Goal: Task Accomplishment & Management: Manage account settings

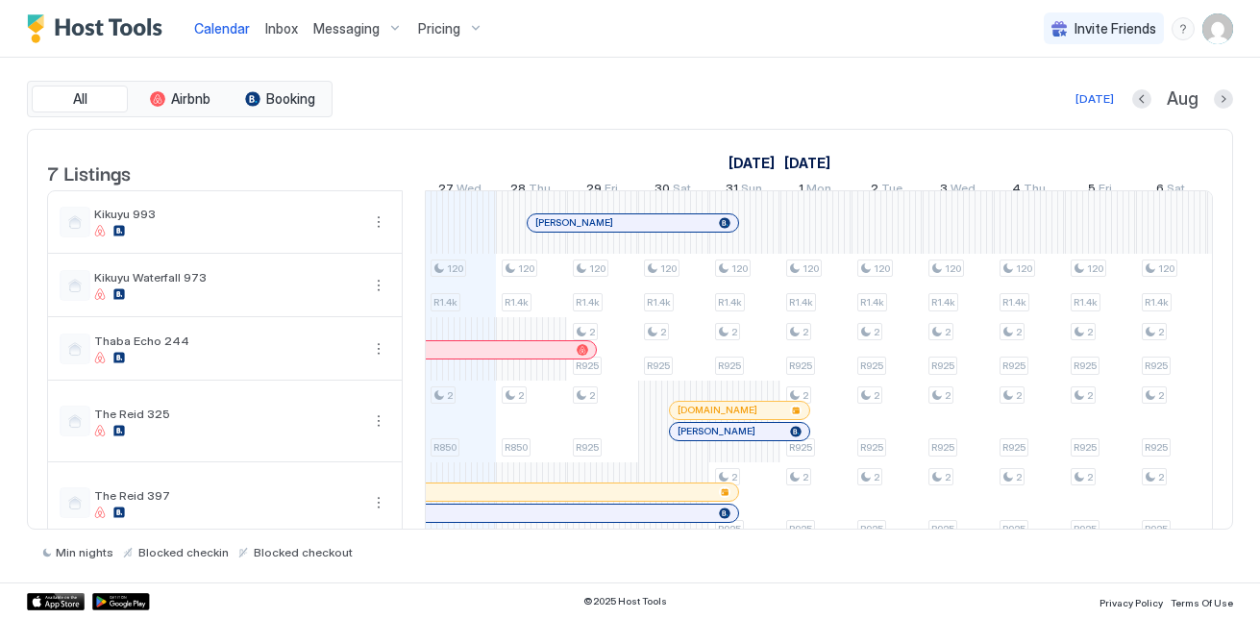
click at [455, 309] on div "120 R1.4k 2 R850 120 R1.4k 2 R850 120 R1.4k 2 R925 2 R925 120 R1.4k 2 R925 120 …" at bounding box center [1171, 430] width 3626 height 479
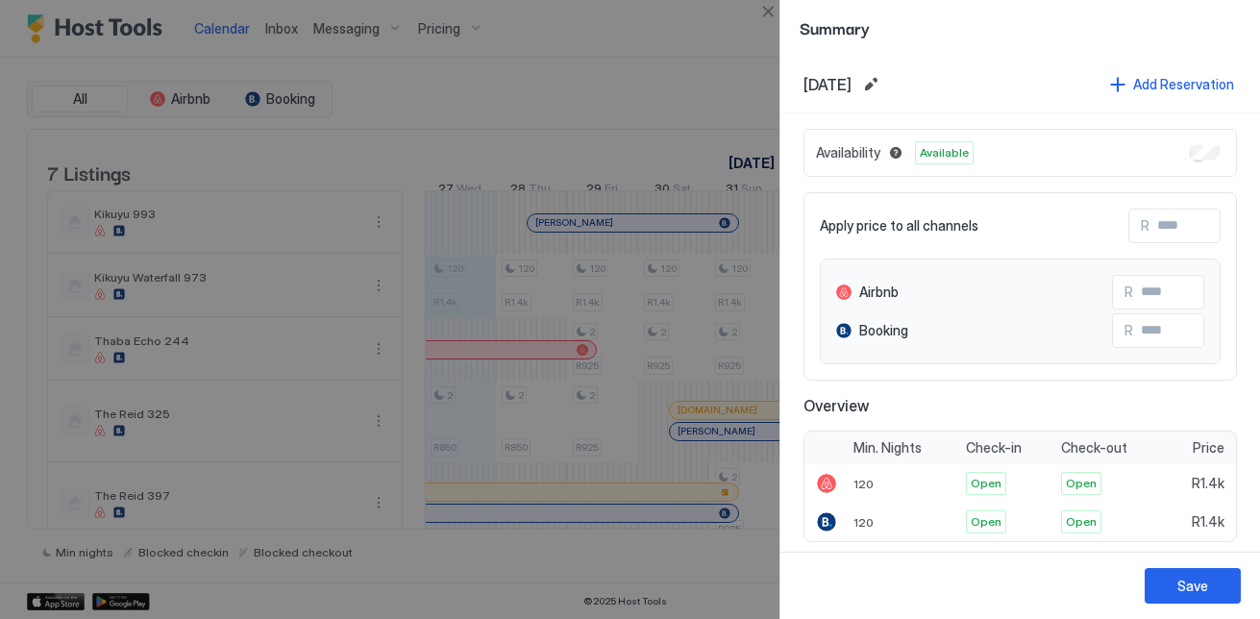
click at [535, 100] on div at bounding box center [630, 309] width 1260 height 619
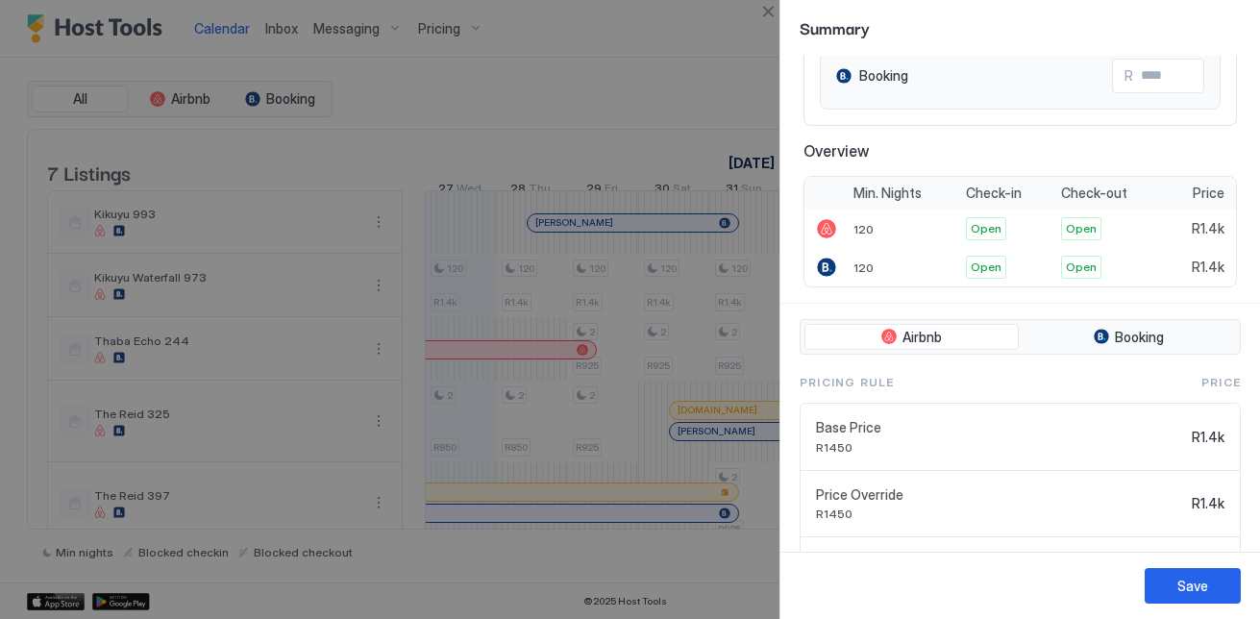
scroll to position [288, 0]
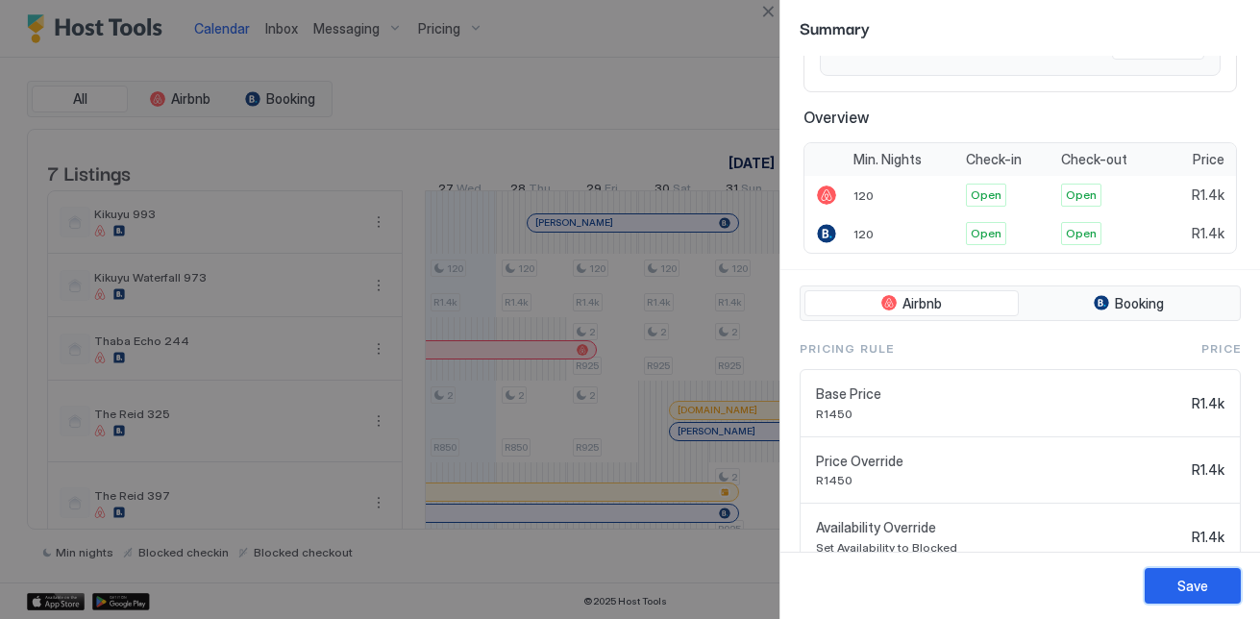
click at [1195, 601] on button "Save" at bounding box center [1192, 586] width 96 height 36
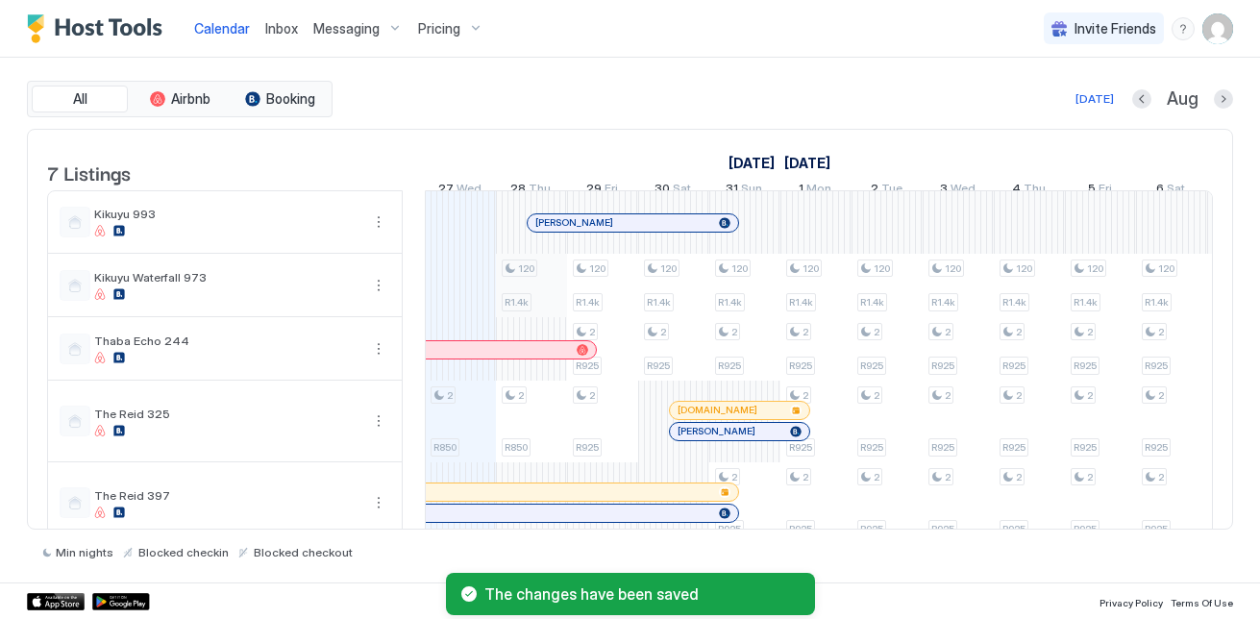
click at [529, 298] on div "2 R850 120 R1.4k 2 R850 120 R1.4k 2 R925 2 R925 120 R1.4k 2 R925 120 R1.4k 2 R9…" at bounding box center [1171, 430] width 3626 height 479
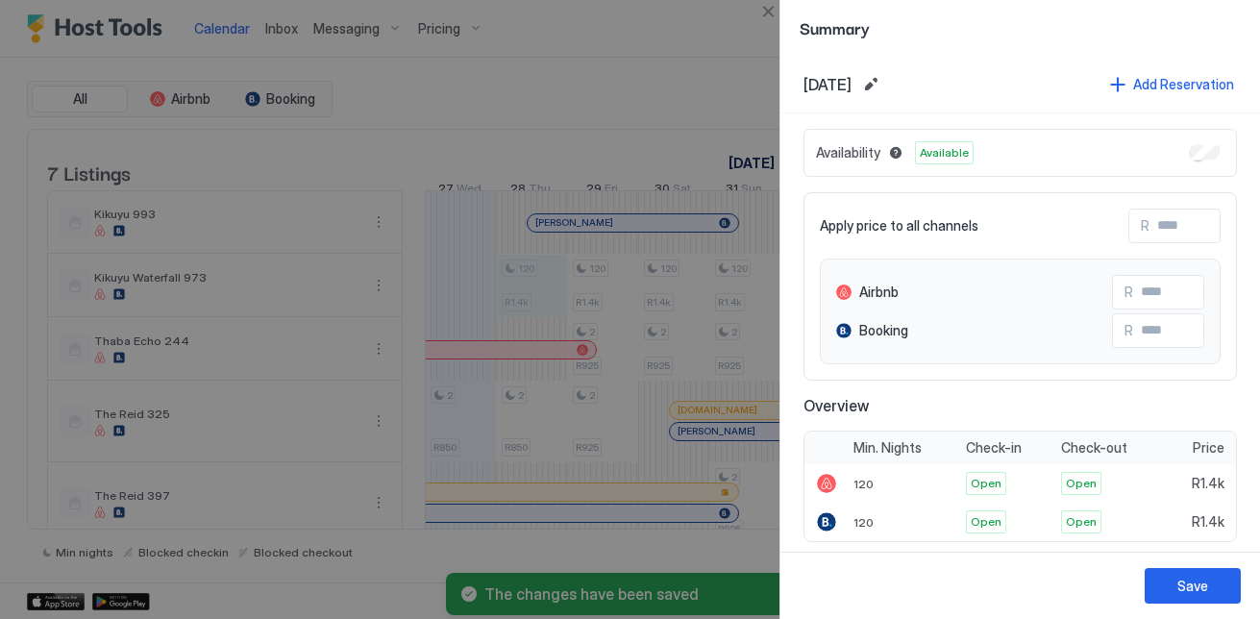
click at [1205, 147] on div "Availability Available" at bounding box center [1019, 153] width 433 height 48
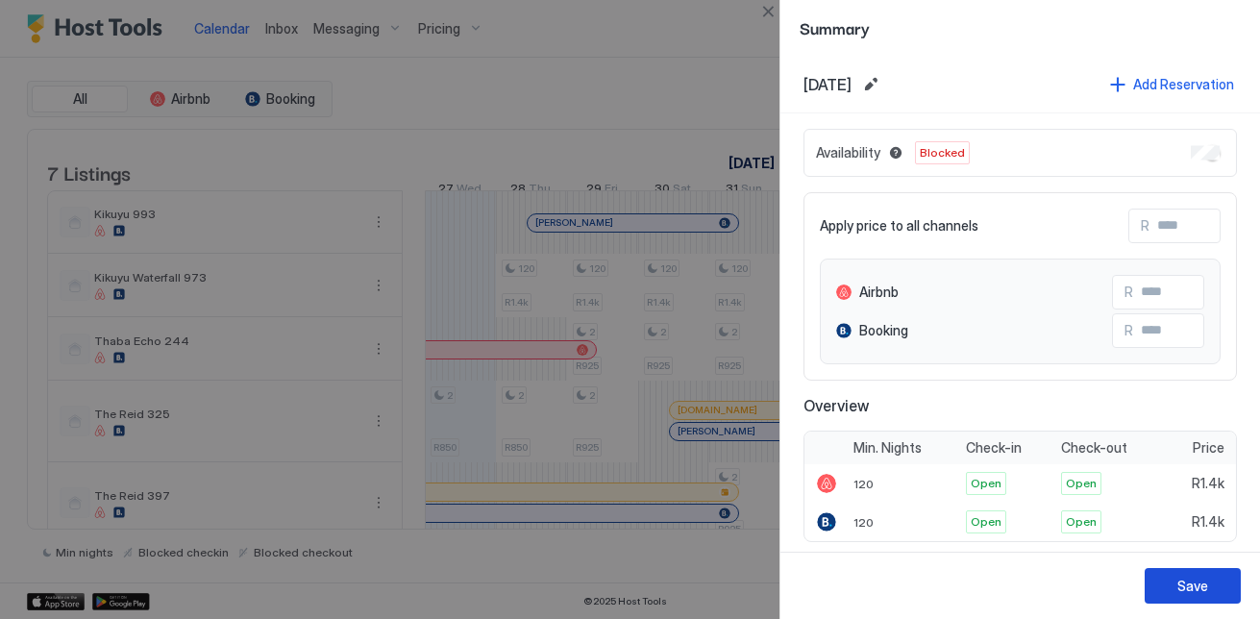
click at [1198, 577] on div "Save" at bounding box center [1192, 586] width 31 height 20
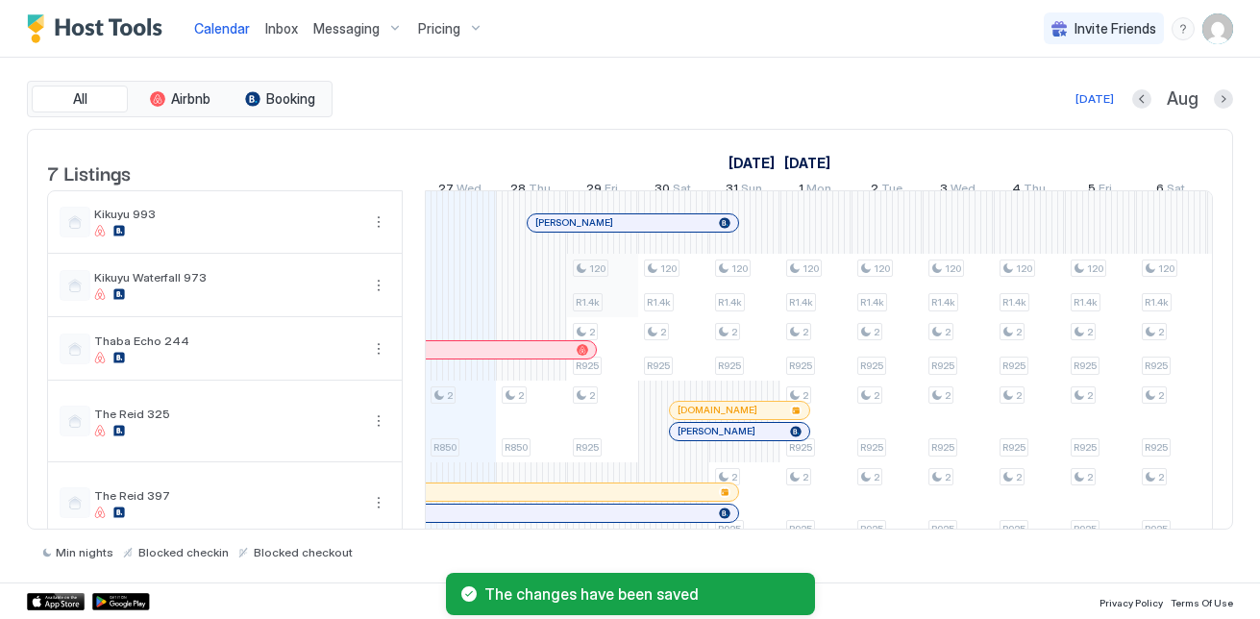
click at [611, 310] on div "2 R850 2 R850 120 R1.4k 2 R925 2 R925 120 R1.4k 2 R925 120 R1.4k 2 R925 2 R925 …" at bounding box center [1171, 430] width 3626 height 479
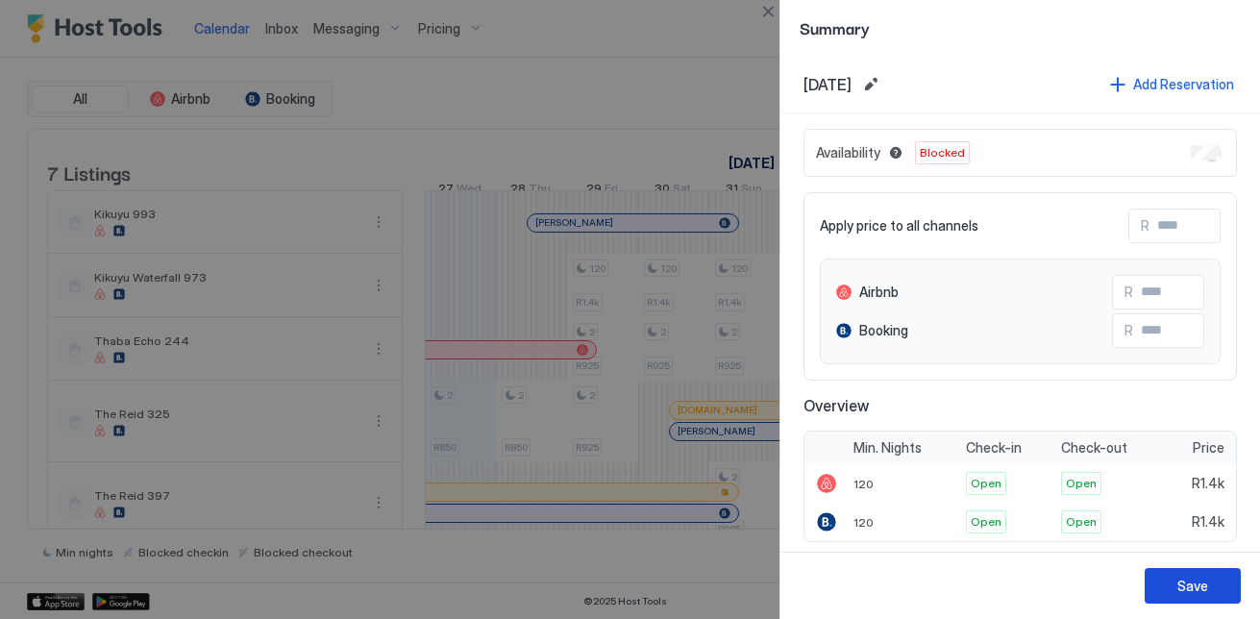
click at [1167, 587] on button "Save" at bounding box center [1192, 586] width 96 height 36
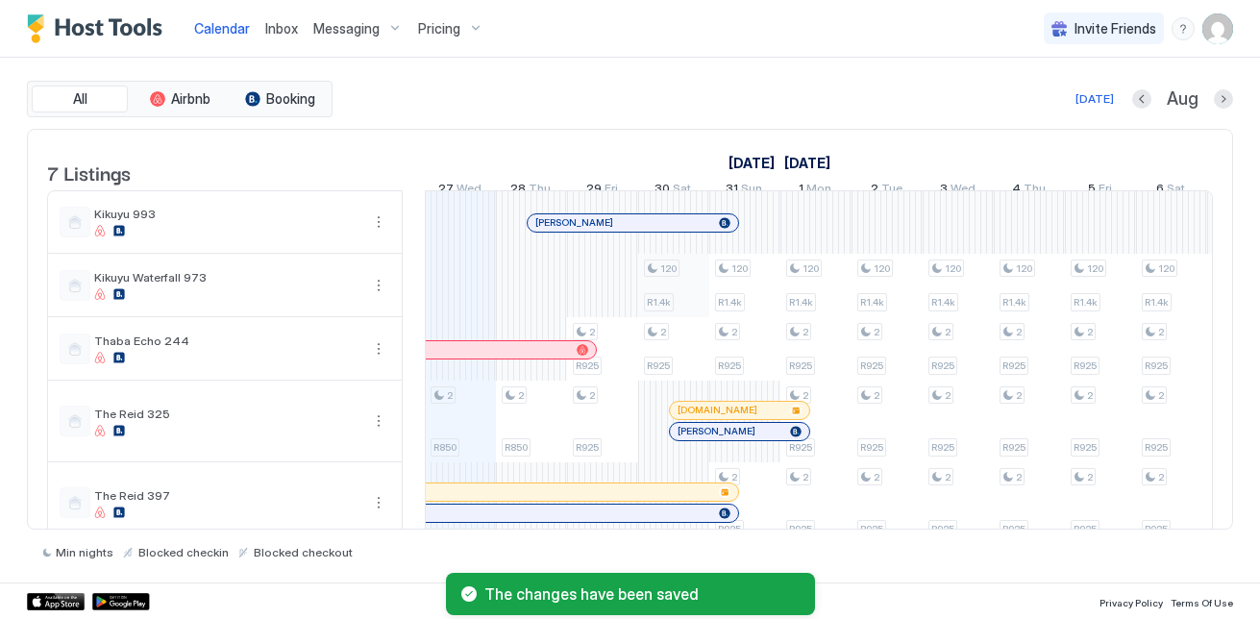
click at [678, 303] on div "2 R850 2 R850 2 R925 2 R925 120 R1.4k 2 R925 120 R1.4k 2 R925 2 R925 120 R1.4k …" at bounding box center [1171, 430] width 3626 height 479
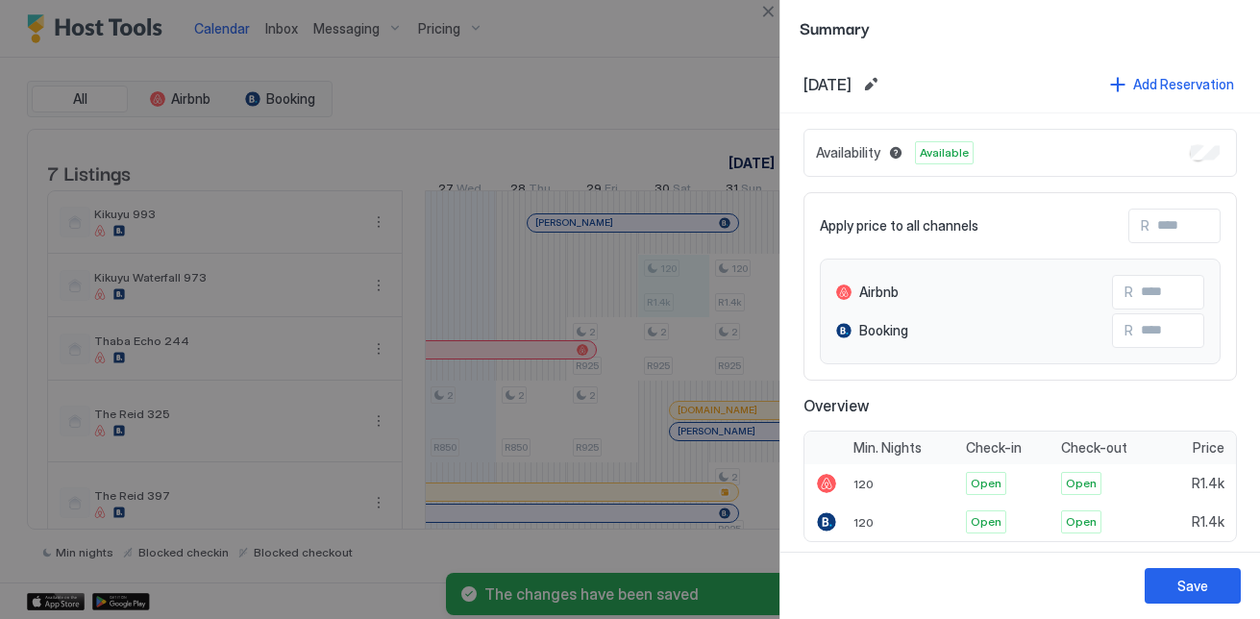
click at [1190, 144] on div "Availability Available" at bounding box center [1019, 153] width 433 height 48
click at [1177, 594] on div "Save" at bounding box center [1192, 586] width 31 height 20
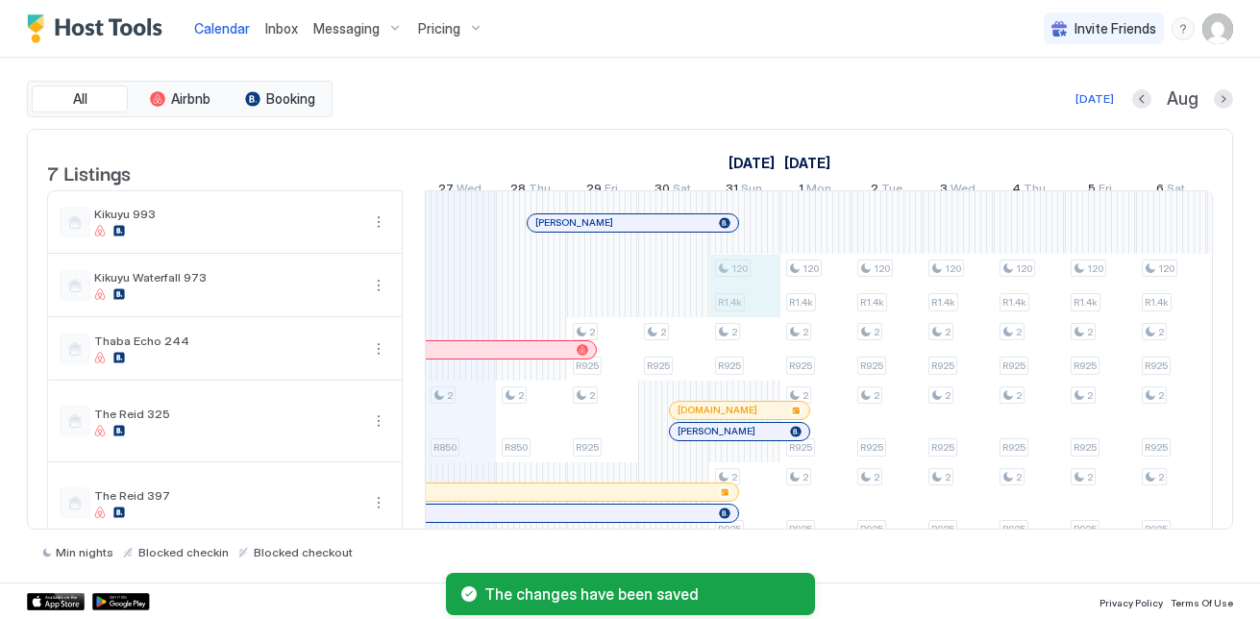
click at [731, 292] on div "2 R850 2 R850 2 R925 2 R925 2 R925 120 R1.4k 2 R925 2 R925 120 R1.4k 2 R925 2 R…" at bounding box center [1171, 430] width 3626 height 479
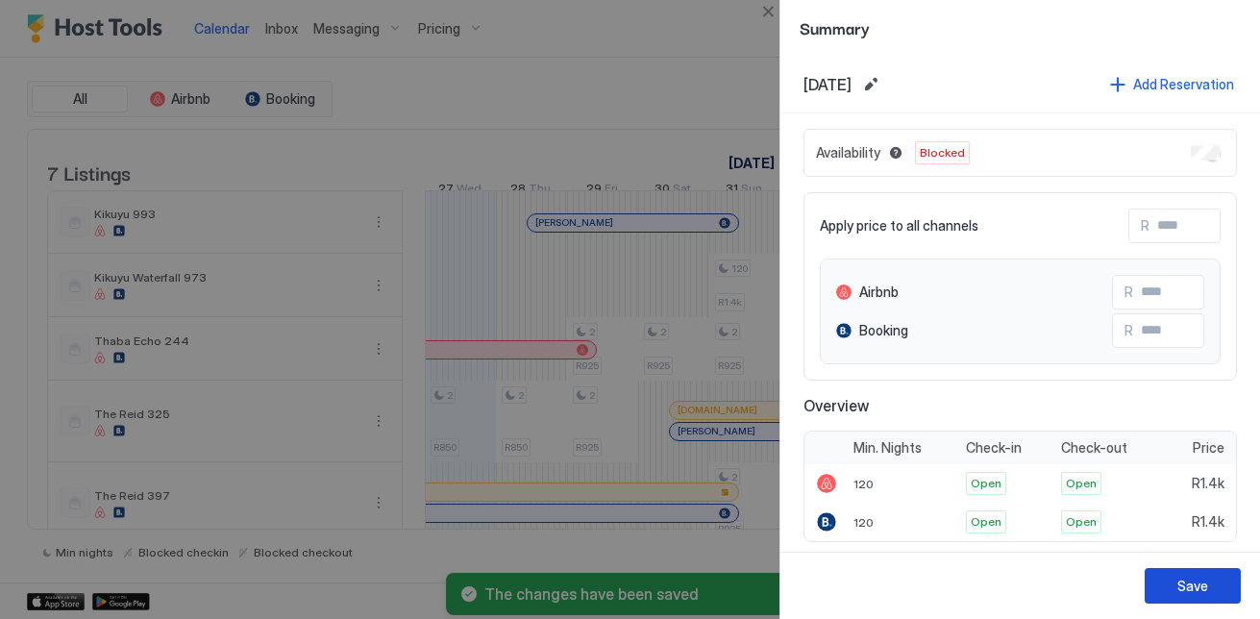
click at [1170, 571] on button "Save" at bounding box center [1192, 586] width 96 height 36
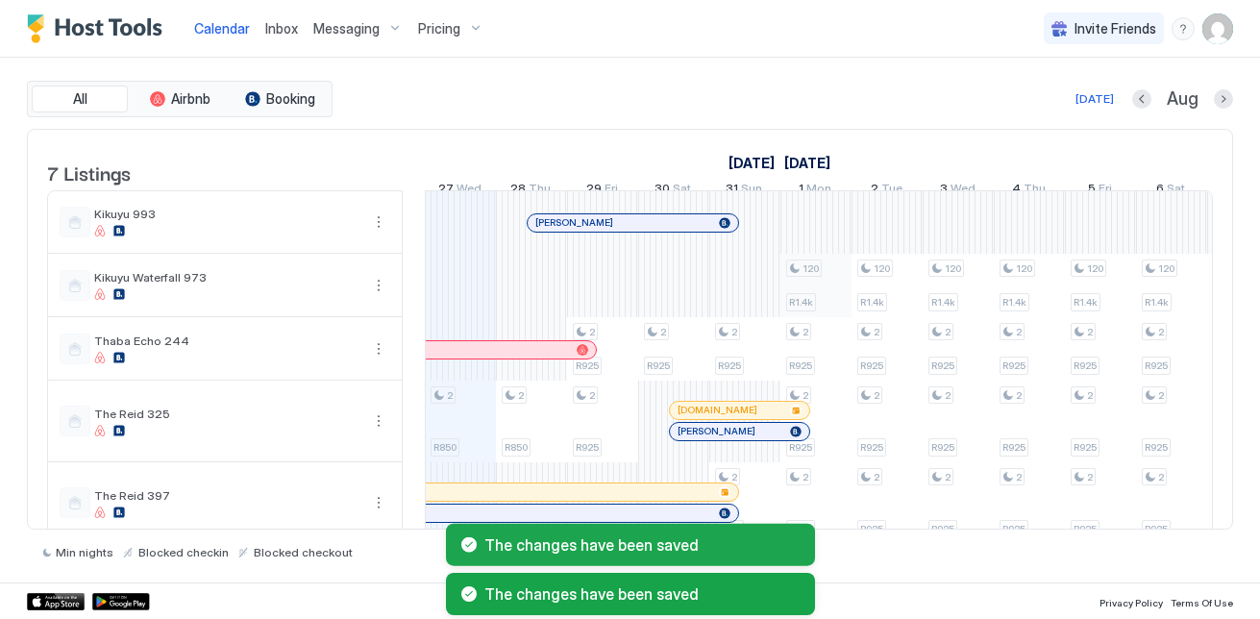
click at [807, 322] on div "2 R850 2 R850 2 R925 2 R925 2 R925 2 R925 2 R925 120 R1.4k 2 R925 2 R925 2 R925…" at bounding box center [1171, 430] width 3626 height 479
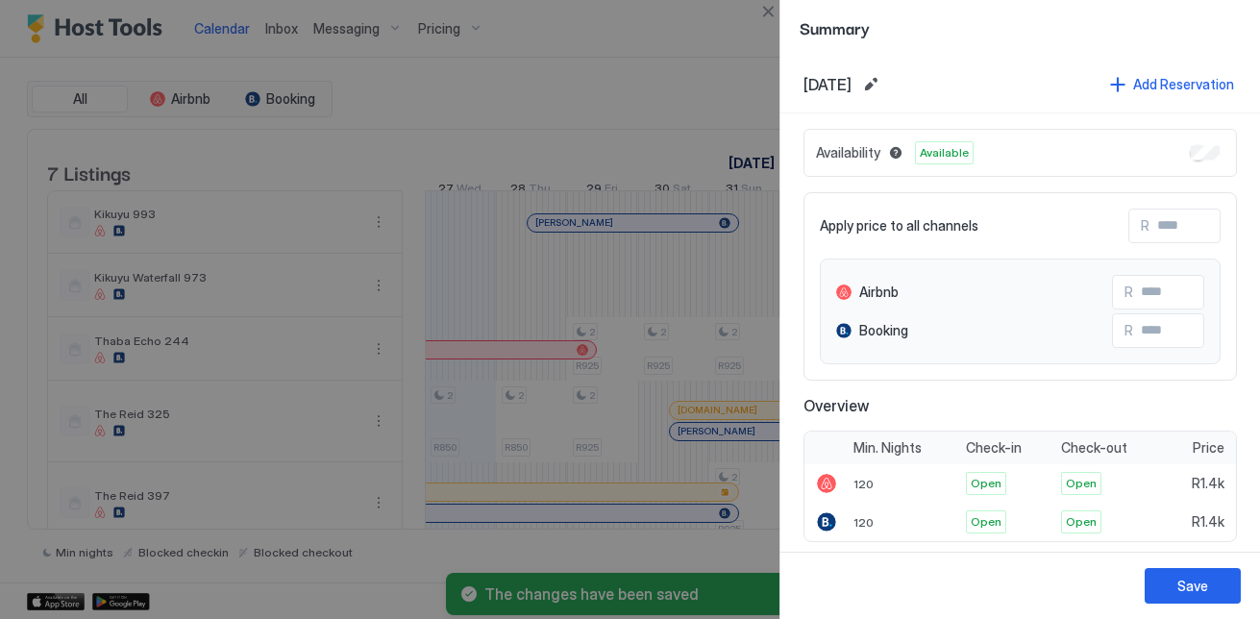
click at [1209, 145] on div "Availability Available" at bounding box center [1019, 153] width 433 height 48
click at [1215, 588] on button "Save" at bounding box center [1192, 586] width 96 height 36
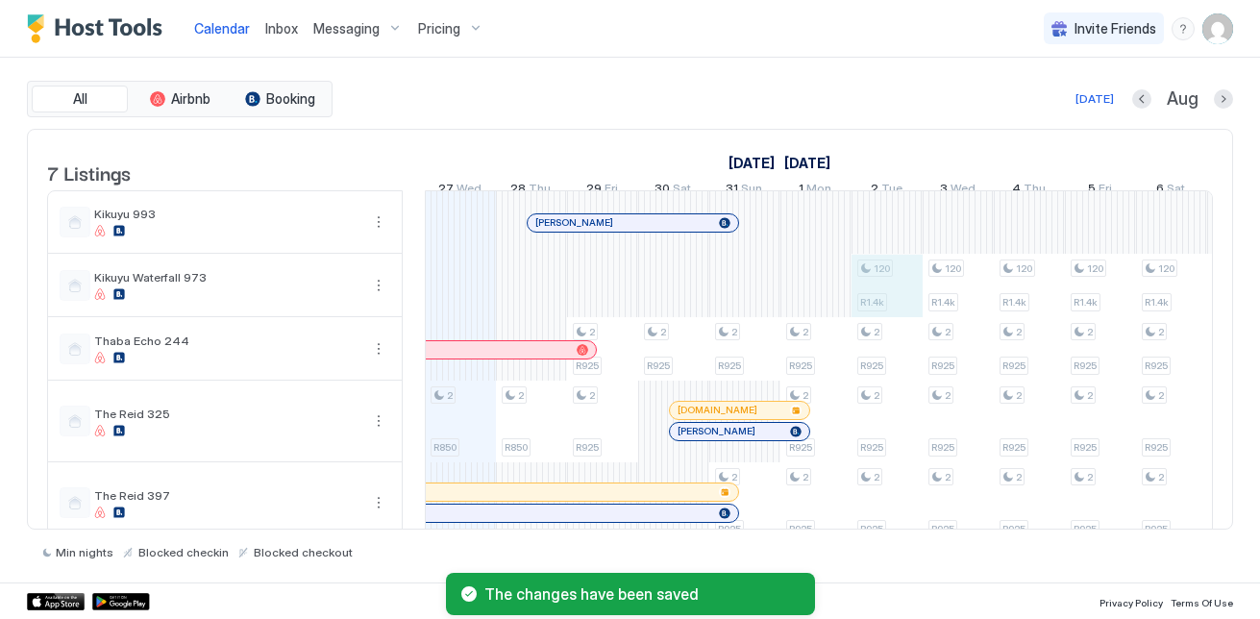
click at [853, 307] on div "2 R850 2 R850 2 R925 2 R925 2 R925 2 R925 2 R925 2 R925 2 R925 2 R925 2 R925 12…" at bounding box center [1171, 430] width 3626 height 479
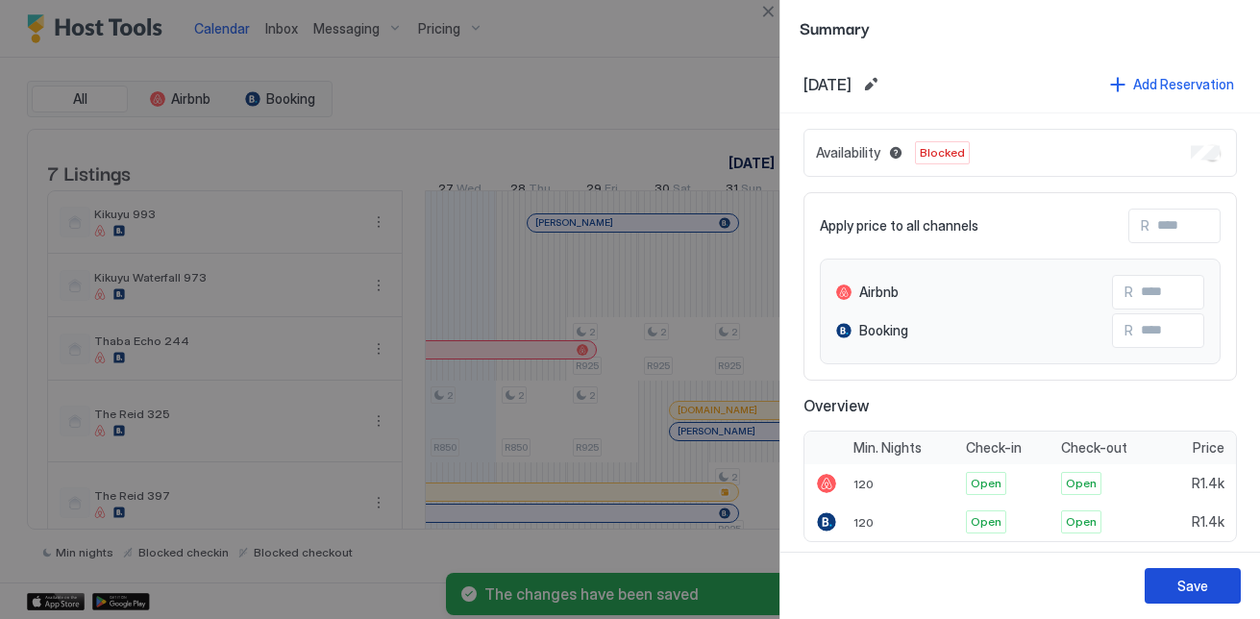
click at [1187, 576] on div "Save" at bounding box center [1192, 586] width 31 height 20
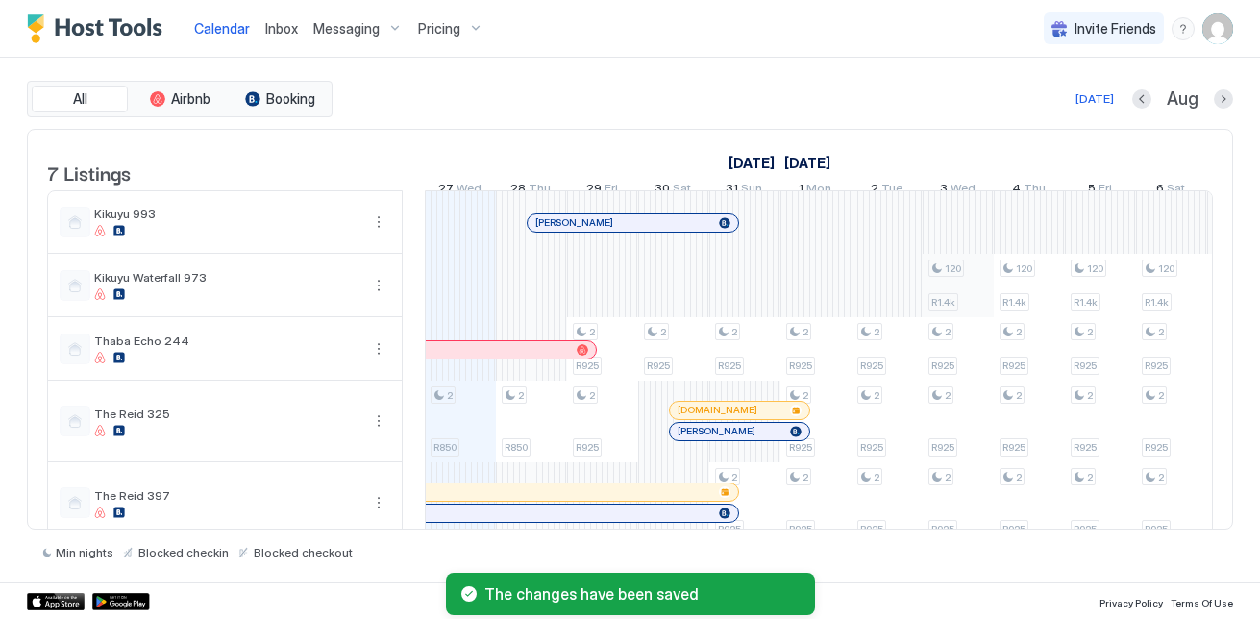
click at [973, 281] on div "2 R850 2 R850 2 R925 2 R925 2 R925 2 R925 2 R925 2 R925 2 R925 2 R925 2 R925 2 …" at bounding box center [1171, 430] width 3626 height 479
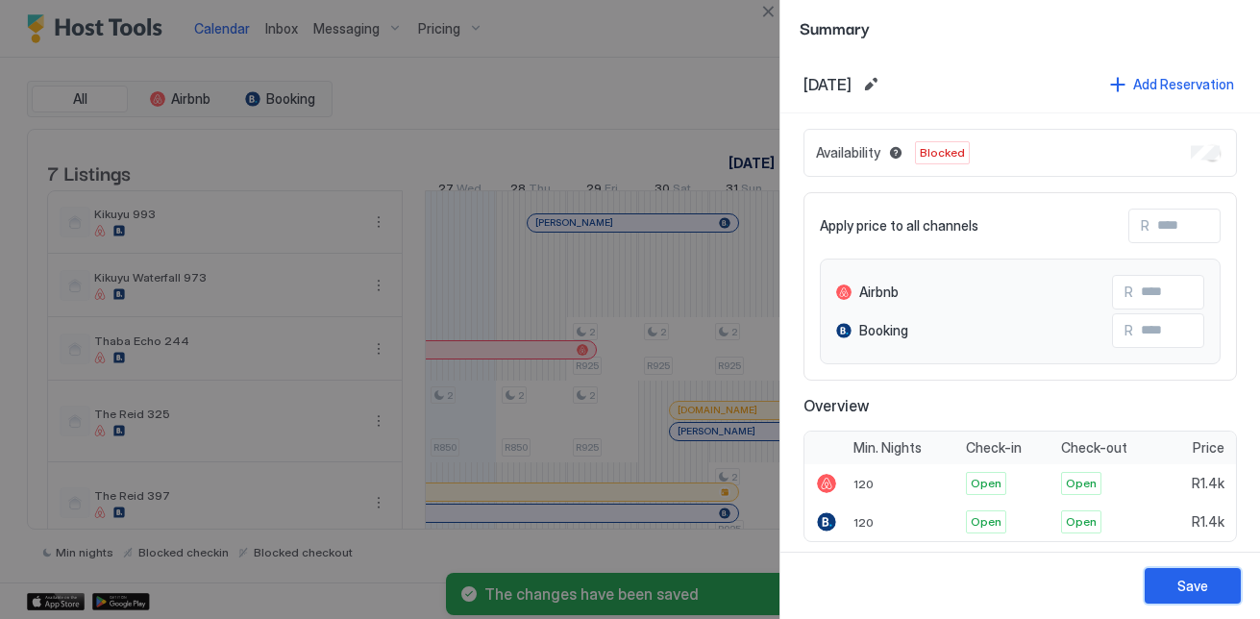
click at [1190, 569] on button "Save" at bounding box center [1192, 586] width 96 height 36
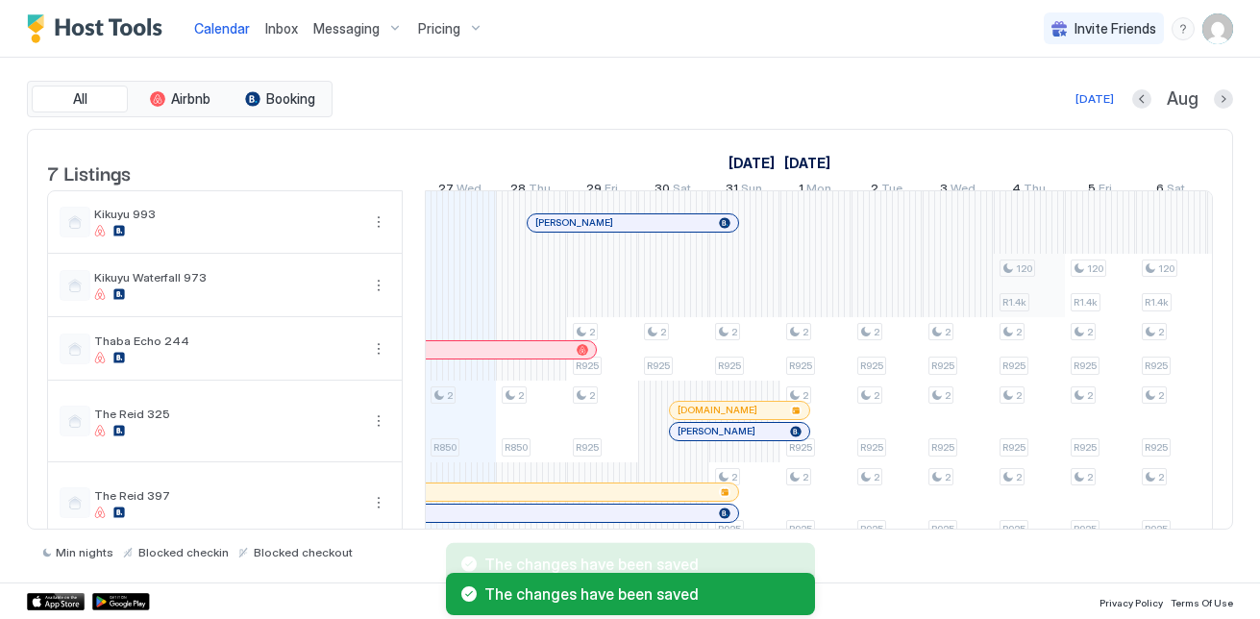
click at [1015, 294] on div "2 R850 2 R850 2 R925 2 R925 2 R925 2 R925 2 R925 2 R925 2 R925 2 R925 2 R925 2 …" at bounding box center [1171, 430] width 3626 height 479
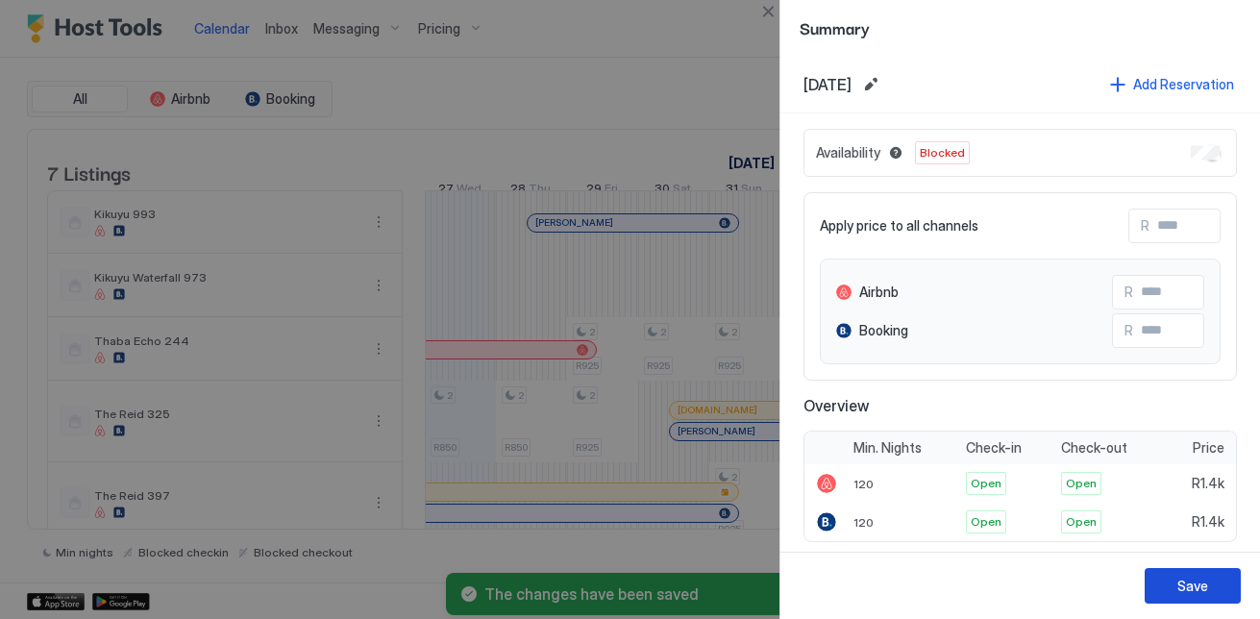
click at [1183, 575] on button "Save" at bounding box center [1192, 586] width 96 height 36
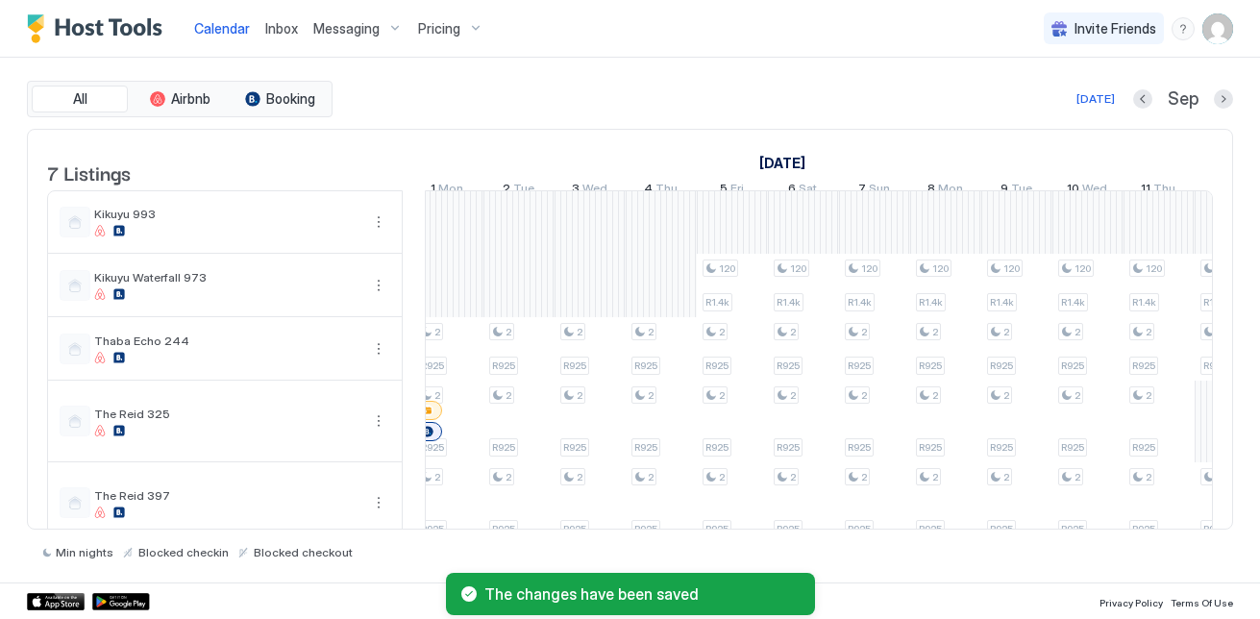
scroll to position [0, 0]
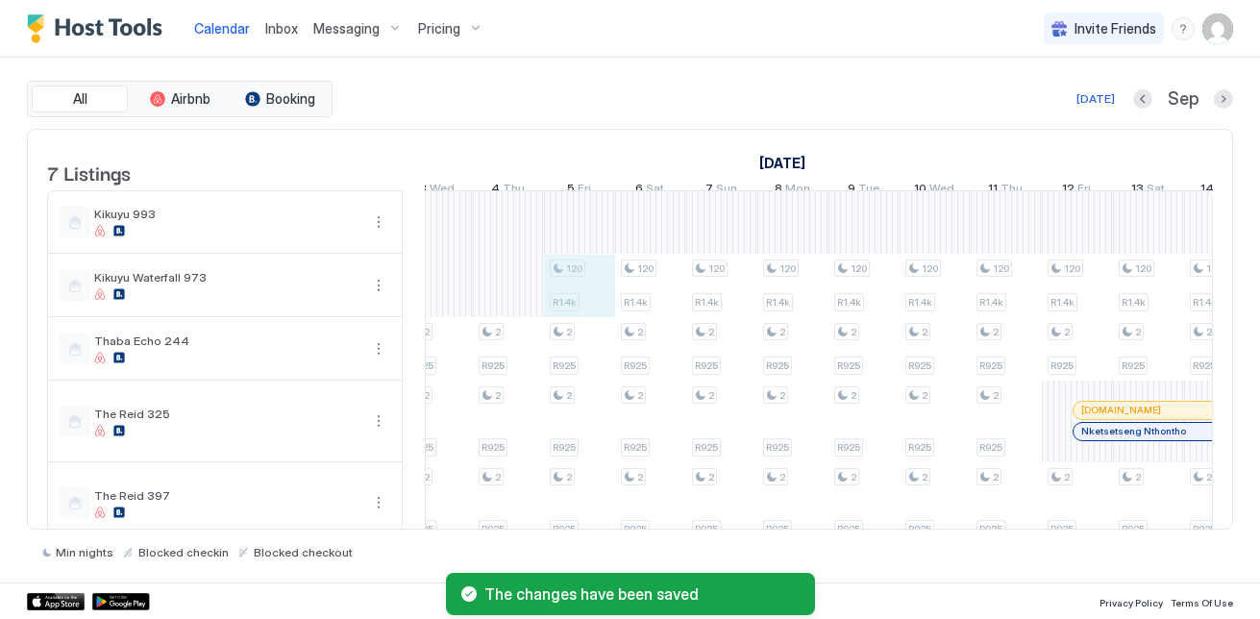
click at [594, 310] on div "2 R850 2 R850 2 R925 2 R925 2 R925 2 R925 2 R925 2 R925 2 R925 2 R925 2 R925 2 …" at bounding box center [650, 430] width 3626 height 479
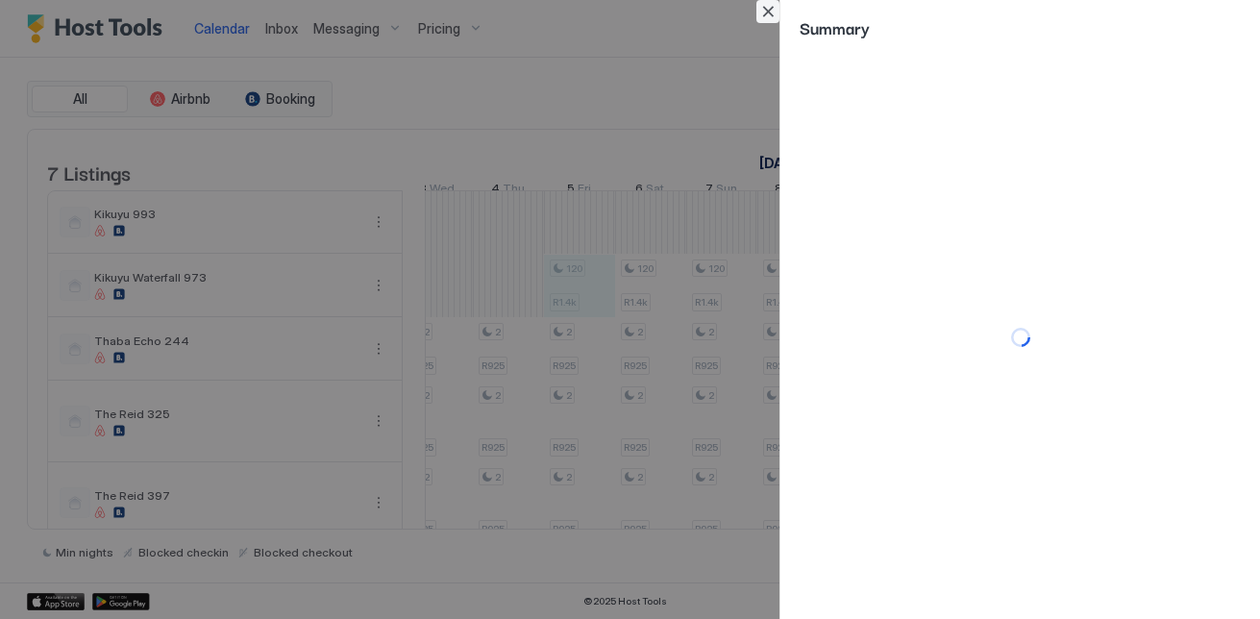
click at [765, 16] on button "Close" at bounding box center [767, 11] width 23 height 23
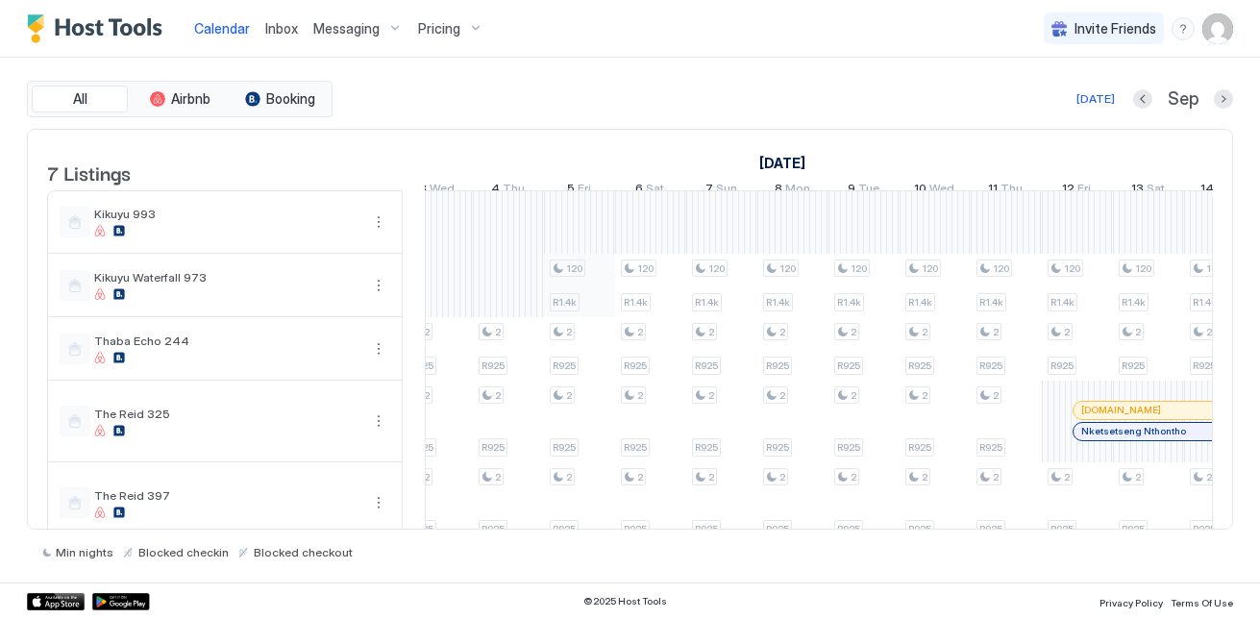
click at [584, 297] on div "2 R850 2 R850 2 R925 2 R925 2 R925 2 R925 2 R925 2 R925 2 R925 2 R925 2 R925 2 …" at bounding box center [650, 430] width 3626 height 479
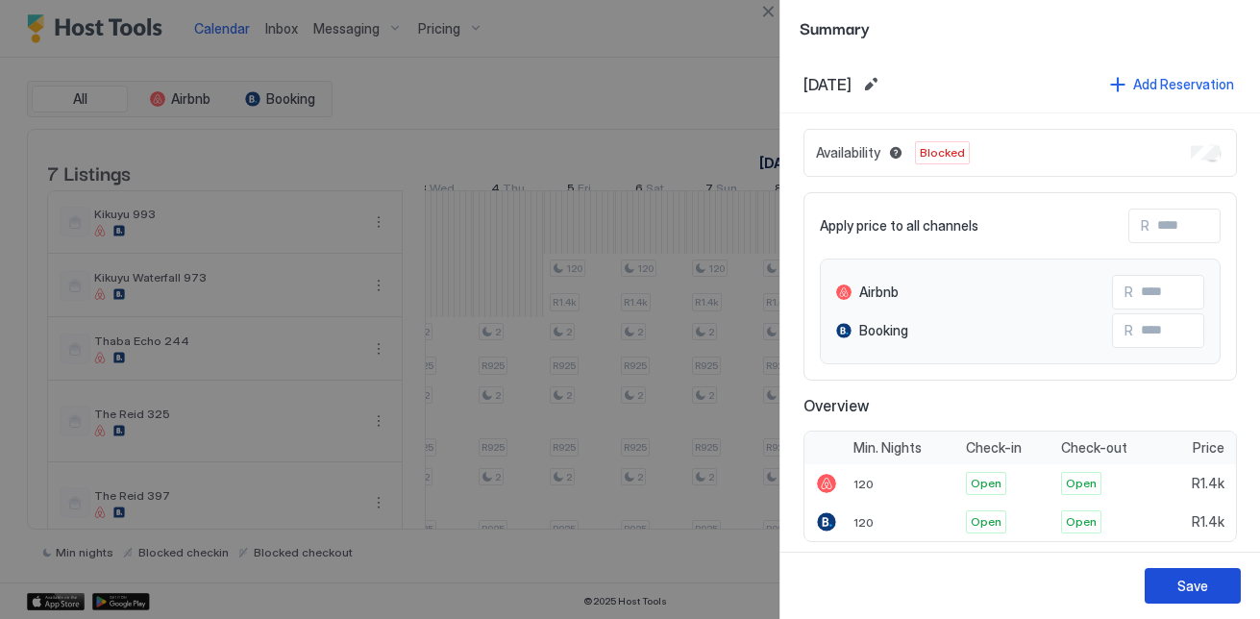
click at [1231, 590] on button "Save" at bounding box center [1192, 586] width 96 height 36
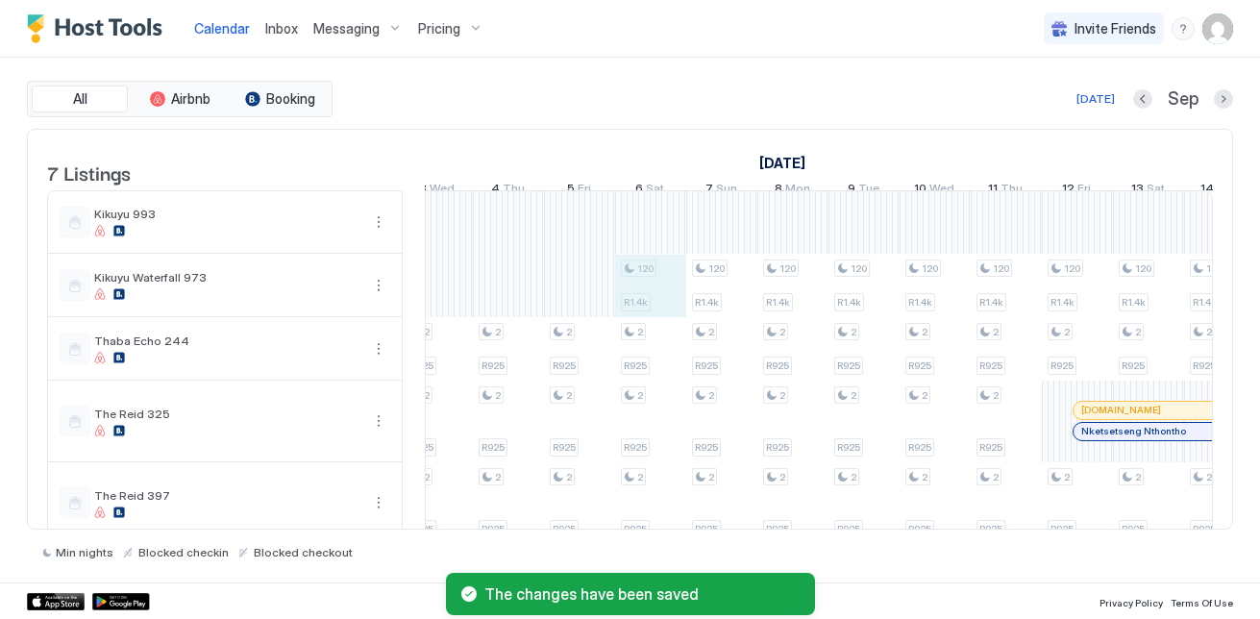
click at [675, 289] on div "2 R850 2 R850 2 R925 2 R925 2 R925 2 R925 2 R925 2 R925 2 R925 2 R925 2 R925 2 …" at bounding box center [650, 430] width 3626 height 479
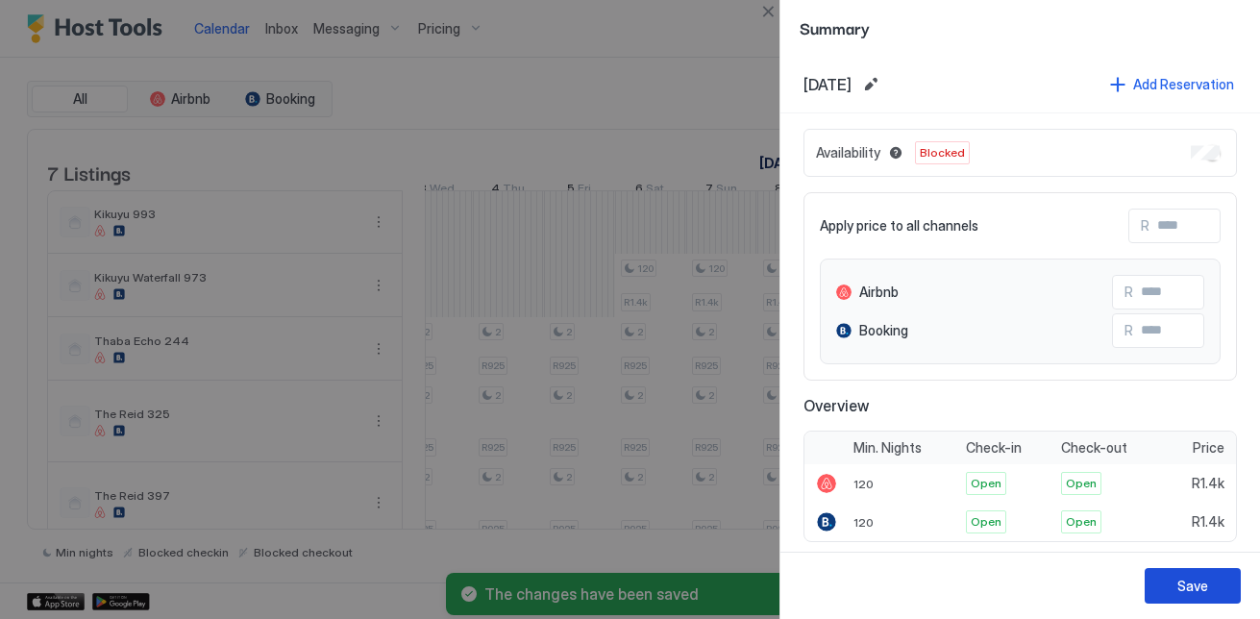
click at [1208, 591] on button "Save" at bounding box center [1192, 586] width 96 height 36
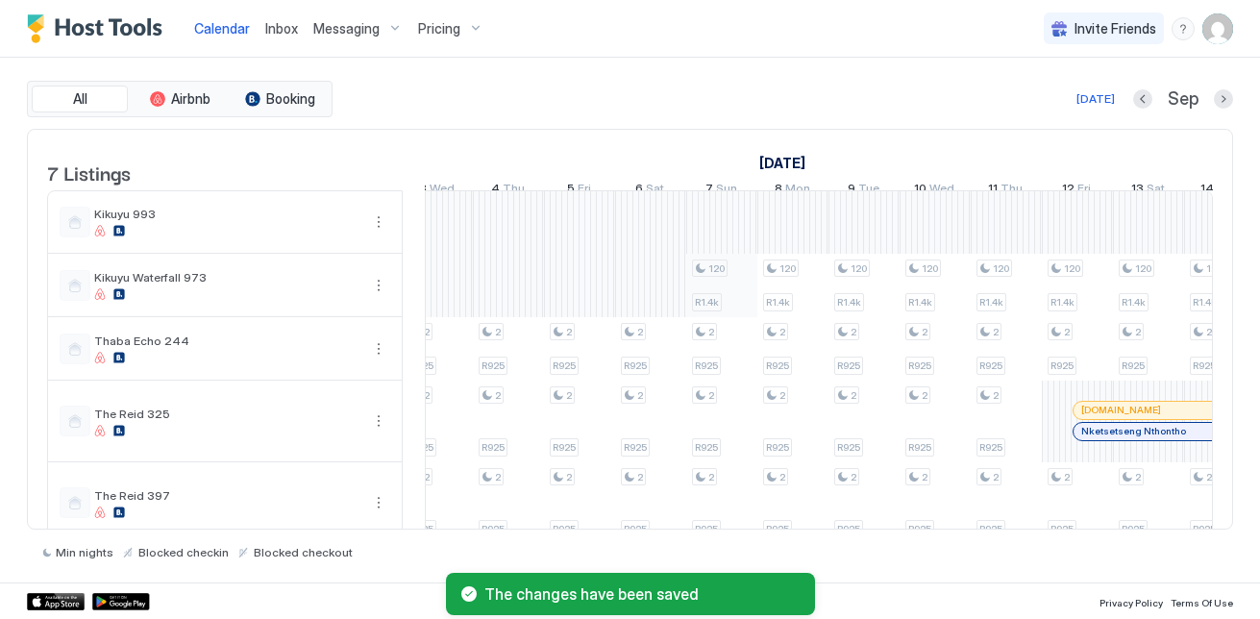
click at [716, 277] on div "2 R850 2 R850 2 R925 2 R925 2 R925 2 R925 2 R925 2 R925 2 R925 2 R925 2 R925 2 …" at bounding box center [650, 430] width 3626 height 479
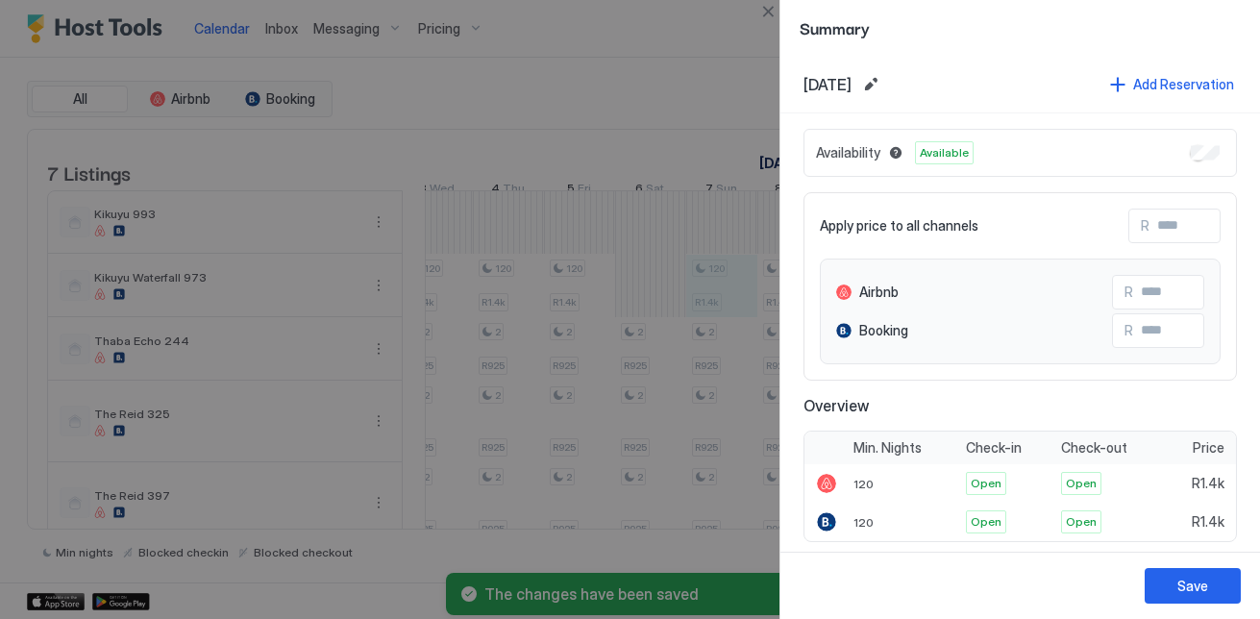
click at [1210, 153] on div "Availability Available" at bounding box center [1019, 153] width 433 height 48
click at [1192, 588] on div "Save" at bounding box center [1192, 586] width 31 height 20
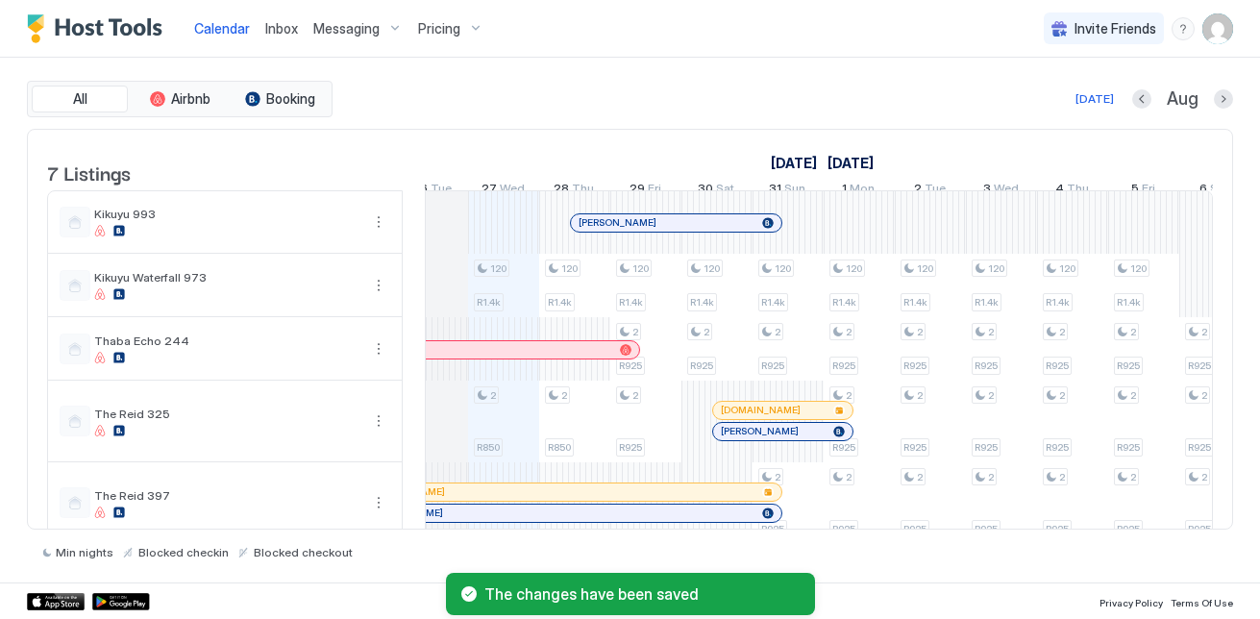
scroll to position [0, 944]
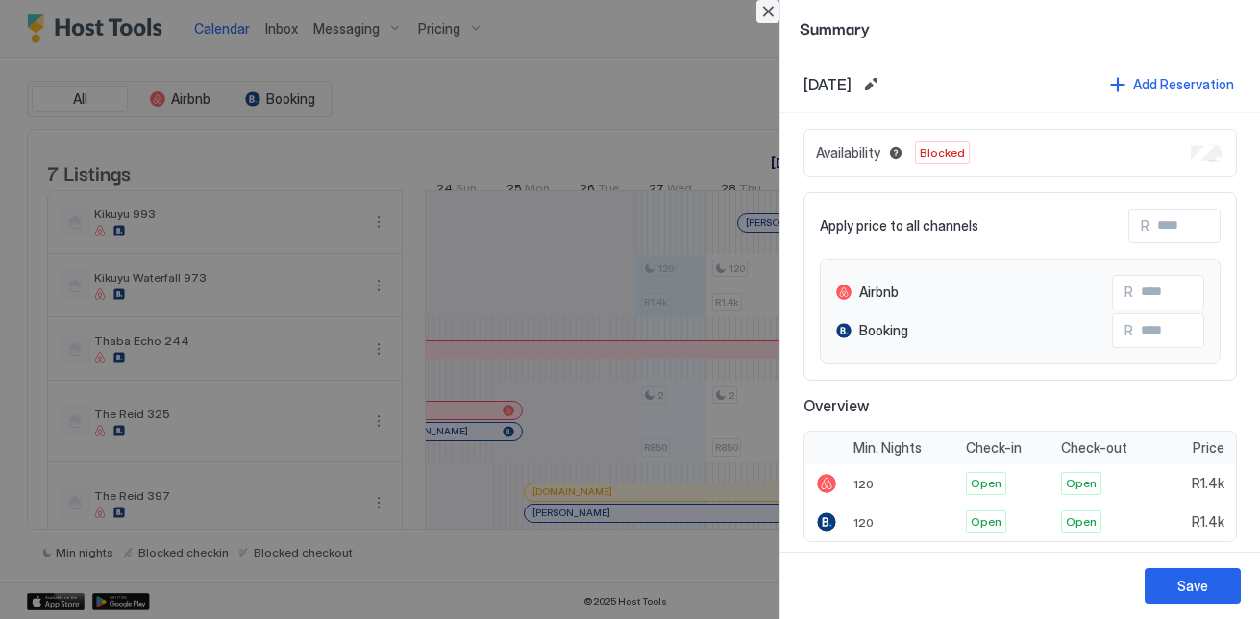
click at [770, 13] on button "Close" at bounding box center [767, 11] width 23 height 23
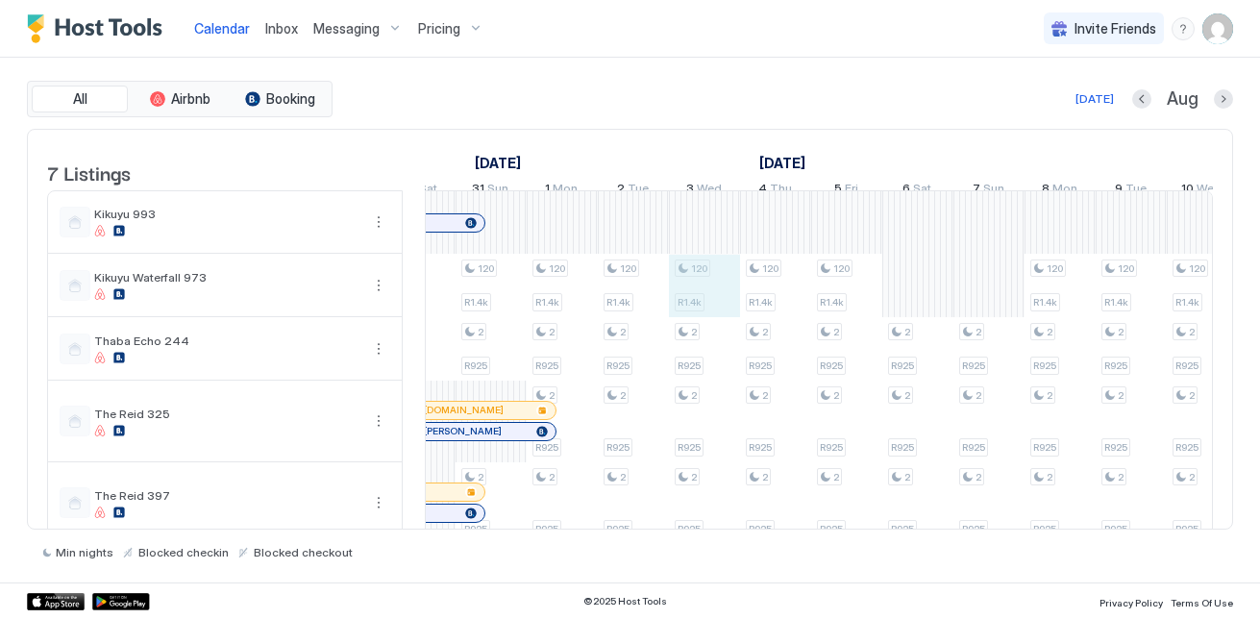
click at [689, 297] on div "120 R1.4k 2 R850 120 R1.4k 2 R850 120 R1.4k 2 R925 2 R925 120 R1.4k 2 R925 120 …" at bounding box center [917, 430] width 3626 height 479
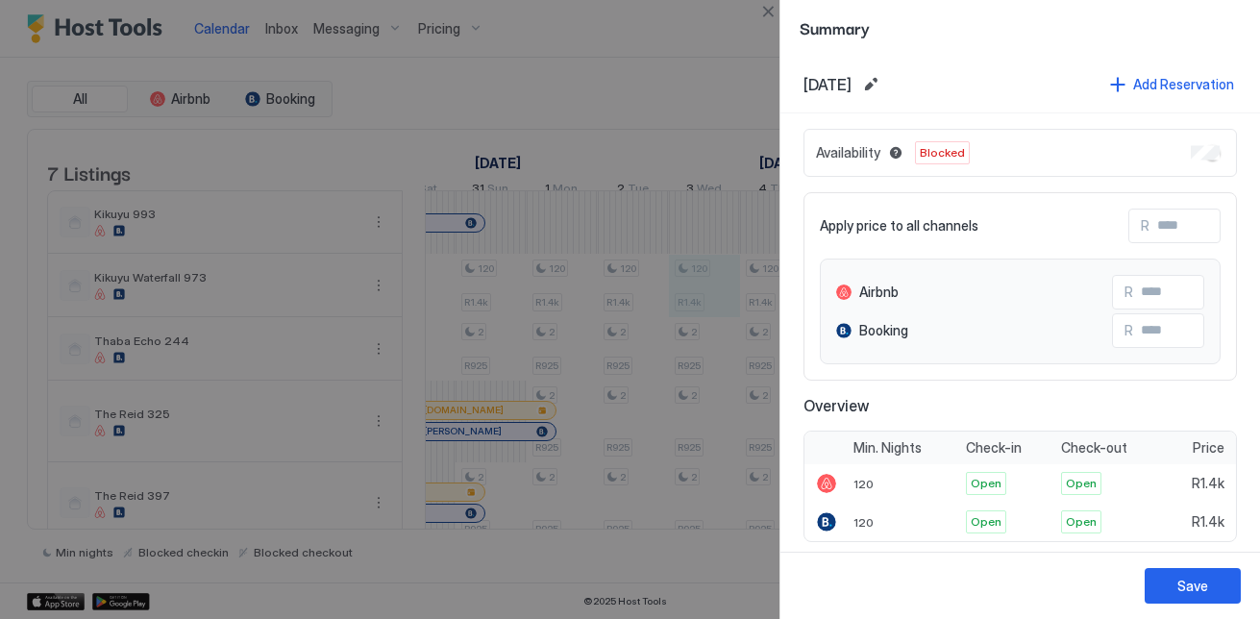
click at [721, 262] on div at bounding box center [630, 309] width 1260 height 619
click at [777, 11] on button "Close" at bounding box center [767, 11] width 23 height 23
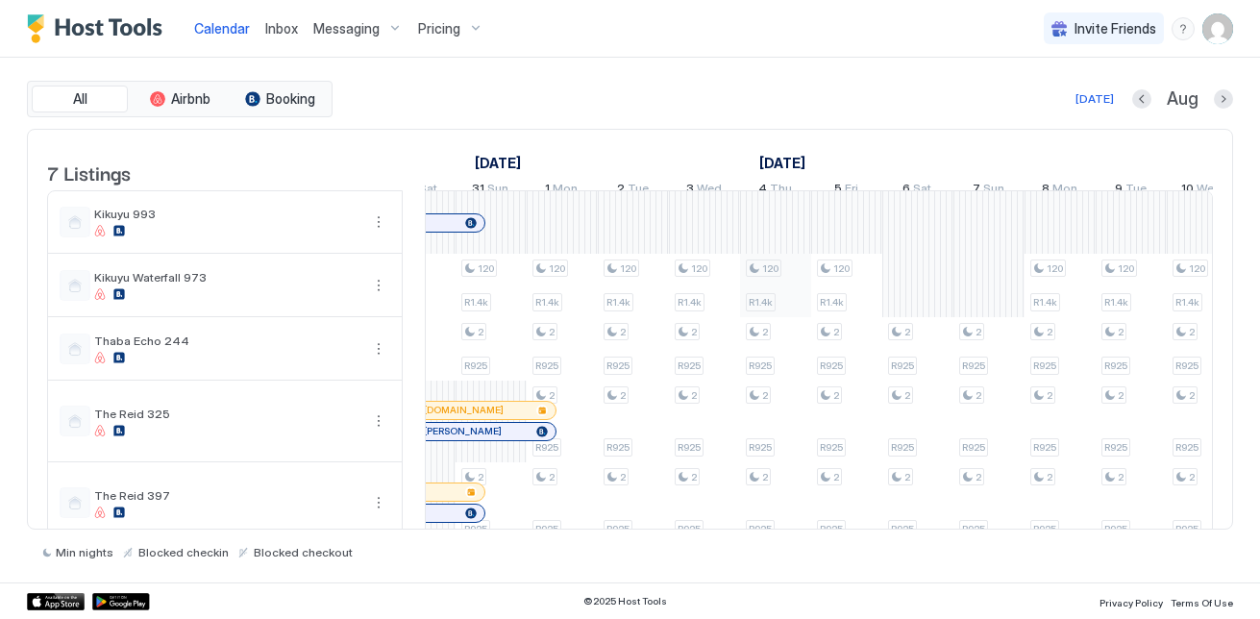
click at [766, 324] on div "120 R1.4k 2 R850 120 R1.4k 2 R850 120 R1.4k 2 R925 2 R925 120 R1.4k 2 R925 120 …" at bounding box center [917, 430] width 3626 height 479
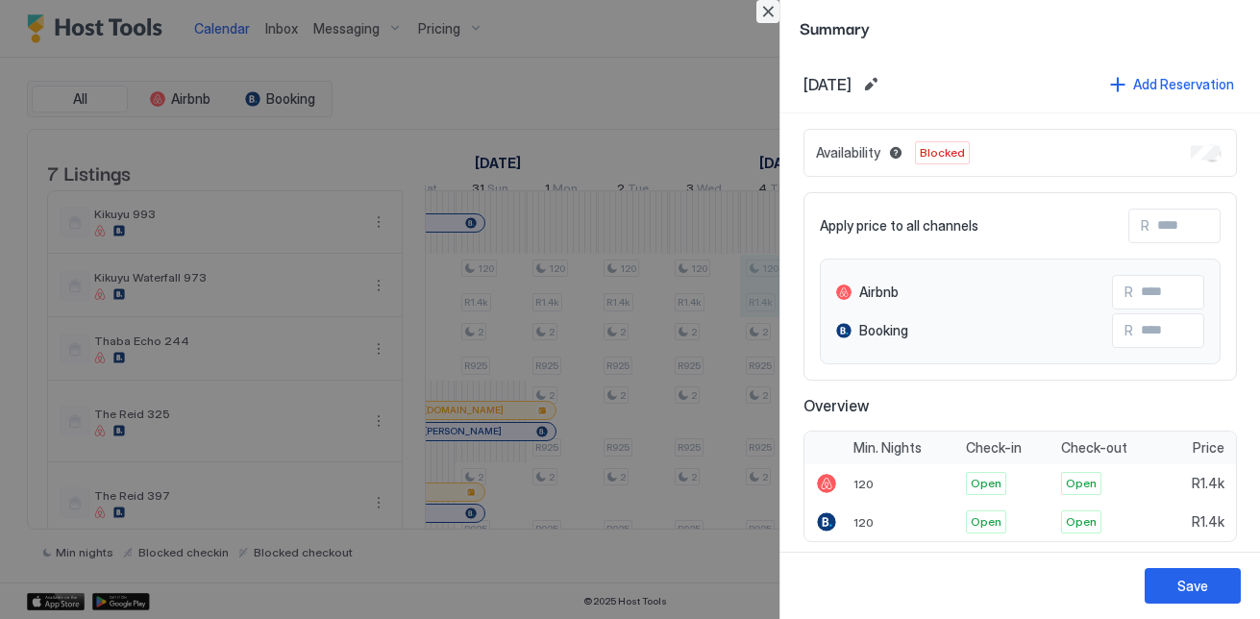
click at [774, 16] on button "Close" at bounding box center [767, 11] width 23 height 23
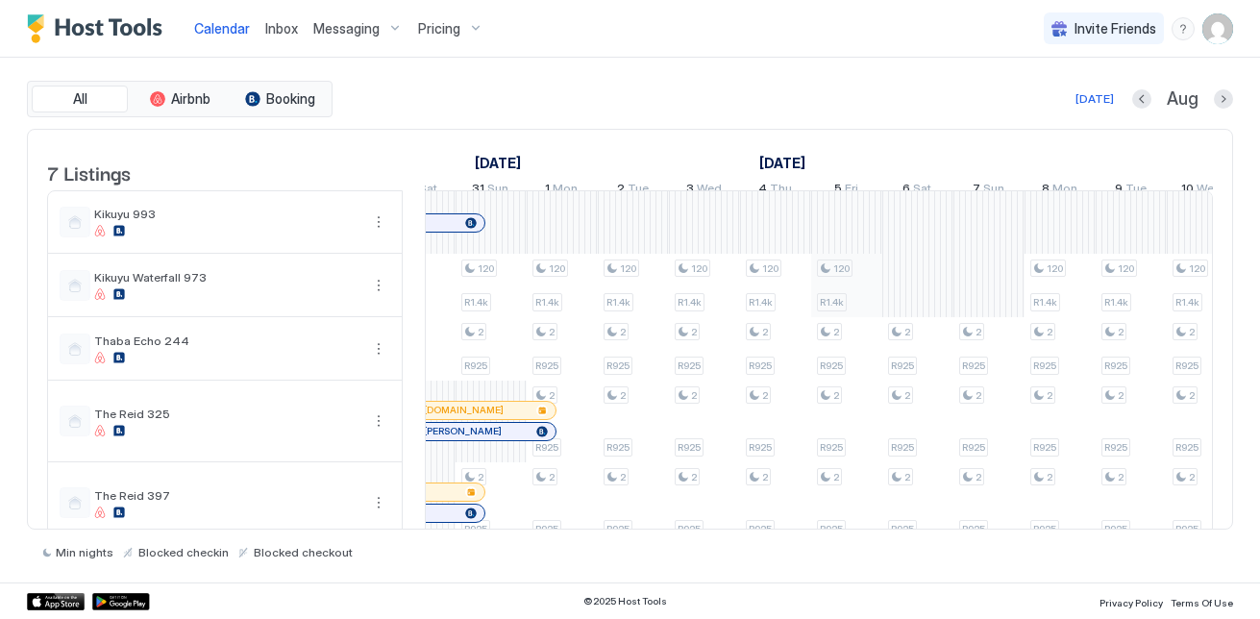
click at [827, 313] on div "120 R1.4k 2 R850 120 R1.4k 2 R850 120 R1.4k 2 R925 2 R925 120 R1.4k 2 R925 120 …" at bounding box center [917, 430] width 3626 height 479
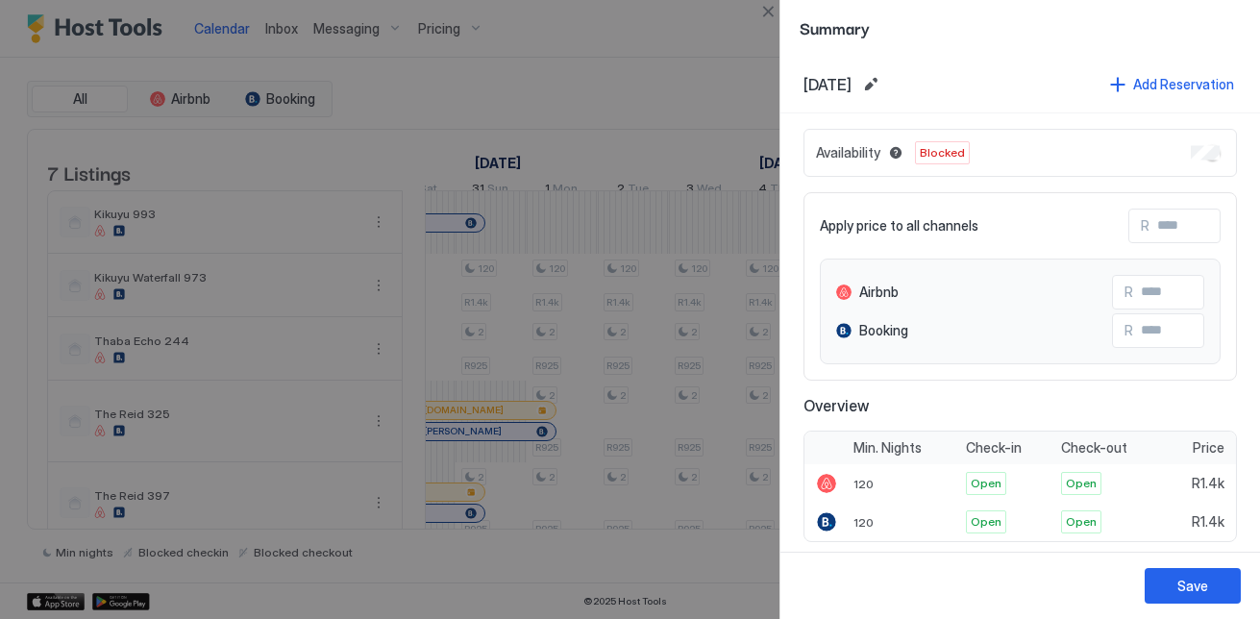
click at [775, 28] on div at bounding box center [630, 309] width 1260 height 619
click at [751, 0] on div at bounding box center [630, 309] width 1260 height 619
click at [770, 4] on button "Close" at bounding box center [767, 11] width 23 height 23
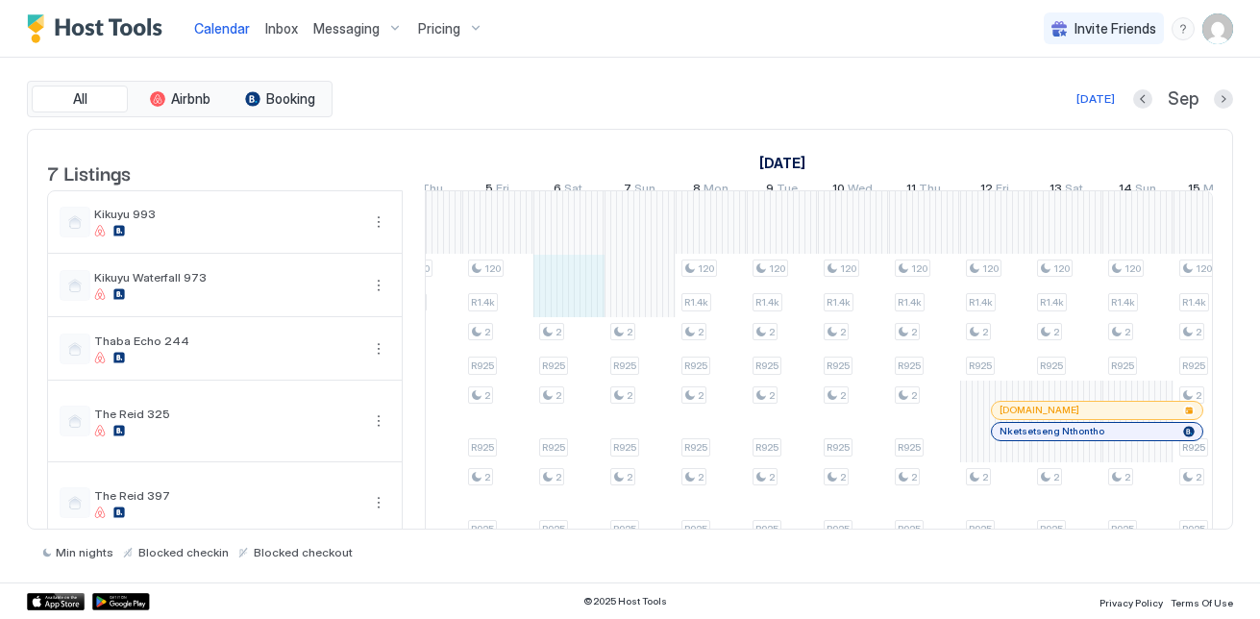
click at [597, 315] on div "120 R1.4k 2 R850 120 R1.4k 2 R850 120 R1.4k 2 R925 2 R925 120 R1.4k 2 R925 120 …" at bounding box center [569, 430] width 3626 height 479
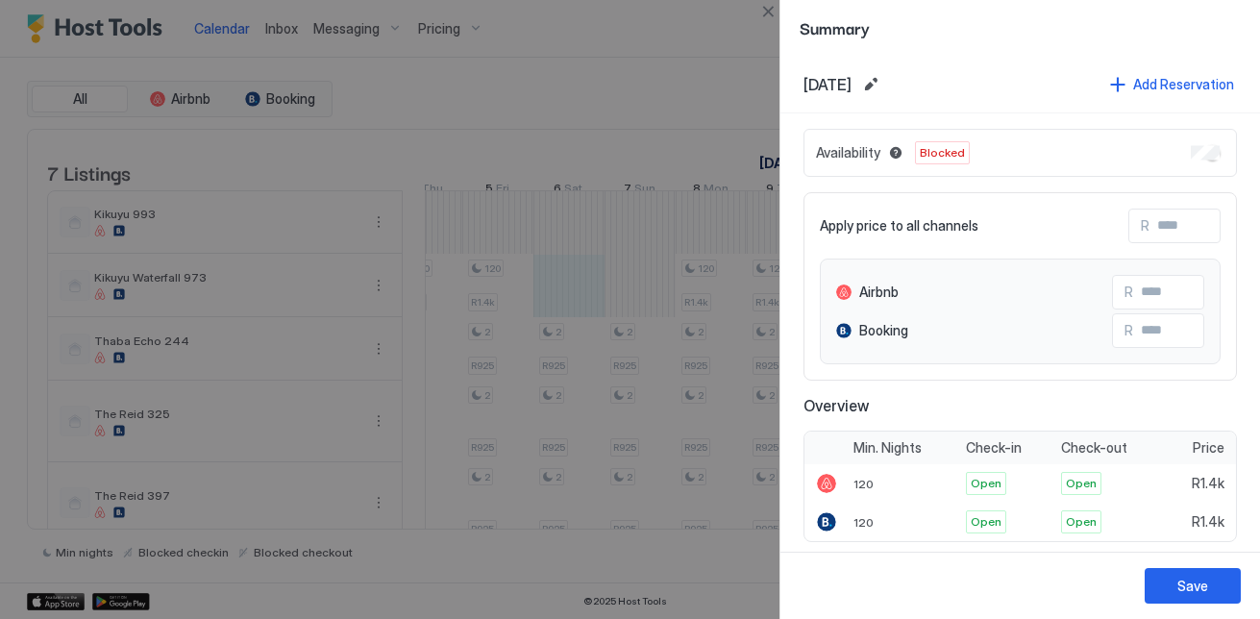
click at [630, 319] on div at bounding box center [630, 309] width 1260 height 619
click at [764, 14] on button "Close" at bounding box center [767, 11] width 23 height 23
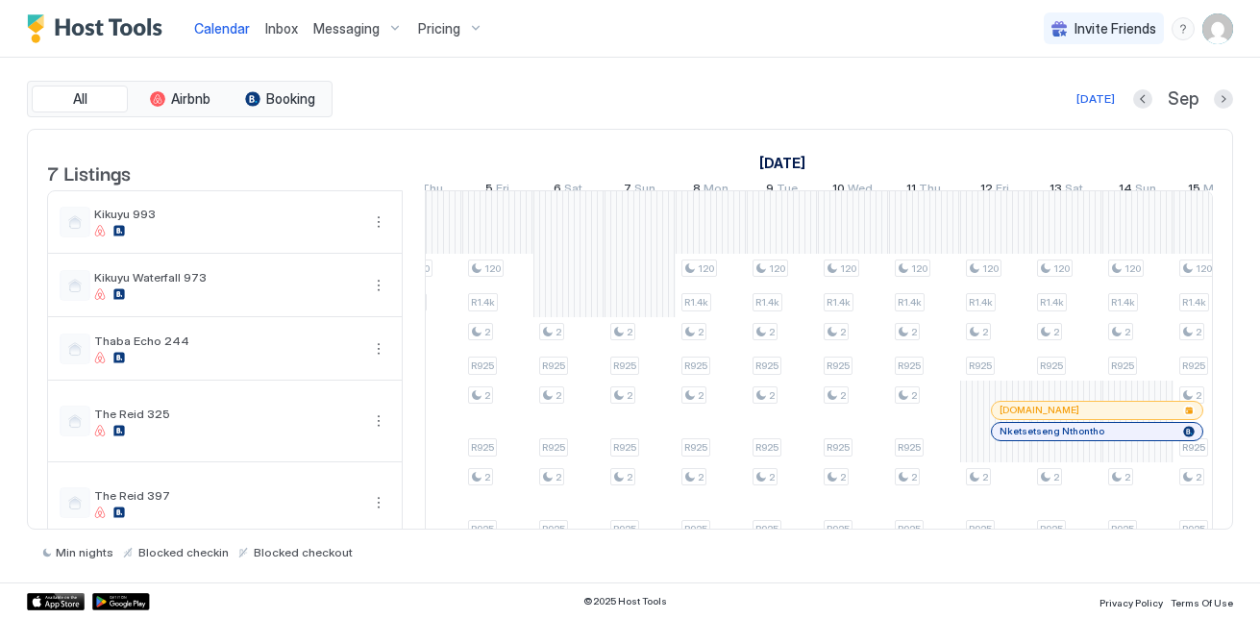
click at [652, 281] on div "120 R1.4k 2 R850 120 R1.4k 2 R850 120 R1.4k 2 R925 2 R925 120 R1.4k 2 R925 120 …" at bounding box center [569, 430] width 3626 height 479
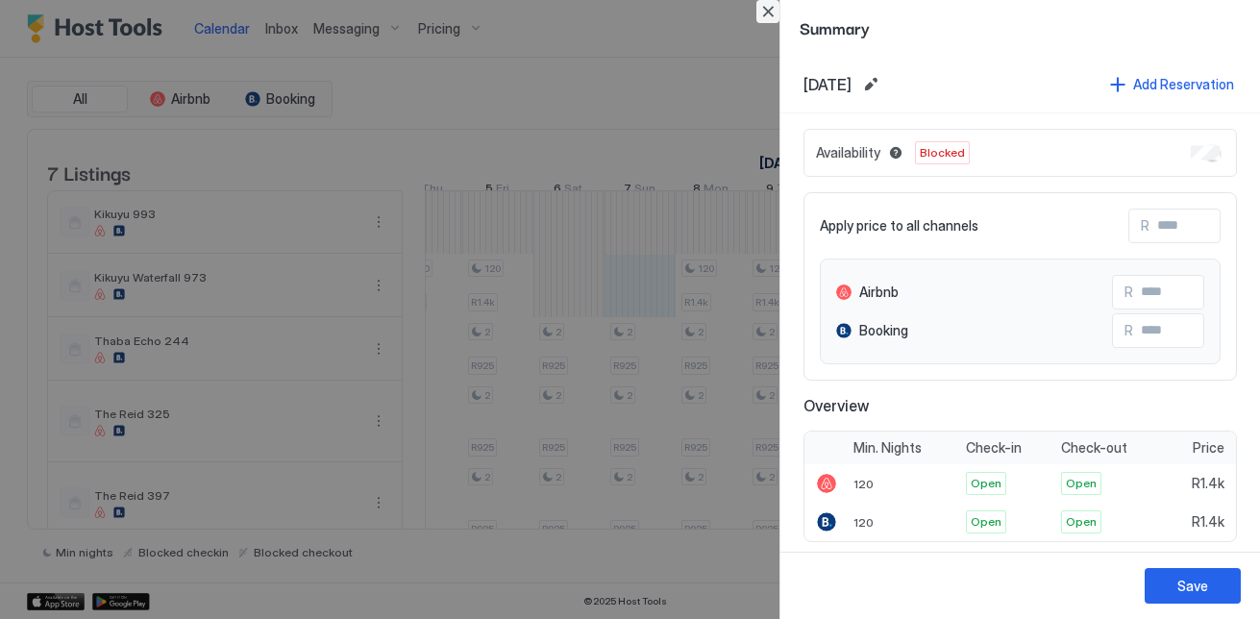
click at [769, 14] on button "Close" at bounding box center [767, 11] width 23 height 23
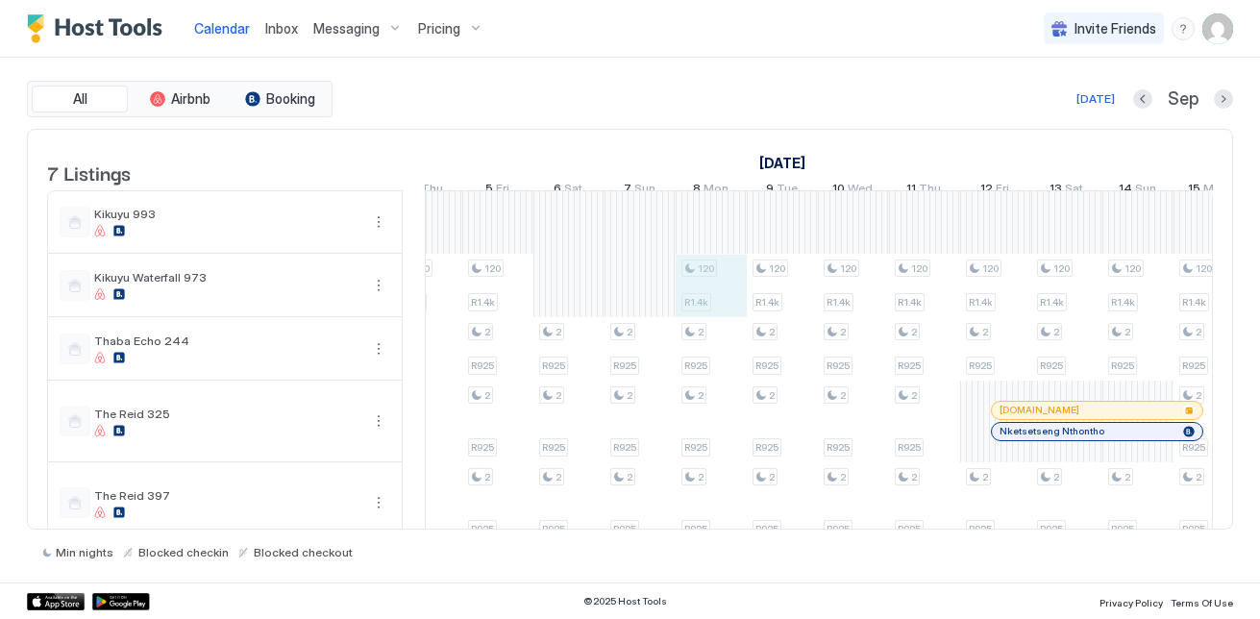
click at [715, 272] on div "120 R1.4k 2 R850 120 R1.4k 2 R850 120 R1.4k 2 R925 2 R925 120 R1.4k 2 R925 120 …" at bounding box center [569, 430] width 3626 height 479
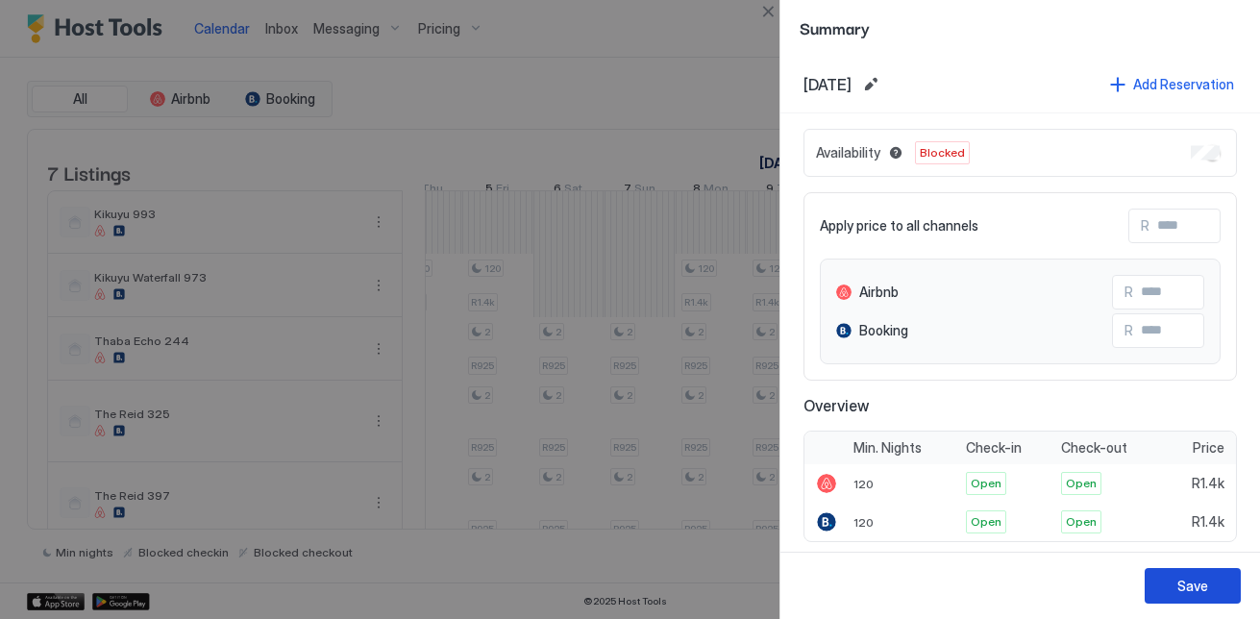
click at [1231, 590] on button "Save" at bounding box center [1192, 586] width 96 height 36
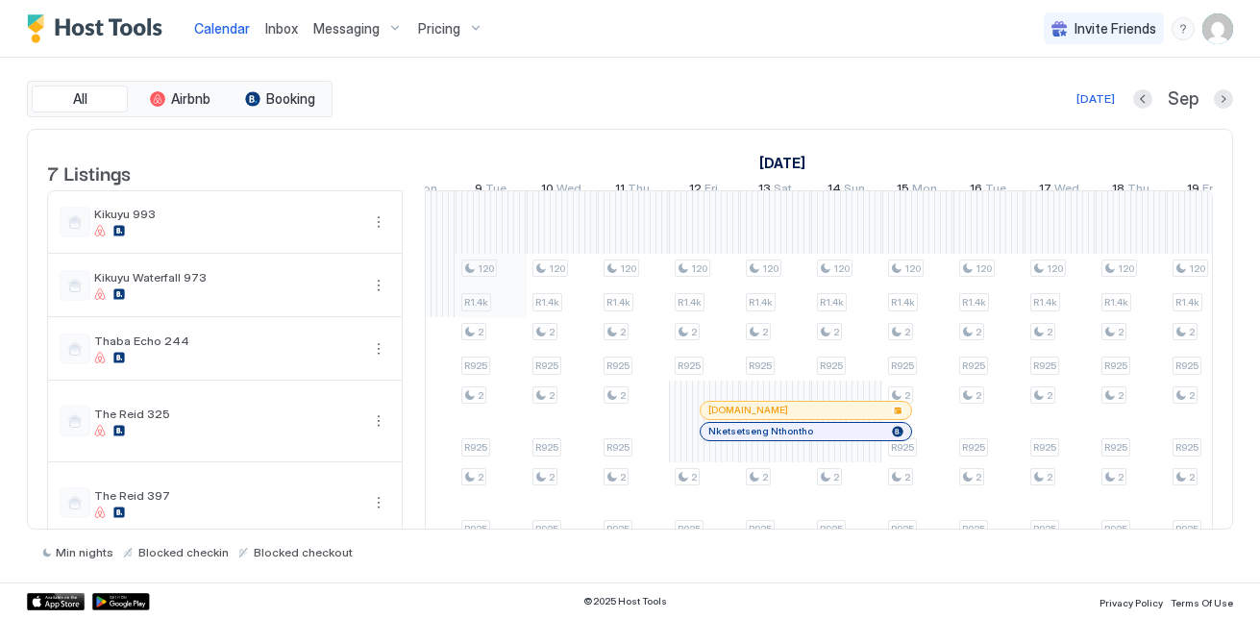
click at [477, 313] on div "2 R850 2 R850 2 R925 2 R925 2 R925 2 R925 2 R925 2 R925 2 R925 2 R925 2 R925 2 …" at bounding box center [277, 430] width 3626 height 479
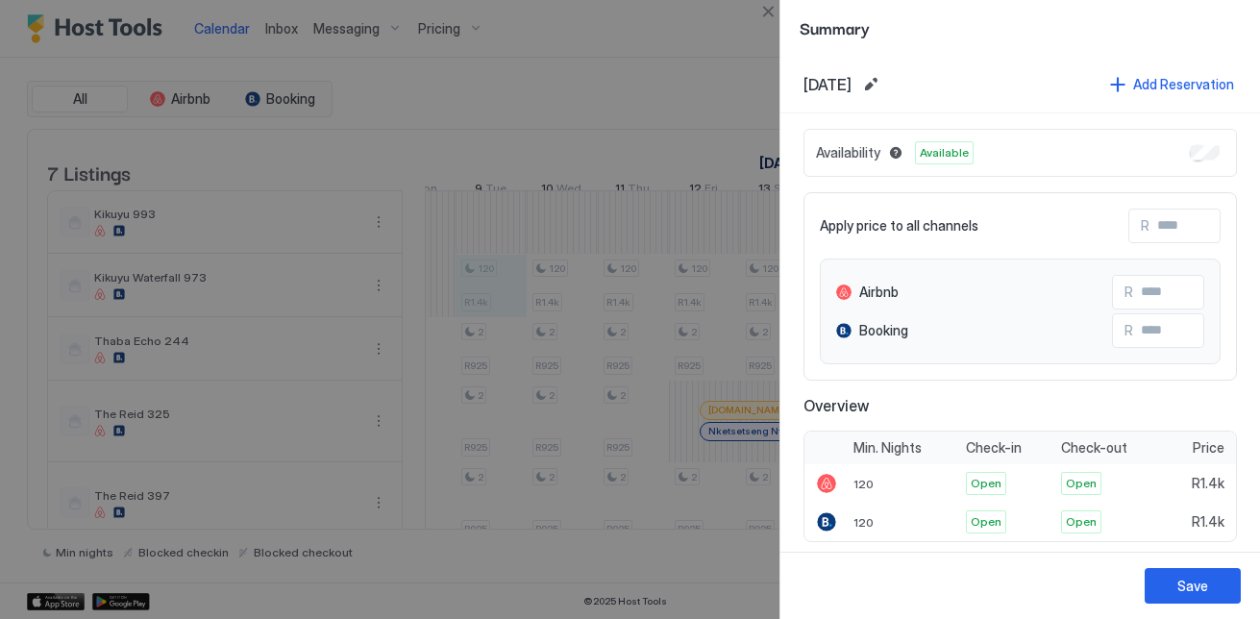
click at [1194, 135] on div "Availability Available" at bounding box center [1019, 153] width 433 height 48
click at [1207, 580] on div "Save" at bounding box center [1192, 586] width 31 height 20
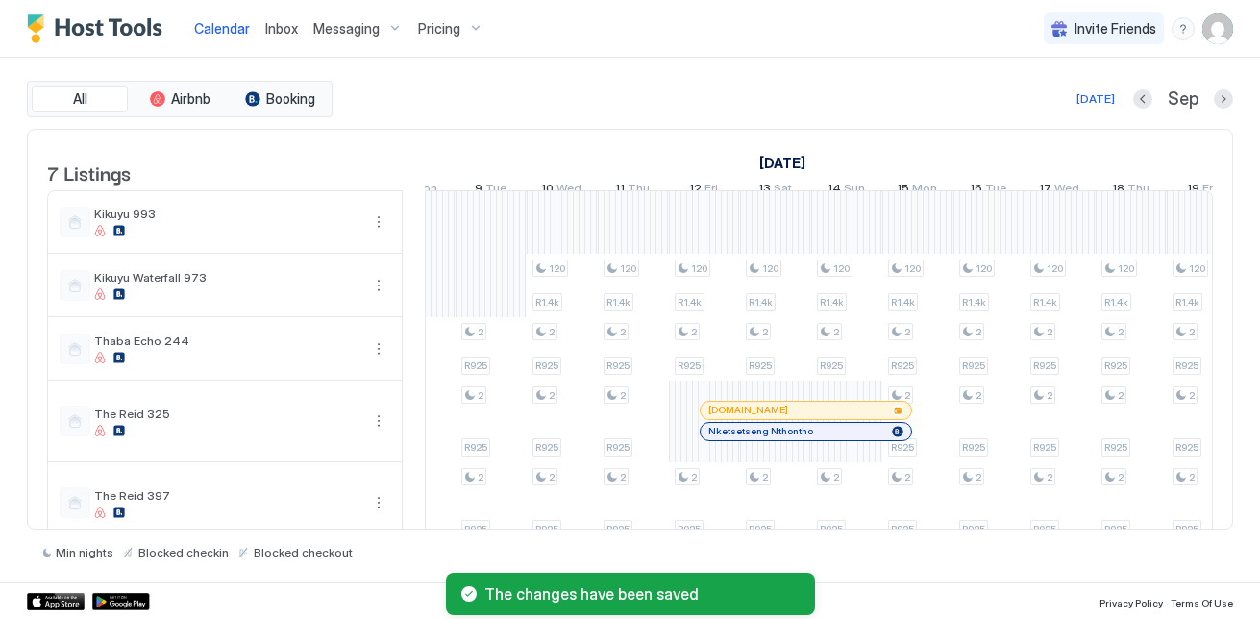
click at [565, 316] on div "2 R850 2 R850 2 R925 2 R925 2 R925 2 R925 2 R925 2 R925 2 R925 2 R925 2 R925 2 …" at bounding box center [277, 430] width 3626 height 479
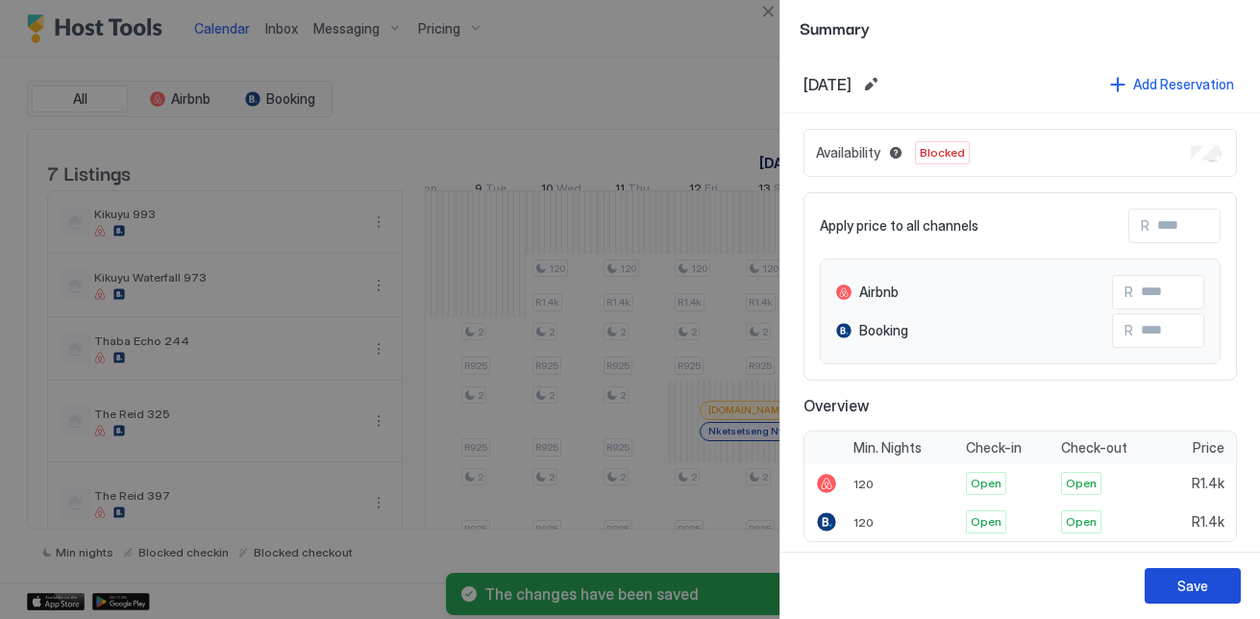
click at [1192, 586] on div "Save" at bounding box center [1192, 586] width 31 height 20
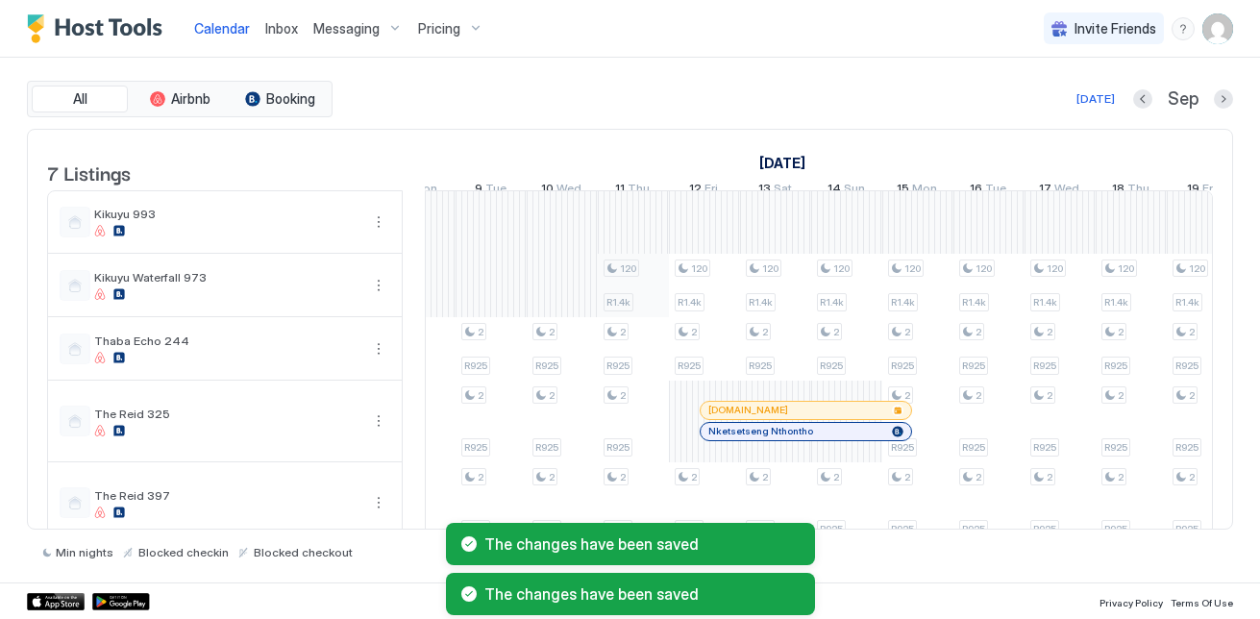
click at [625, 299] on div "2 R850 2 R850 2 R925 2 R925 2 R925 2 R925 2 R925 2 R925 2 R925 2 R925 2 R925 2 …" at bounding box center [277, 430] width 3626 height 479
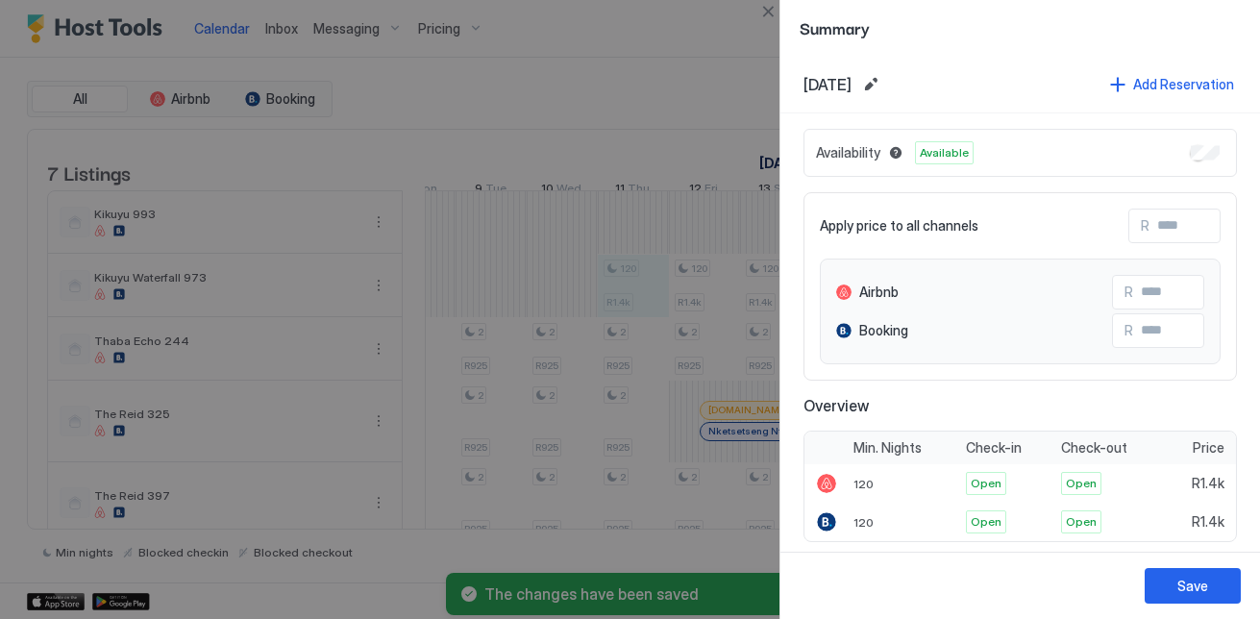
click at [1206, 151] on div "Availability Available" at bounding box center [1019, 153] width 433 height 48
click at [1200, 582] on div "Save" at bounding box center [1192, 586] width 31 height 20
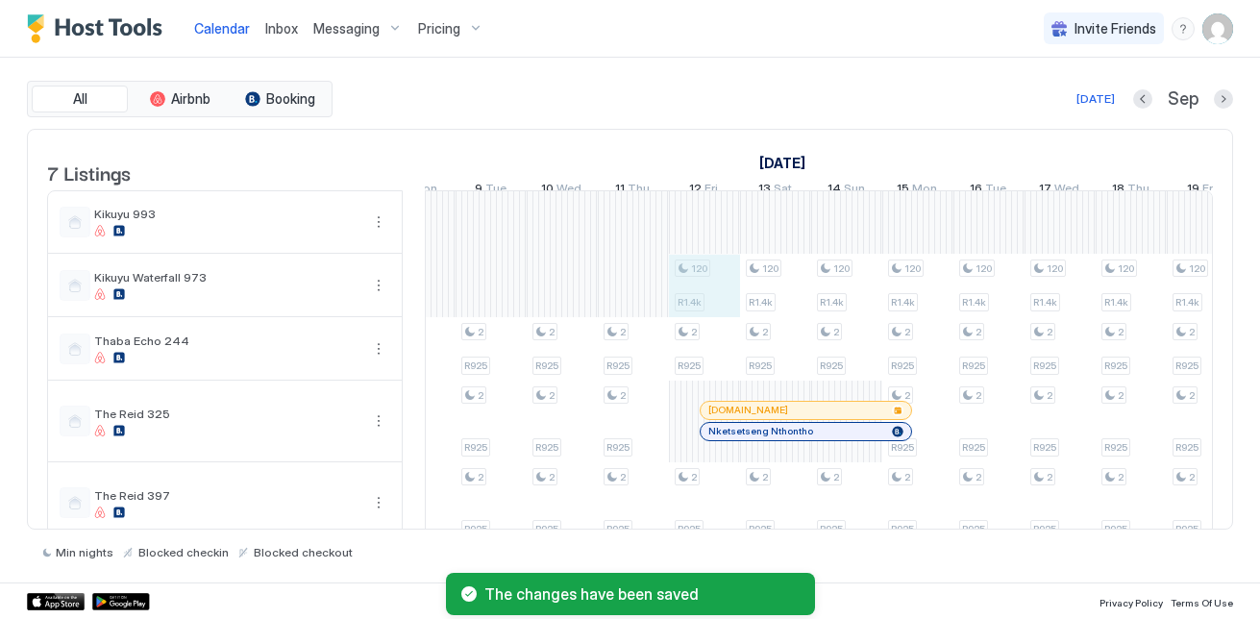
click at [733, 297] on div "2 R850 2 R850 2 R925 2 R925 2 R925 2 R925 2 R925 2 R925 2 R925 2 R925 2 R925 2 …" at bounding box center [277, 430] width 3626 height 479
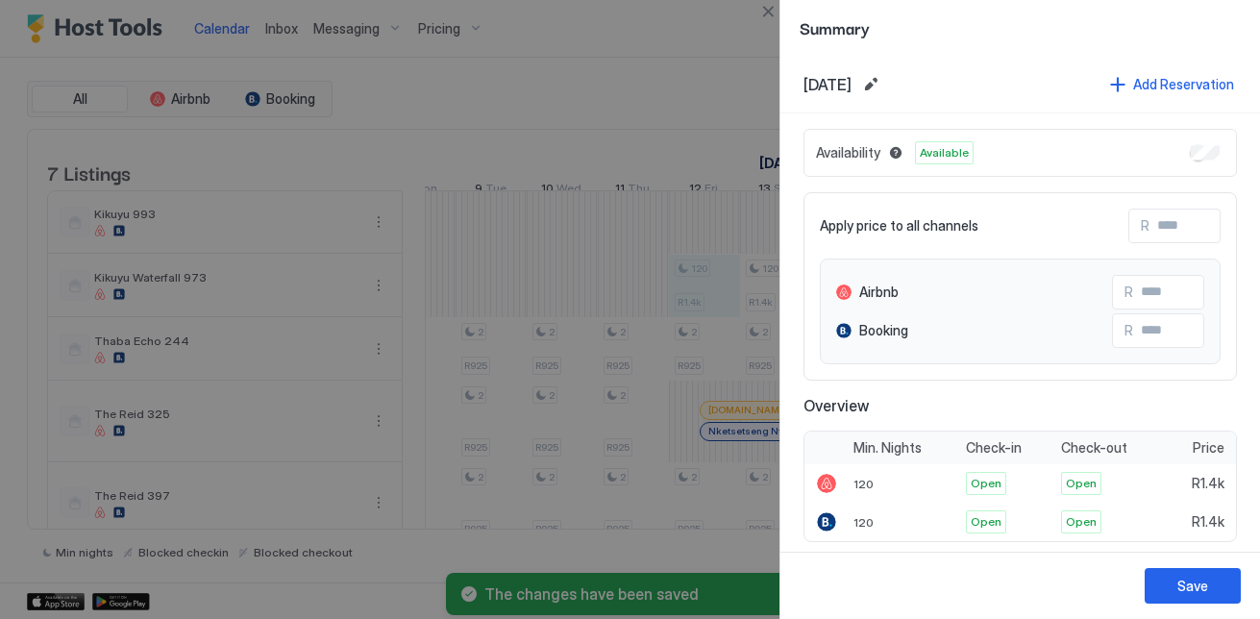
click at [1205, 155] on div "Availability Available" at bounding box center [1019, 153] width 433 height 48
click at [1179, 586] on div "Save" at bounding box center [1192, 586] width 31 height 20
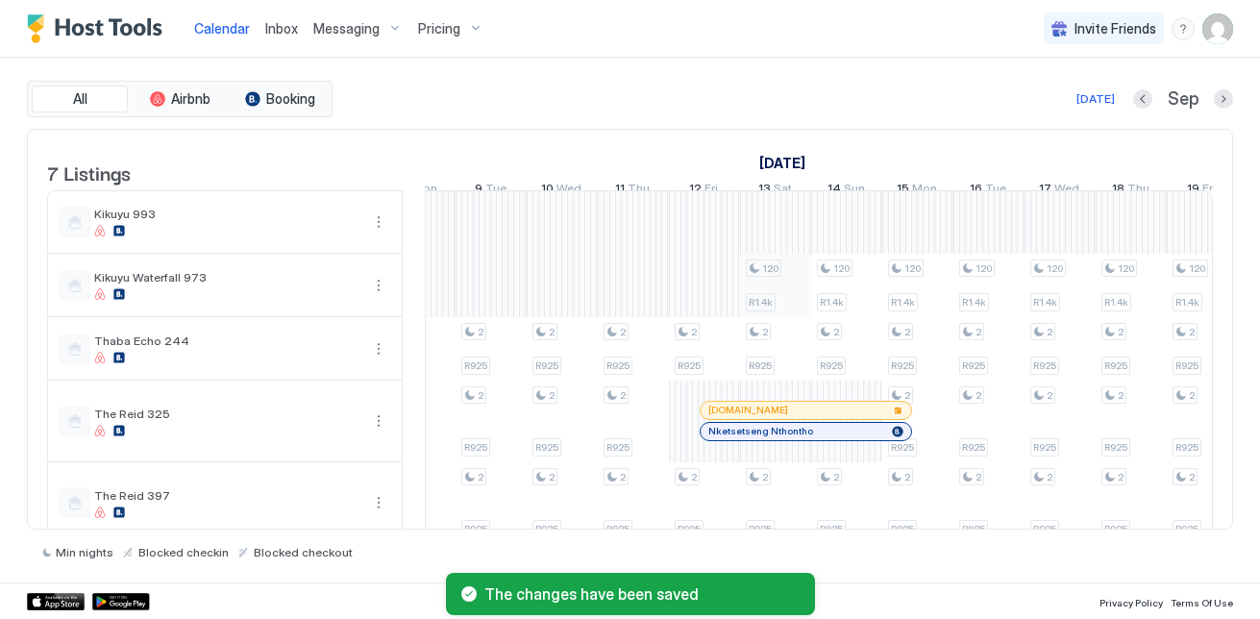
click at [774, 303] on div "2 R850 2 R850 2 R925 2 R925 2 R925 2 R925 2 R925 2 R925 2 R925 2 R925 2 R925 2 …" at bounding box center [277, 430] width 3626 height 479
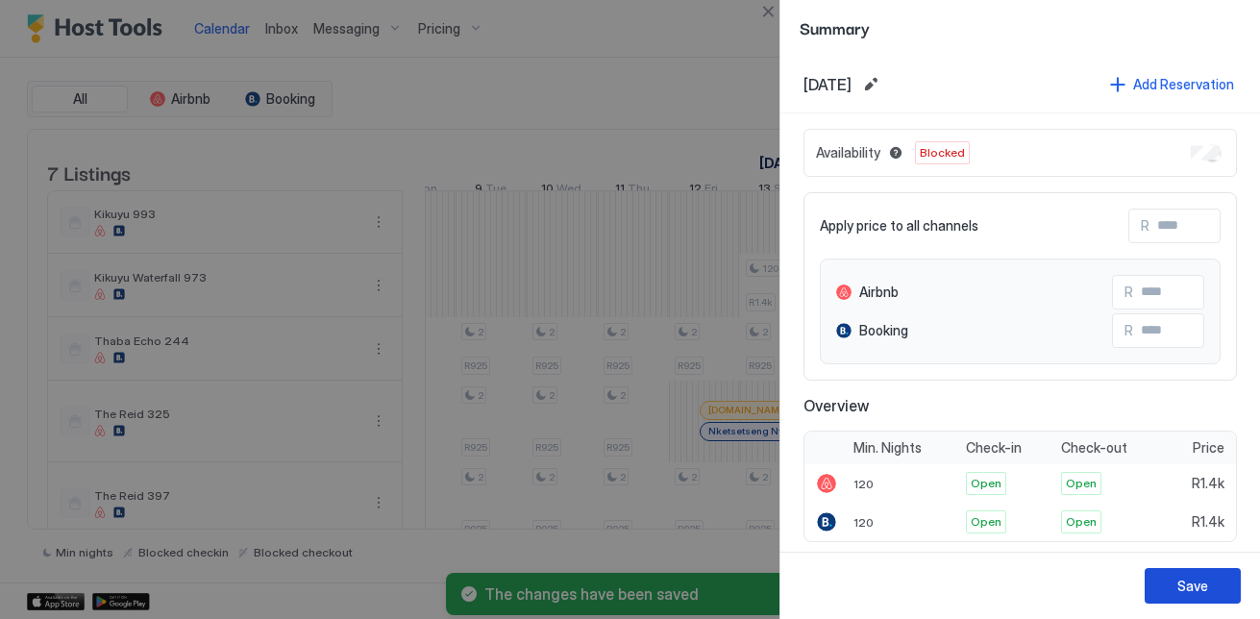
click at [1178, 587] on div "Save" at bounding box center [1192, 586] width 31 height 20
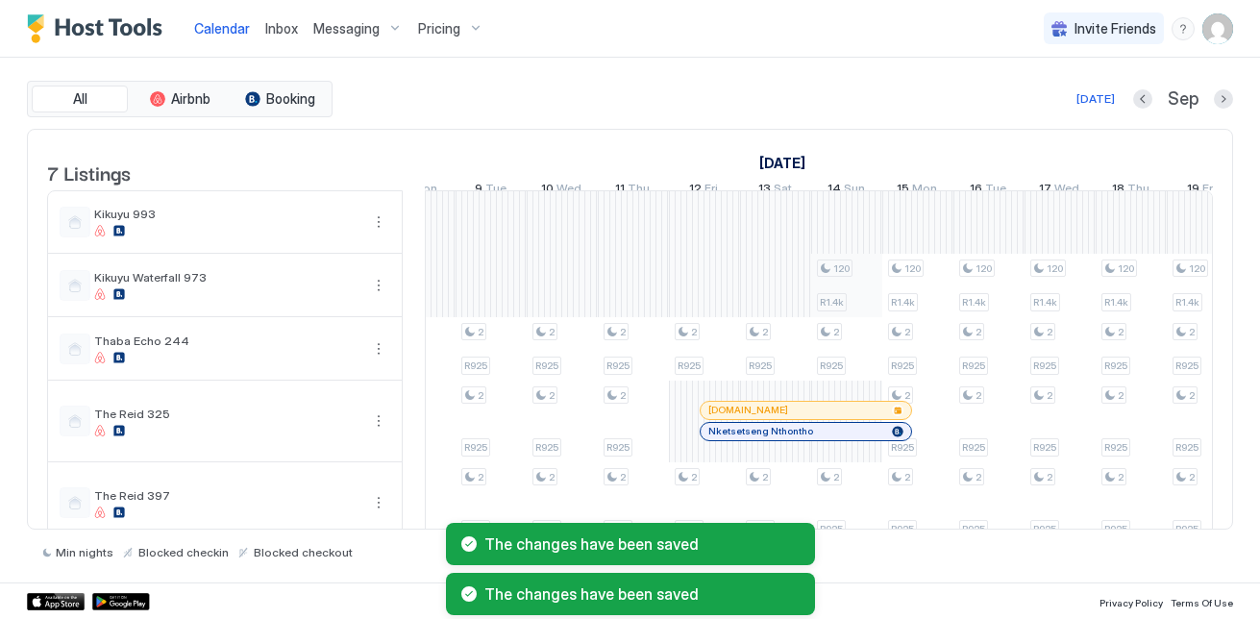
click at [849, 300] on div "2 R850 2 R850 2 R925 2 R925 2 R925 2 R925 2 R925 2 R925 2 R925 2 R925 2 R925 2 …" at bounding box center [277, 430] width 3626 height 479
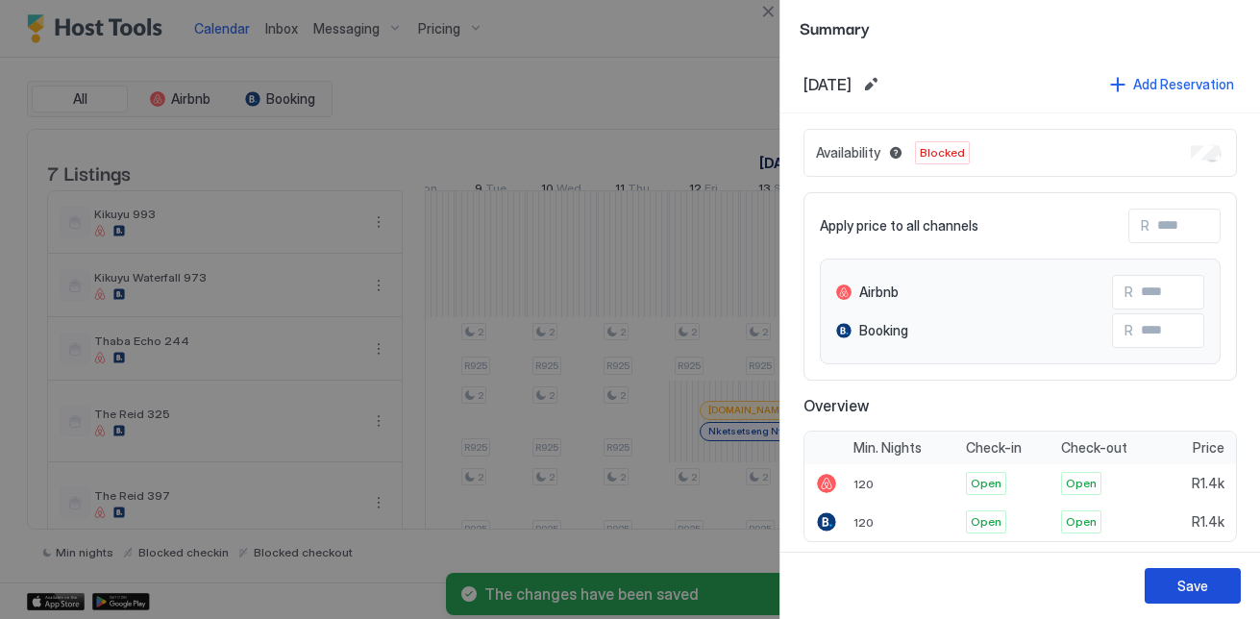
click at [1194, 573] on button "Save" at bounding box center [1192, 586] width 96 height 36
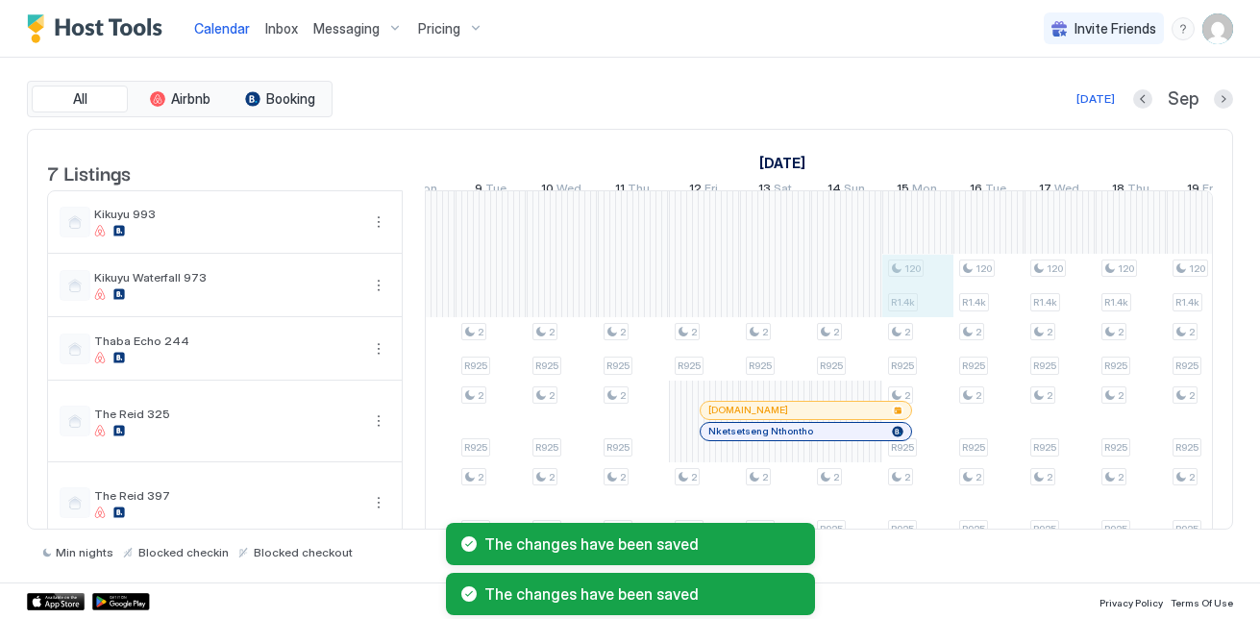
click at [940, 296] on div "2 R850 2 R850 2 R925 2 R925 2 R925 2 R925 2 R925 2 R925 2 R925 2 R925 2 R925 2 …" at bounding box center [277, 430] width 3626 height 479
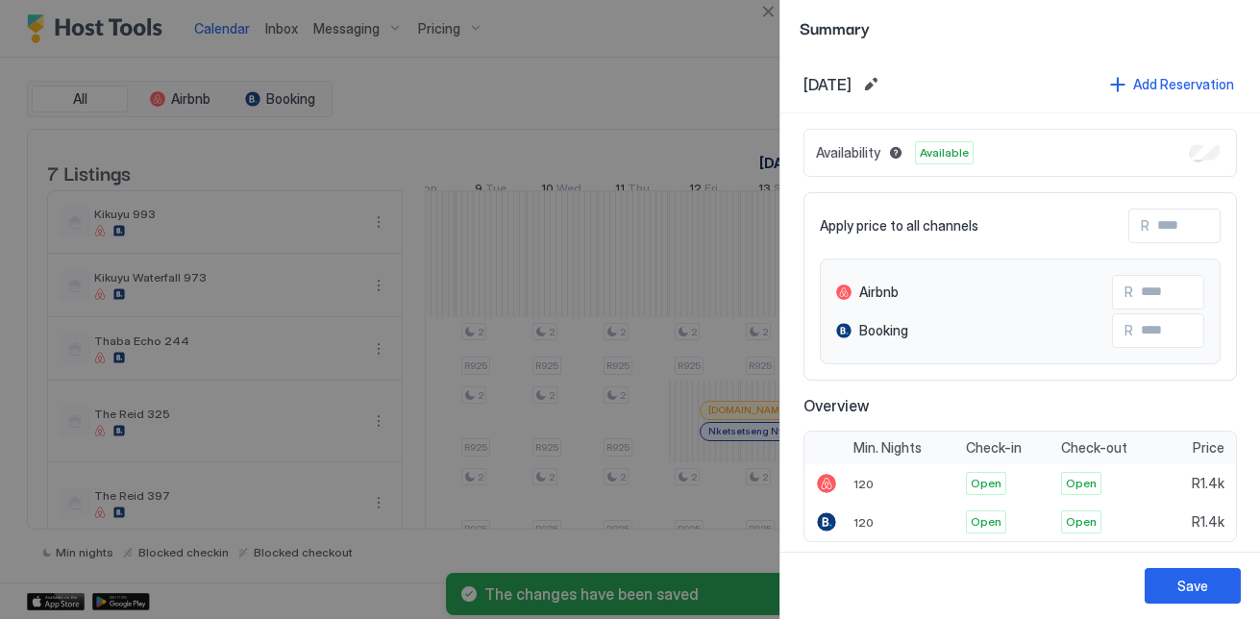
click at [1204, 142] on div "Availability Available" at bounding box center [1019, 153] width 433 height 48
click at [1205, 152] on div "Availability Available" at bounding box center [1019, 153] width 433 height 48
click at [1201, 575] on button "Save" at bounding box center [1192, 586] width 96 height 36
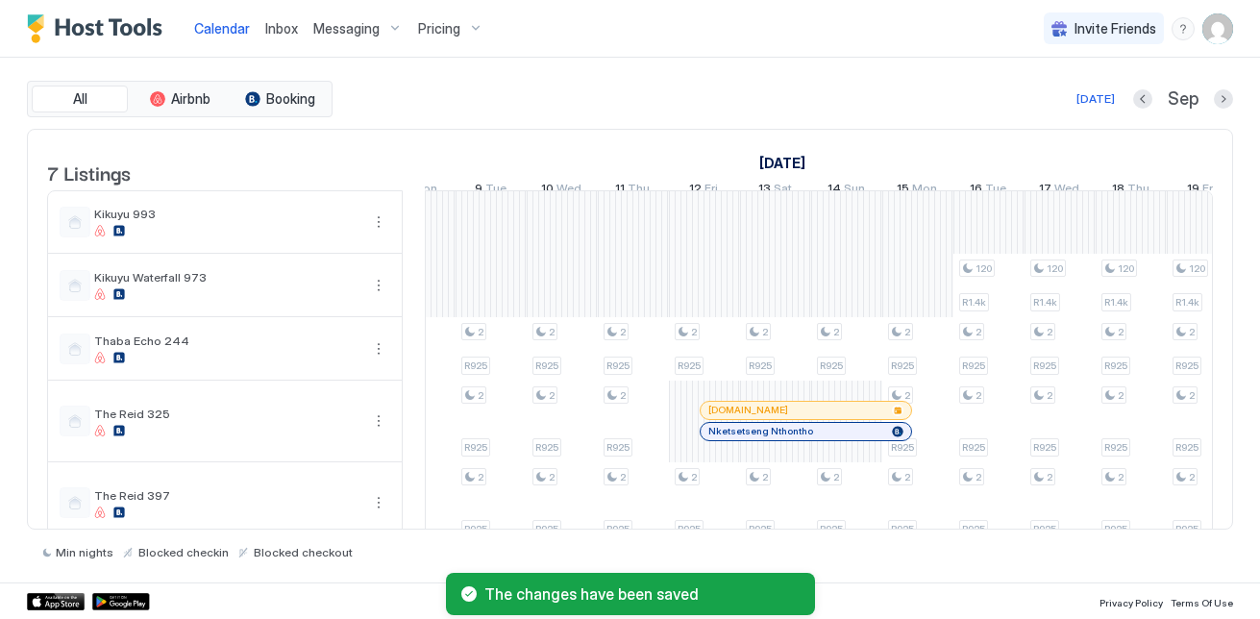
scroll to position [0, 1937]
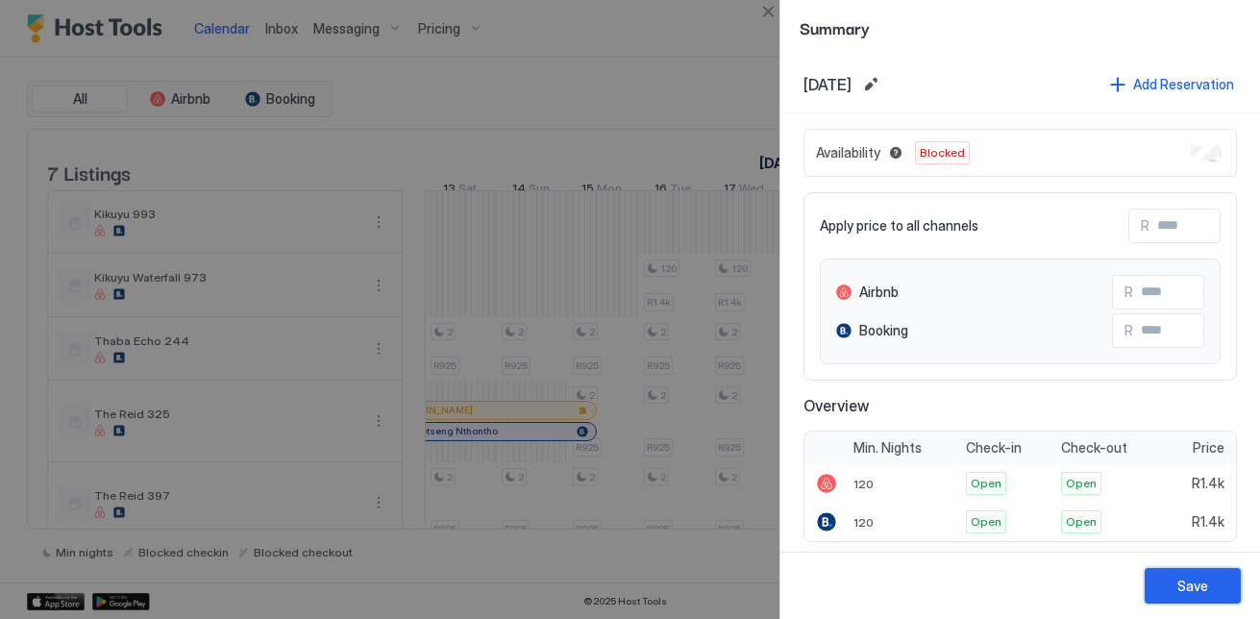
click at [1213, 571] on button "Save" at bounding box center [1192, 586] width 96 height 36
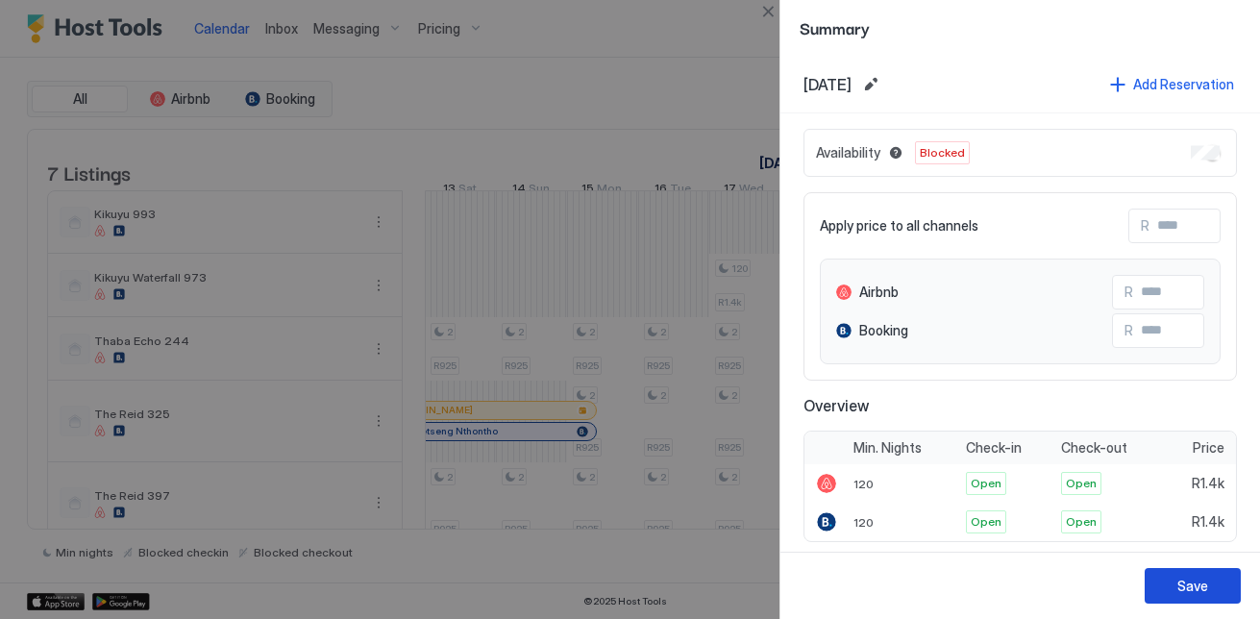
click at [1183, 570] on button "Save" at bounding box center [1192, 586] width 96 height 36
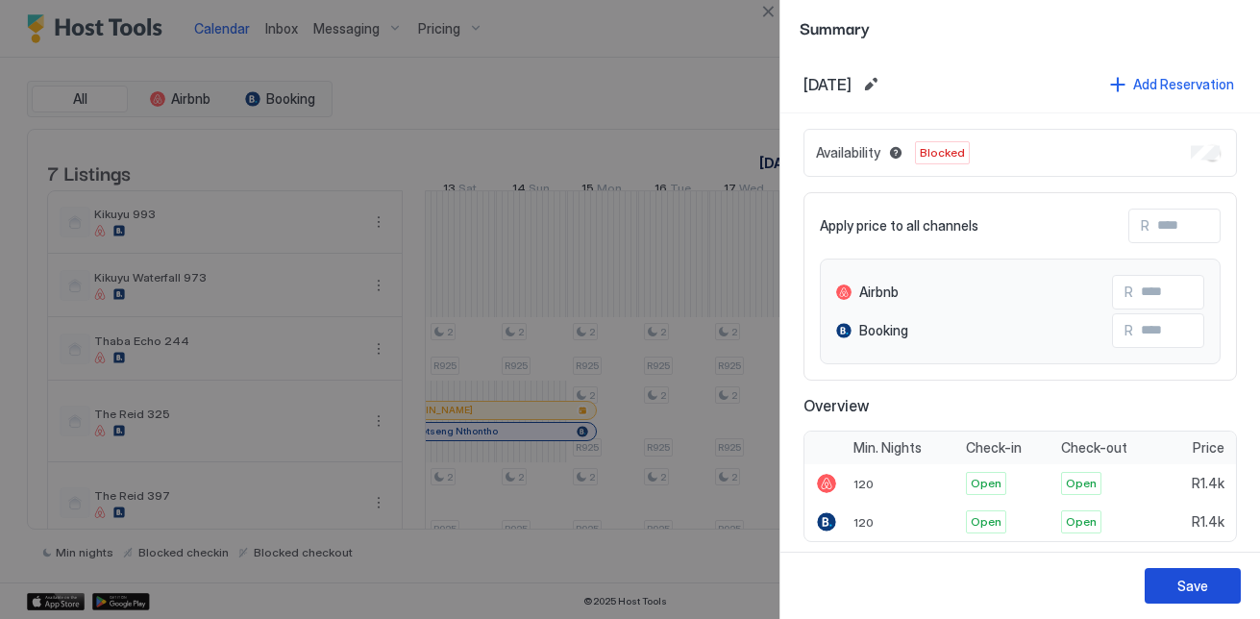
click at [1192, 573] on button "Save" at bounding box center [1192, 586] width 96 height 36
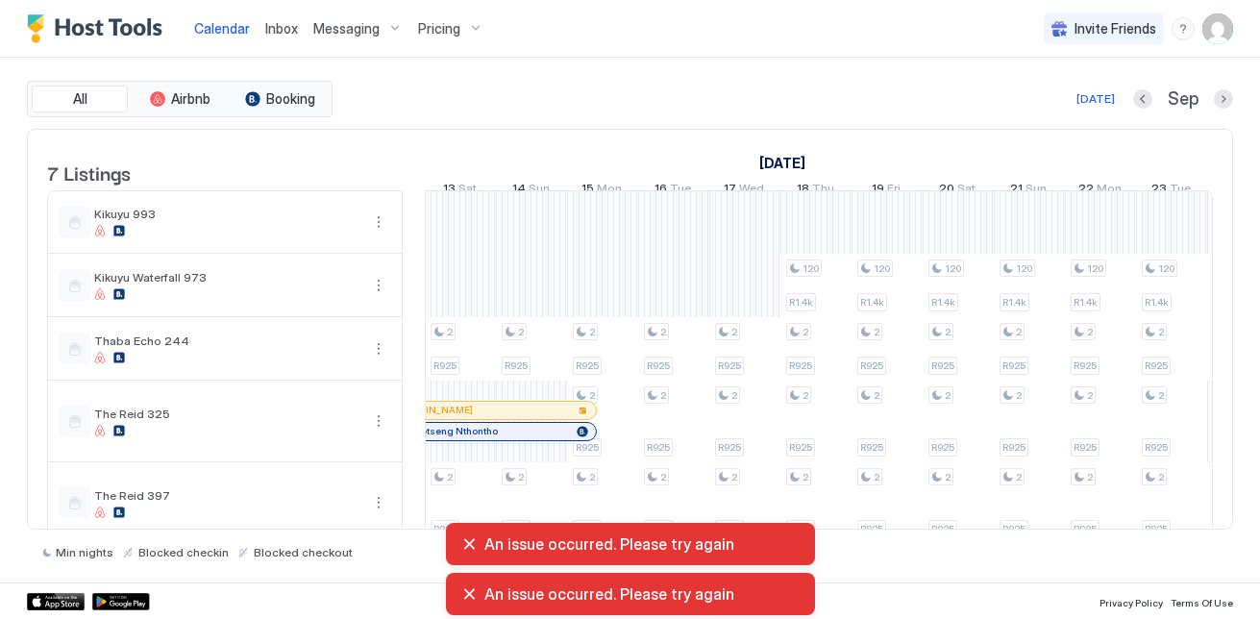
click at [457, 546] on div "An issue occurred. Please try again" at bounding box center [630, 544] width 369 height 42
click at [470, 536] on div "An issue occurred. Please try again" at bounding box center [630, 543] width 338 height 19
click at [469, 540] on div "An issue occurred. Please try again" at bounding box center [630, 543] width 338 height 19
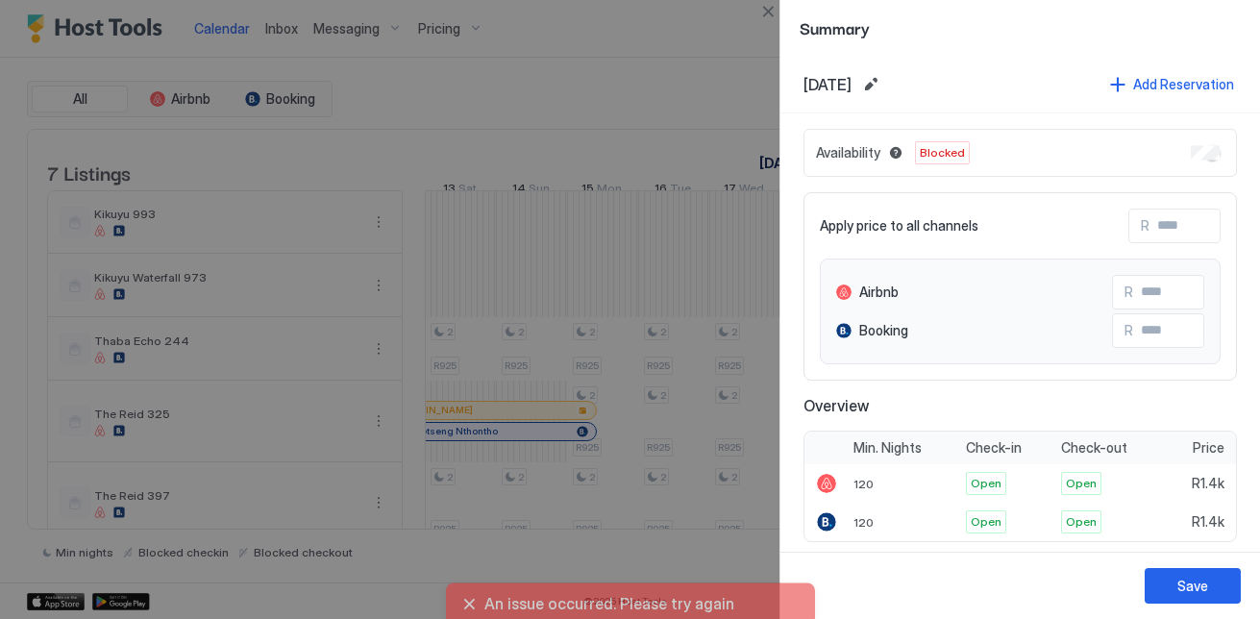
drag, startPoint x: 807, startPoint y: 312, endPoint x: 1167, endPoint y: 580, distance: 448.4
click at [1167, 580] on div "An issue occurred. Please try again" at bounding box center [630, 594] width 1260 height 50
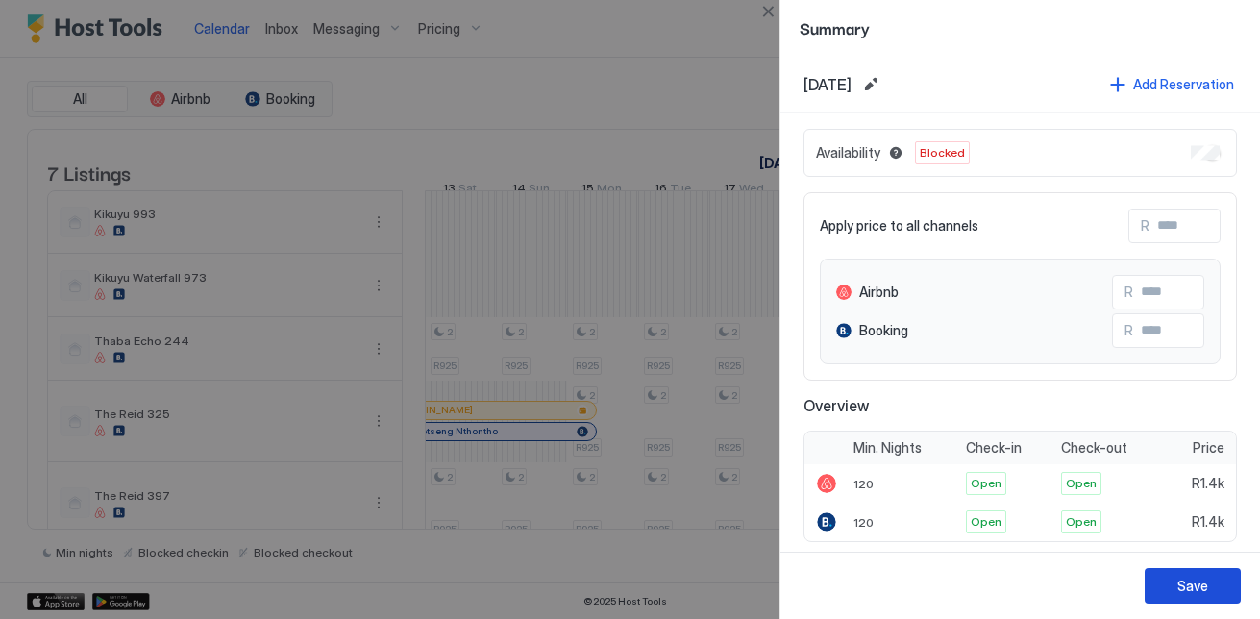
click at [1174, 581] on button "Save" at bounding box center [1192, 586] width 96 height 36
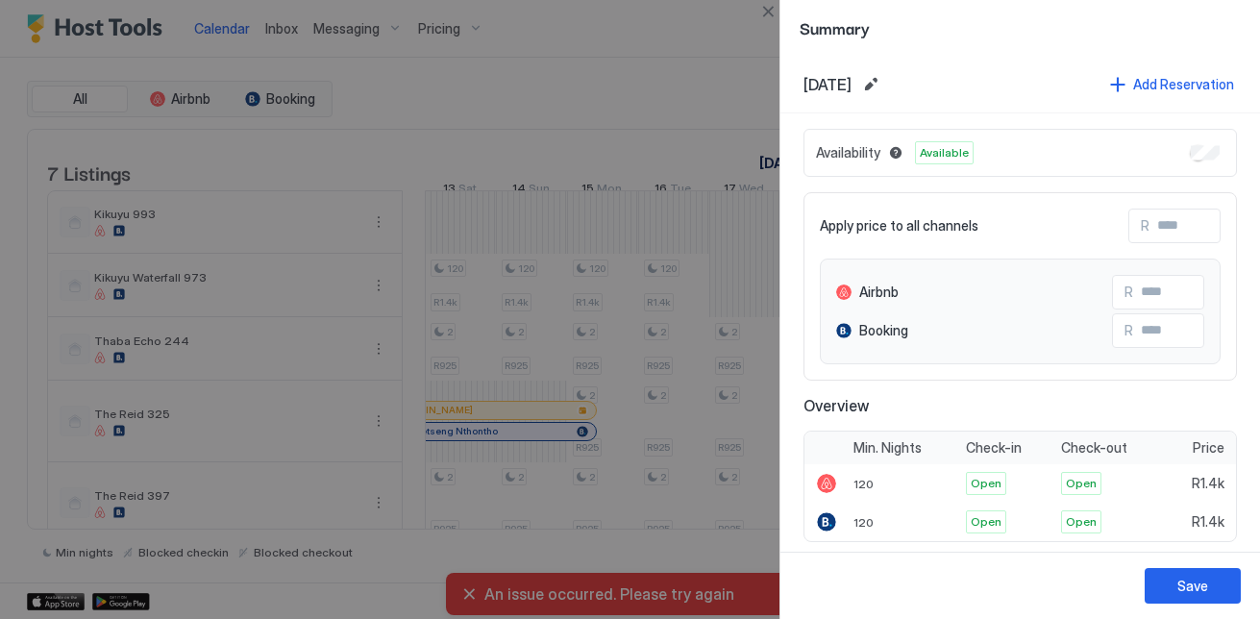
click at [227, 129] on div at bounding box center [630, 309] width 1260 height 619
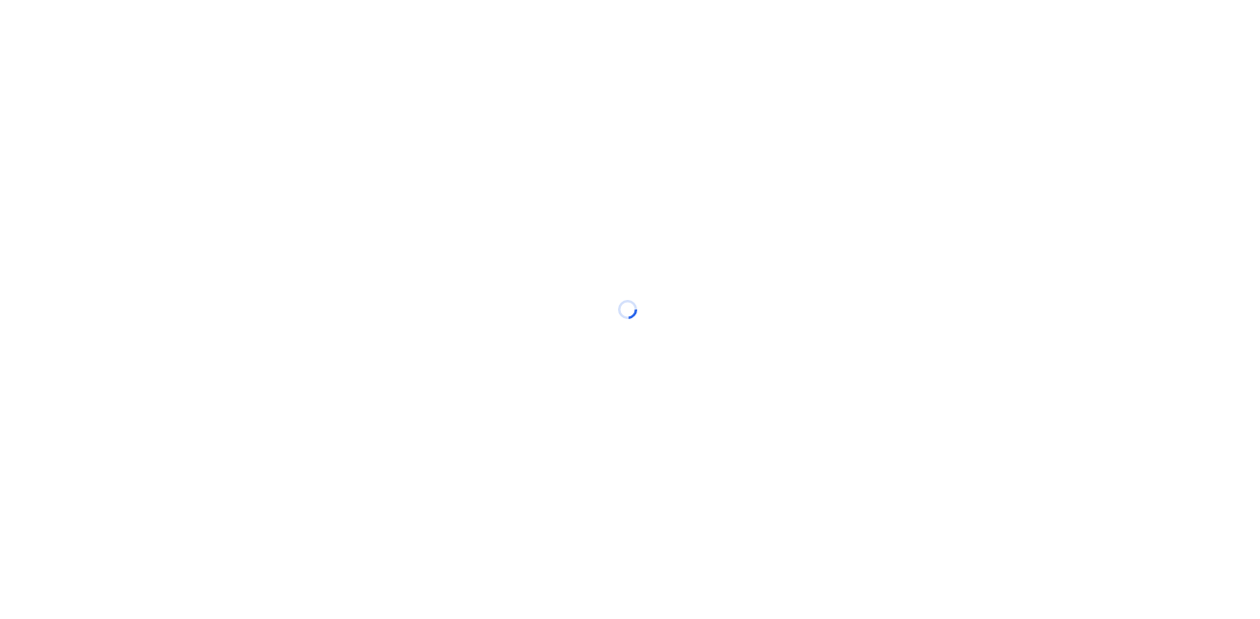
click at [766, 17] on div at bounding box center [630, 309] width 1260 height 619
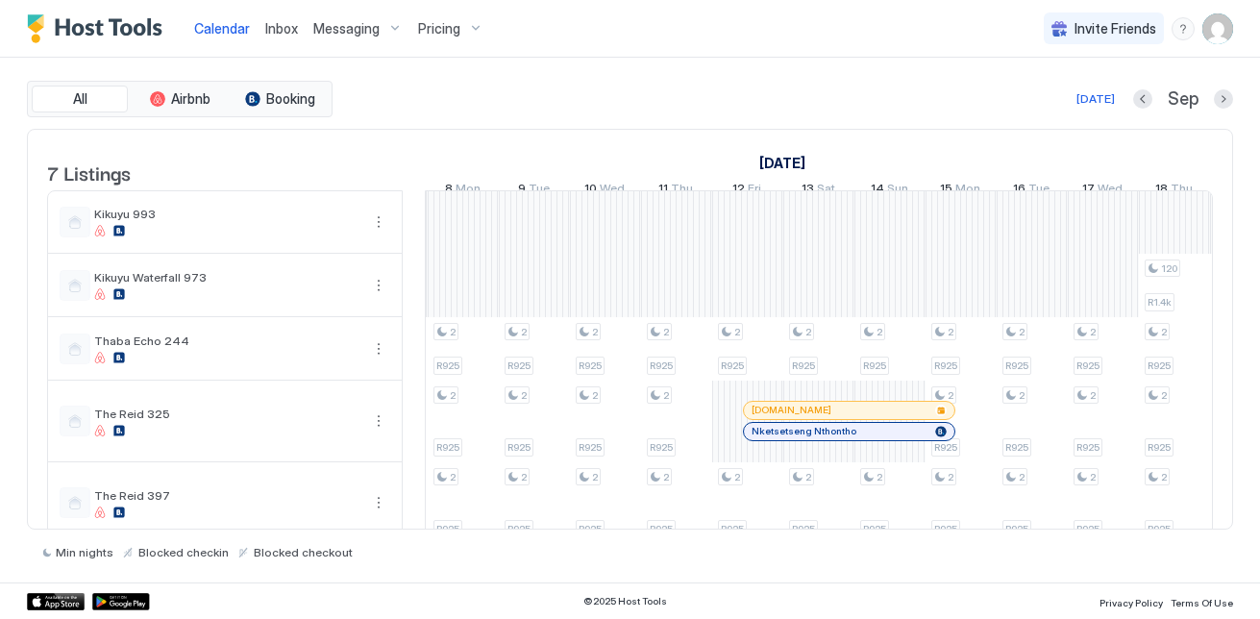
scroll to position [0, 1942]
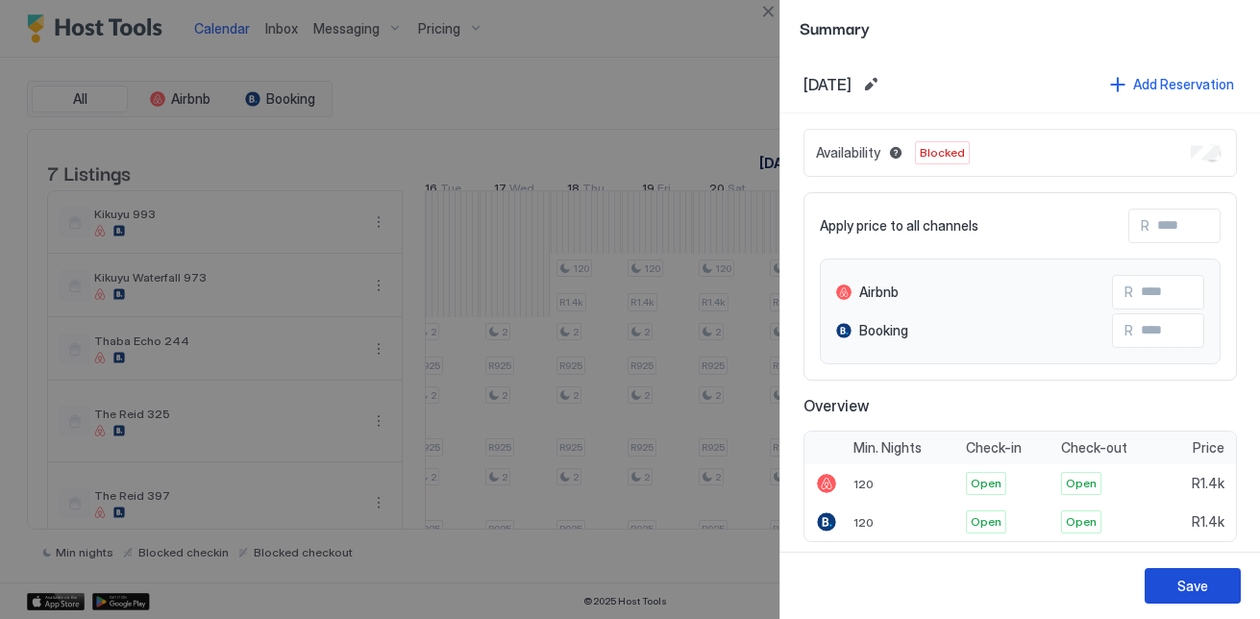
click at [1200, 582] on div "Save" at bounding box center [1192, 586] width 31 height 20
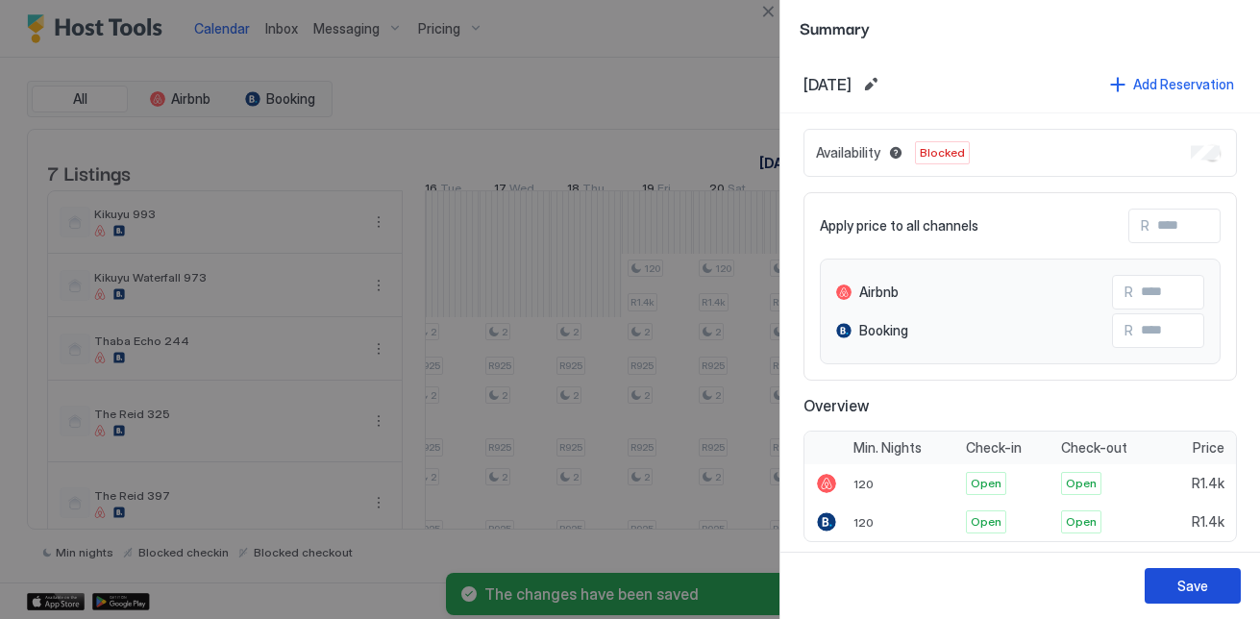
click at [1172, 598] on button "Save" at bounding box center [1192, 586] width 96 height 36
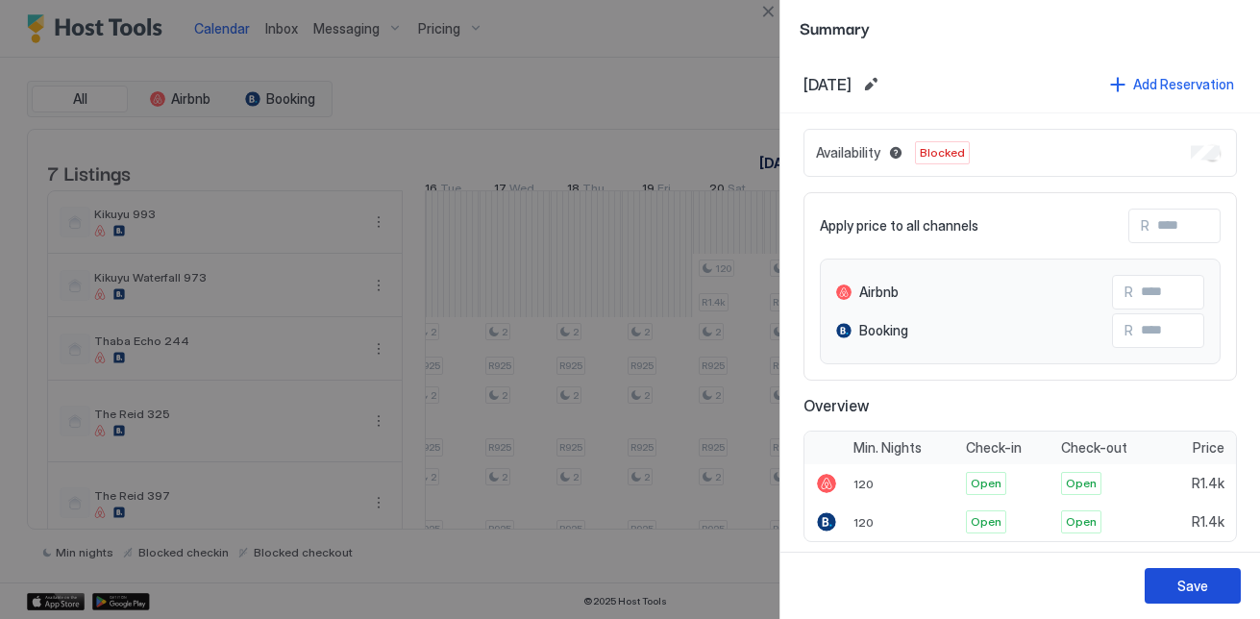
click at [1216, 590] on button "Save" at bounding box center [1192, 586] width 96 height 36
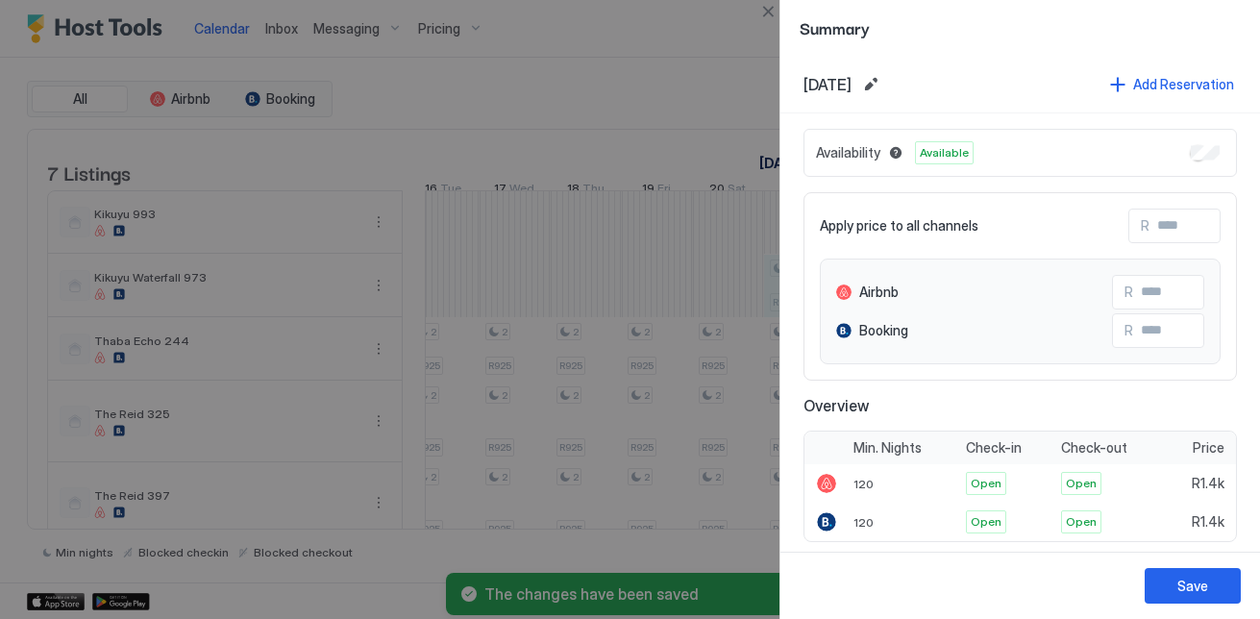
click at [1175, 157] on div "Availability Available" at bounding box center [1019, 153] width 433 height 48
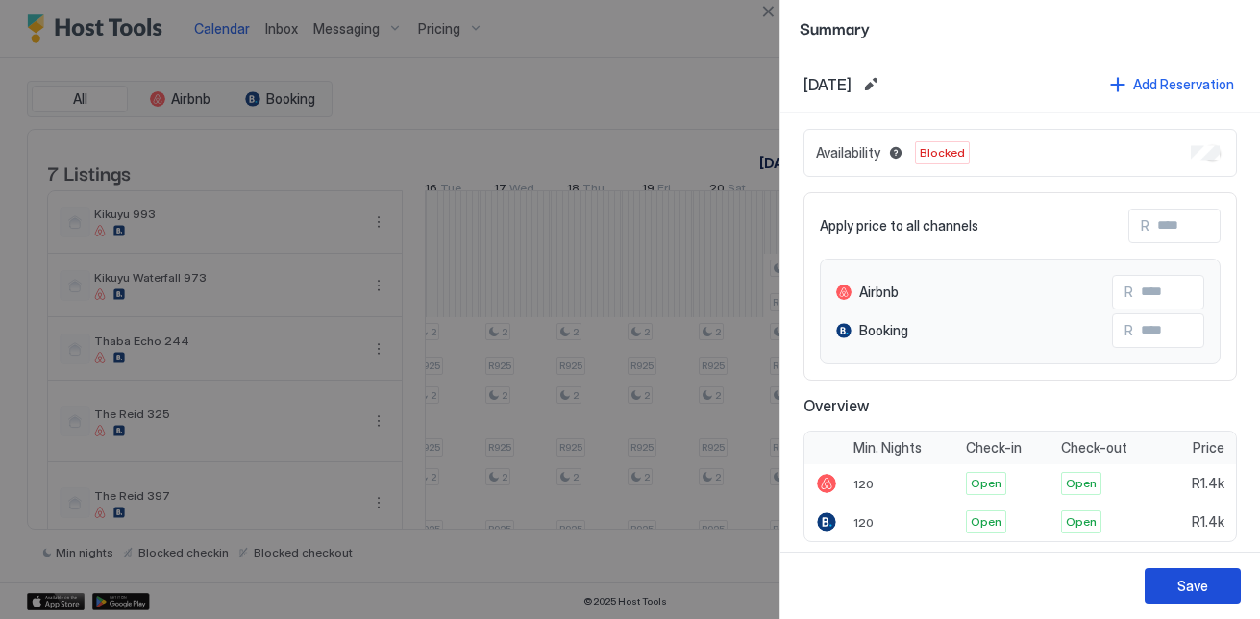
click at [1210, 598] on button "Save" at bounding box center [1192, 586] width 96 height 36
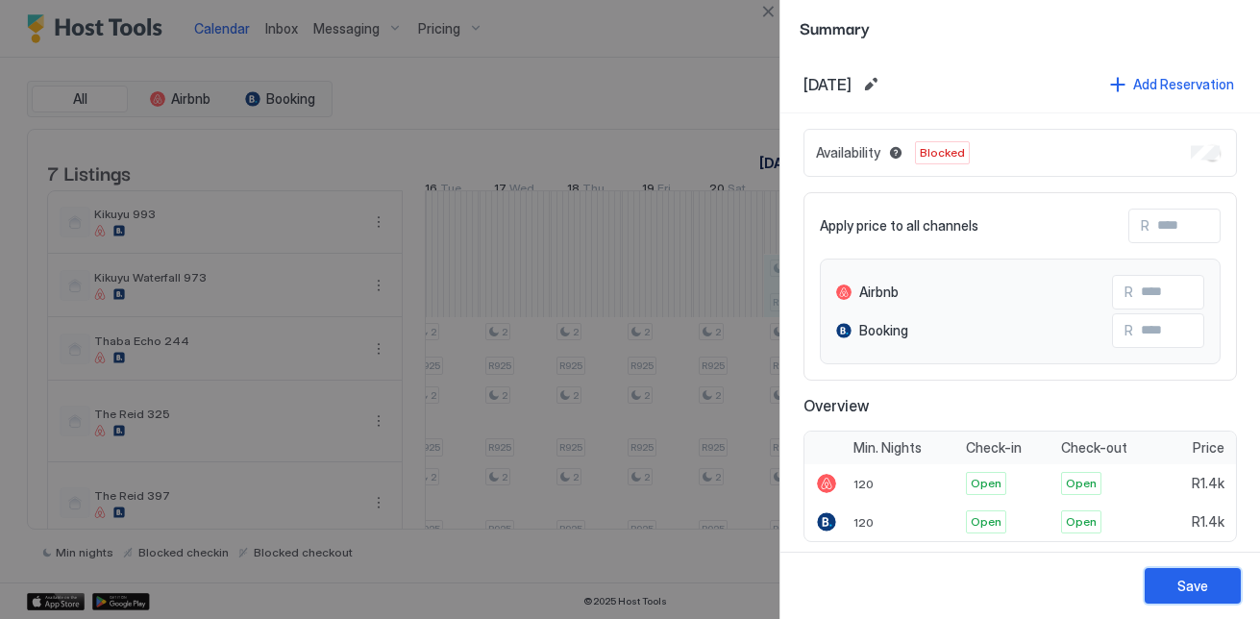
click at [1207, 581] on div "Save" at bounding box center [1192, 586] width 31 height 20
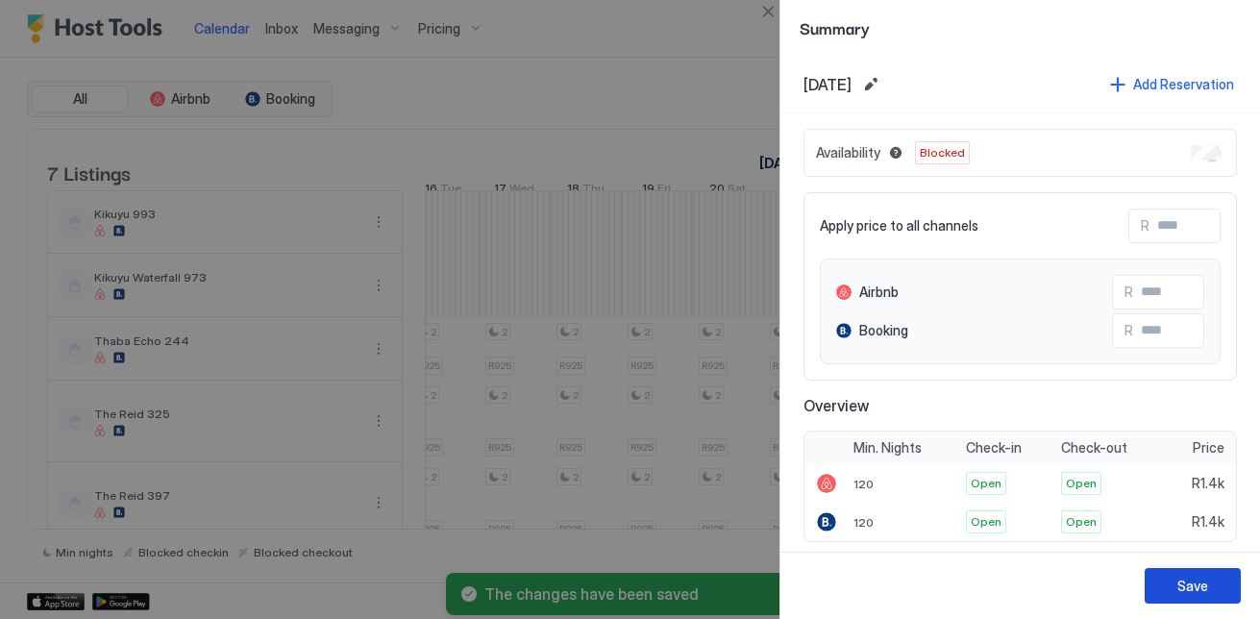
click at [1193, 572] on button "Save" at bounding box center [1192, 586] width 96 height 36
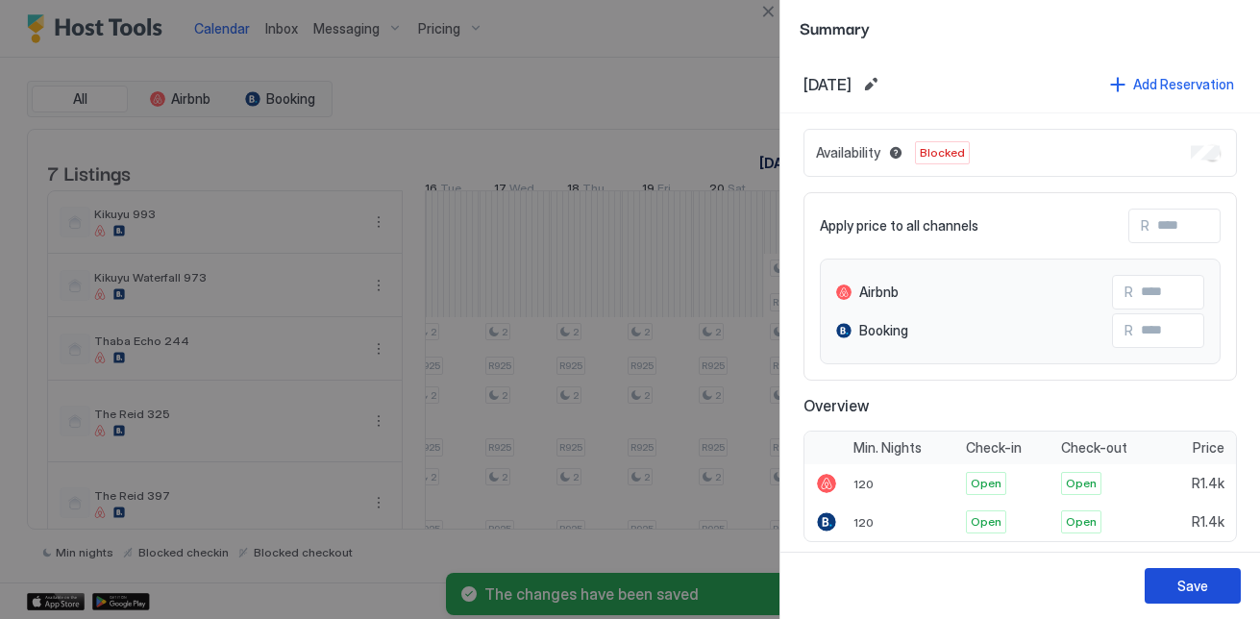
click at [1151, 590] on button "Save" at bounding box center [1192, 586] width 96 height 36
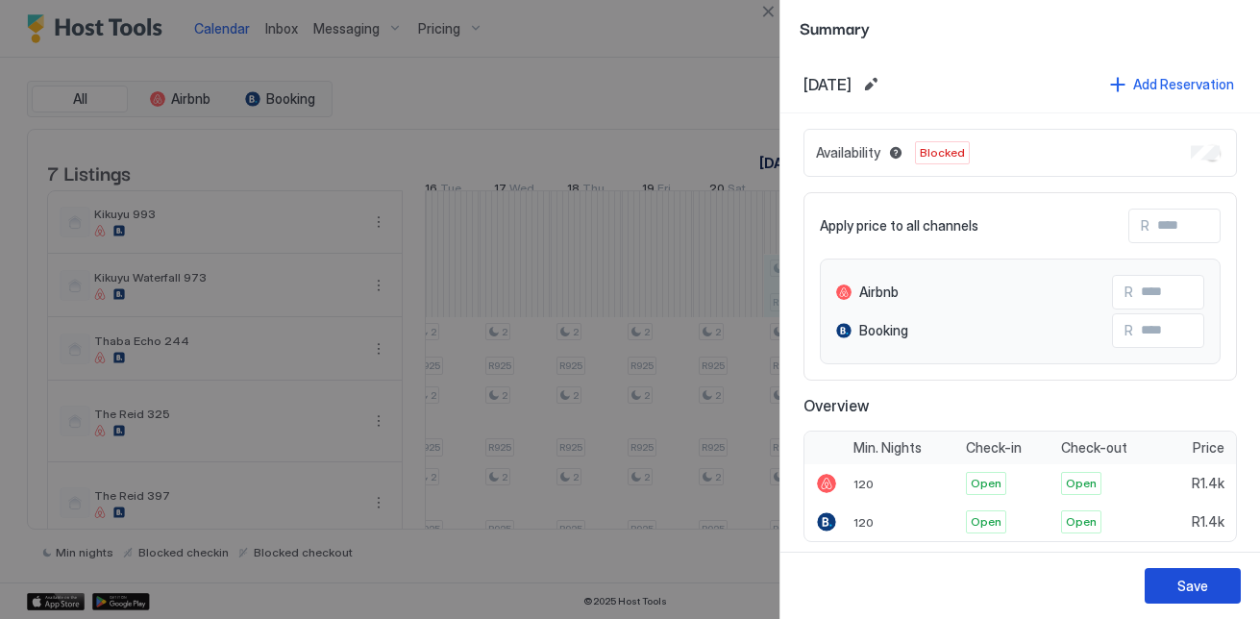
click at [1223, 579] on button "Save" at bounding box center [1192, 586] width 96 height 36
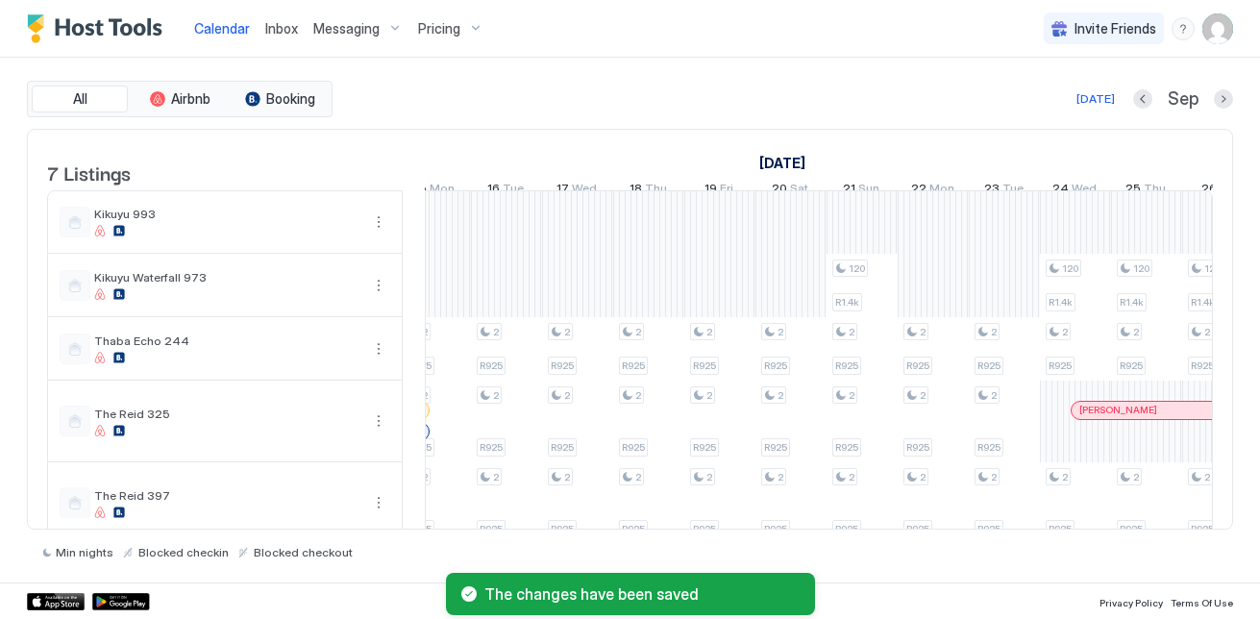
scroll to position [0, 954]
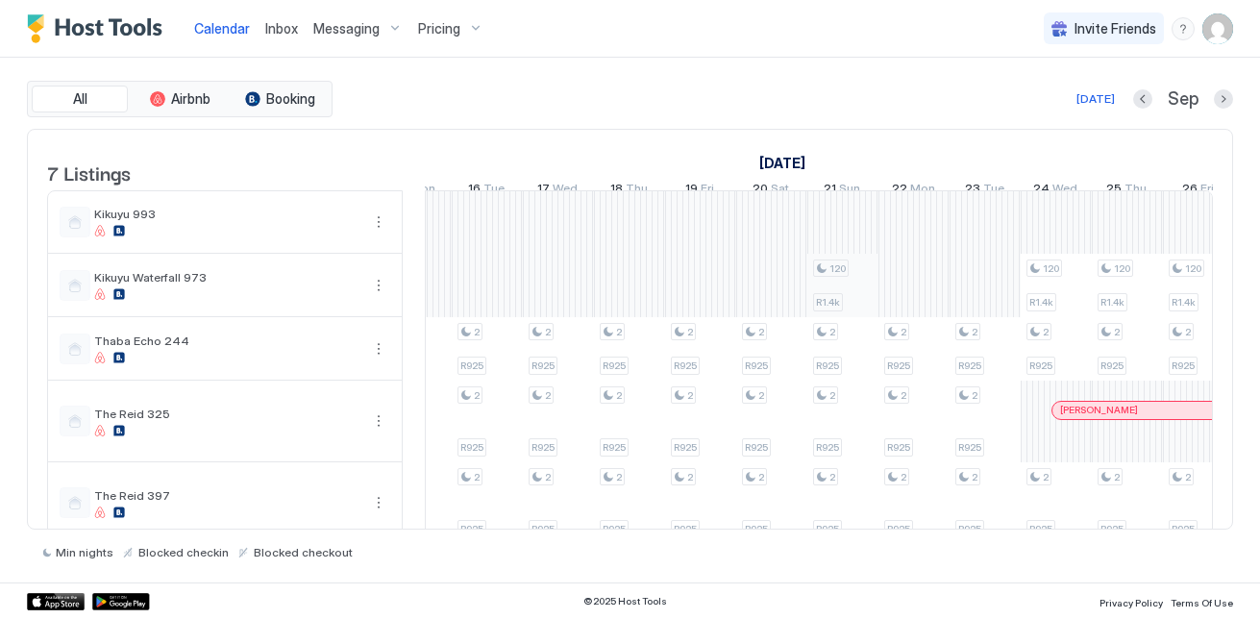
click at [833, 303] on div "2 R925 2 R925 2 R925 2 R925 2 R925 2 R925 2 R925 2 R925 2 R925 2 R925 2 R925 2 …" at bounding box center [1198, 430] width 3626 height 479
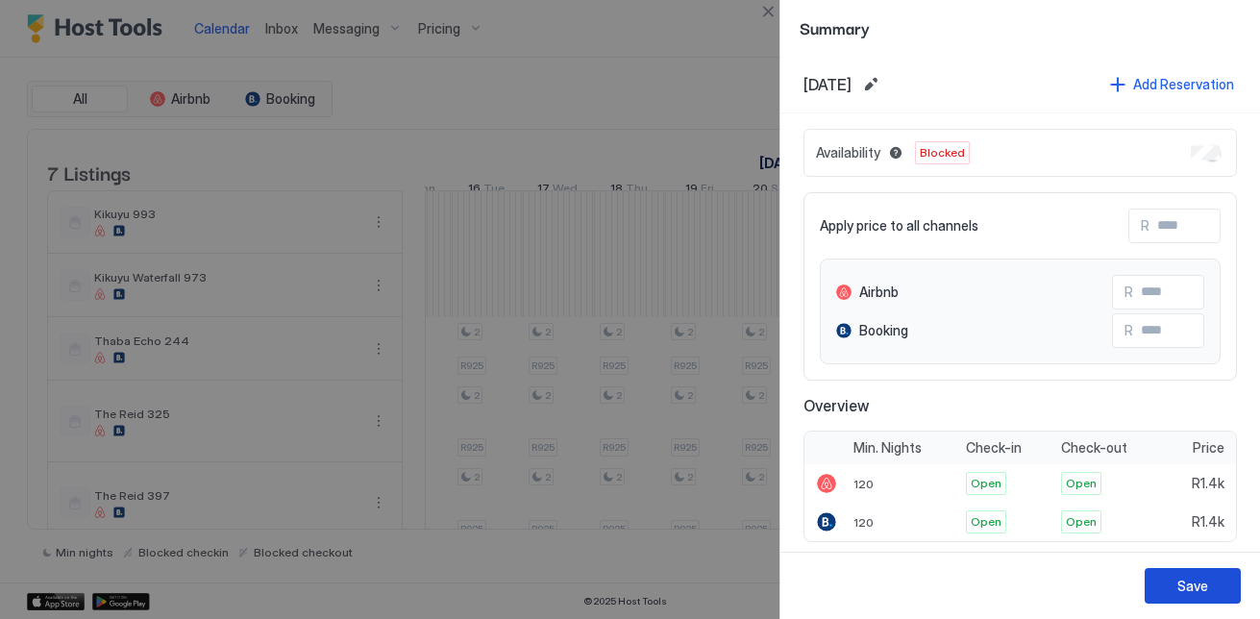
click at [1198, 597] on button "Save" at bounding box center [1192, 586] width 96 height 36
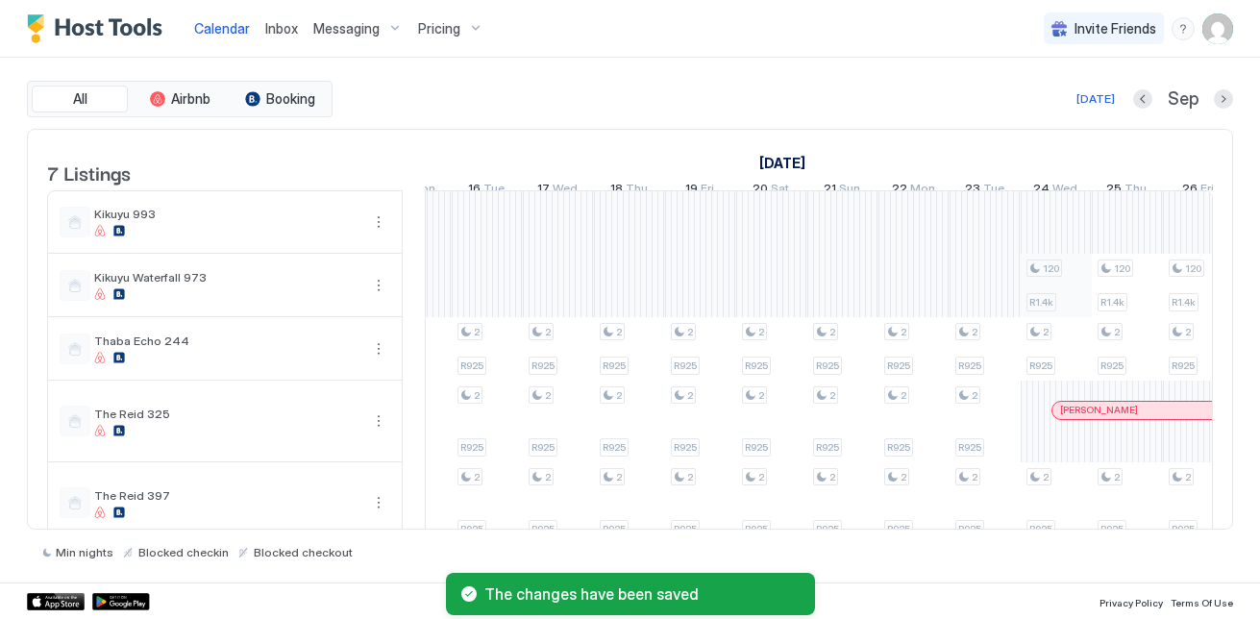
click at [1069, 300] on div "2 R925 2 R925 2 R925 2 R925 2 R925 2 R925 2 R925 2 R925 2 R925 2 R925 2 R925 2 …" at bounding box center [1198, 430] width 3626 height 479
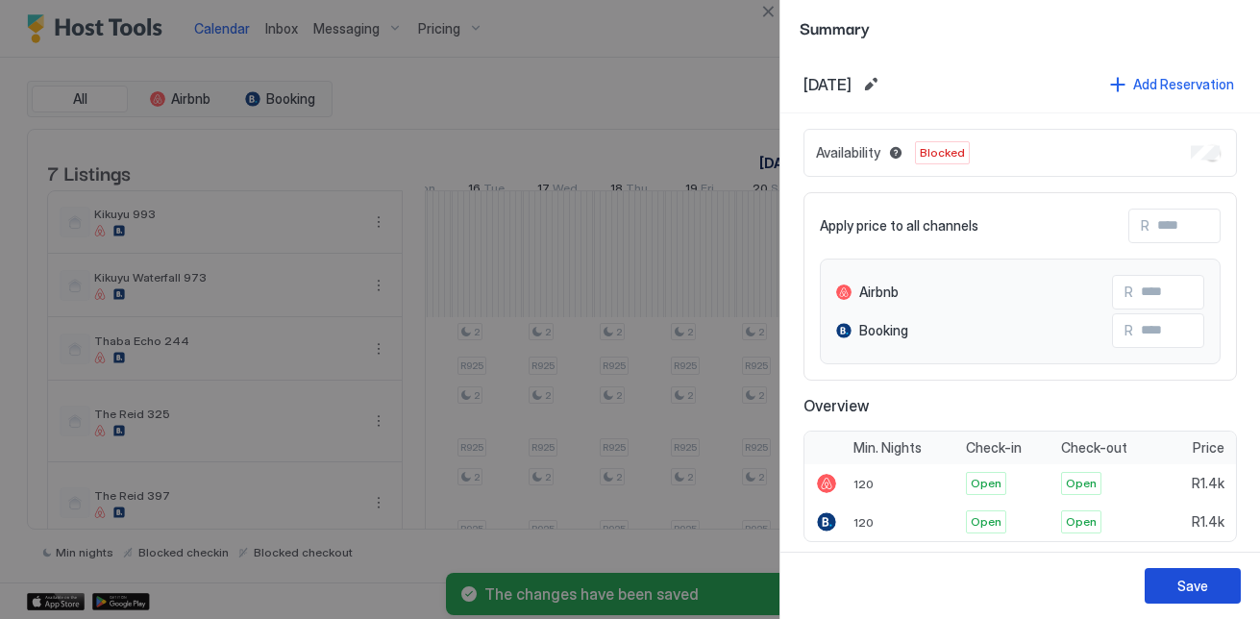
click at [1205, 596] on button "Save" at bounding box center [1192, 586] width 96 height 36
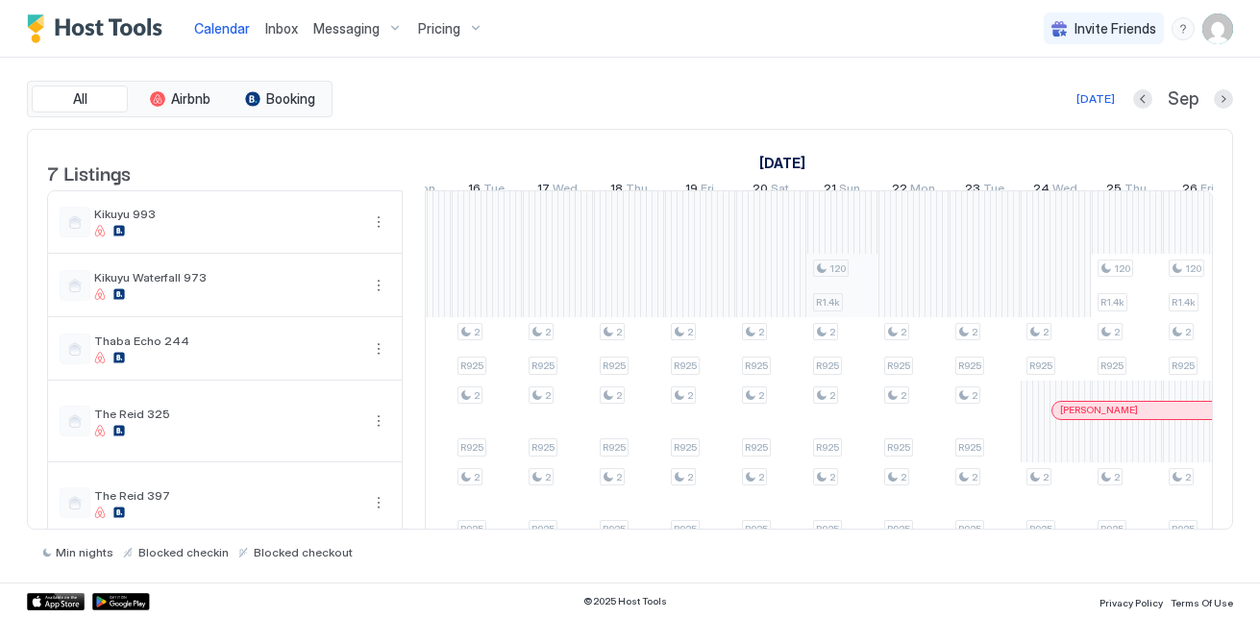
click at [843, 294] on div "2 R925 2 R925 2 R925 2 R925 2 R925 2 R925 2 R925 2 R925 2 R925 2 R925 2 R925 2 …" at bounding box center [1198, 430] width 3626 height 479
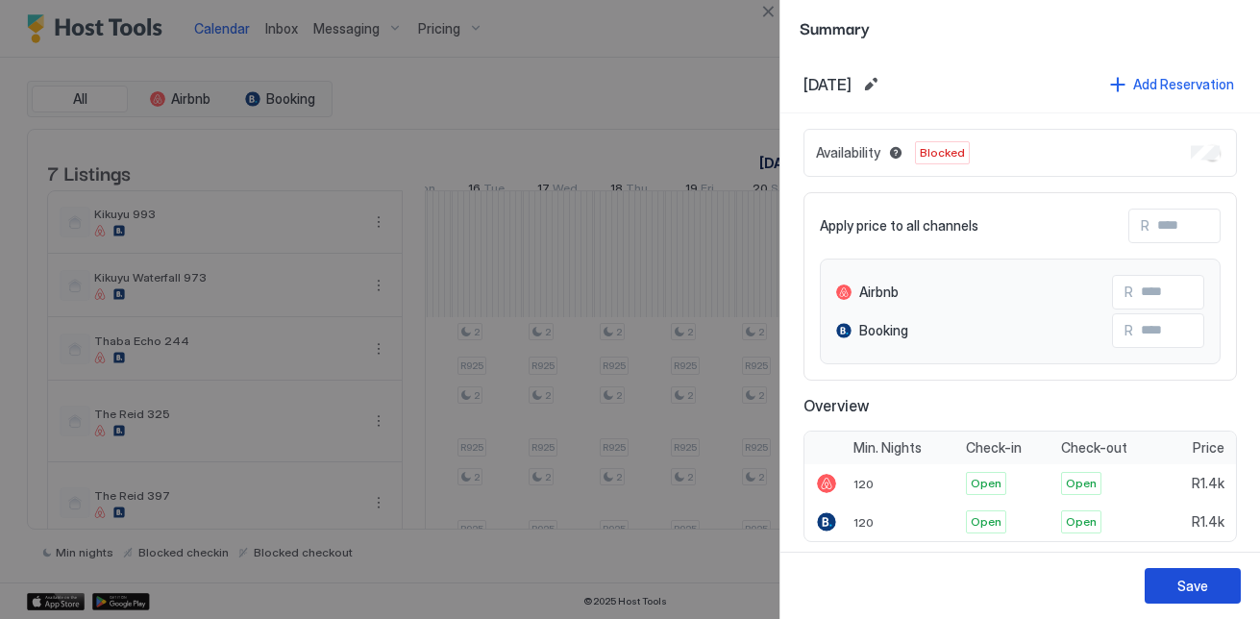
click at [1233, 577] on button "Save" at bounding box center [1192, 586] width 96 height 36
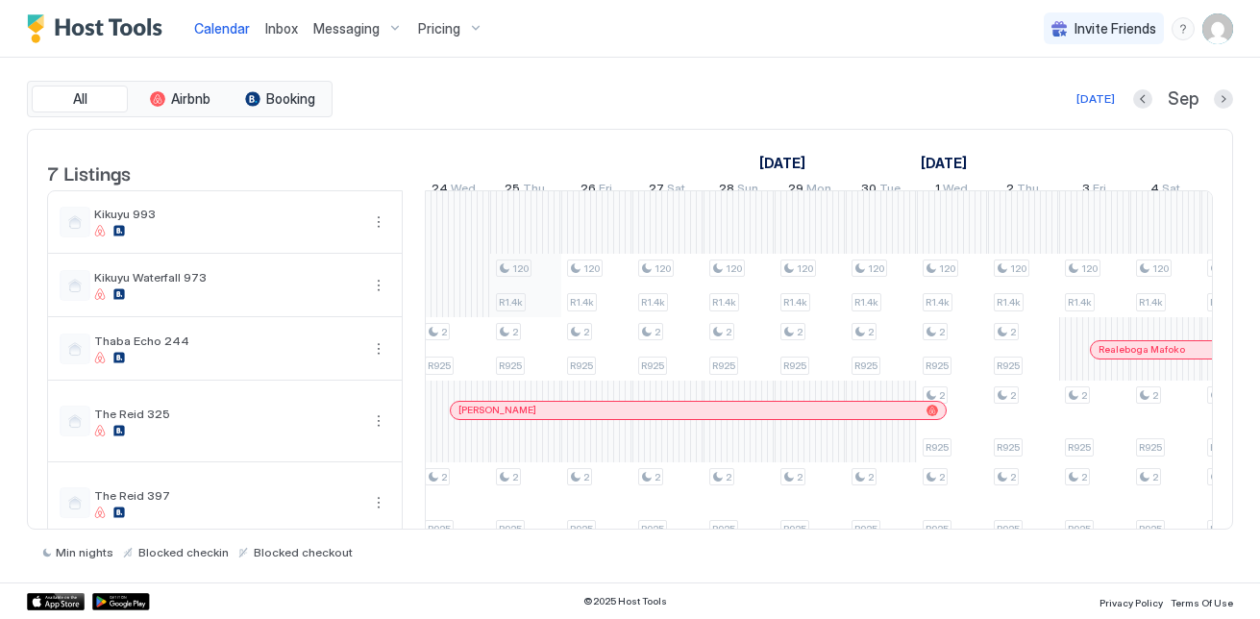
click at [522, 306] on div "2 R925 2 R925 2 R925 2 R925 2 R925 2 R925 2 R925 2 R925 2 R925 2 R925 2 R925 2 …" at bounding box center [597, 430] width 3626 height 479
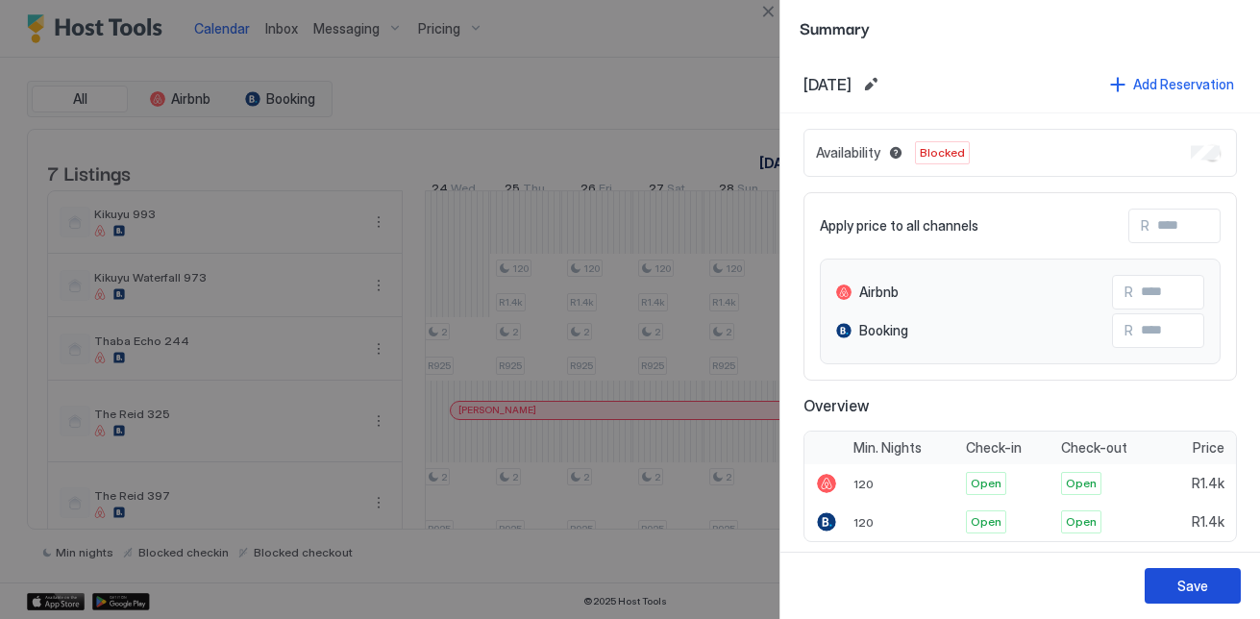
click at [1220, 580] on button "Save" at bounding box center [1192, 586] width 96 height 36
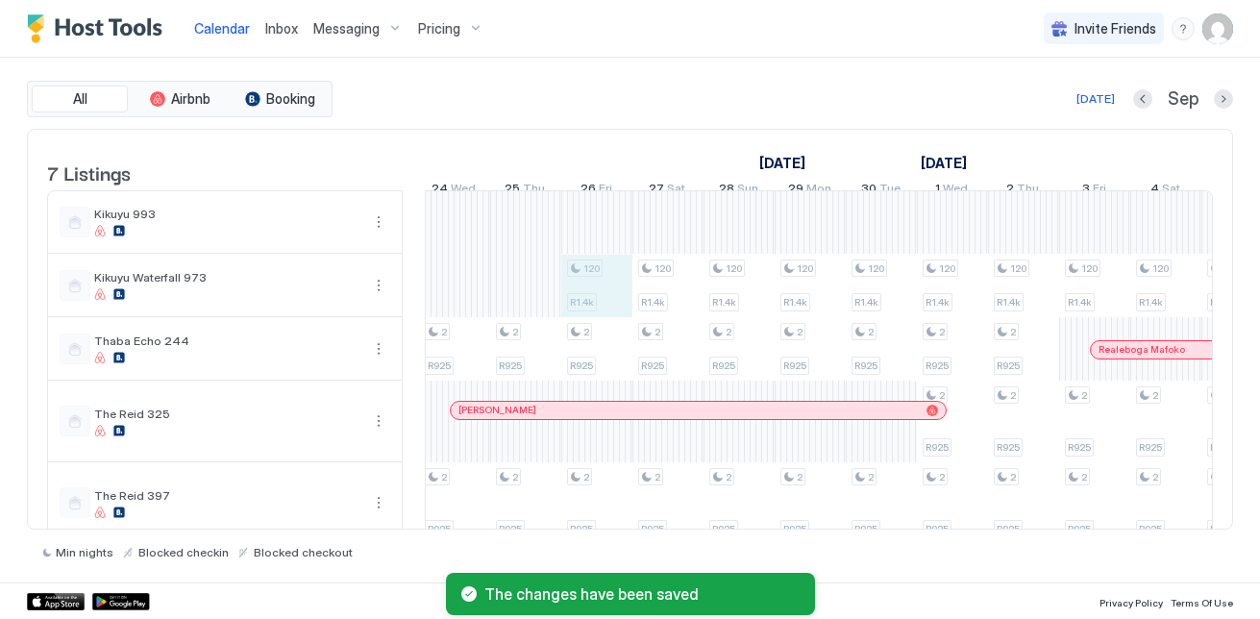
click at [580, 306] on div "2 R925 2 R925 2 R925 2 R925 2 R925 2 R925 2 R925 2 R925 2 R925 2 R925 2 R925 2 …" at bounding box center [597, 430] width 3626 height 479
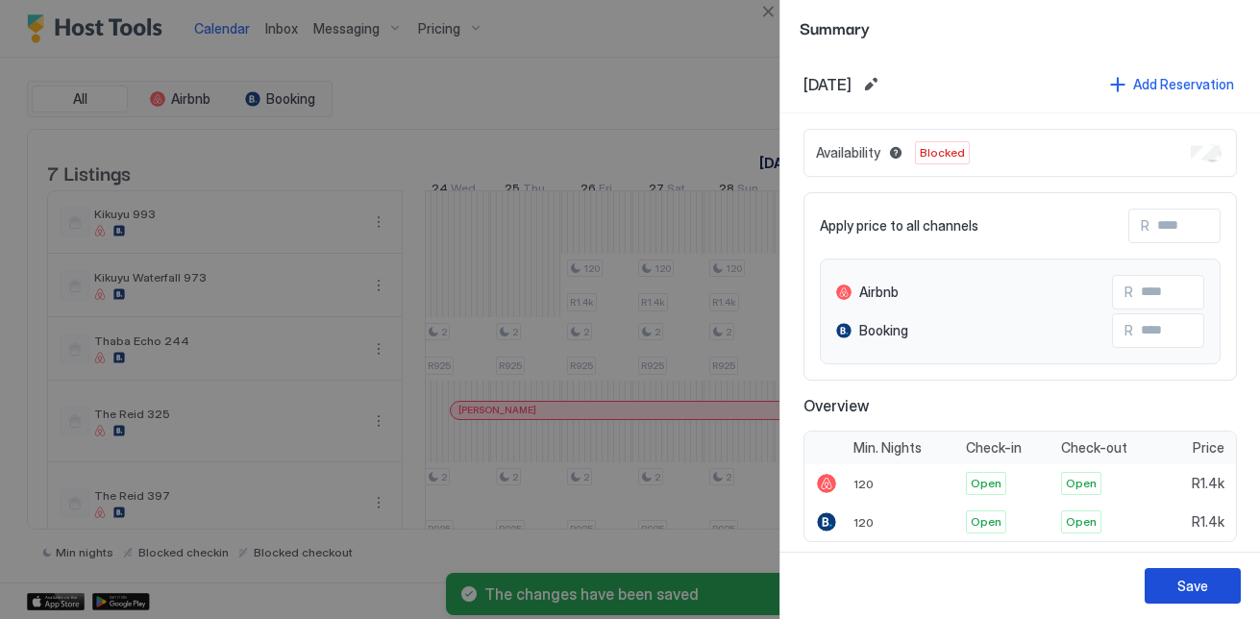
click at [1193, 587] on div "Save" at bounding box center [1192, 586] width 31 height 20
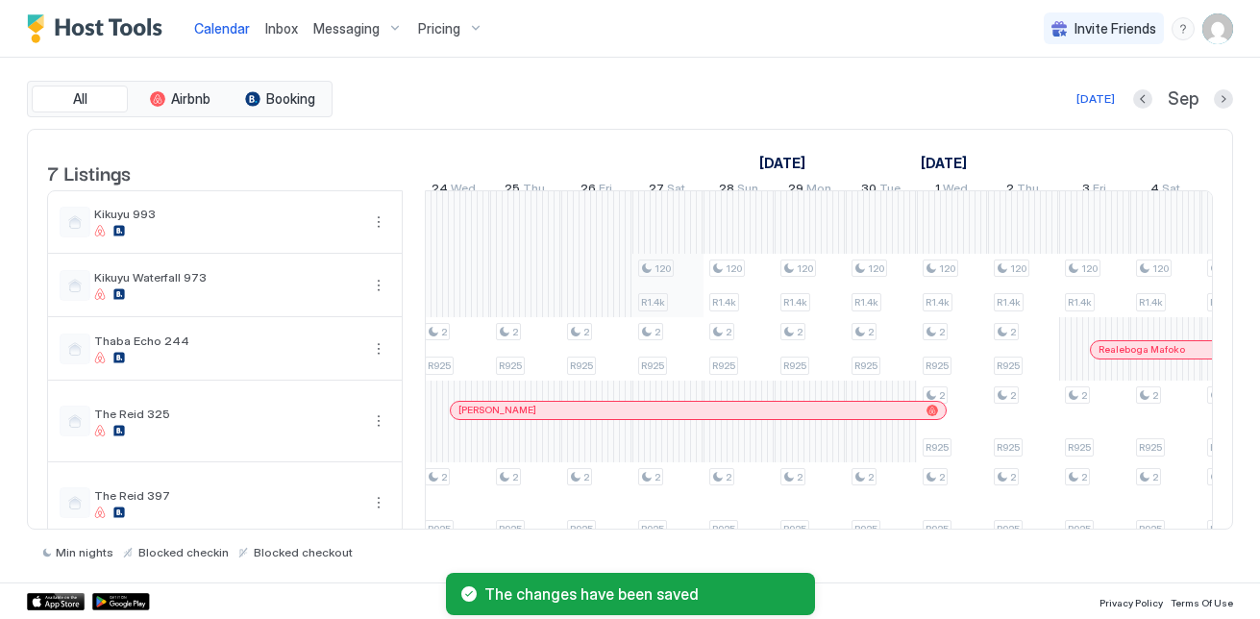
click at [655, 318] on div "2 R925 2 R925 2 R925 2 R925 2 R925 2 R925 2 R925 2 R925 2 R925 2 R925 2 R925 2 …" at bounding box center [597, 430] width 3626 height 479
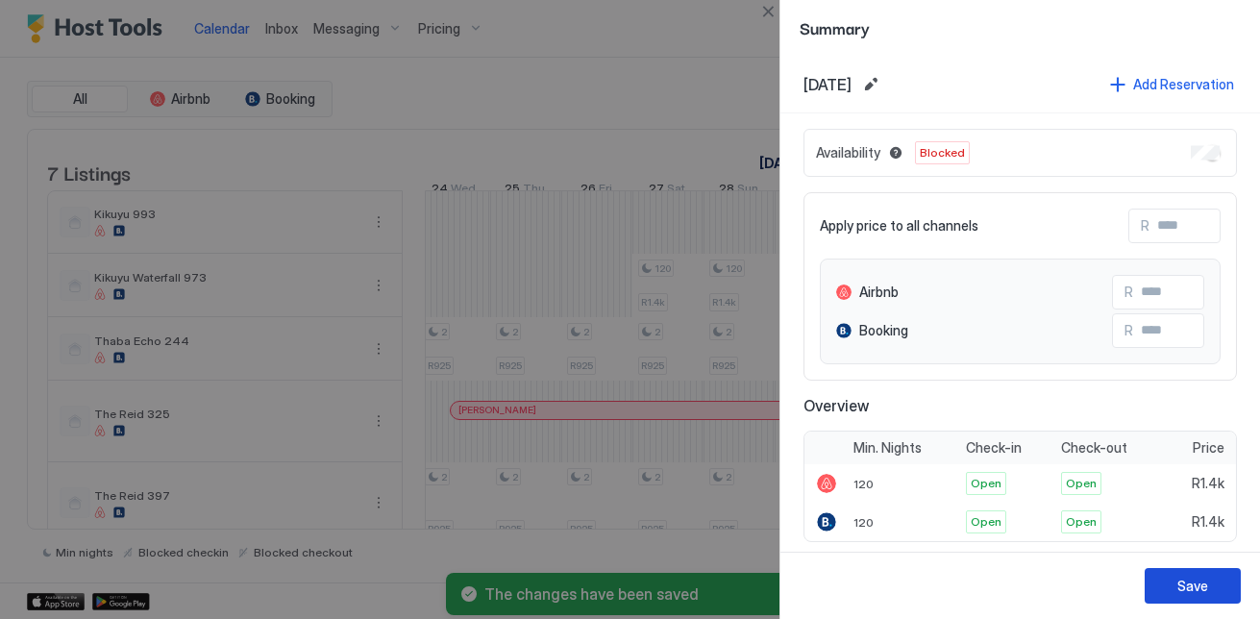
click at [1194, 588] on div "Save" at bounding box center [1192, 586] width 31 height 20
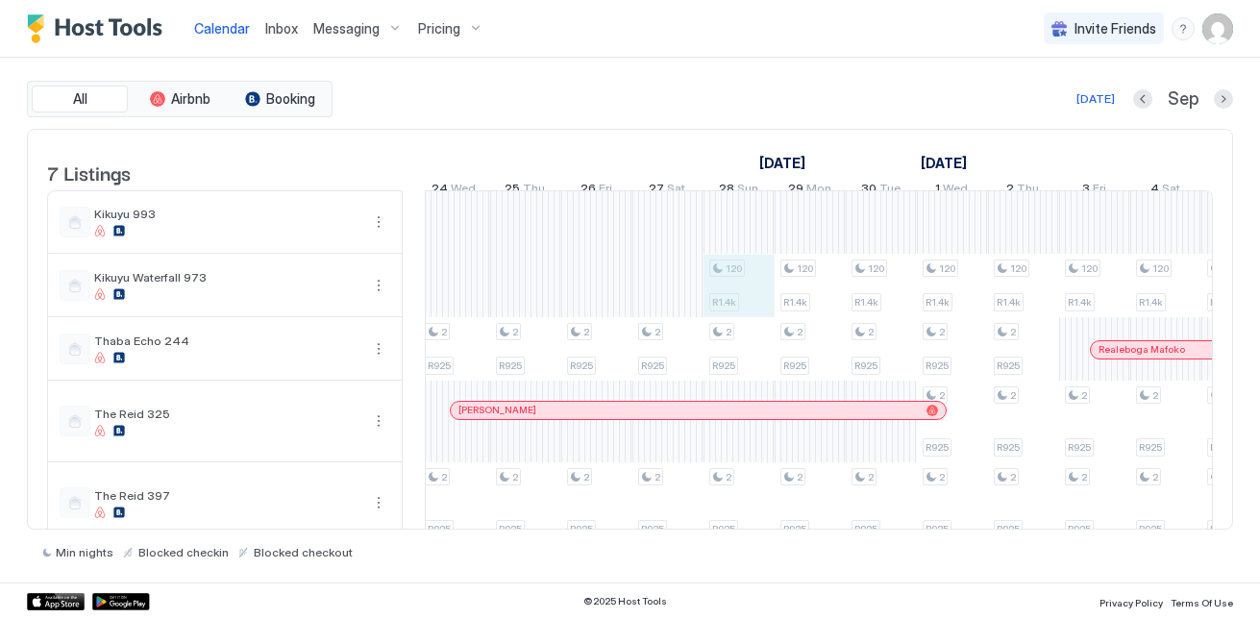
click at [730, 303] on div "2 R925 2 R925 2 R925 2 R925 2 R925 2 R925 2 R925 2 R925 2 R925 2 R925 2 R925 2 …" at bounding box center [597, 430] width 3626 height 479
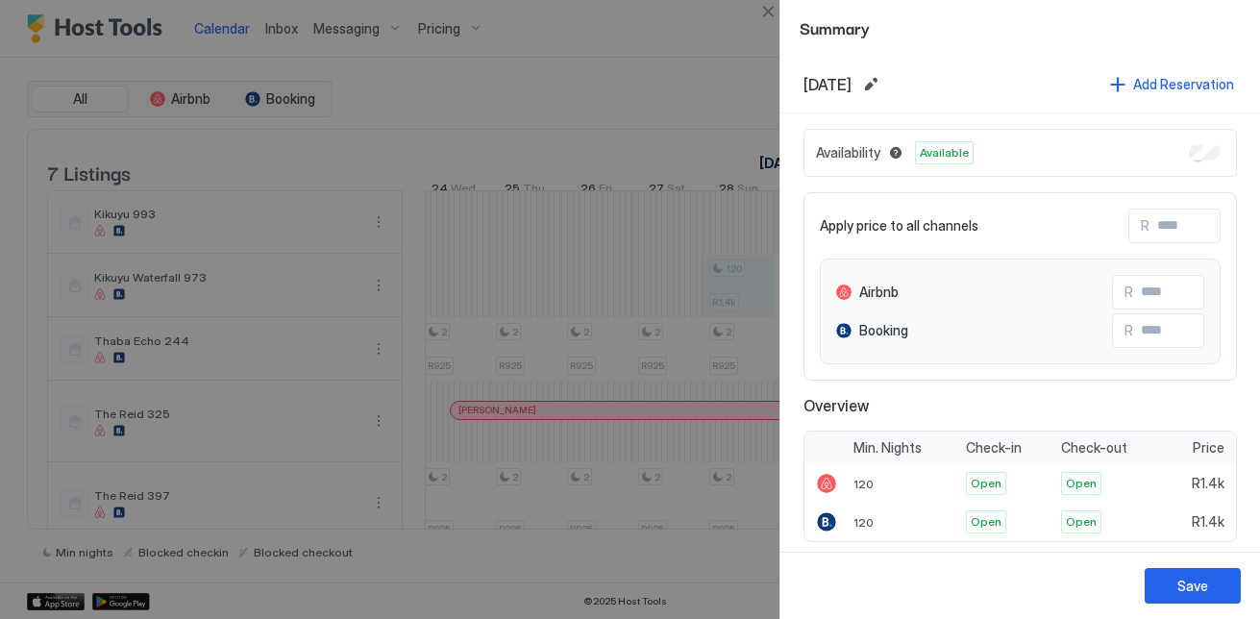
click at [1208, 144] on div "Availability Available" at bounding box center [1019, 153] width 433 height 48
click at [1192, 585] on div "Save" at bounding box center [1192, 586] width 31 height 20
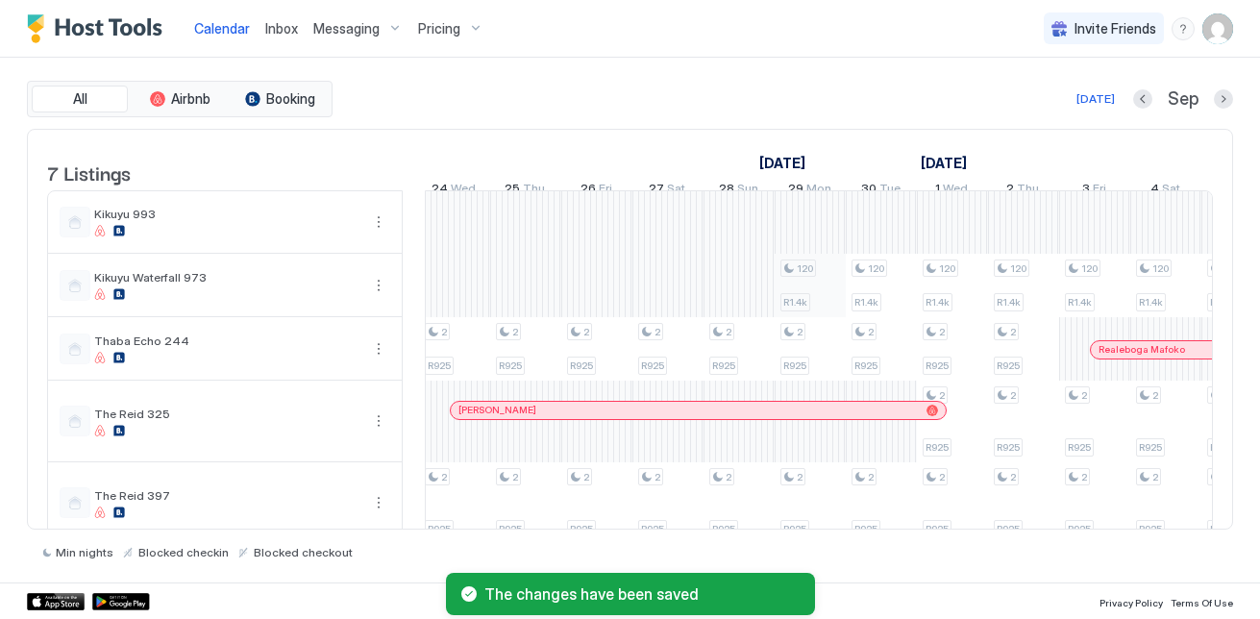
click at [814, 307] on div "2 R925 2 R925 2 R925 2 R925 2 R925 2 R925 2 R925 2 R925 2 R925 2 R925 2 R925 2 …" at bounding box center [597, 430] width 3626 height 479
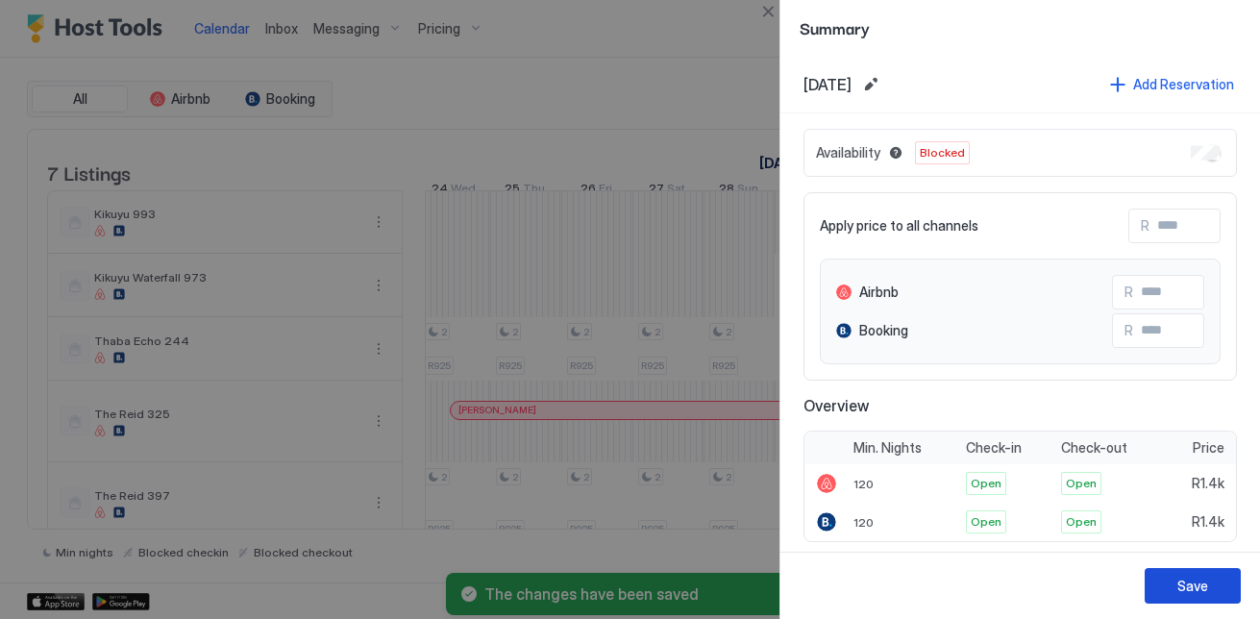
click at [1203, 577] on div "Save" at bounding box center [1192, 586] width 31 height 20
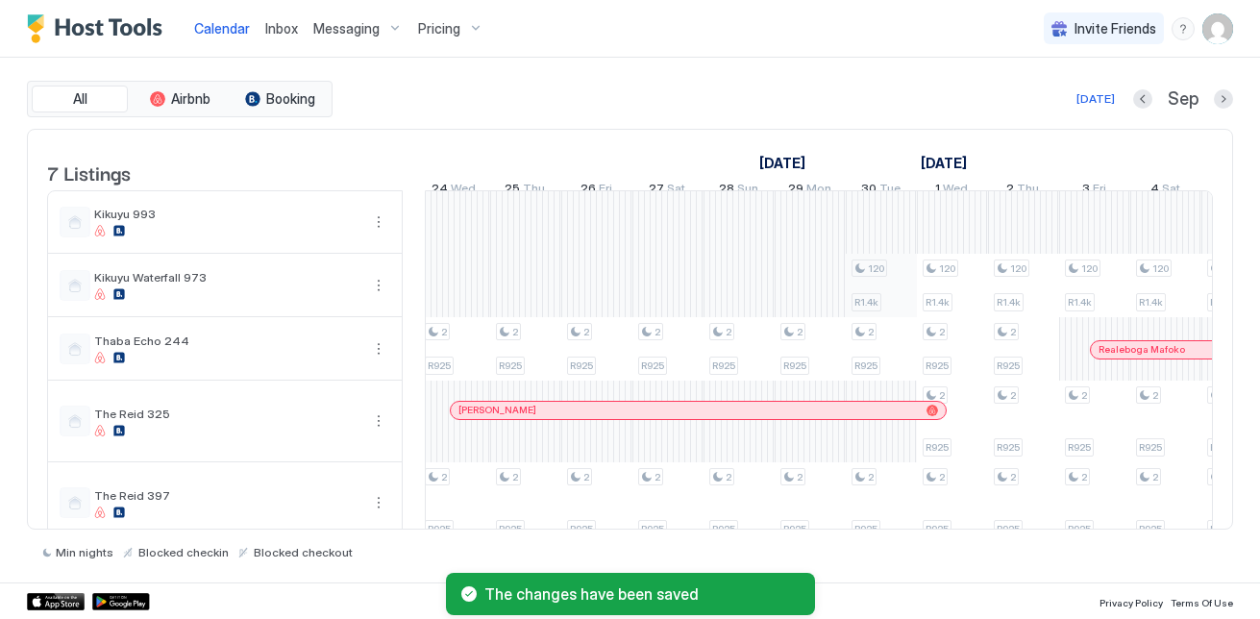
click at [889, 295] on div "2 R925 2 R925 2 R925 2 R925 2 R925 2 R925 2 R925 2 R925 2 R925 2 R925 2 R925 2 …" at bounding box center [597, 430] width 3626 height 479
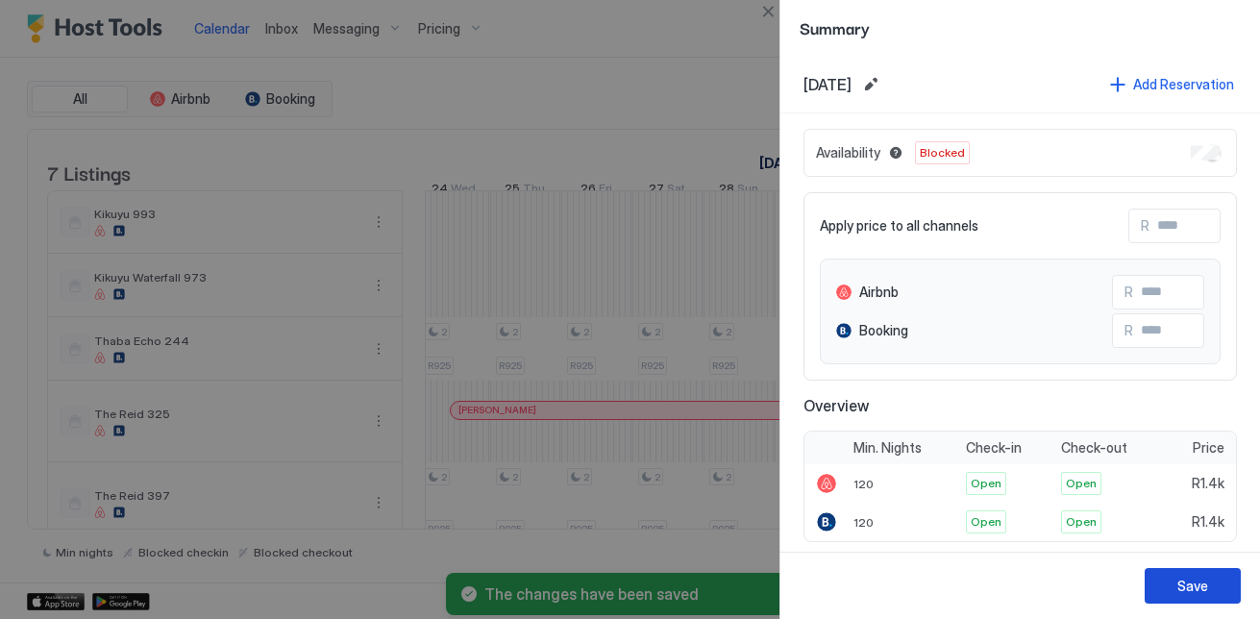
click at [1201, 577] on div "Save" at bounding box center [1192, 586] width 31 height 20
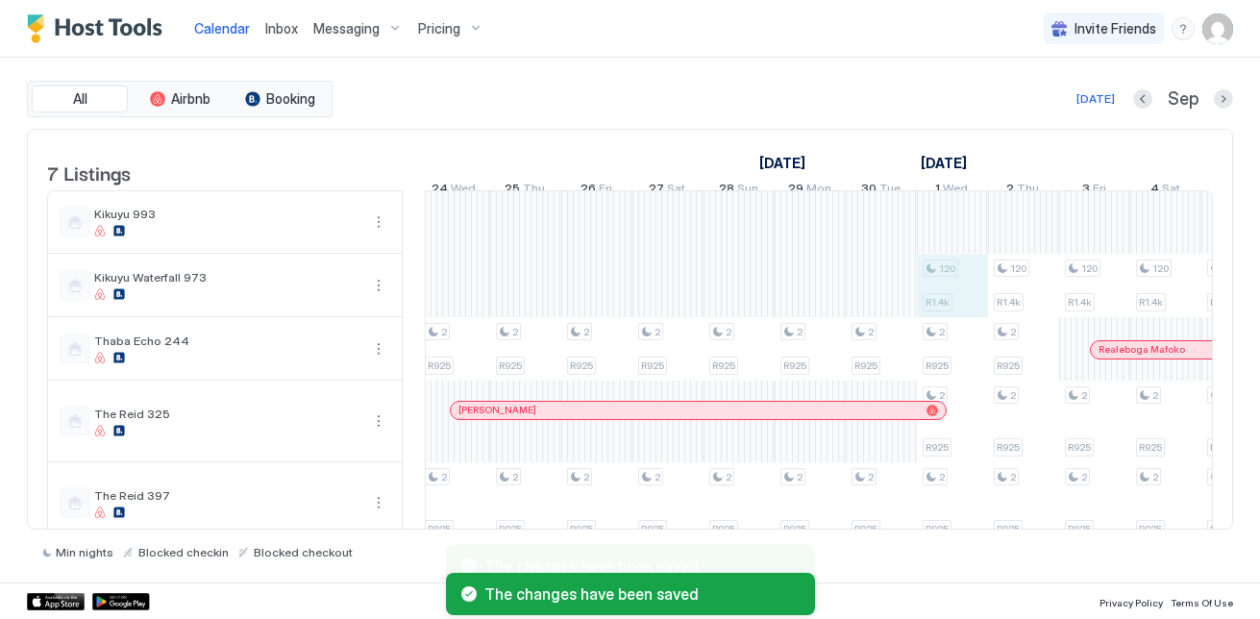
click at [943, 300] on div "2 R925 2 R925 2 R925 2 R925 2 R925 2 R925 2 R925 2 R925 2 R925 2 R925 2 R925 2 …" at bounding box center [597, 430] width 3626 height 479
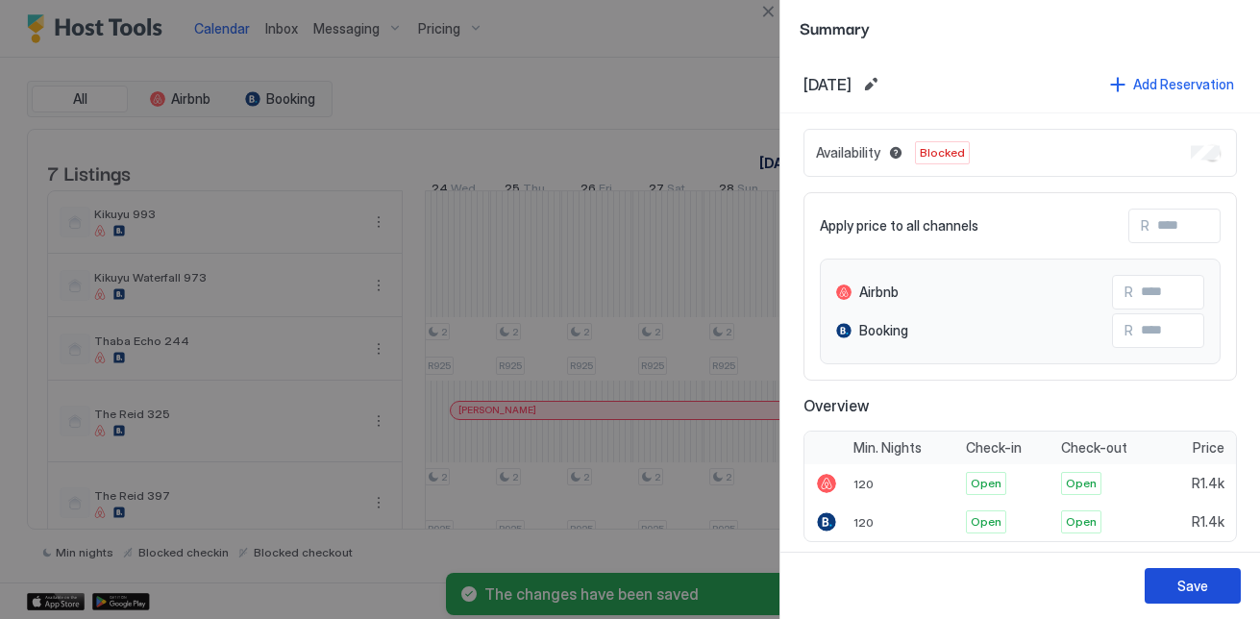
click at [1228, 598] on button "Save" at bounding box center [1192, 586] width 96 height 36
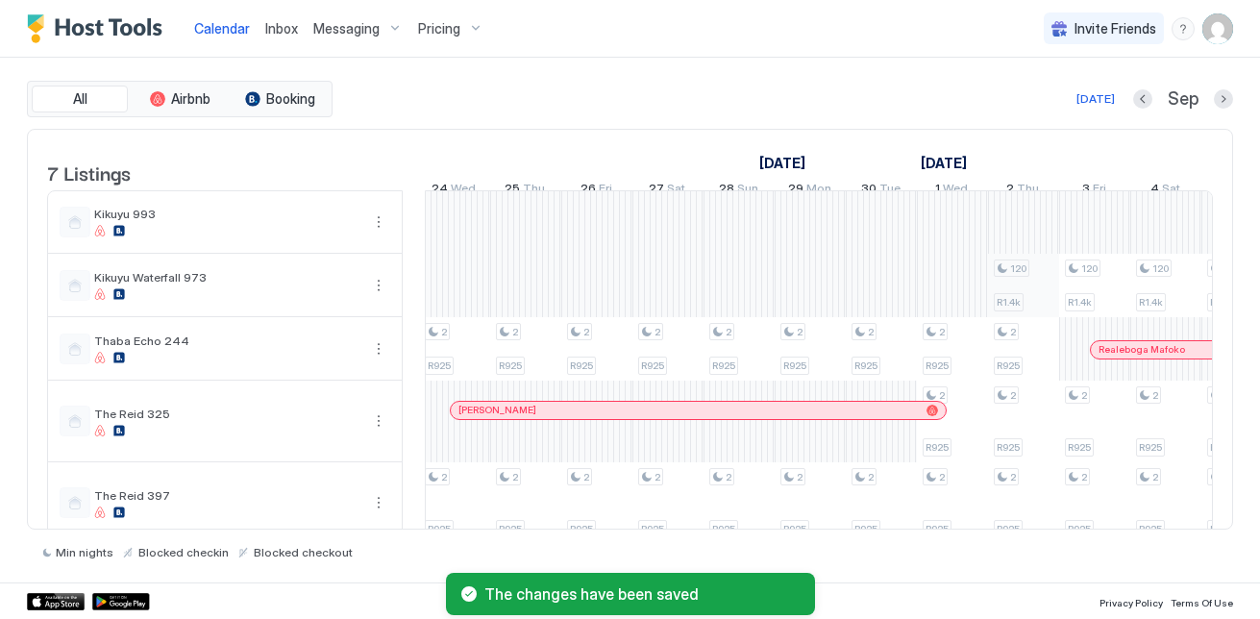
click at [1005, 314] on div "2 R925 2 R925 2 R925 2 R925 2 R925 2 R925 2 R925 2 R925 2 R925 2 R925 2 R925 2 …" at bounding box center [597, 430] width 3626 height 479
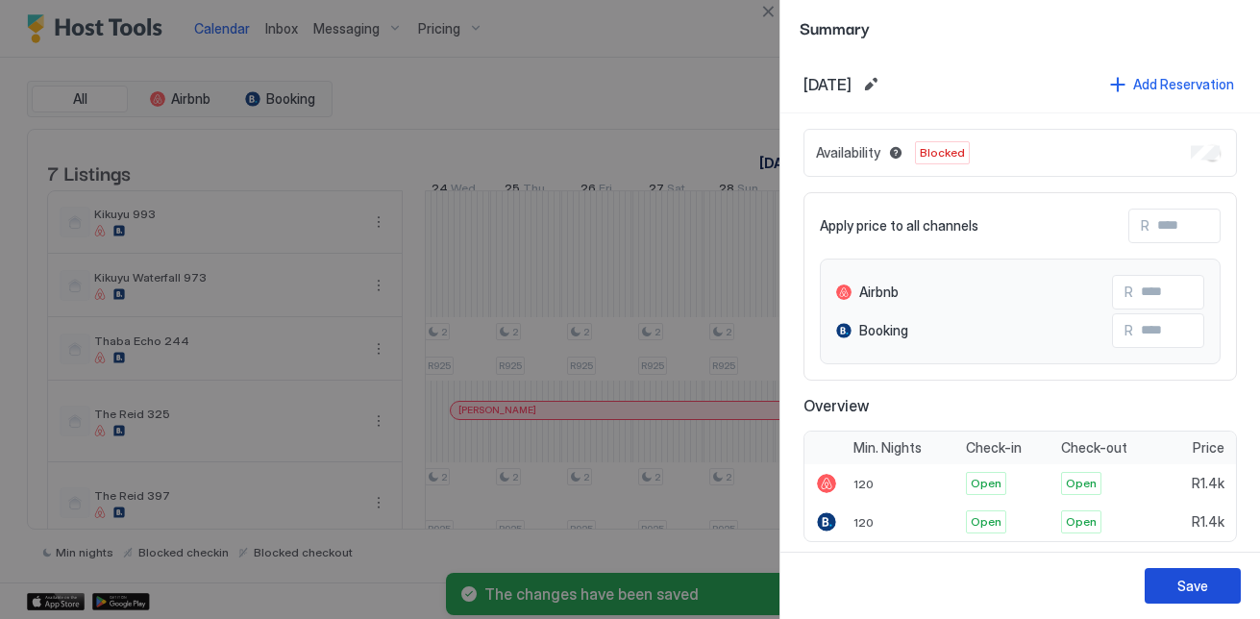
click at [1223, 594] on button "Save" at bounding box center [1192, 586] width 96 height 36
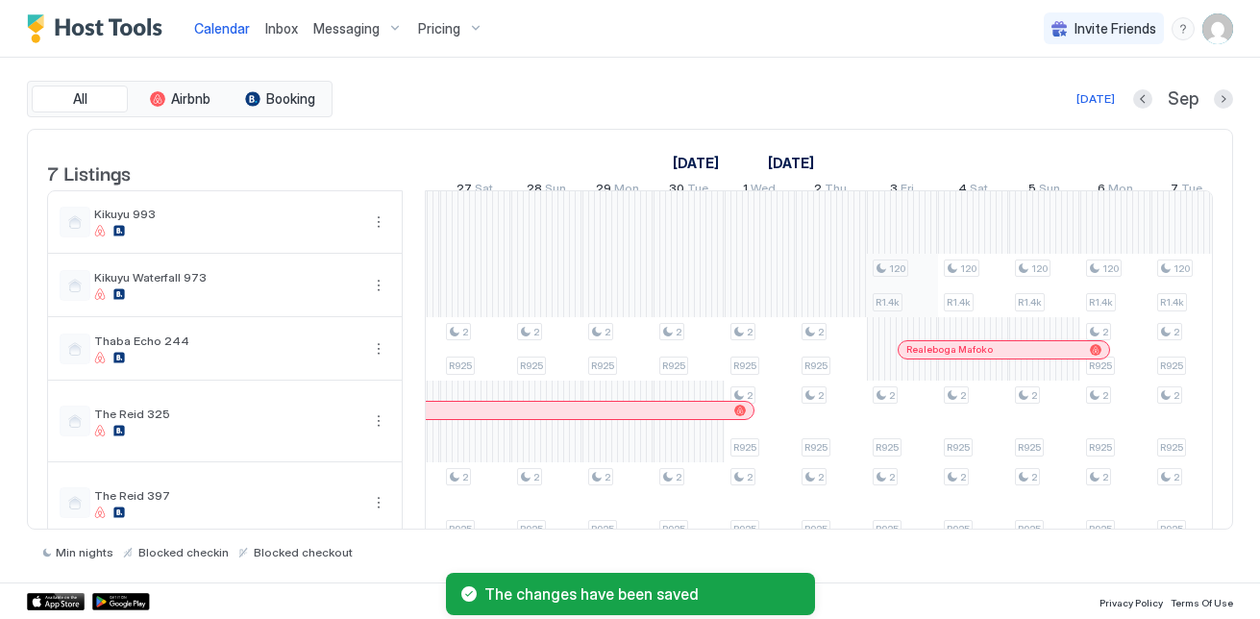
click at [879, 314] on div "2 R925 2 R925 2 R925 2 R925 2 R925 2 R925 2 R925 2 R925 2 R925 2 R925 2 R925 2 …" at bounding box center [404, 430] width 3626 height 479
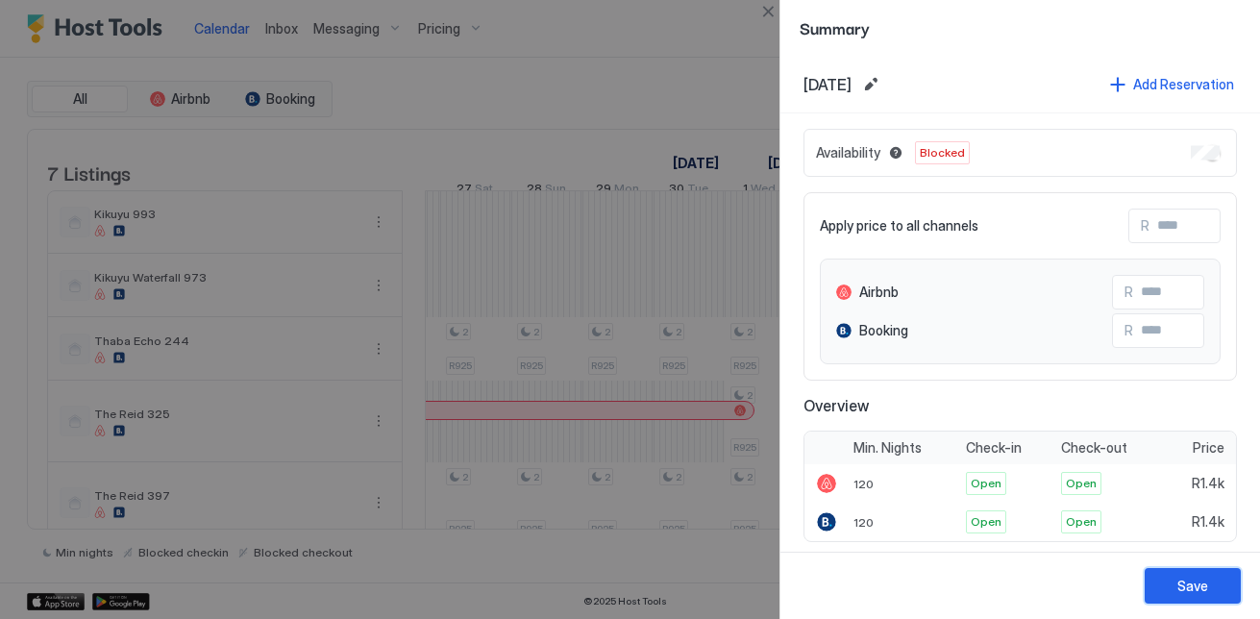
click at [1209, 594] on button "Save" at bounding box center [1192, 586] width 96 height 36
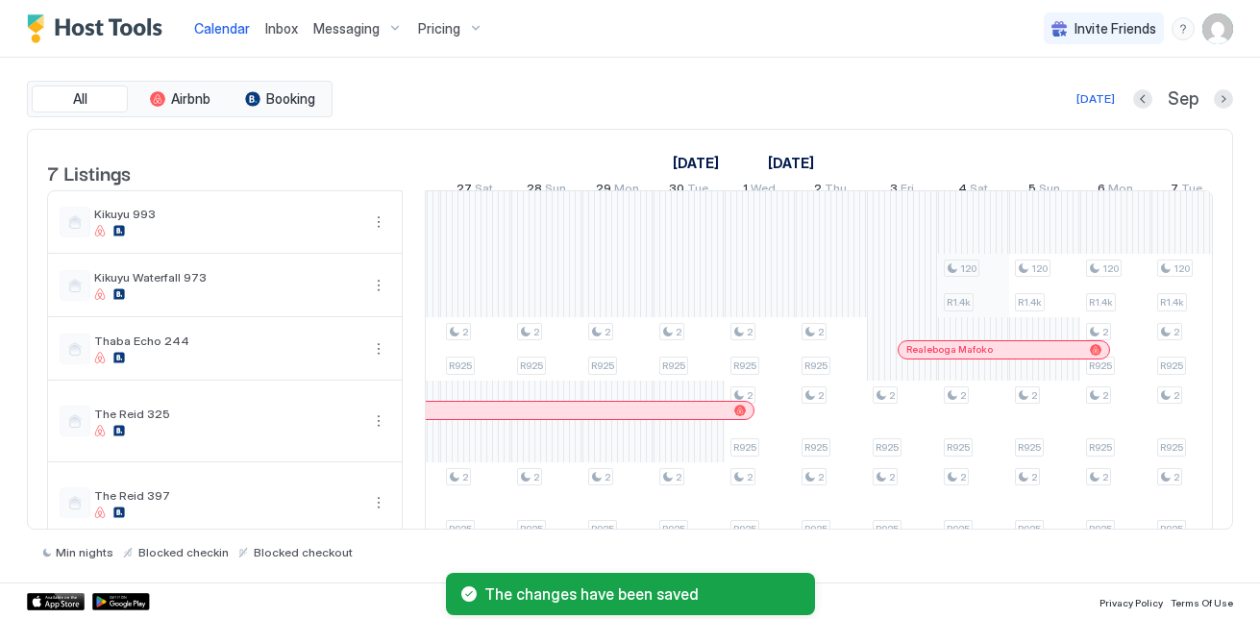
click at [961, 290] on div "2 R925 2 R925 2 R925 2 R925 2 R925 2 R925 2 R925 2 R925 2 R925 2 R925 2 R925 2 …" at bounding box center [404, 430] width 3626 height 479
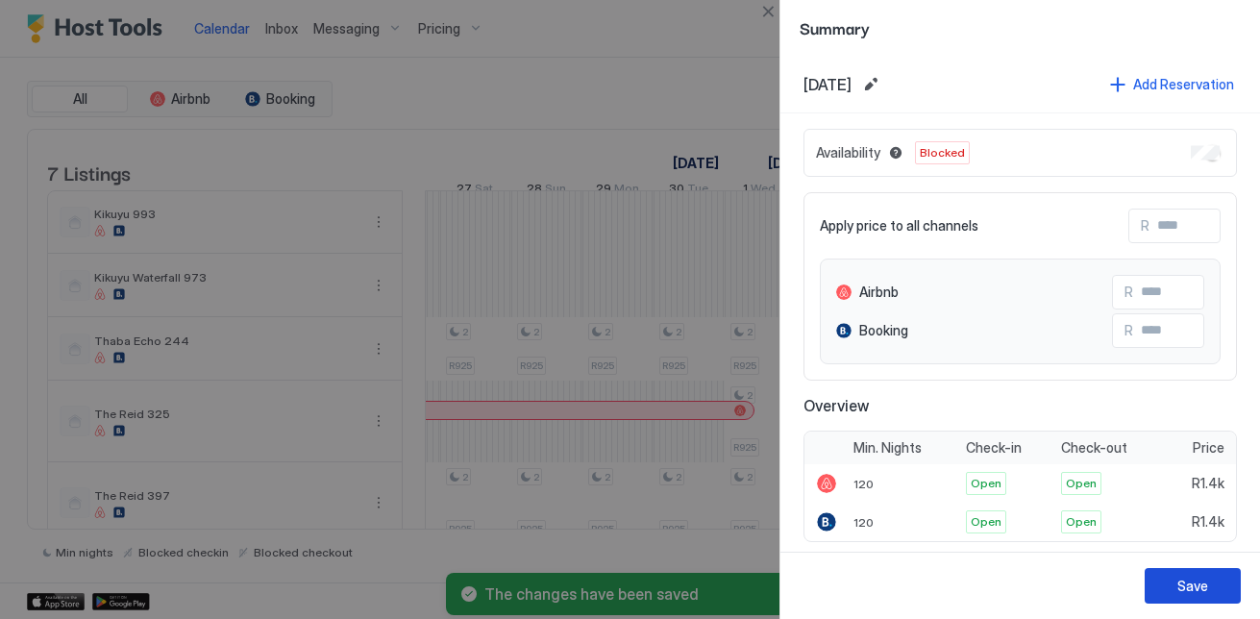
click at [1191, 590] on div "Save" at bounding box center [1192, 586] width 31 height 20
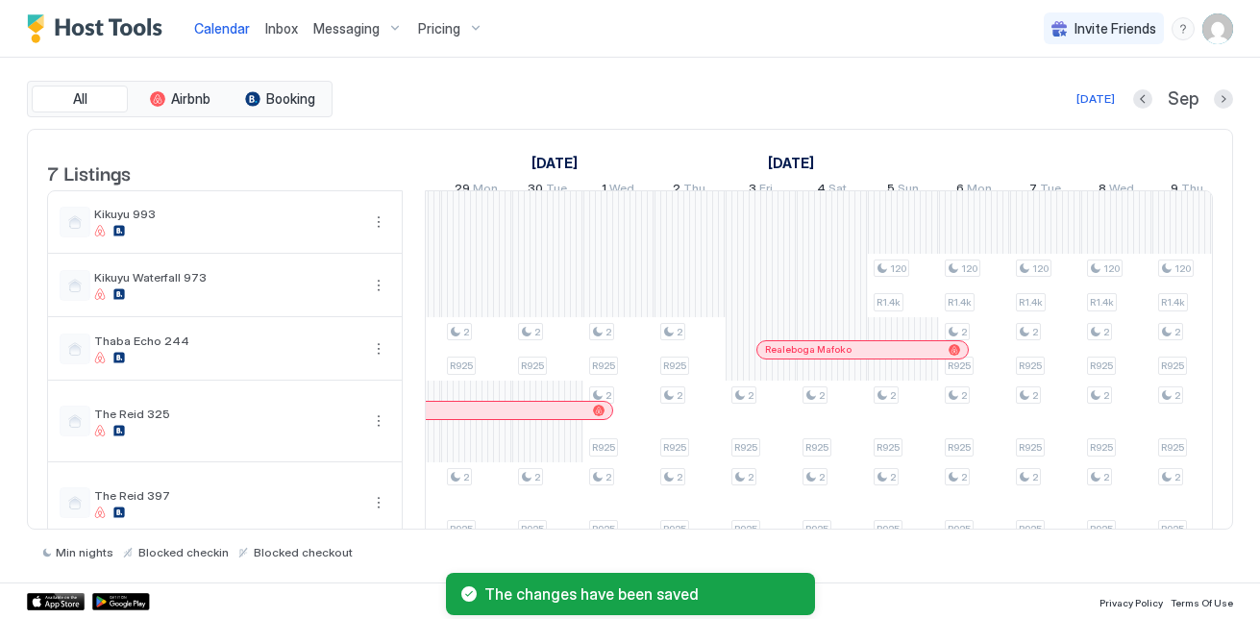
scroll to position [0, 2065]
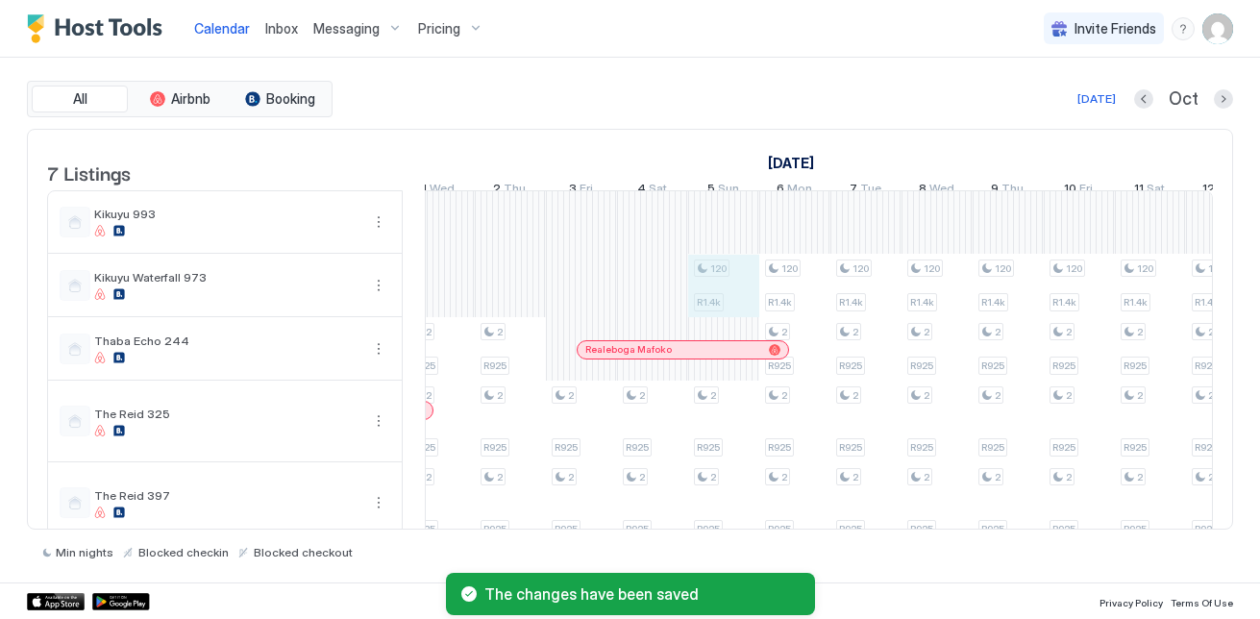
click at [693, 318] on div "2 R925 2 R925 2 R925 2 R925 2 R925 2 R925 2 R925 2 R925 2 R925 2 R925 2 R925 2 …" at bounding box center [83, 430] width 3626 height 479
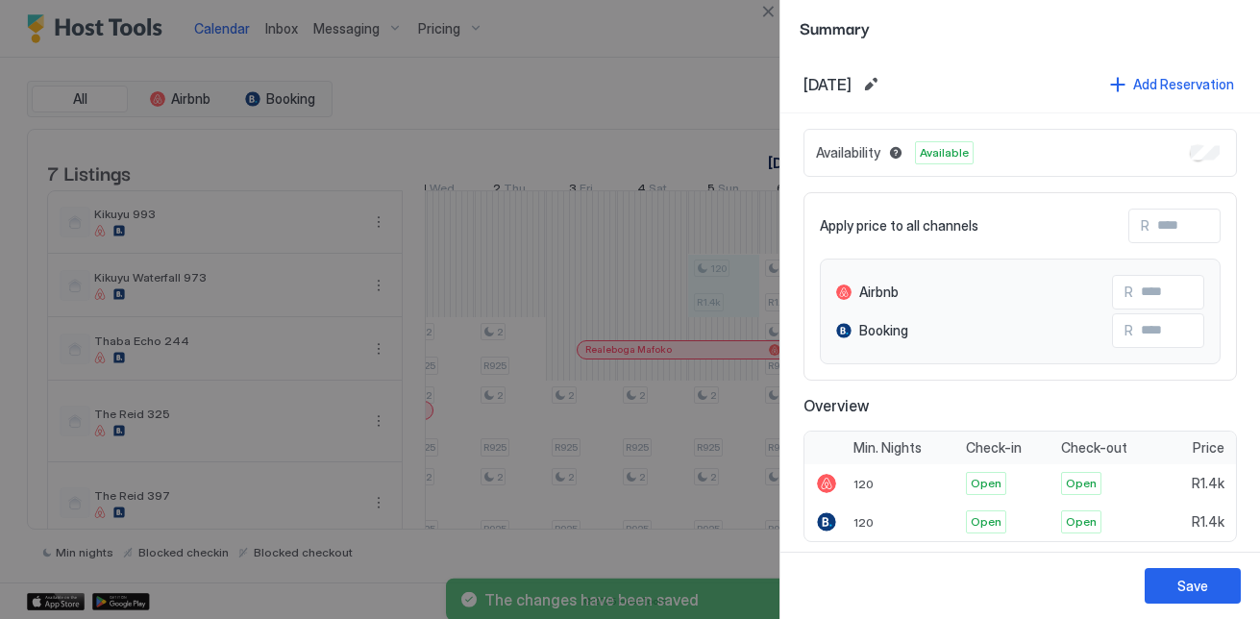
click at [1216, 144] on div "Availability Available" at bounding box center [1019, 153] width 433 height 48
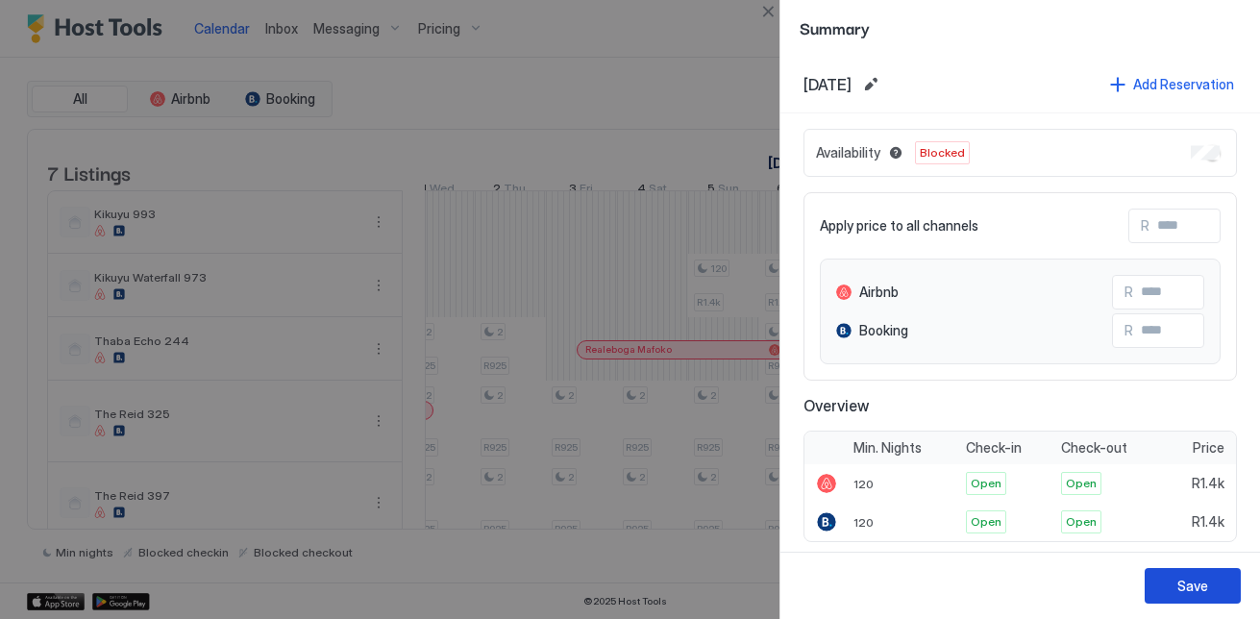
click at [1225, 581] on button "Save" at bounding box center [1192, 586] width 96 height 36
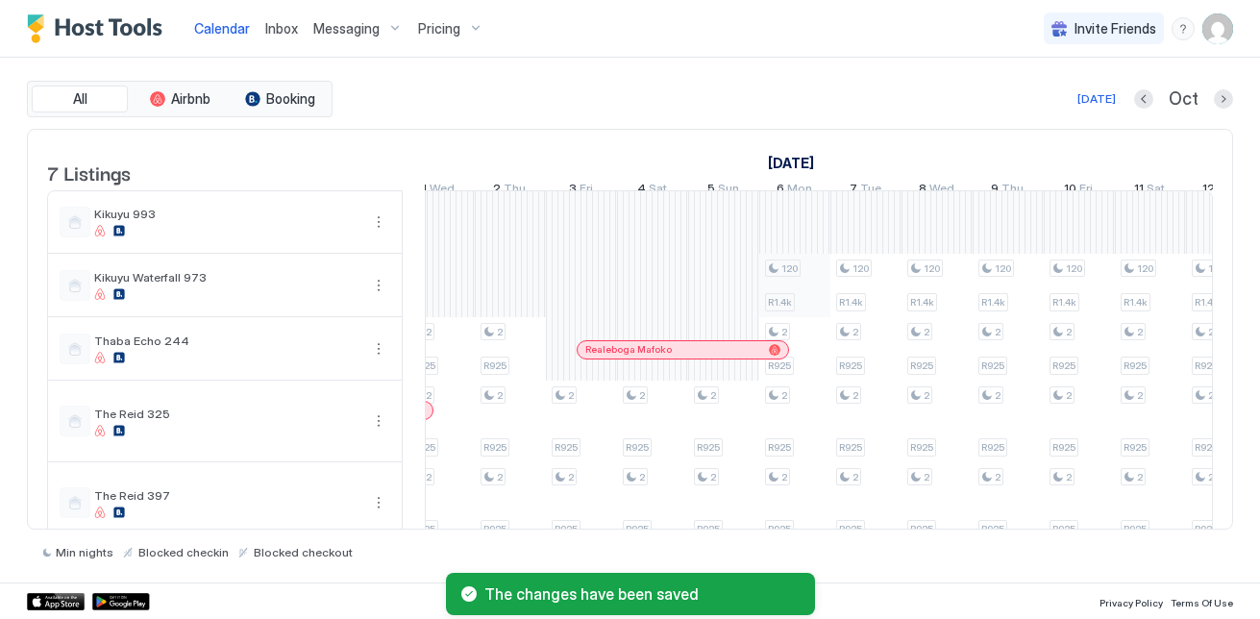
click at [823, 318] on div "2 R925 2 R925 2 R925 2 R925 2 R925 2 R925 2 R925 2 R925 2 R925 2 R925 2 R925 2 …" at bounding box center [83, 430] width 3626 height 479
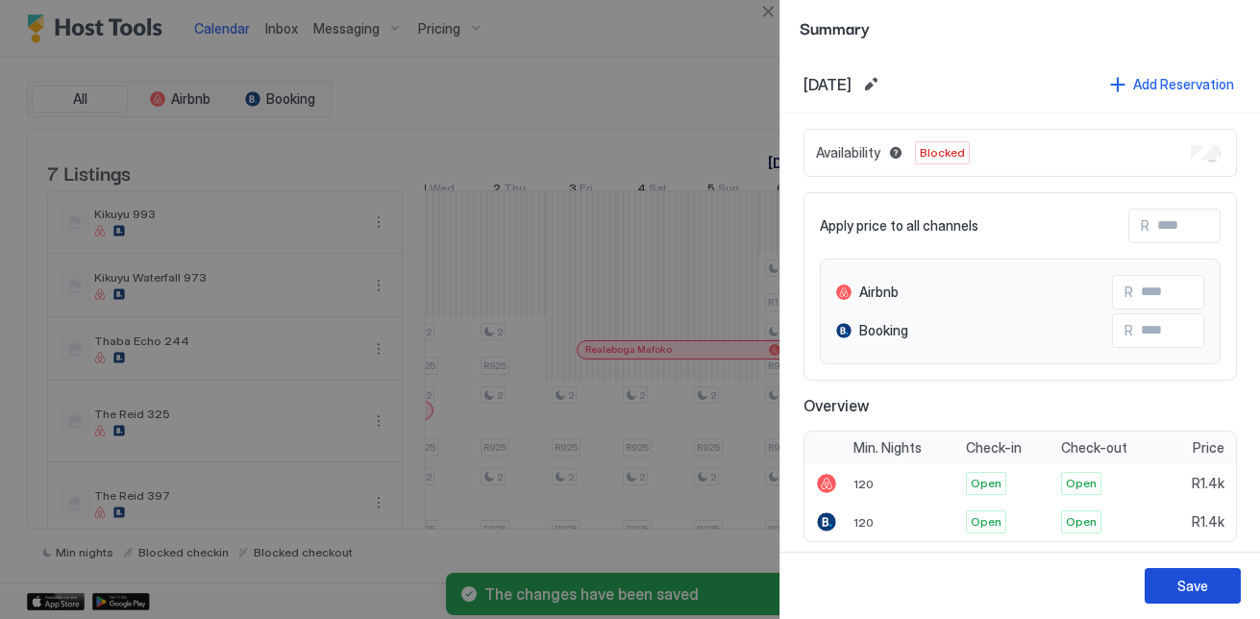
click at [1199, 588] on div "Save" at bounding box center [1192, 586] width 31 height 20
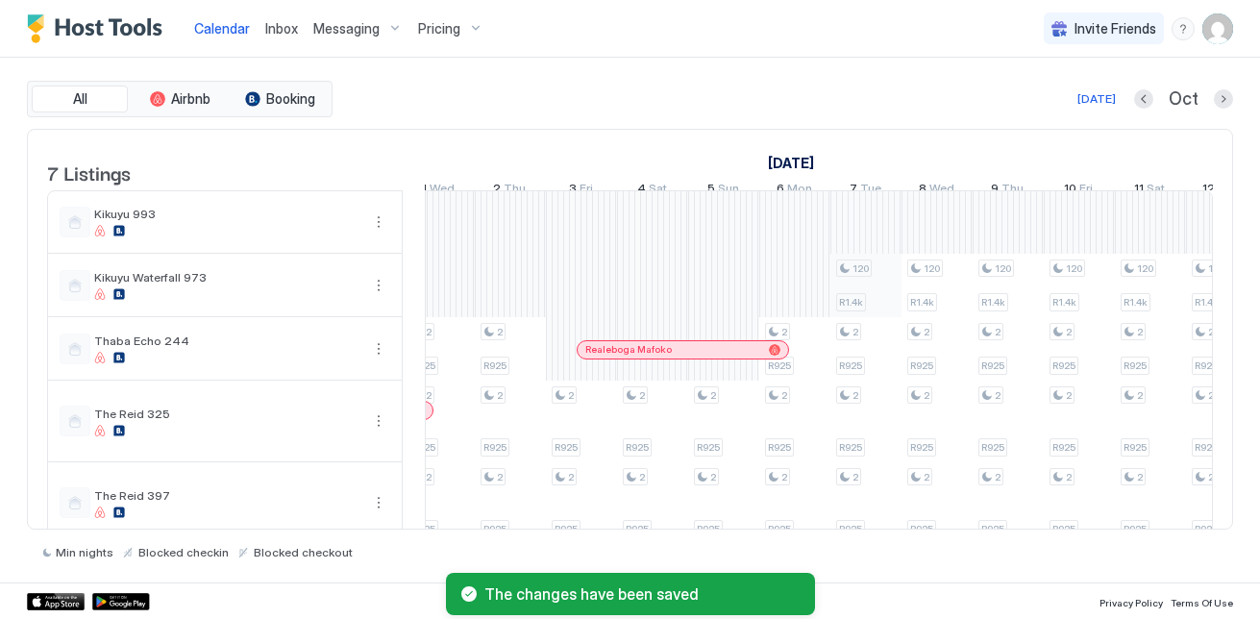
click at [864, 312] on div "2 R925 2 R925 2 R925 2 R925 2 R925 2 R925 2 R925 2 R925 2 R925 2 R925 2 R925 2 …" at bounding box center [83, 430] width 3626 height 479
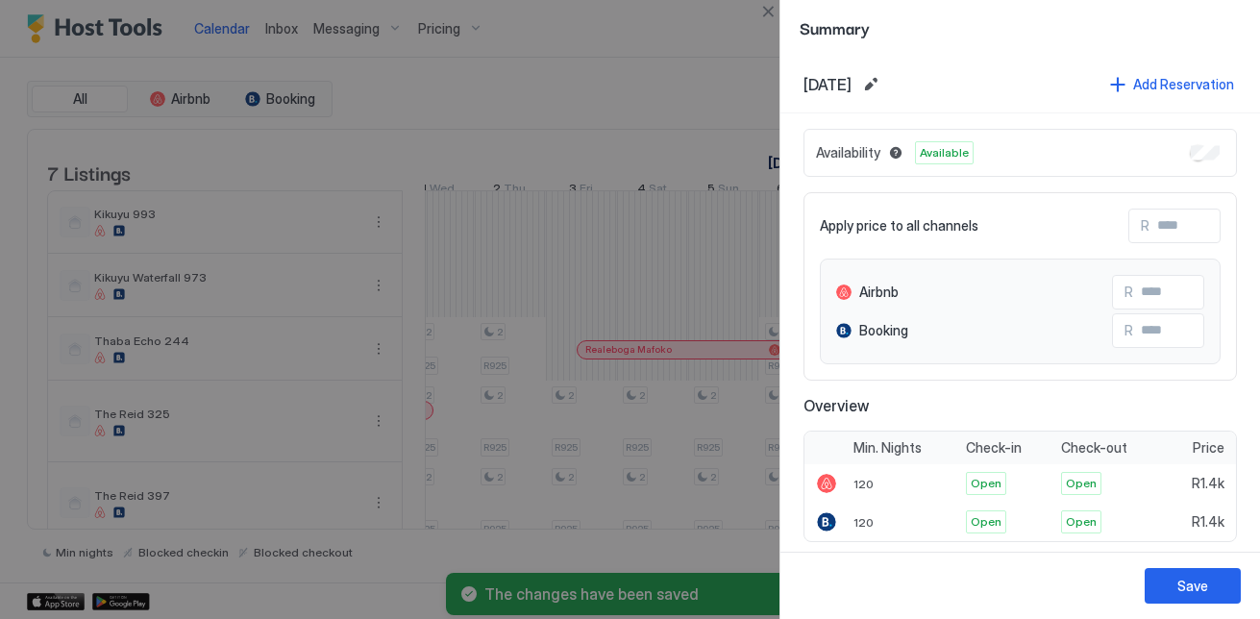
click at [1196, 144] on div "Availability Available" at bounding box center [1019, 153] width 433 height 48
click at [1195, 144] on div "Availability Available" at bounding box center [1019, 153] width 433 height 48
click at [1225, 592] on button "Save" at bounding box center [1192, 586] width 96 height 36
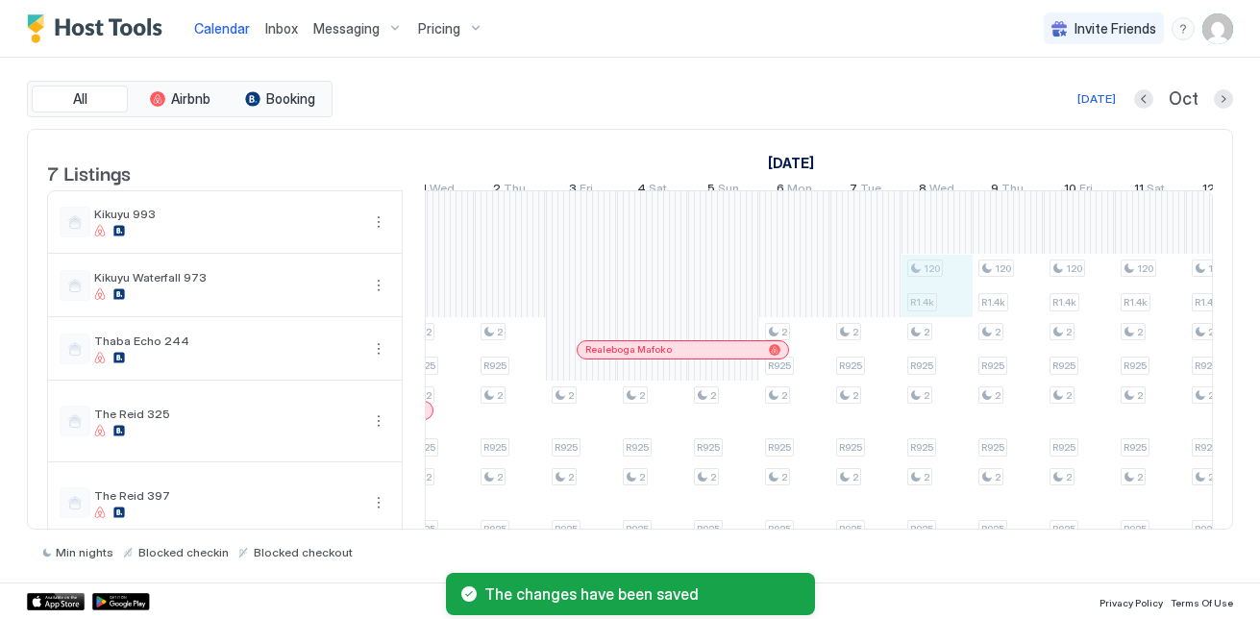
click at [954, 275] on div "2 R925 2 R925 2 R925 2 R925 2 R925 2 R925 2 R925 2 R925 2 R925 2 R925 2 R925 2 …" at bounding box center [83, 430] width 3626 height 479
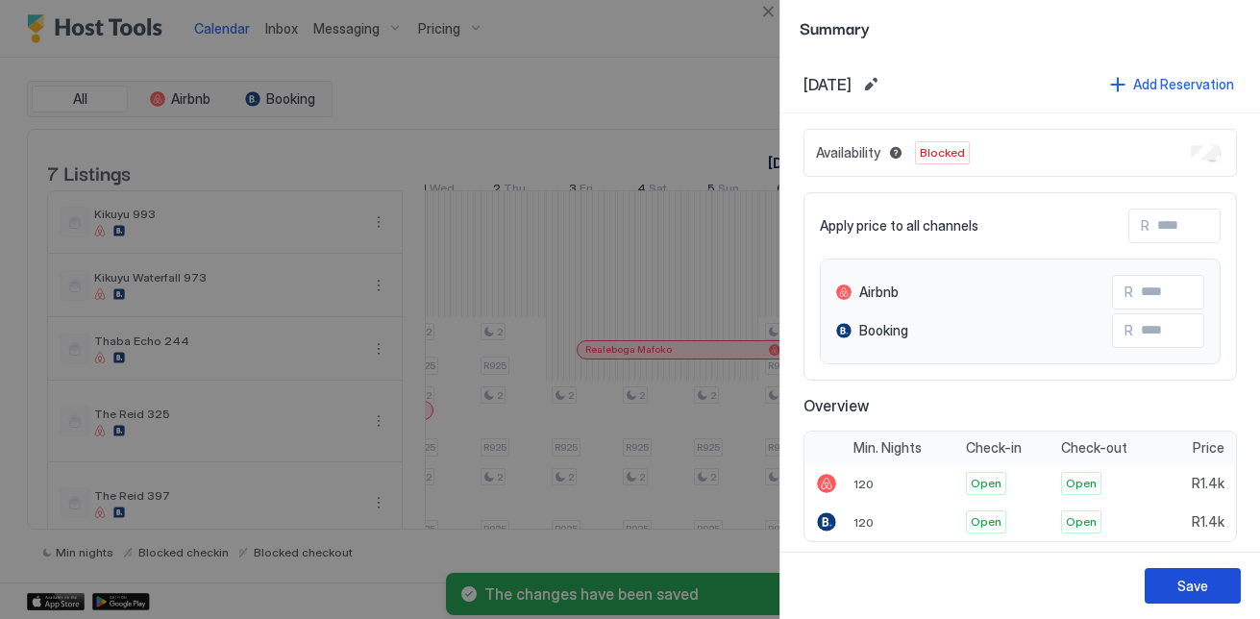
click at [1201, 589] on div "Save" at bounding box center [1192, 586] width 31 height 20
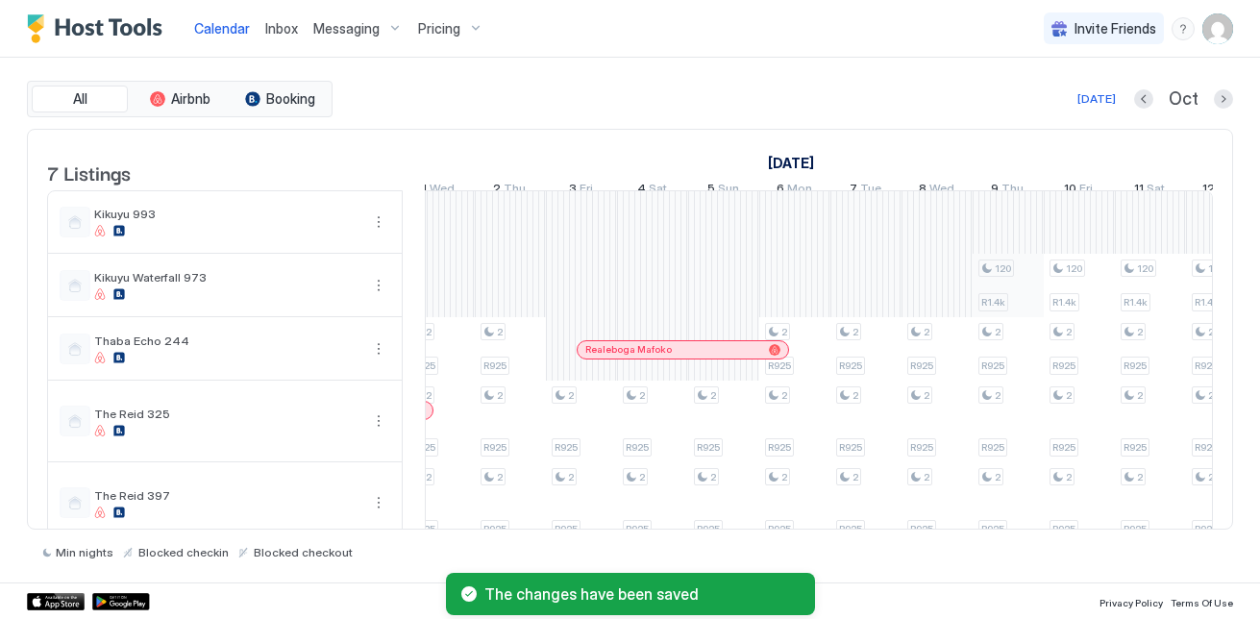
click at [996, 283] on div "2 R925 2 R925 2 R925 2 R925 2 R925 2 R925 2 R925 2 R925 2 R925 2 R925 2 R925 2 …" at bounding box center [83, 430] width 3626 height 479
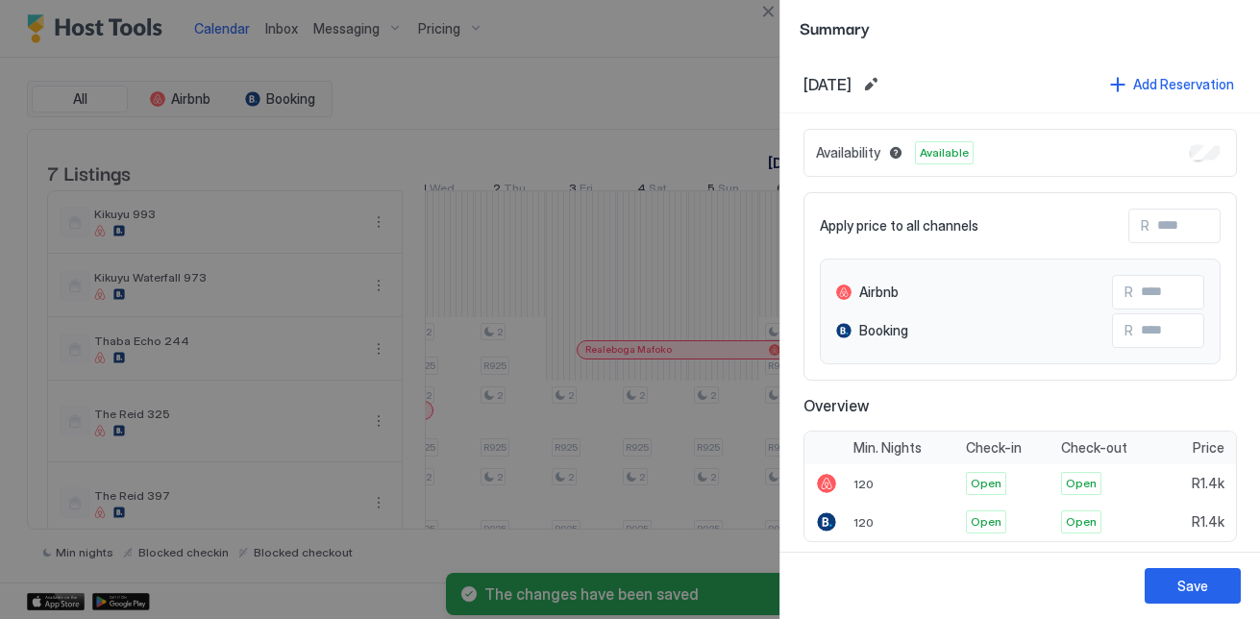
click at [1209, 148] on div "Availability Available" at bounding box center [1019, 153] width 433 height 48
click at [1233, 583] on button "Save" at bounding box center [1192, 586] width 96 height 36
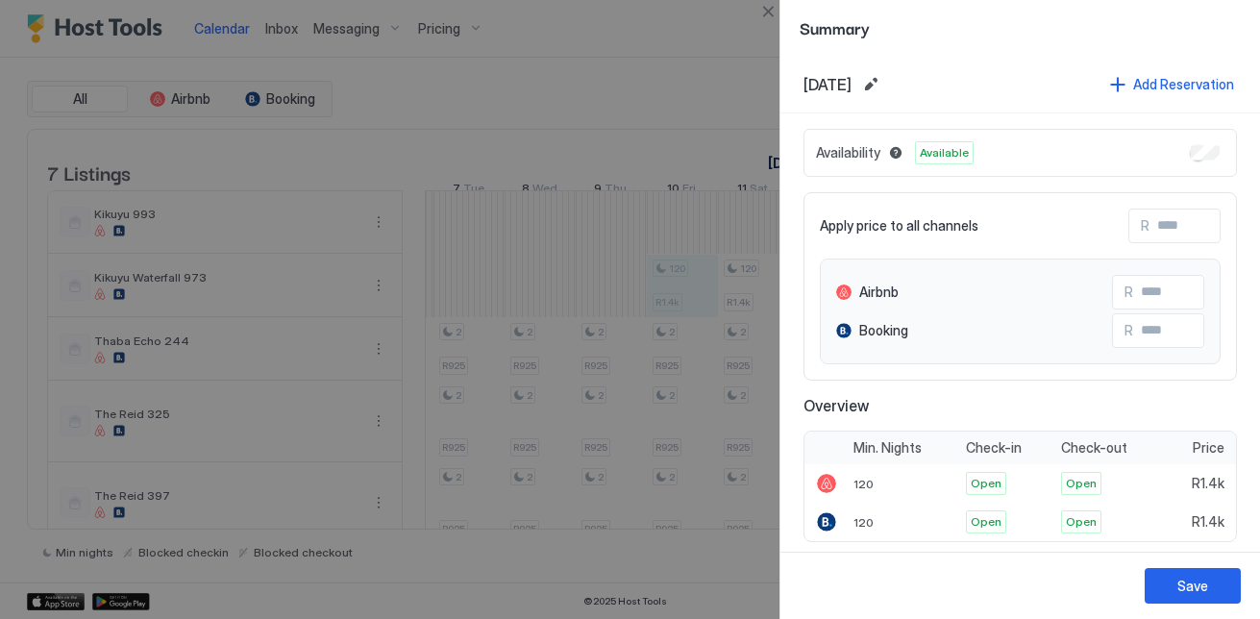
click at [1206, 151] on div "Availability Available" at bounding box center [1019, 153] width 433 height 48
click at [1186, 590] on div "Save" at bounding box center [1192, 586] width 31 height 20
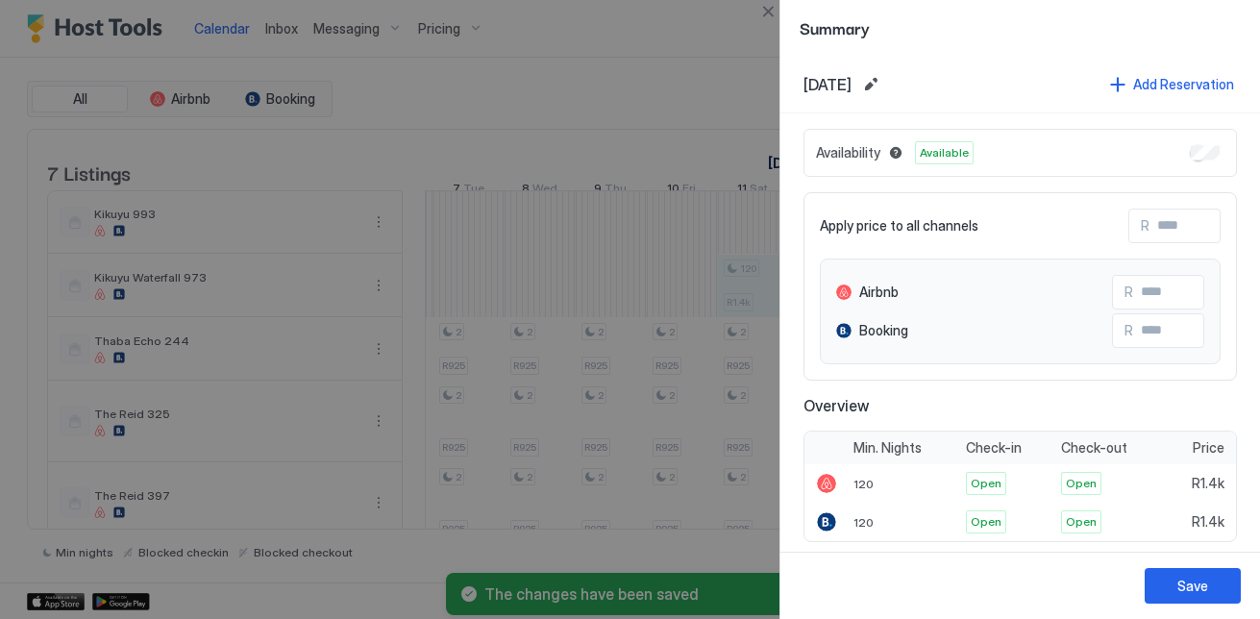
click at [1189, 161] on div "Availability Available" at bounding box center [1019, 153] width 433 height 48
click at [1207, 587] on div "Save" at bounding box center [1192, 586] width 31 height 20
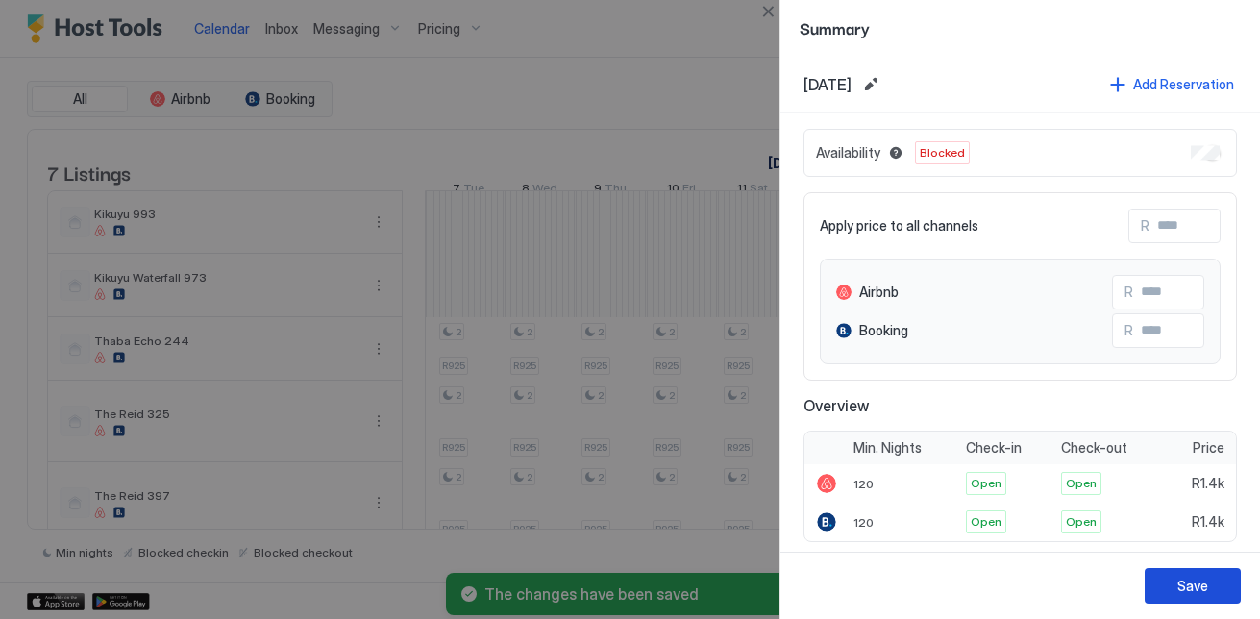
click at [1236, 583] on button "Save" at bounding box center [1192, 586] width 96 height 36
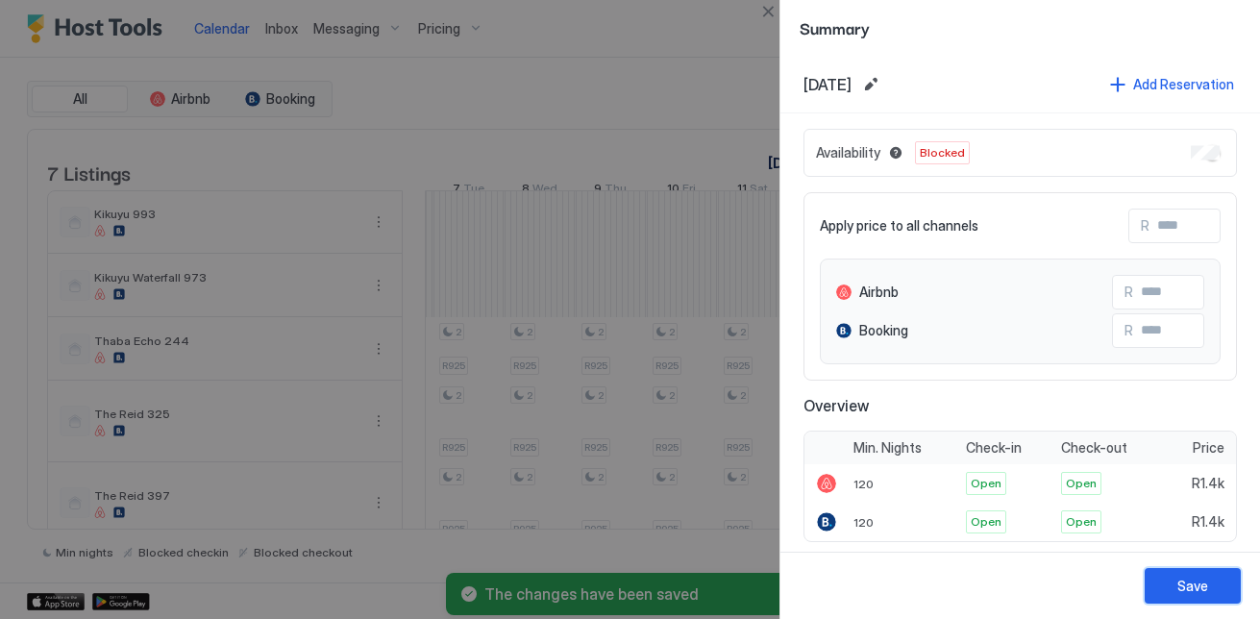
click at [1191, 586] on div "Save" at bounding box center [1192, 586] width 31 height 20
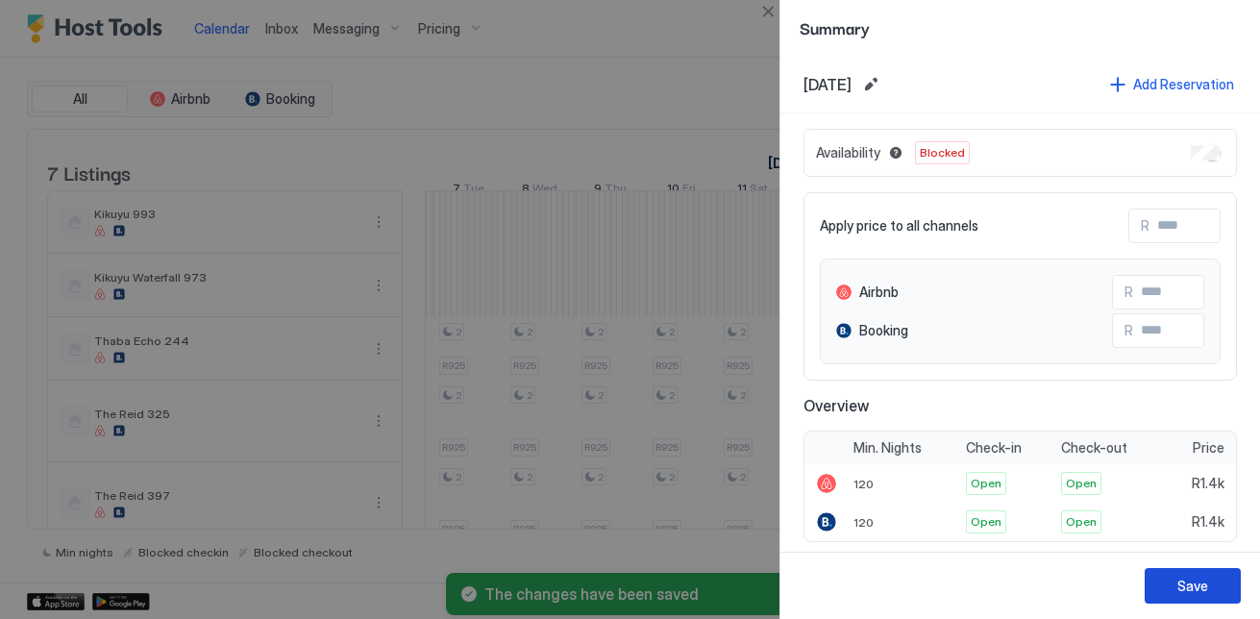
click at [1195, 571] on button "Save" at bounding box center [1192, 586] width 96 height 36
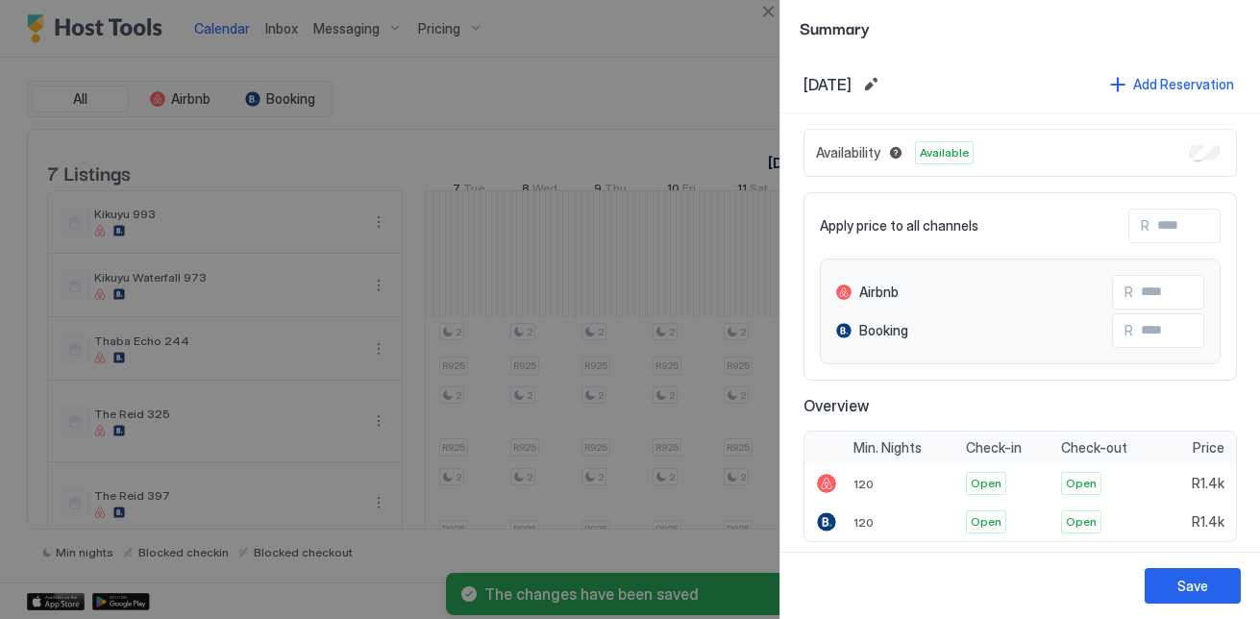
click at [1188, 143] on div "Availability Available" at bounding box center [1019, 153] width 433 height 48
click at [1194, 587] on div "Save" at bounding box center [1192, 586] width 31 height 20
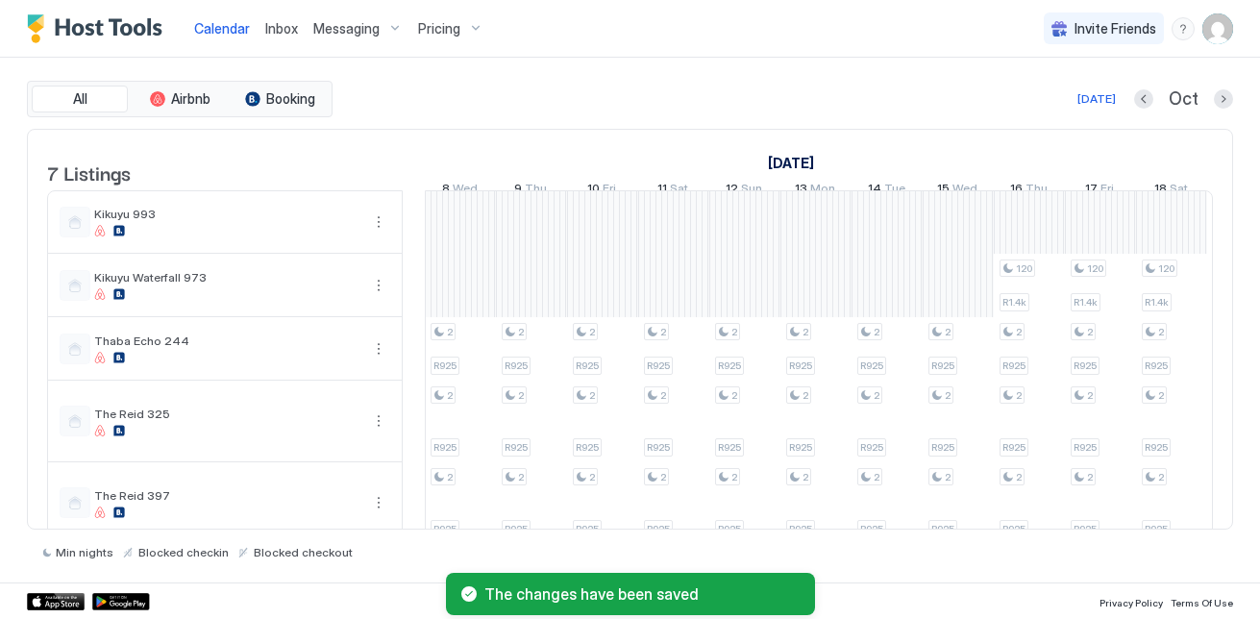
scroll to position [0, 1225]
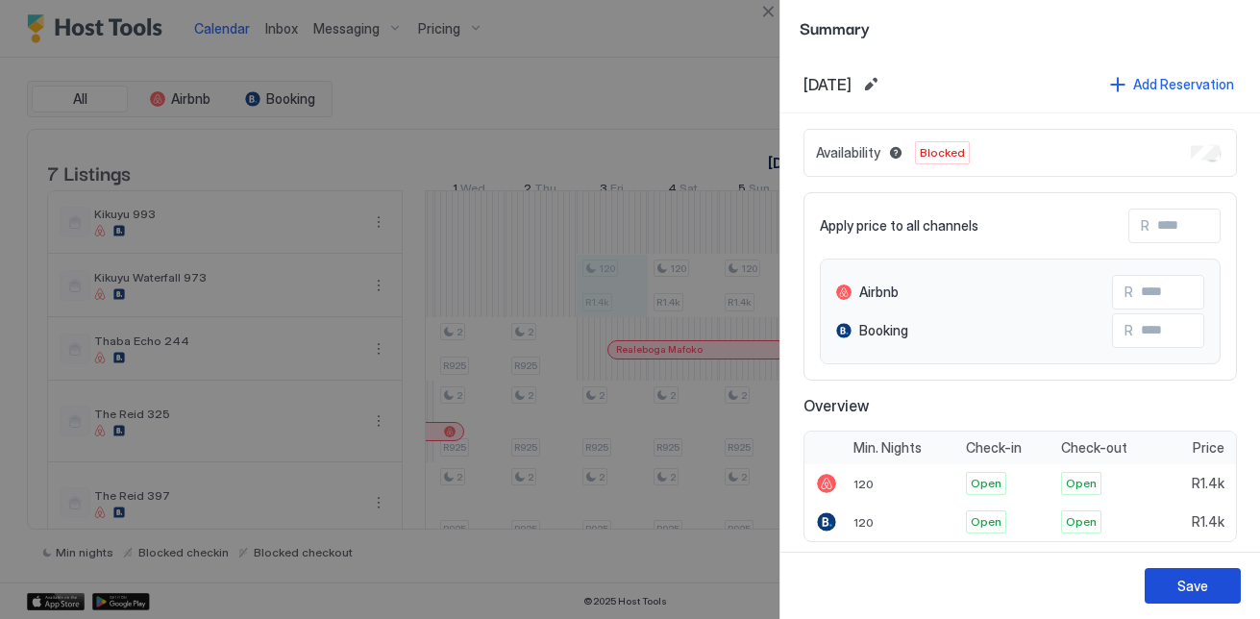
click at [1211, 582] on button "Save" at bounding box center [1192, 586] width 96 height 36
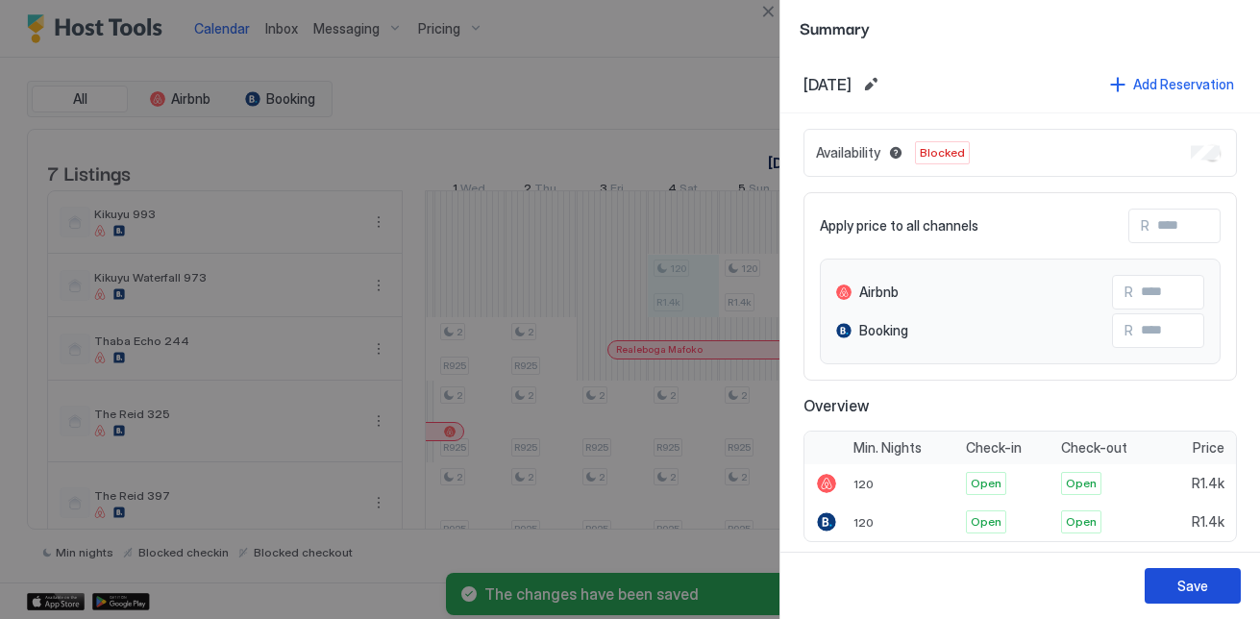
click at [1221, 590] on button "Save" at bounding box center [1192, 586] width 96 height 36
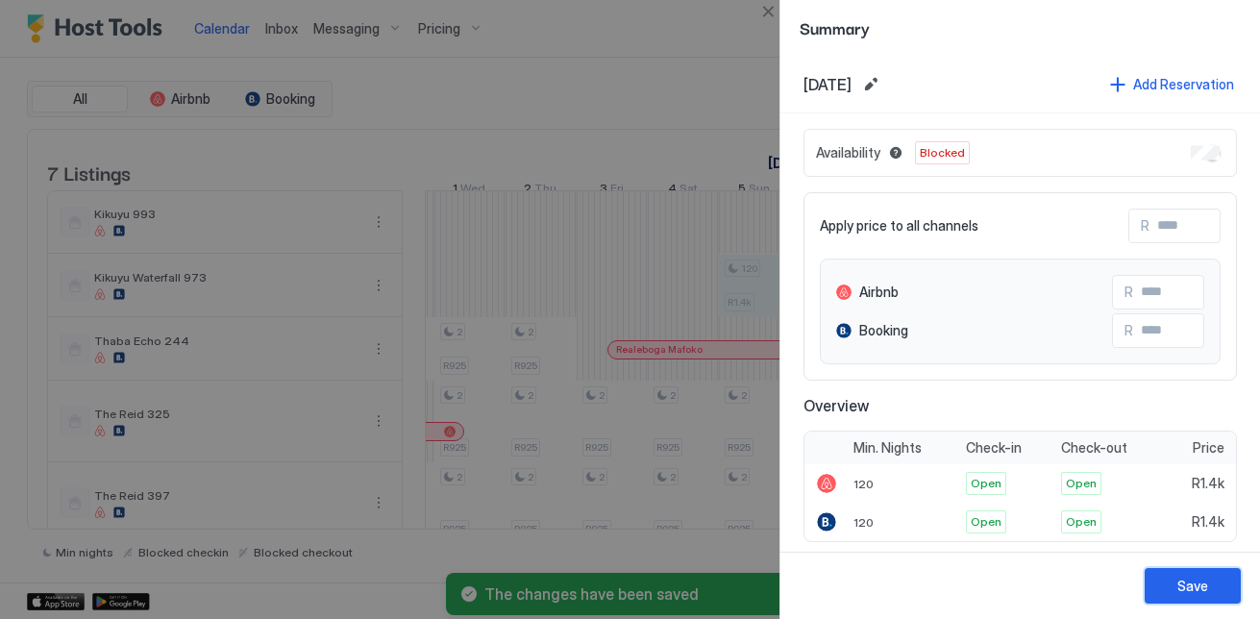
click at [1207, 589] on div "Save" at bounding box center [1192, 586] width 31 height 20
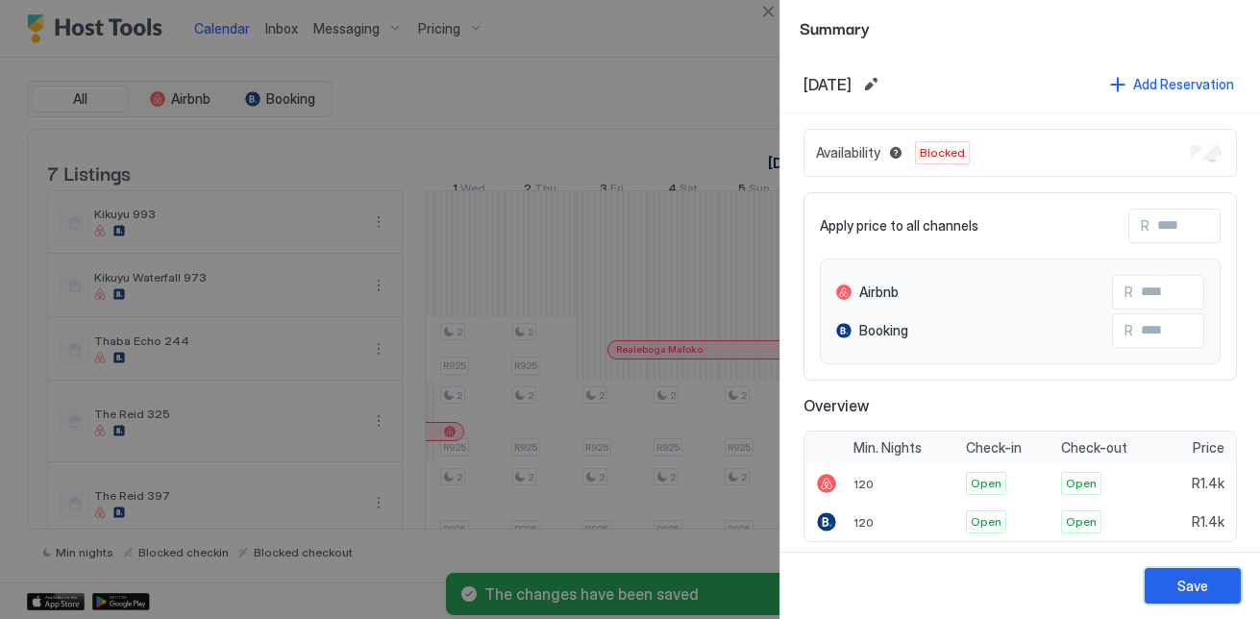
click at [1214, 595] on button "Save" at bounding box center [1192, 586] width 96 height 36
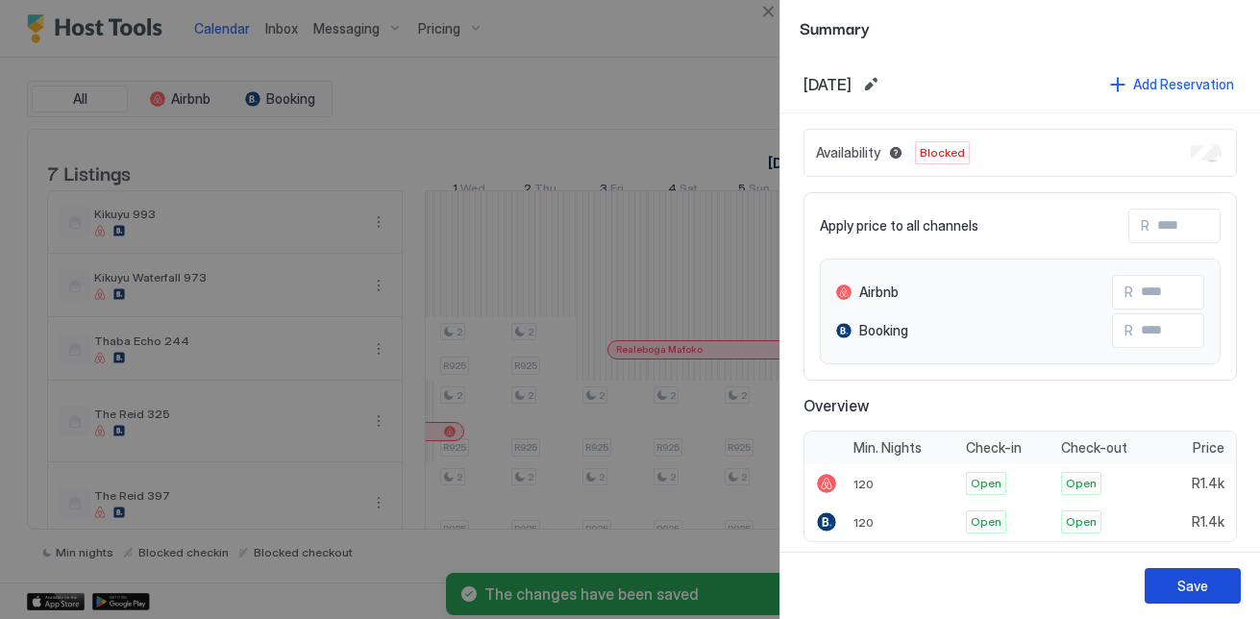
click at [1215, 590] on button "Save" at bounding box center [1192, 586] width 96 height 36
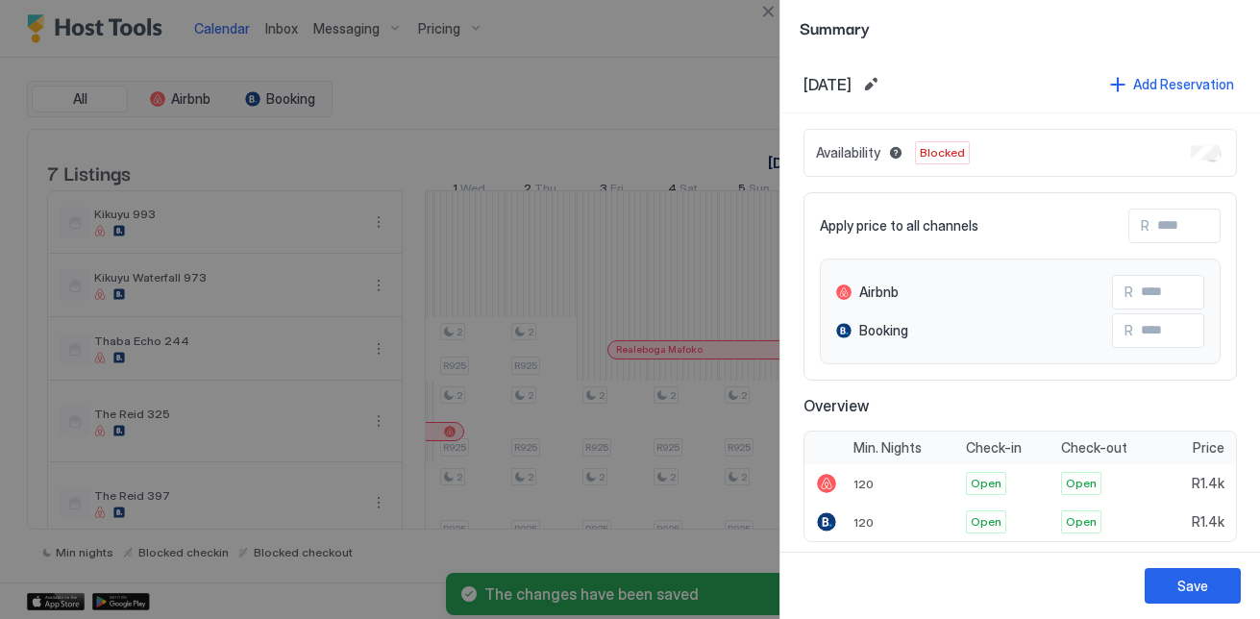
click at [1216, 609] on div "Save" at bounding box center [1019, 585] width 479 height 67
click at [1205, 591] on div "Save" at bounding box center [1192, 586] width 31 height 20
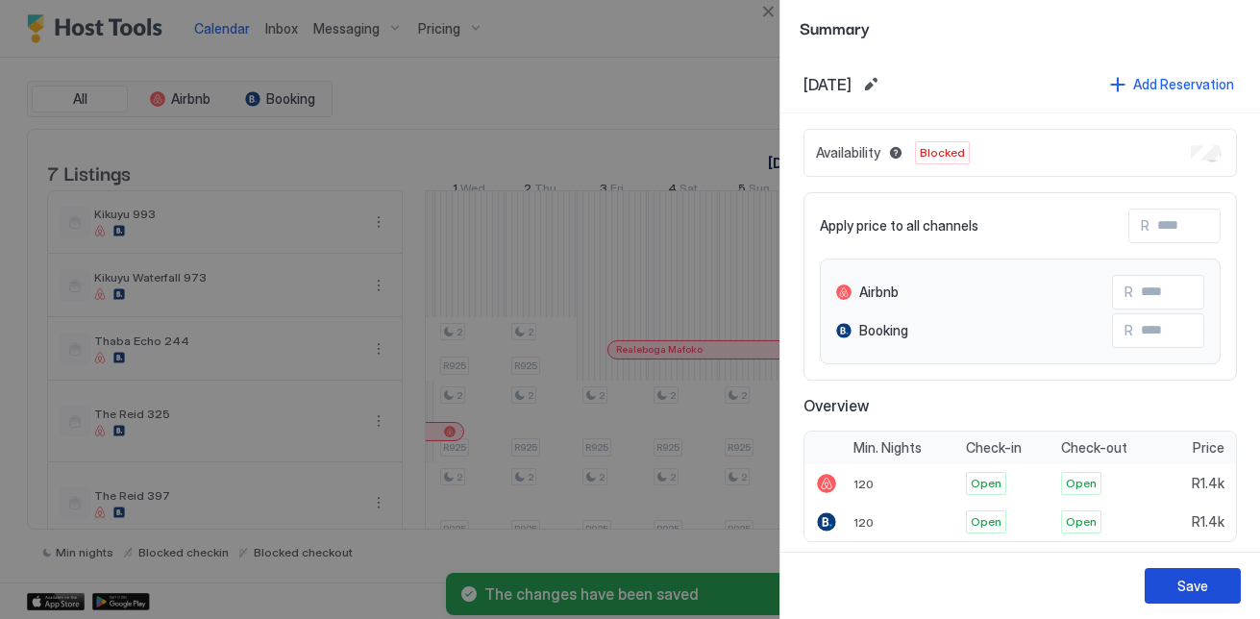
click at [1199, 589] on div "Save" at bounding box center [1192, 586] width 31 height 20
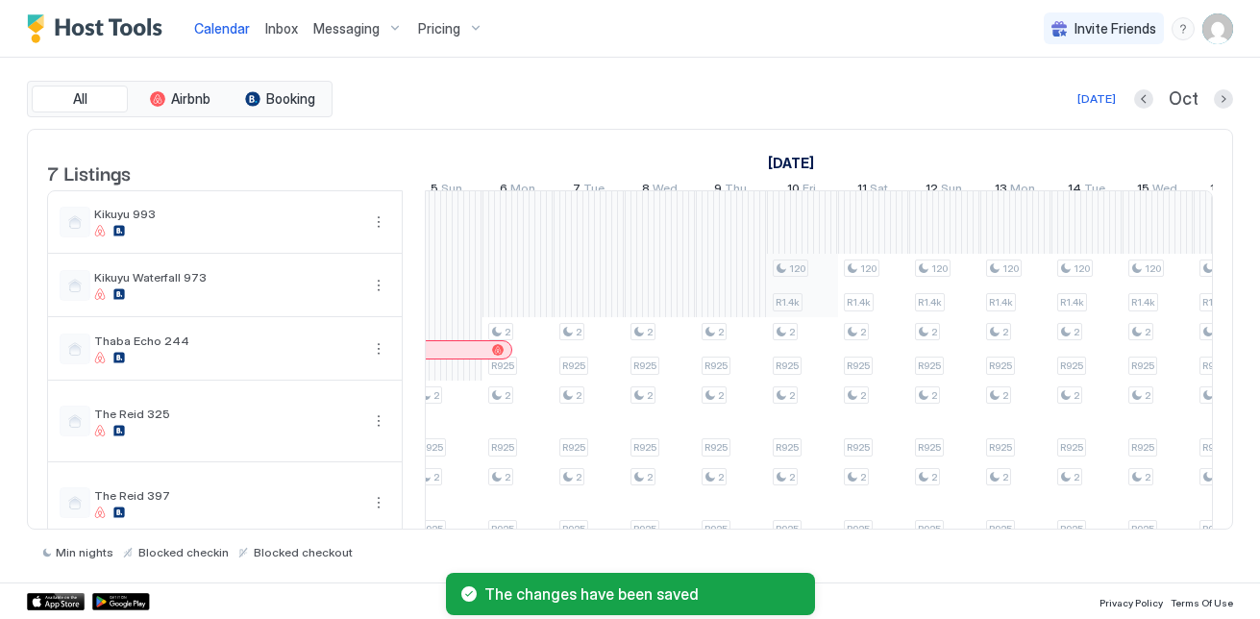
click at [824, 308] on div "120 R1.4k 2 R925 2 R925 2 R925 2 R925 2 R925 2 R925 2 R925 2 R925 2 R925 2 R925…" at bounding box center [1229, 430] width 3626 height 479
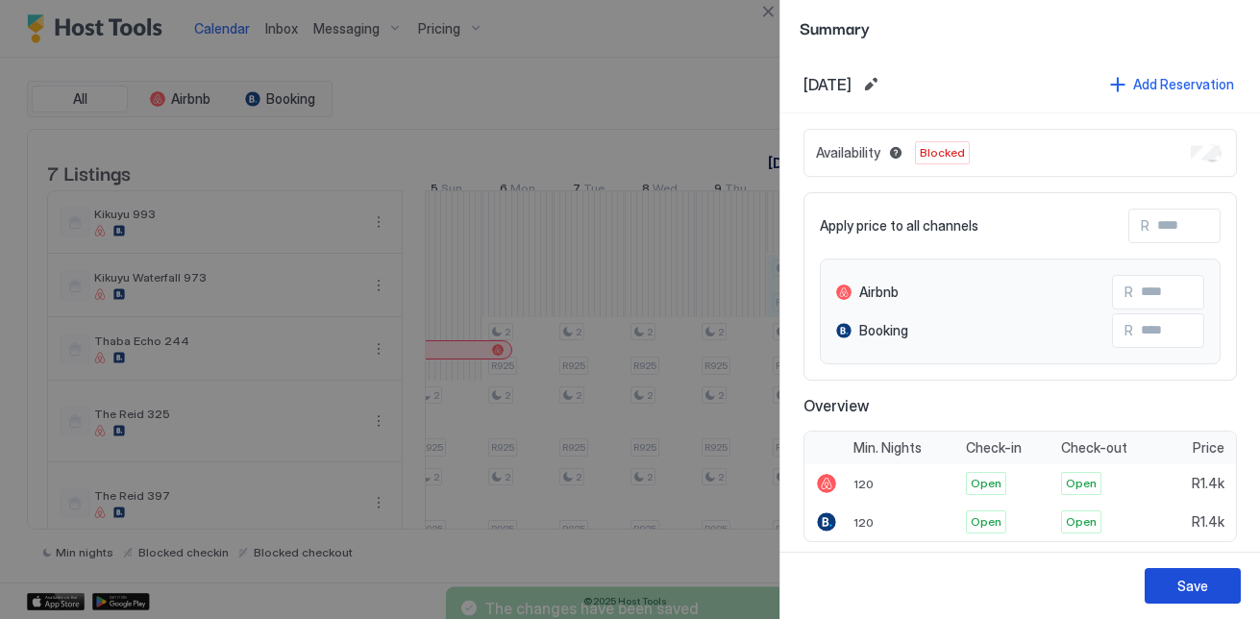
click at [1192, 588] on div "Save" at bounding box center [1192, 586] width 31 height 20
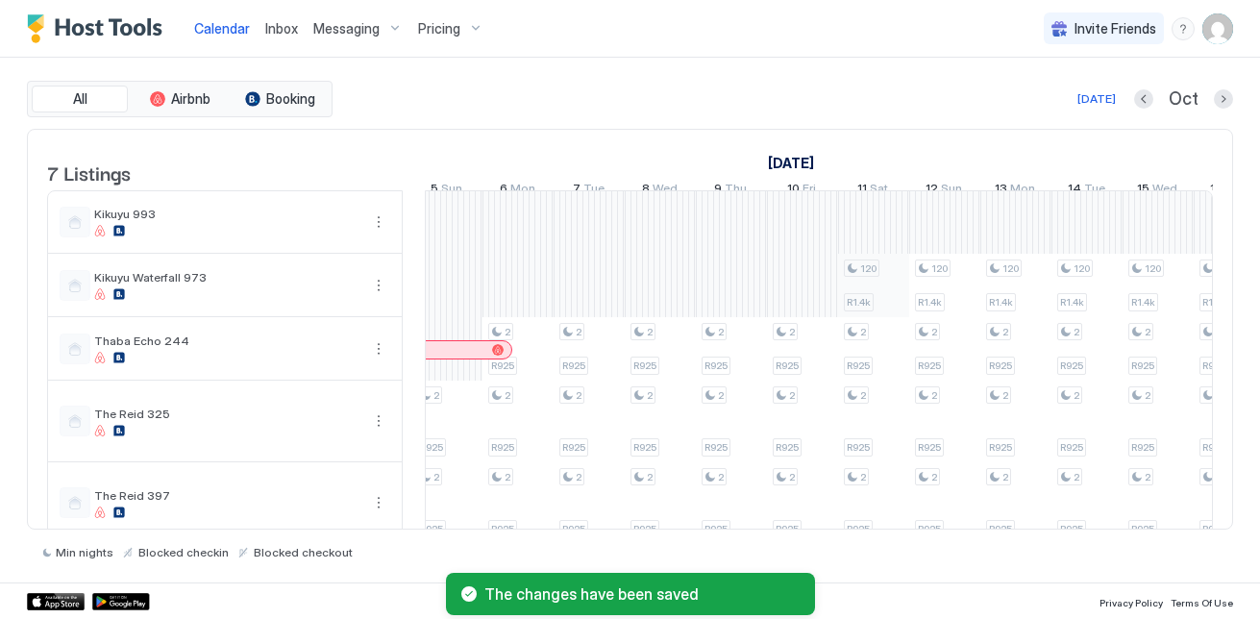
click at [859, 307] on div "120 R1.4k 2 R925 2 R925 2 R925 2 R925 2 R925 2 R925 2 R925 2 R925 2 R925 2 R925…" at bounding box center [1229, 430] width 3626 height 479
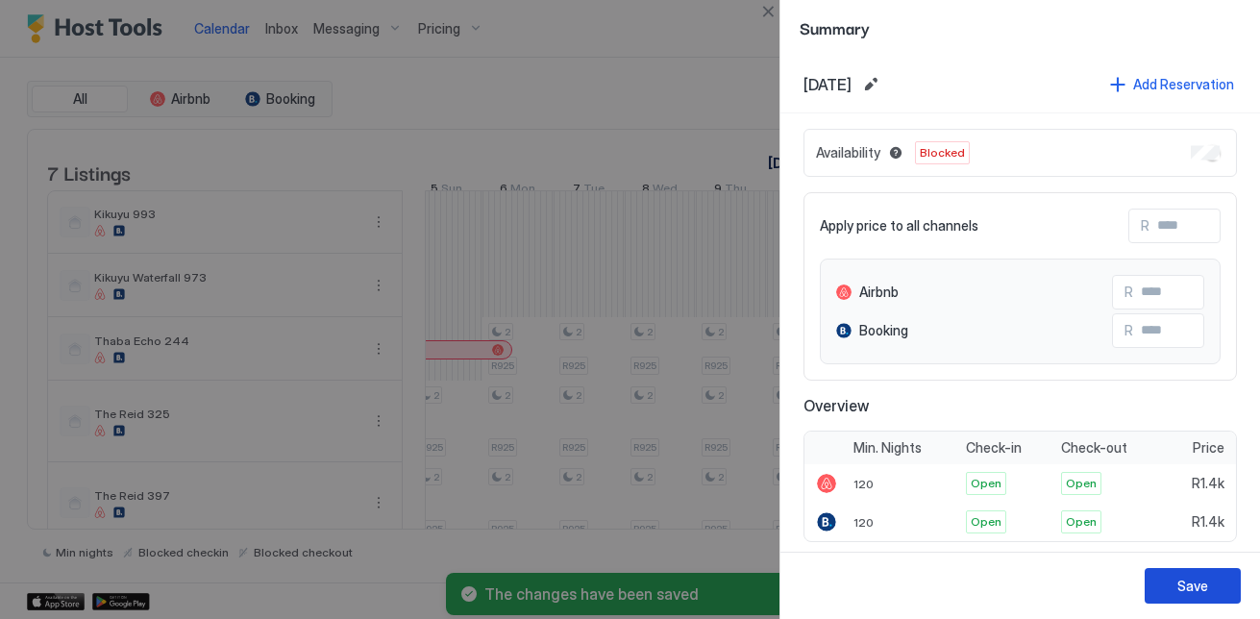
click at [1226, 574] on button "Save" at bounding box center [1192, 586] width 96 height 36
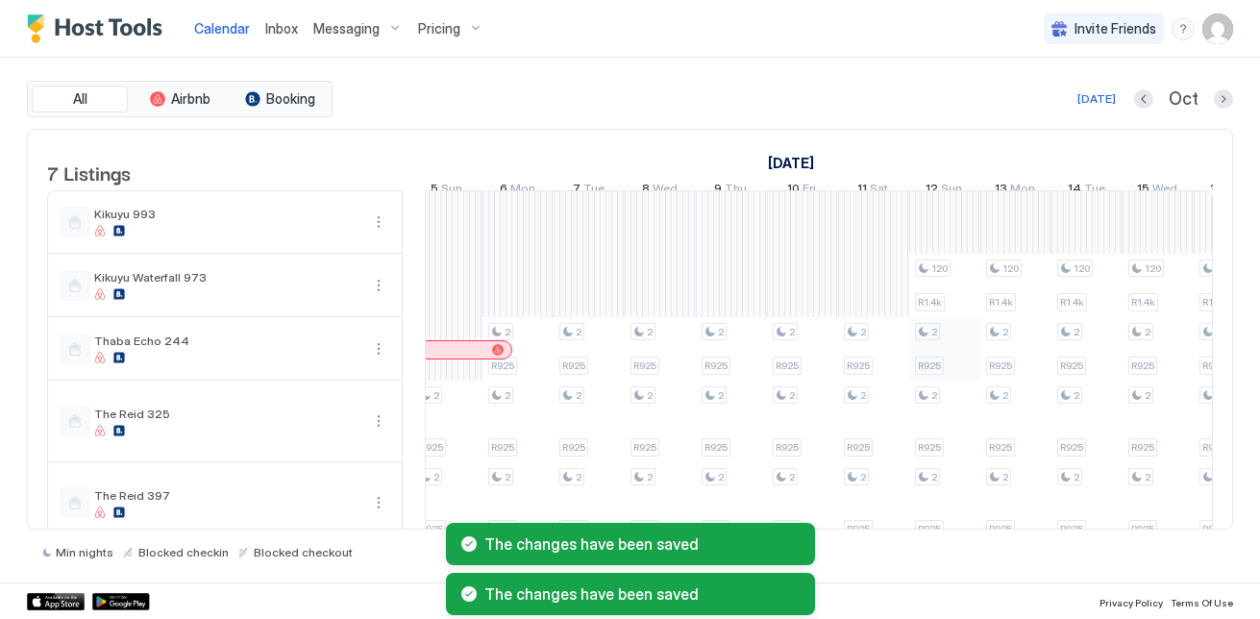
click at [965, 332] on div "120 R1.4k 2 R925 2 R925 2 R925 2 R925 2 R925 2 R925 2 R925 2 R925 2 R925 2 R925…" at bounding box center [1229, 430] width 3626 height 479
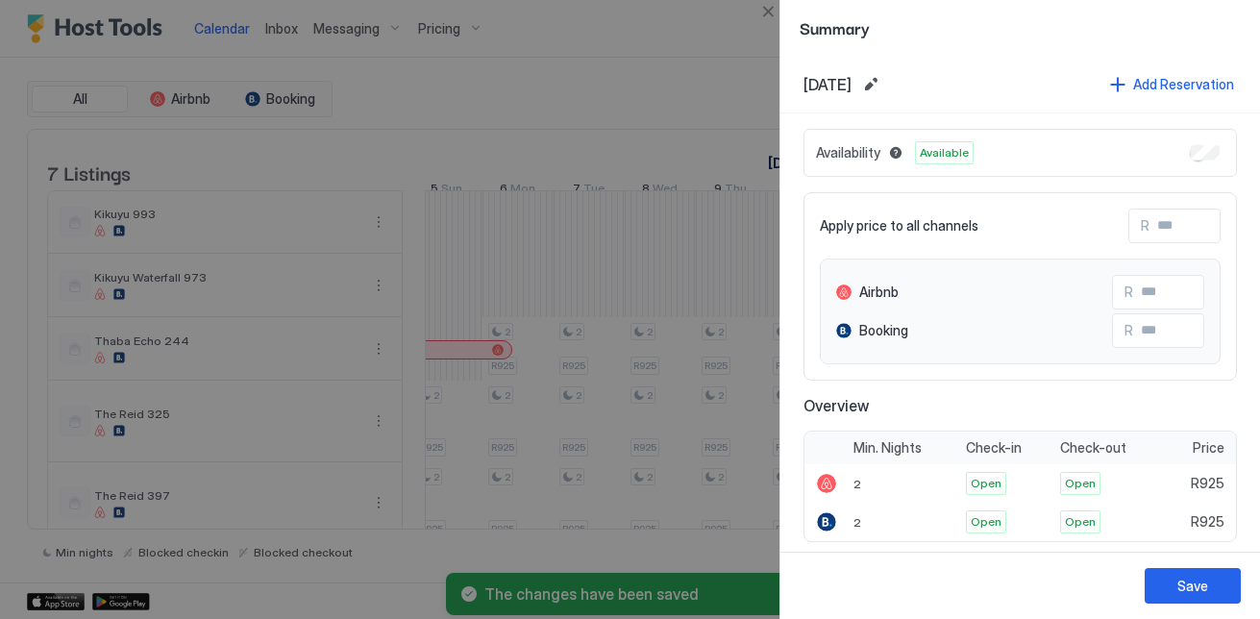
click at [810, 250] on div "Apply price to all channels R Airbnb R Booking R" at bounding box center [1019, 286] width 433 height 188
click at [774, 240] on div at bounding box center [630, 309] width 1260 height 619
click at [756, 7] on button "Close" at bounding box center [767, 11] width 23 height 23
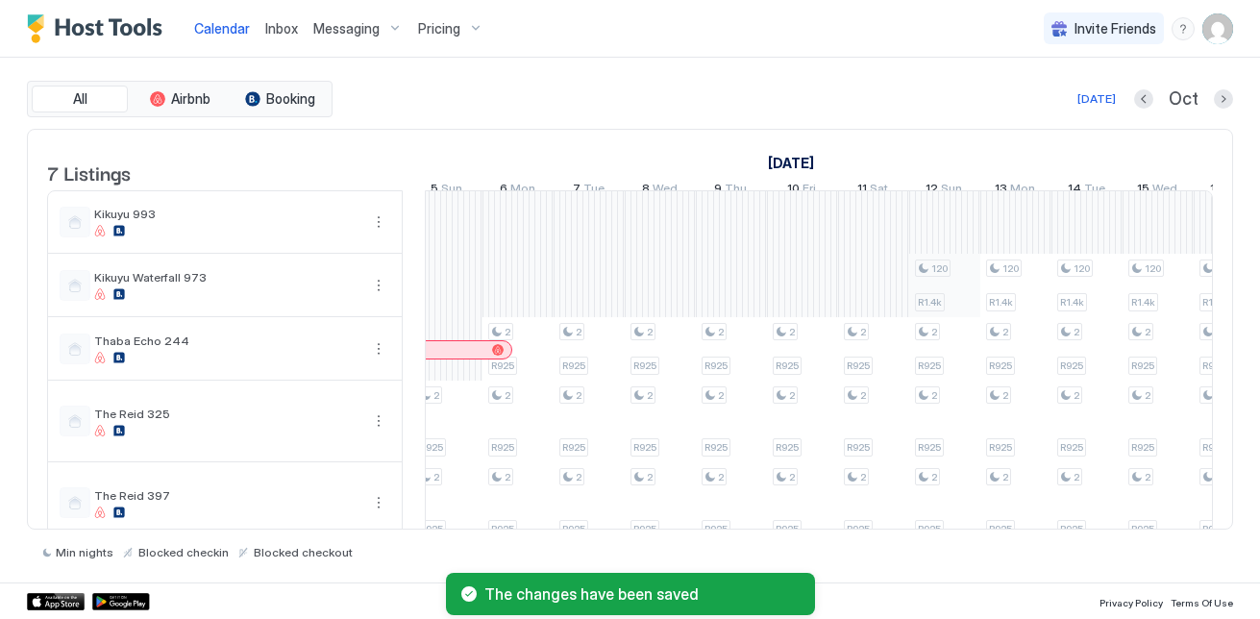
click at [946, 294] on div "120 R1.4k 2 R925 2 R925 2 R925 2 R925 2 R925 2 R925 2 R925 2 R925 2 R925 2 R925…" at bounding box center [1229, 430] width 3626 height 479
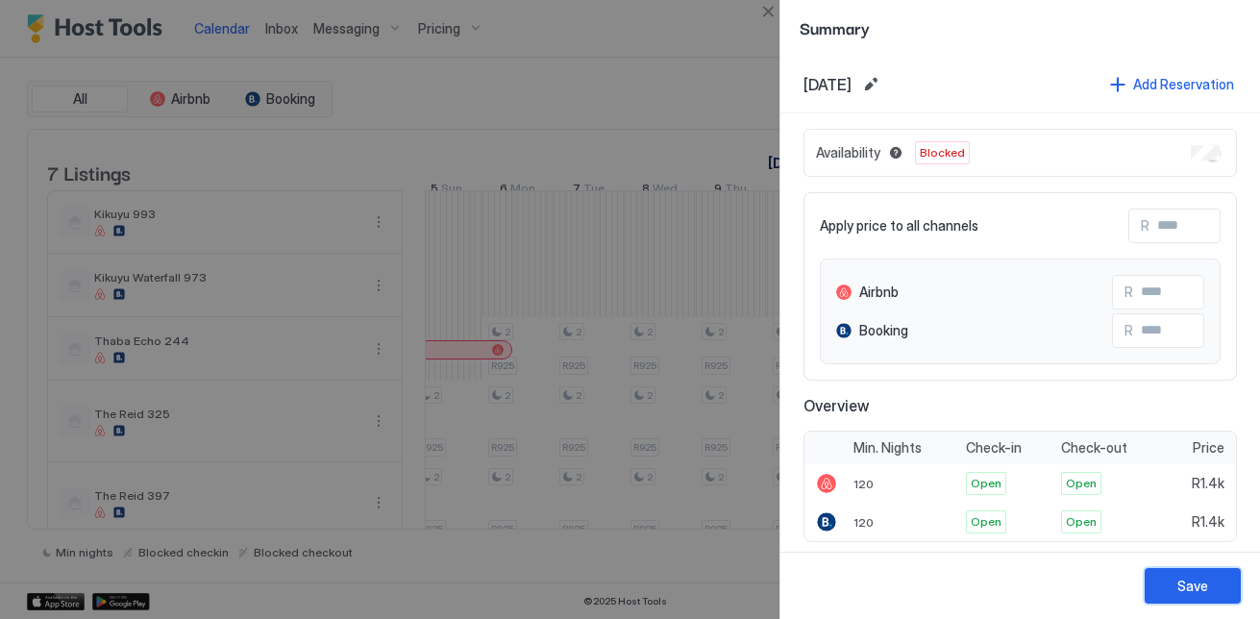
click at [1240, 583] on button "Save" at bounding box center [1192, 586] width 96 height 36
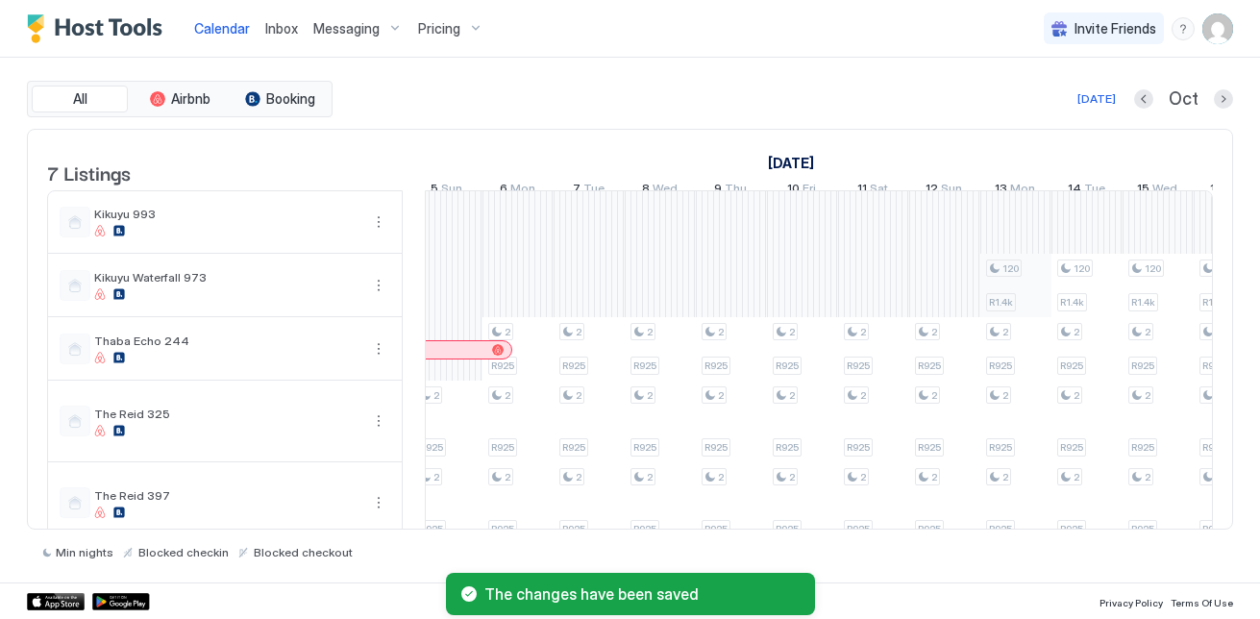
click at [1023, 293] on div "120 R1.4k 2 R925 2 R925 2 R925 2 R925 2 R925 2 R925 2 R925 2 R925 2 R925 2 R925…" at bounding box center [1229, 430] width 3626 height 479
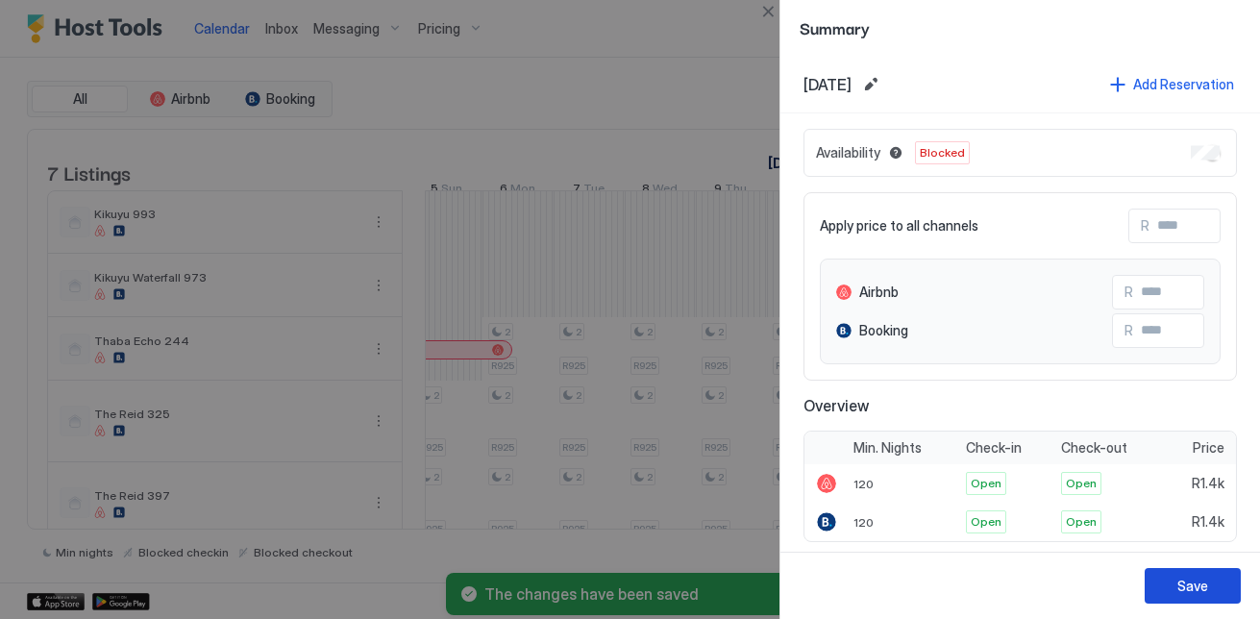
click at [1225, 577] on button "Save" at bounding box center [1192, 586] width 96 height 36
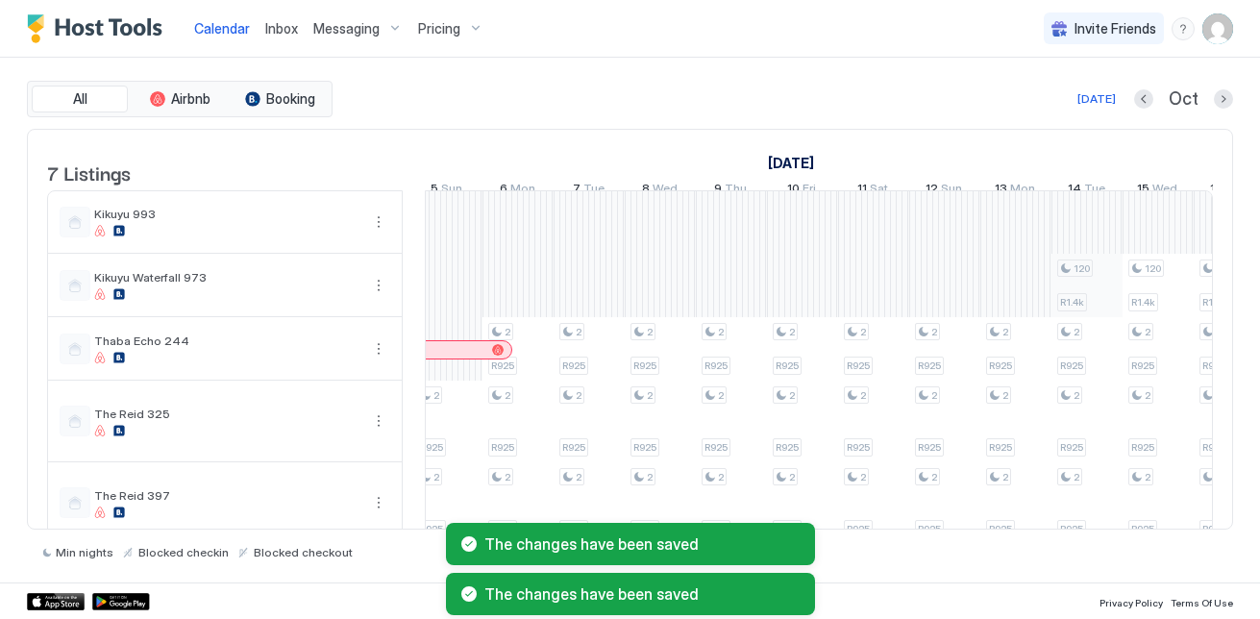
click at [1059, 327] on div "120 R1.4k 2 R925 2 R925 2 R925 2 R925 2 R925 2 R925 2 R925 2 R925 2 R925 2 R925…" at bounding box center [1229, 430] width 3626 height 479
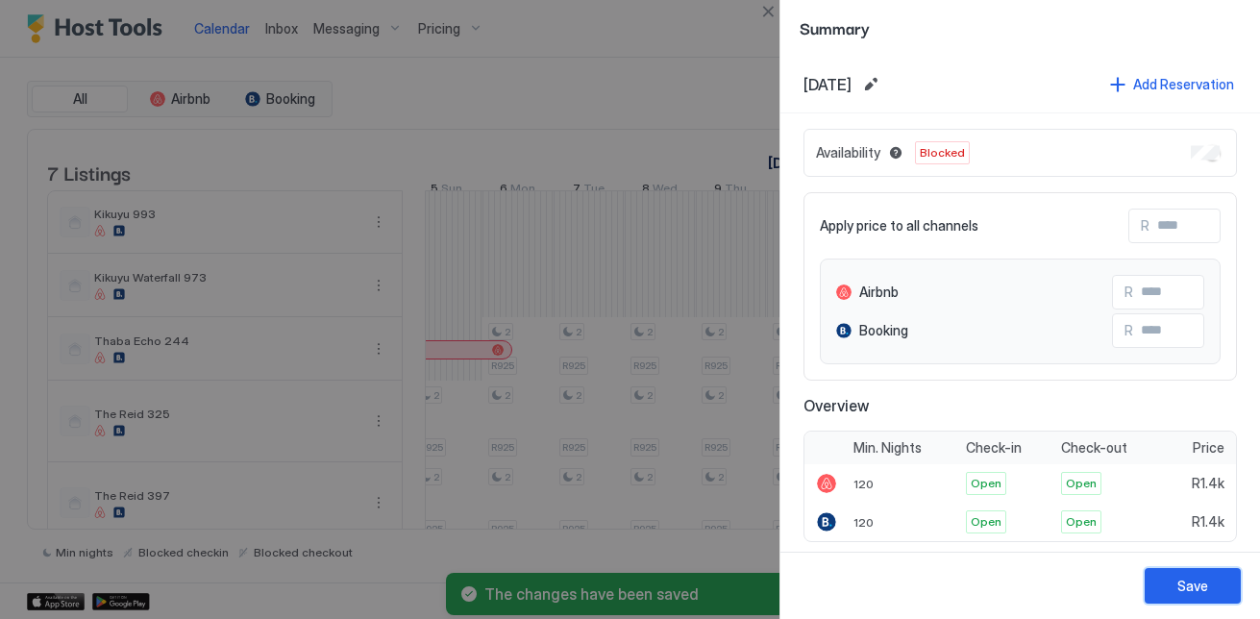
click at [1214, 602] on button "Save" at bounding box center [1192, 586] width 96 height 36
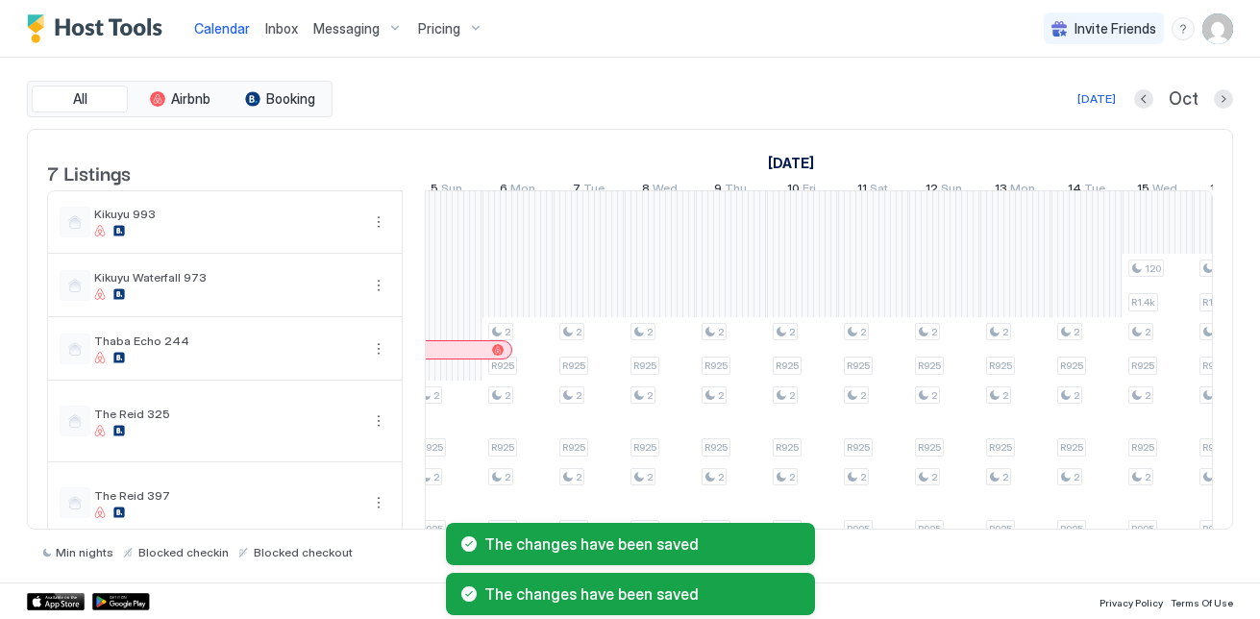
click at [1180, 524] on div "The changes have been saved The changes have been saved" at bounding box center [630, 569] width 1260 height 100
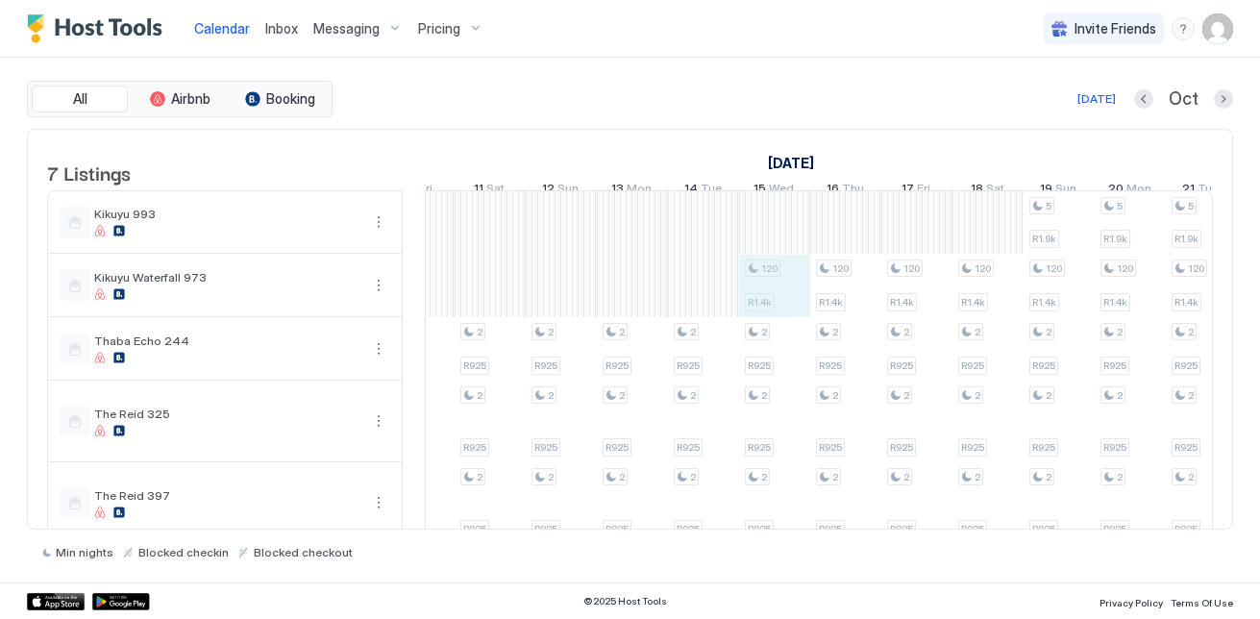
click at [793, 306] on div "120 R1.4k 2 R925 2 R925 2 R925 2 R925 2 R925 2 R925 2 R925 2 R925 2 R925 2 R925…" at bounding box center [845, 430] width 3626 height 479
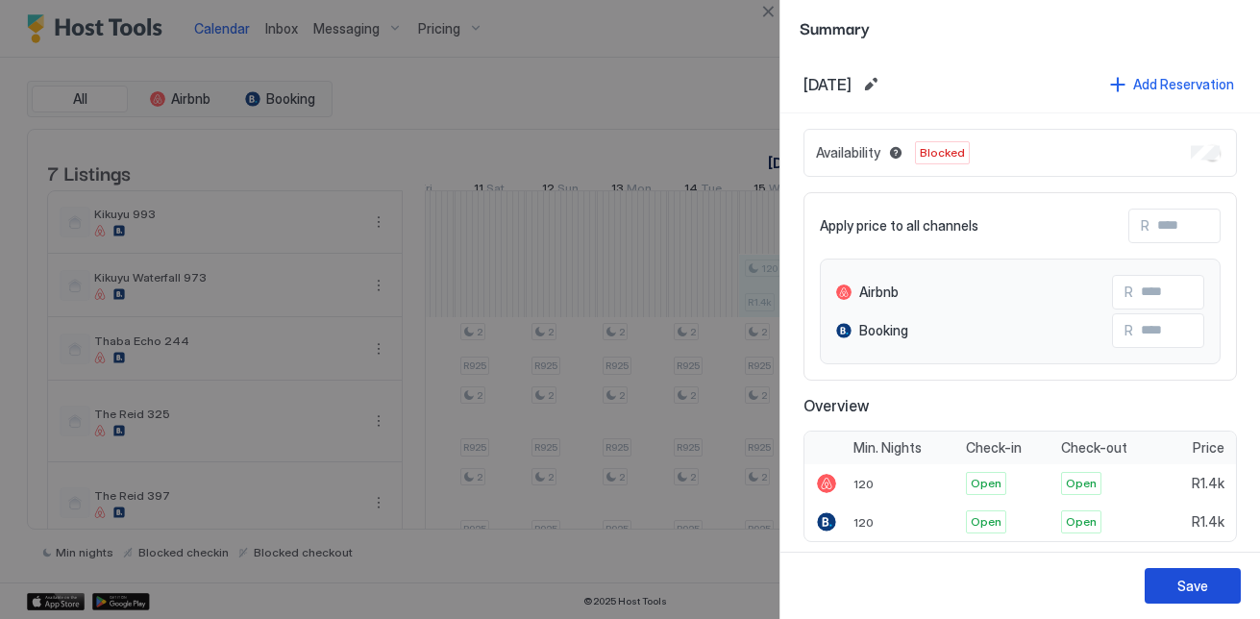
click at [1210, 595] on button "Save" at bounding box center [1192, 586] width 96 height 36
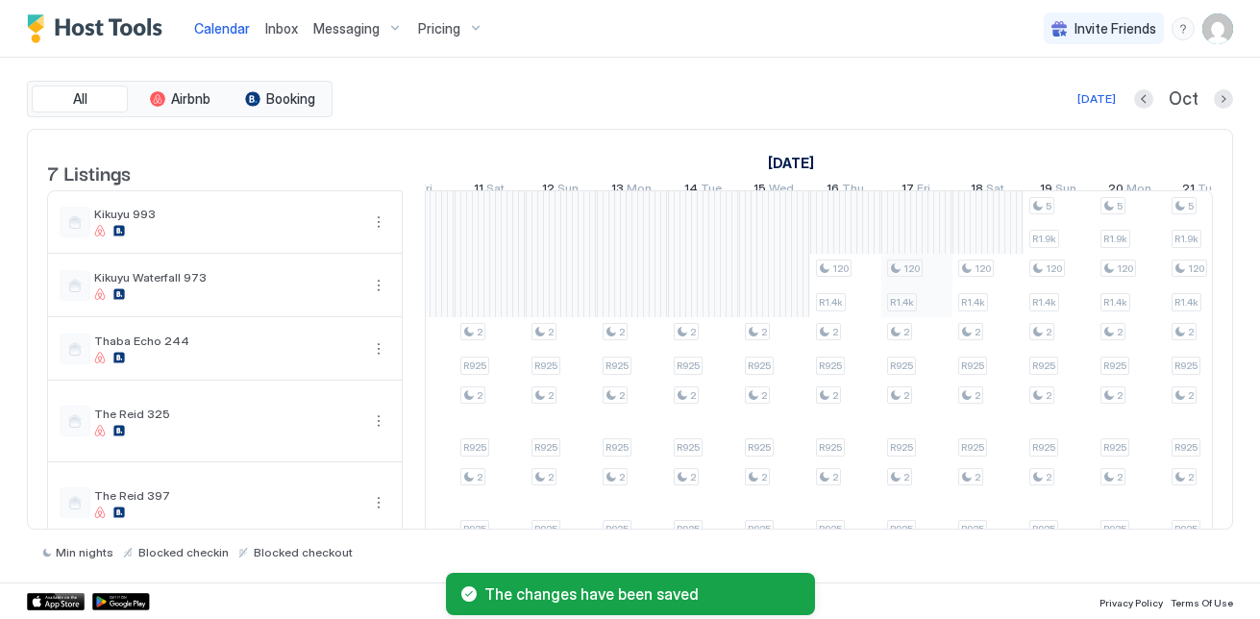
click at [912, 301] on div "120 R1.4k 2 R925 2 R925 2 R925 2 R925 2 R925 2 R925 2 R925 2 R925 2 R925 2 R925…" at bounding box center [845, 430] width 3626 height 479
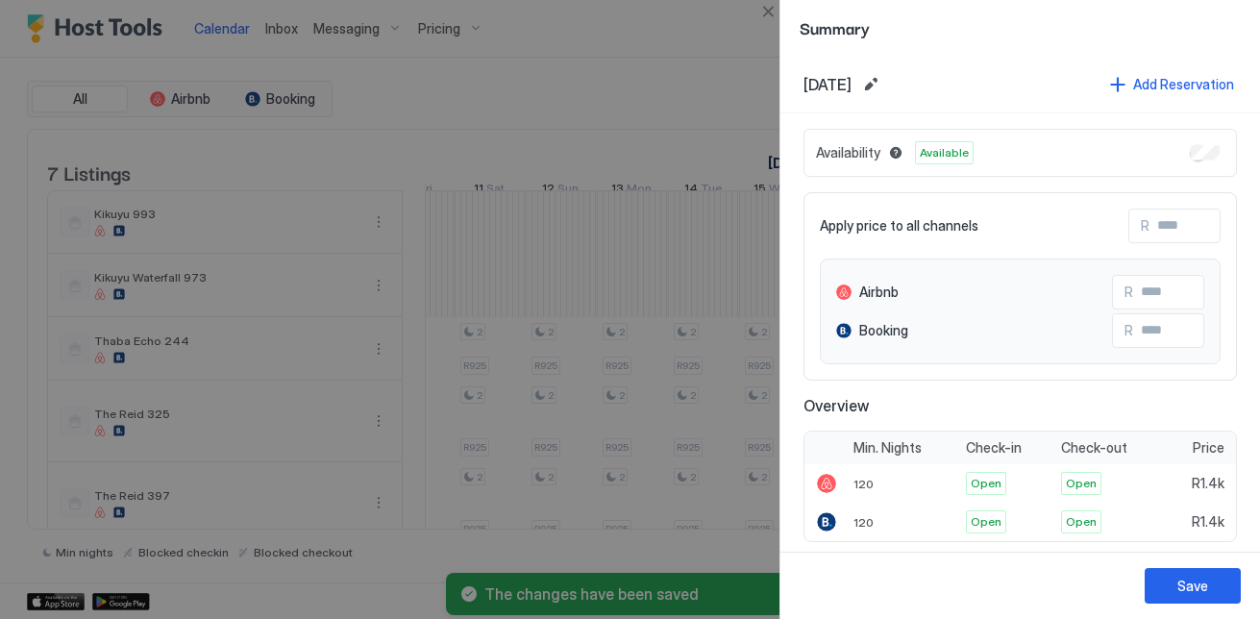
click at [595, 271] on div at bounding box center [630, 309] width 1260 height 619
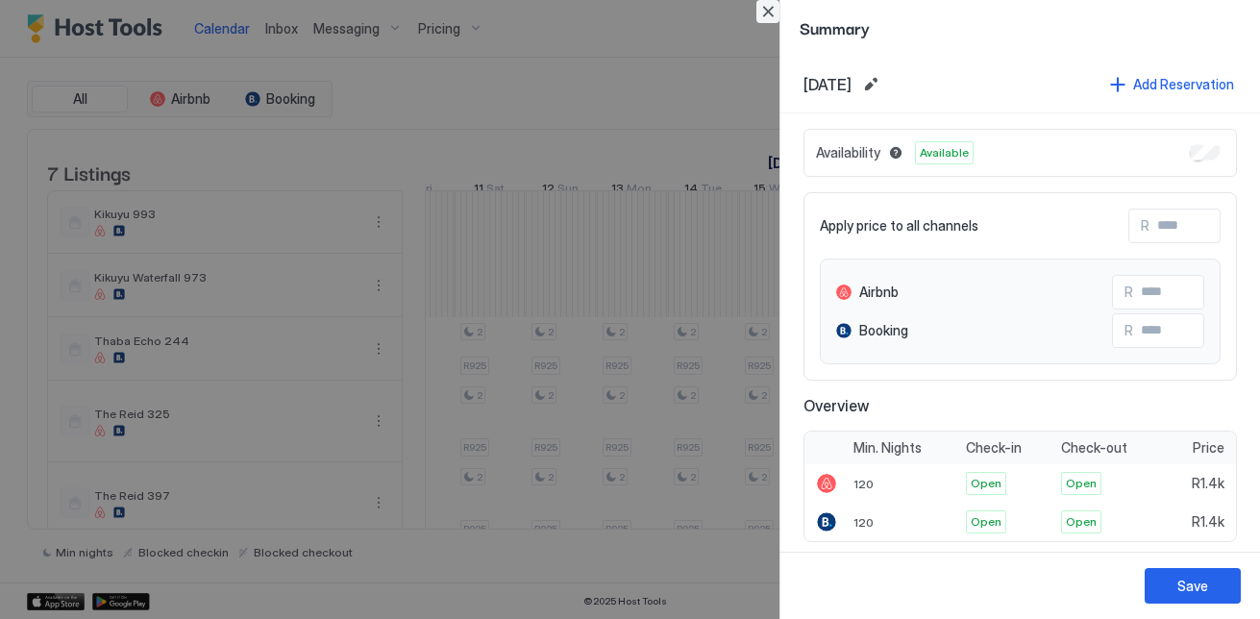
click at [774, 12] on button "Close" at bounding box center [767, 11] width 23 height 23
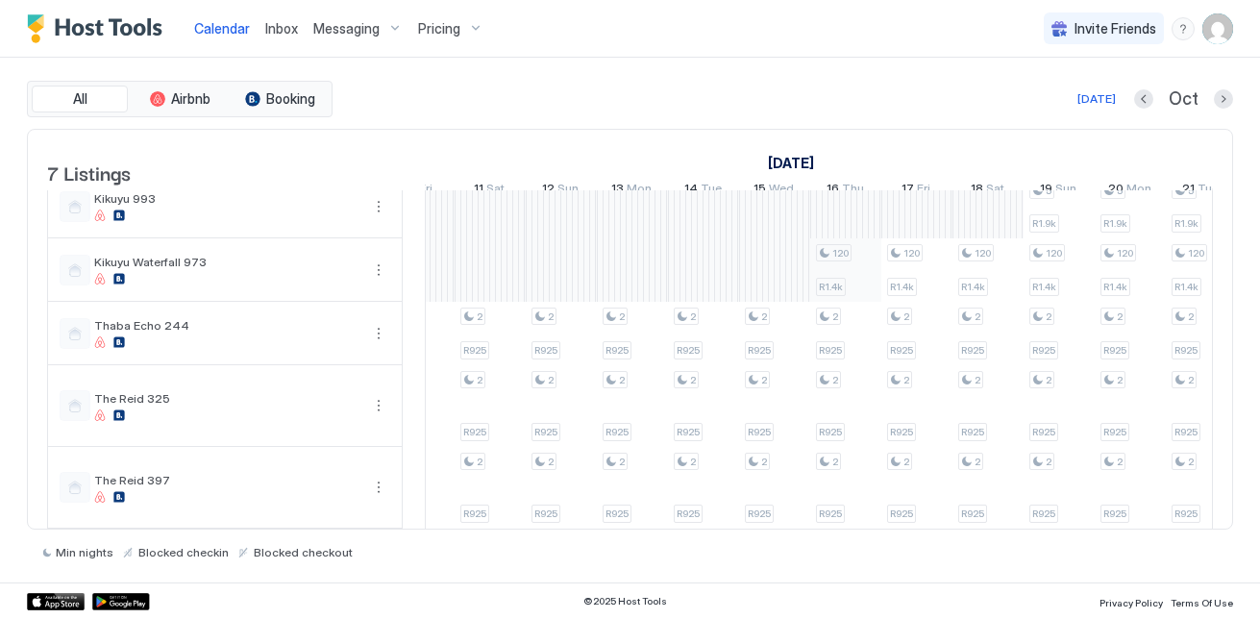
click at [878, 306] on div "120 R1.4k 2 R925 2 R925 2 R925 2 R925 2 R925 2 R925 2 R925 2 R925 2 R925 2 R925…" at bounding box center [845, 415] width 3626 height 479
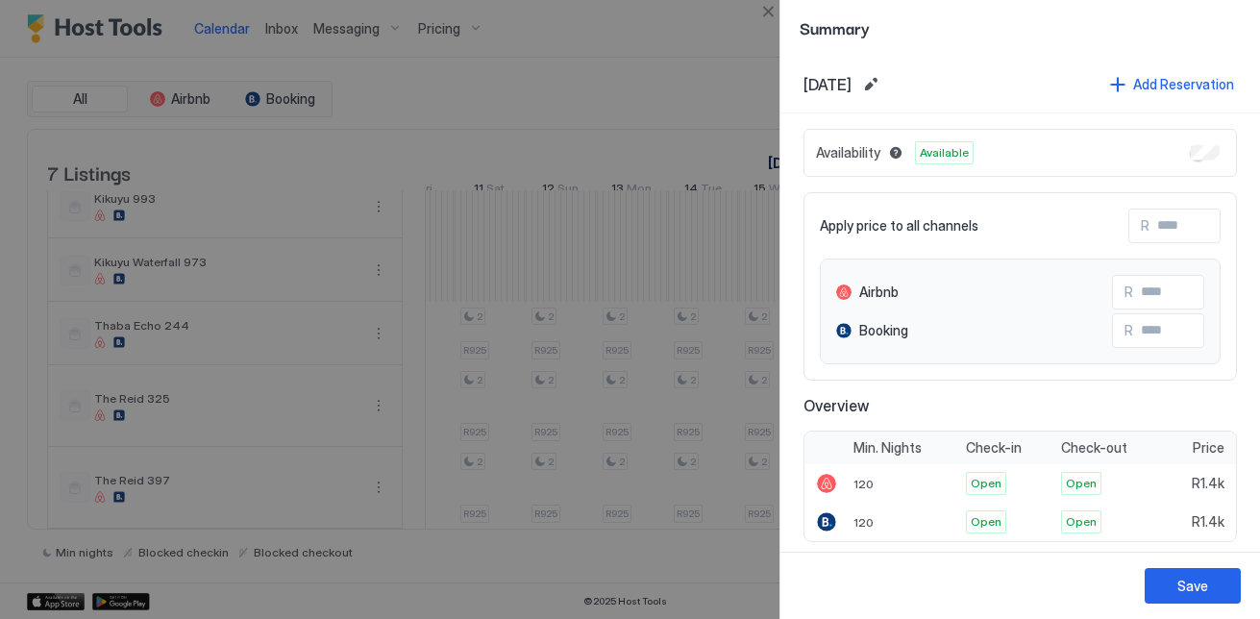
click at [1205, 150] on div "Availability Available" at bounding box center [1019, 153] width 433 height 48
click at [1233, 574] on button "Save" at bounding box center [1192, 586] width 96 height 36
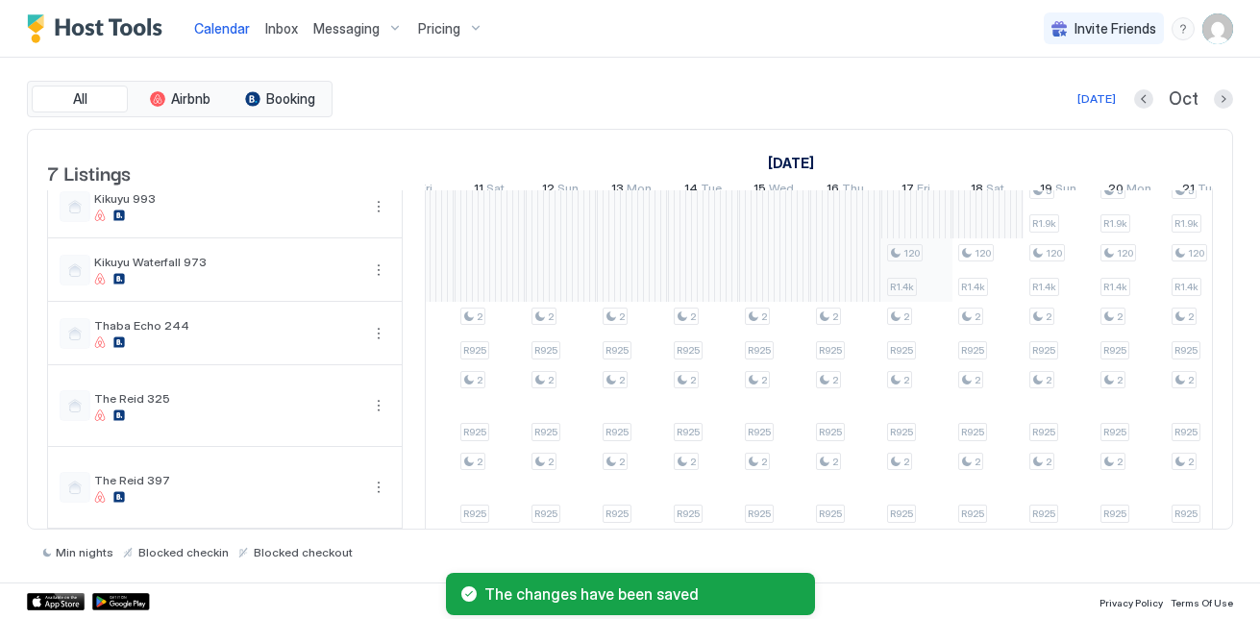
click at [932, 276] on div "120 R1.4k 2 R925 2 R925 2 R925 2 R925 2 R925 2 R925 2 R925 2 R925 2 R925 2 R925…" at bounding box center [845, 415] width 3626 height 479
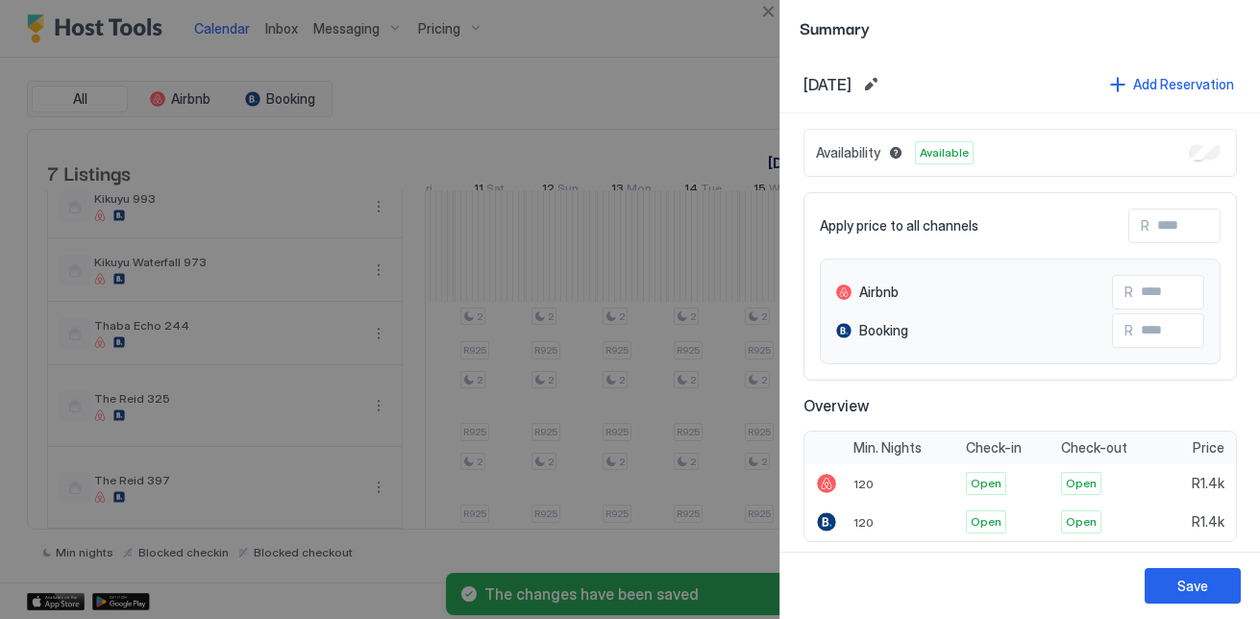
click at [1208, 156] on div "Availability Available" at bounding box center [1019, 153] width 433 height 48
click at [1232, 570] on button "Save" at bounding box center [1192, 586] width 96 height 36
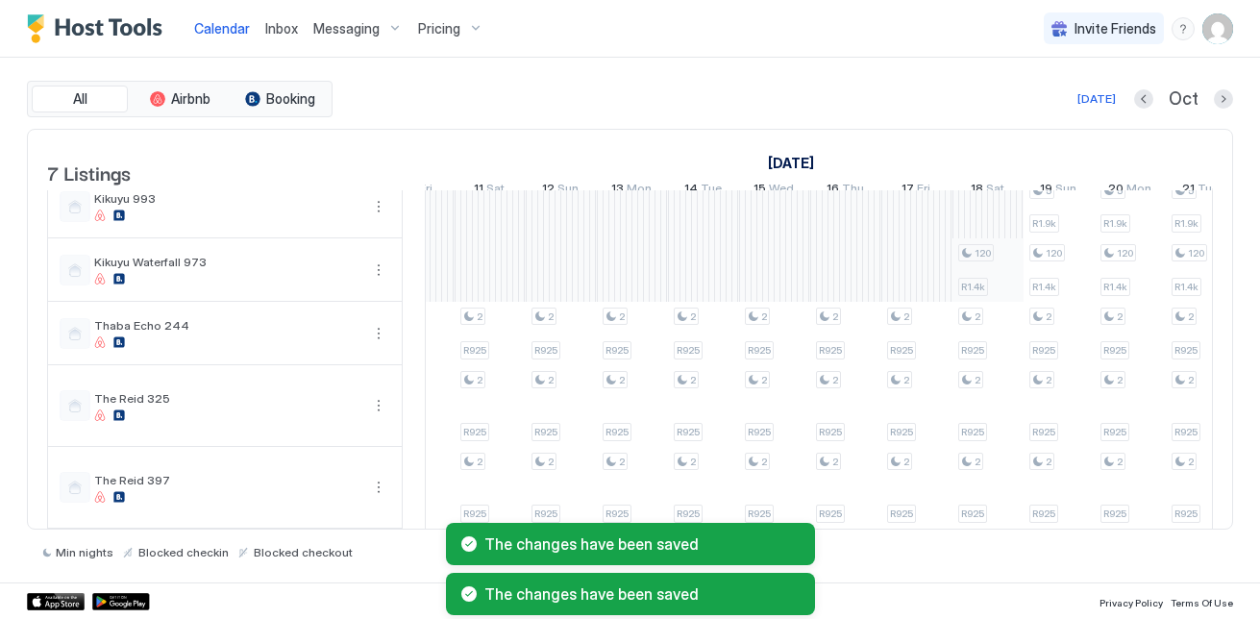
click at [1000, 262] on div "120 R1.4k 2 R925 2 R925 2 R925 2 R925 2 R925 2 R925 2 R925 2 R925 2 R925 2 R925…" at bounding box center [845, 415] width 3626 height 479
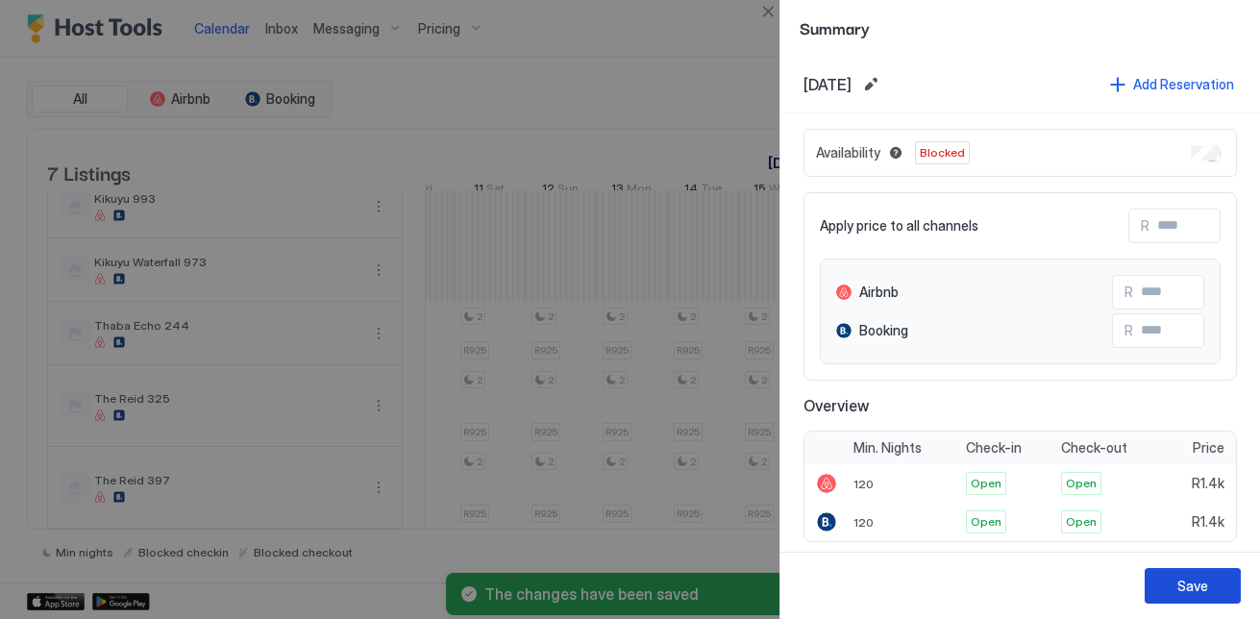
click at [1215, 577] on button "Save" at bounding box center [1192, 586] width 96 height 36
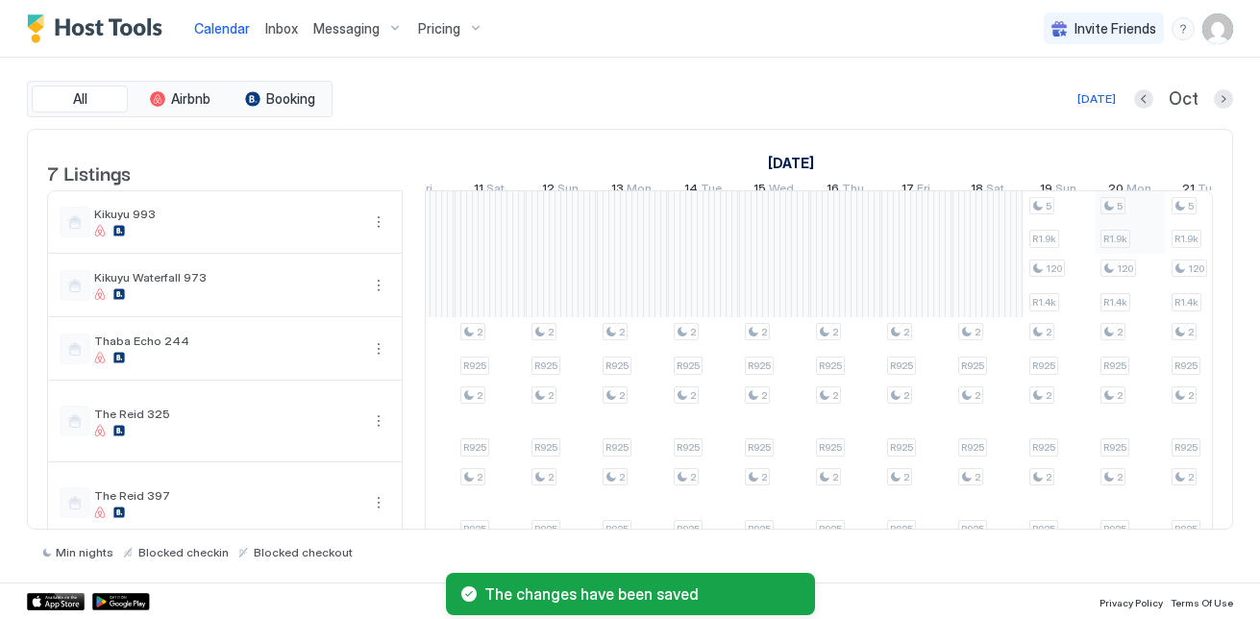
click at [1098, 235] on div "120 R1.4k 2 R925 2 R925 2 R925 2 R925 2 R925 2 R925 2 R925 2 R925 2 R925 2 R925…" at bounding box center [845, 430] width 3626 height 479
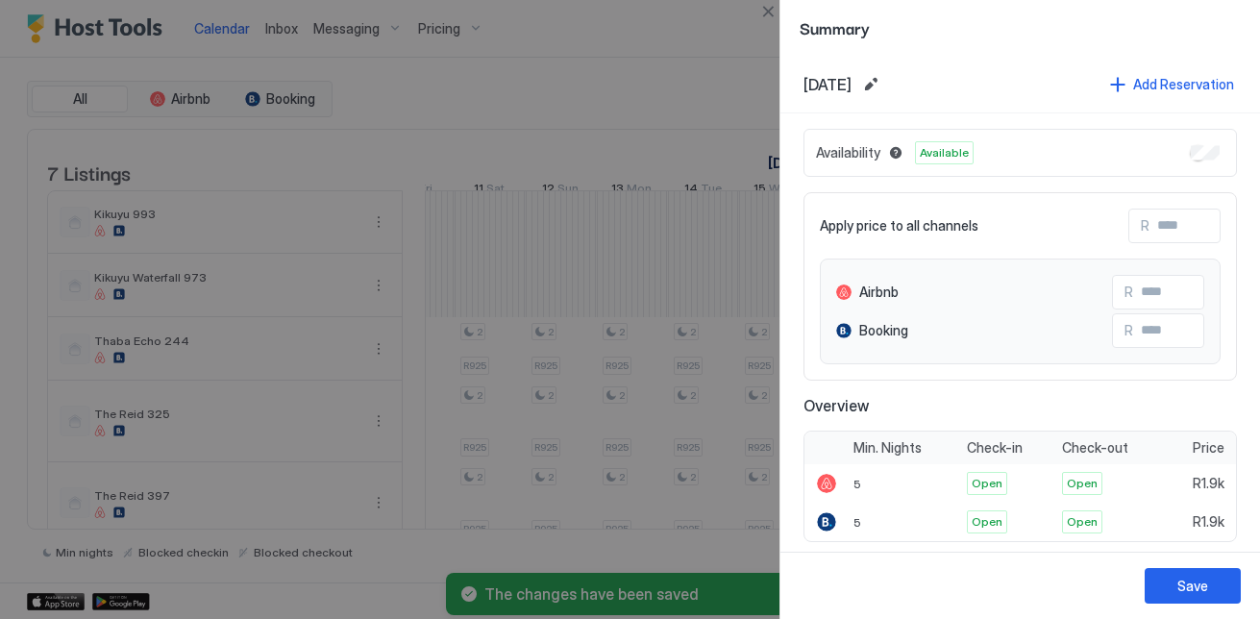
click at [1196, 140] on div "Availability Available" at bounding box center [1019, 153] width 433 height 48
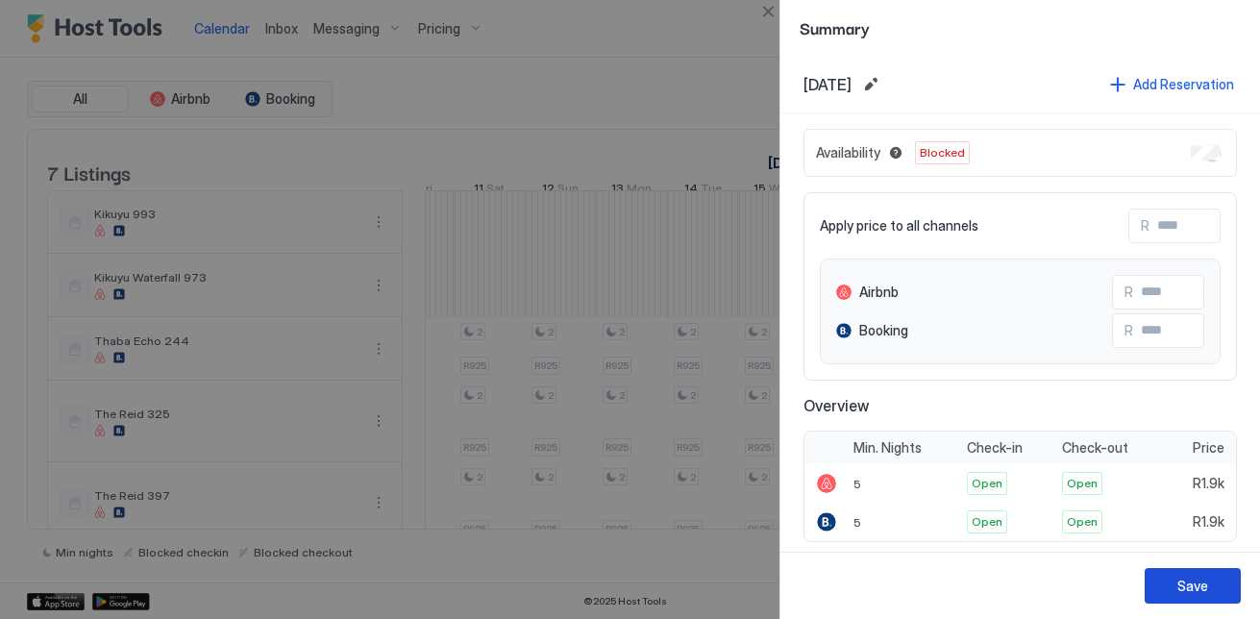
click at [1214, 584] on button "Save" at bounding box center [1192, 586] width 96 height 36
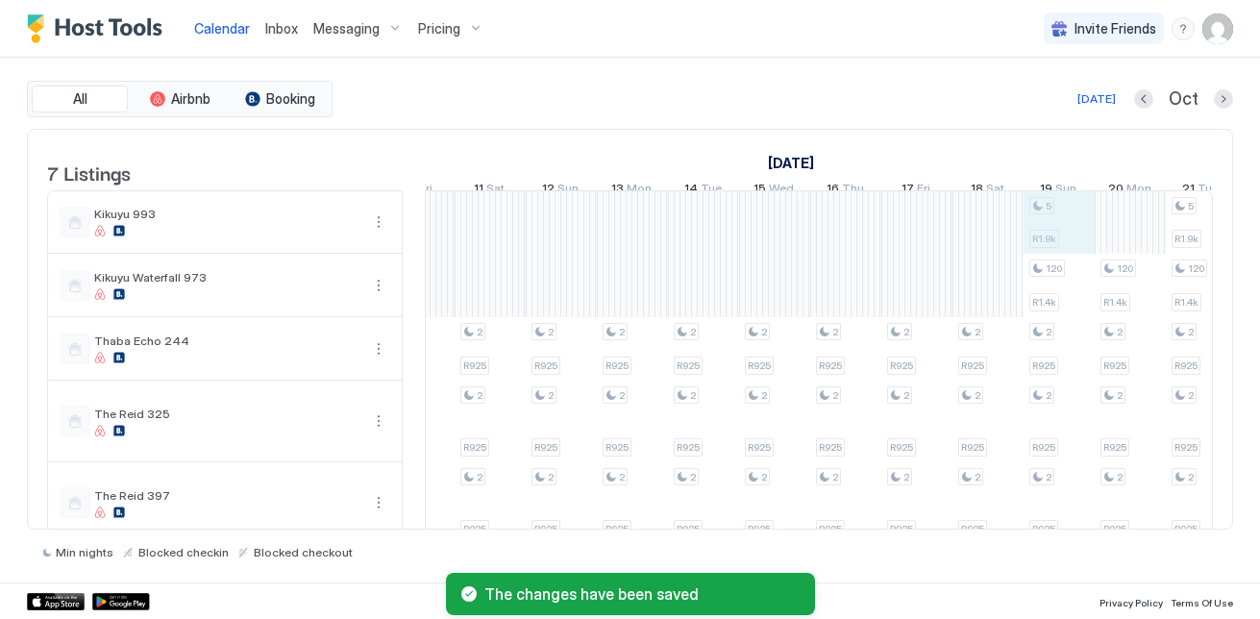
click at [1039, 257] on div "120 R1.4k 2 R925 2 R925 2 R925 2 R925 2 R925 2 R925 2 R925 2 R925 2 R925 2 R925…" at bounding box center [845, 430] width 3626 height 479
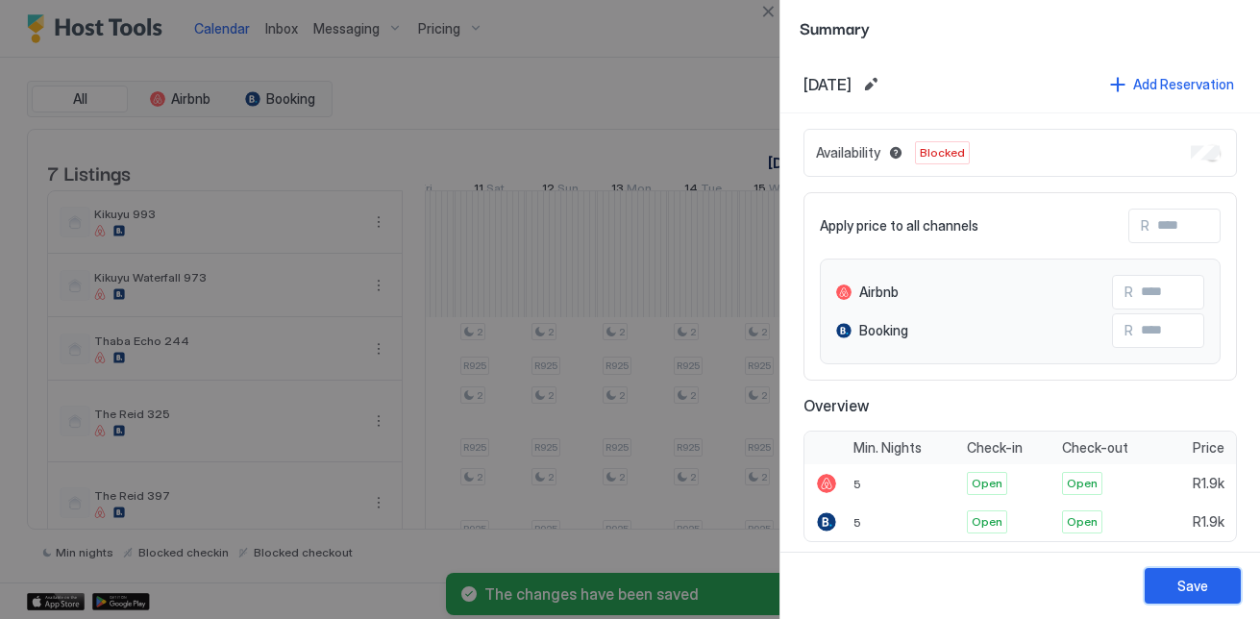
click at [1174, 579] on button "Save" at bounding box center [1192, 586] width 96 height 36
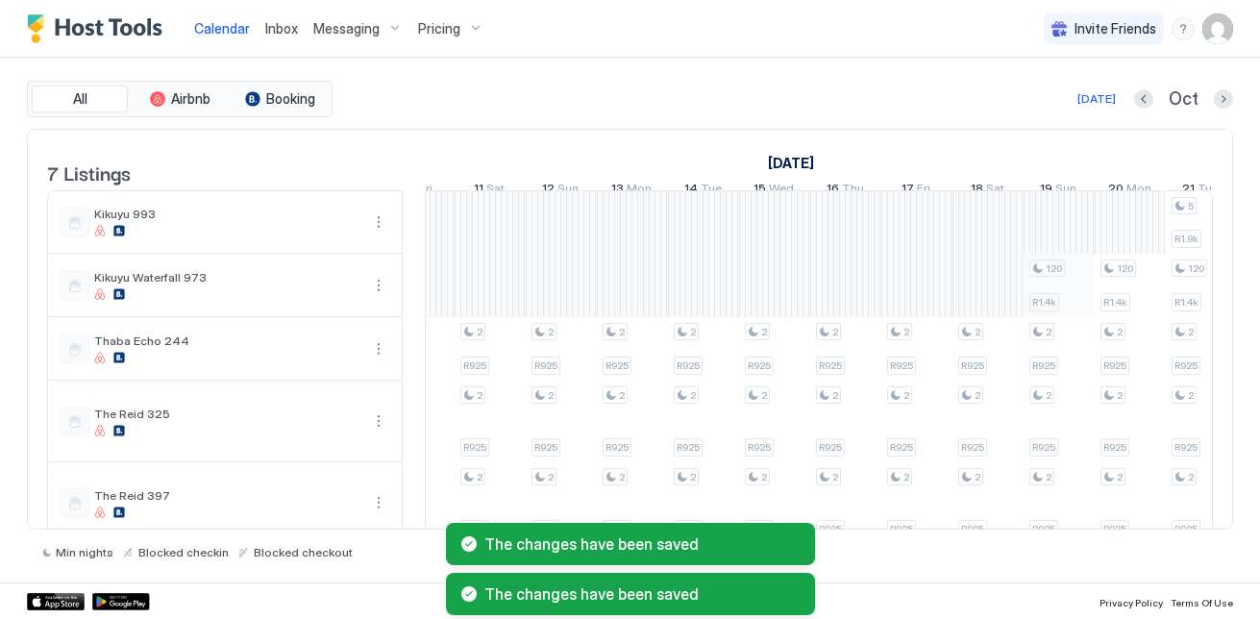
click at [1073, 294] on div "120 R1.4k 2 R925 2 R925 2 R925 2 R925 2 R925 2 R925 2 R925 2 R925 2 R925 2 R925…" at bounding box center [845, 430] width 3626 height 479
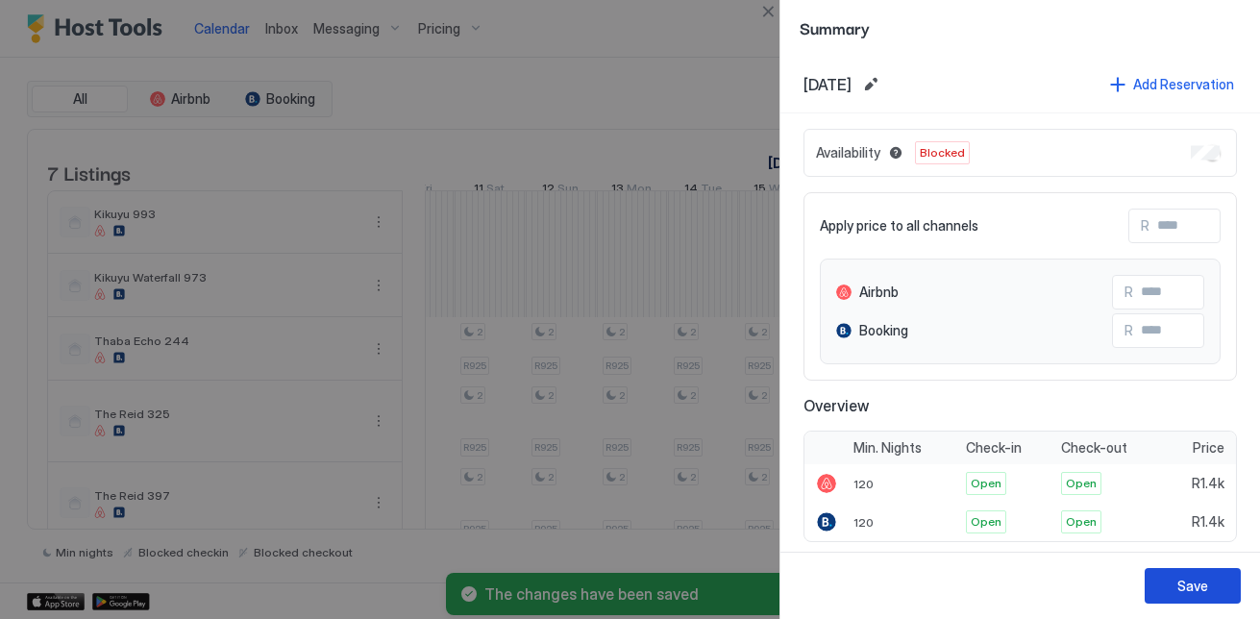
click at [1225, 586] on button "Save" at bounding box center [1192, 586] width 96 height 36
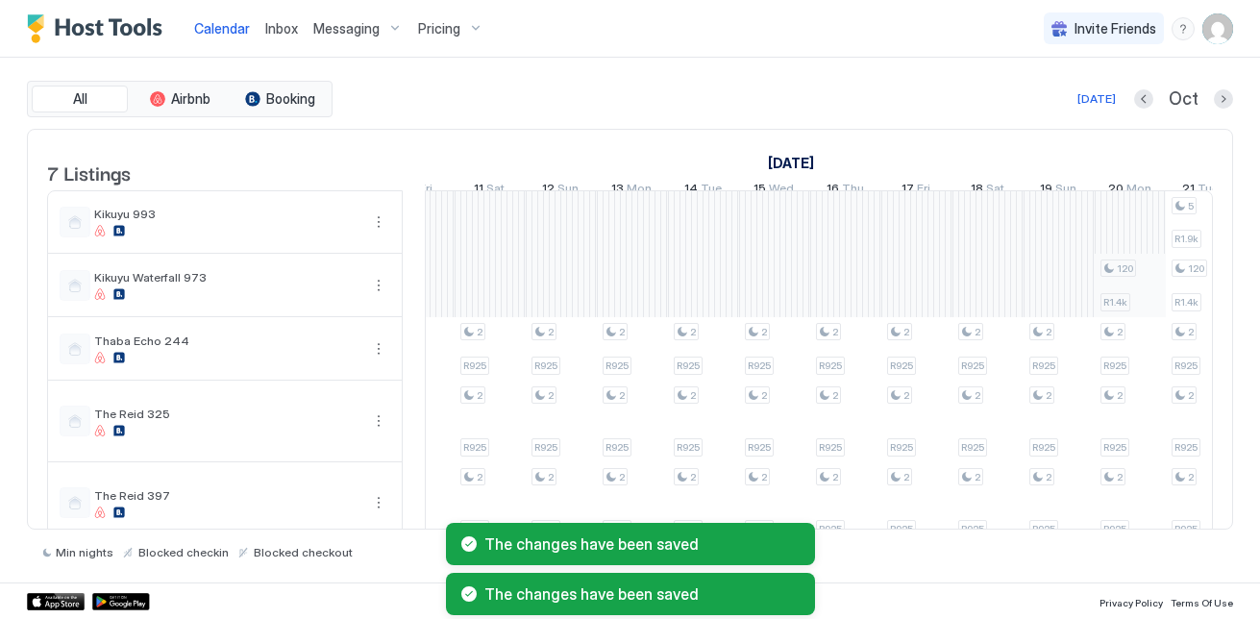
click at [1149, 295] on div "120 R1.4k 2 R925 2 R925 2 R925 2 R925 2 R925 2 R925 2 R925 2 R925 2 R925 2 R925…" at bounding box center [845, 430] width 3626 height 479
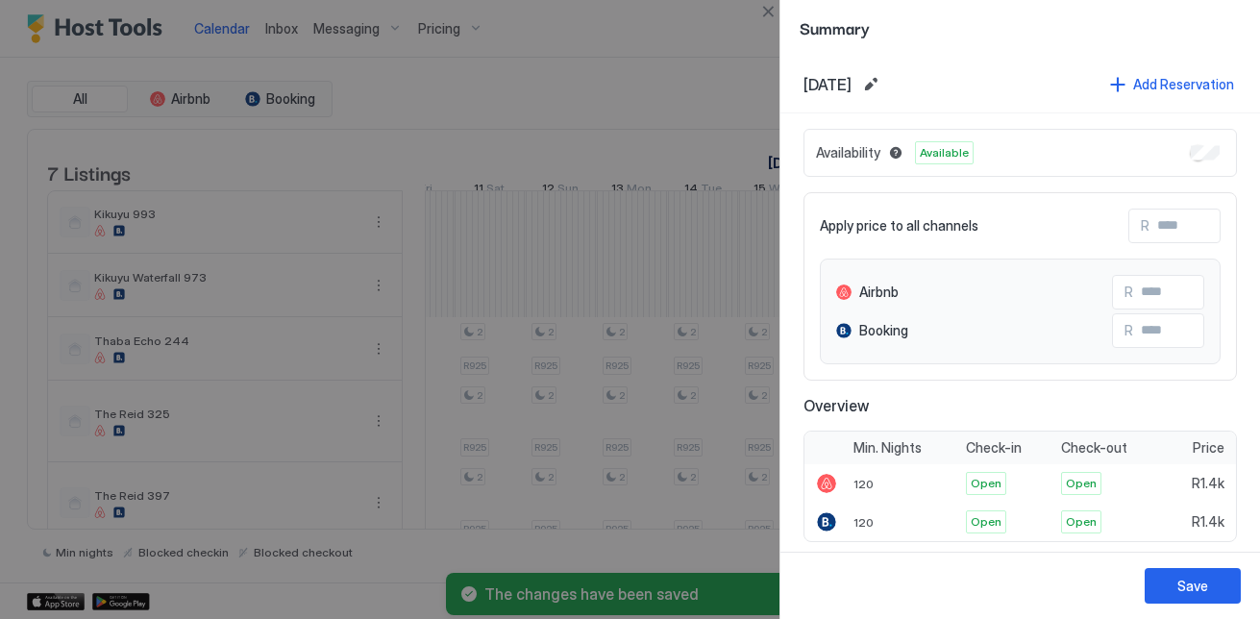
click at [1214, 595] on button "Save" at bounding box center [1192, 586] width 96 height 36
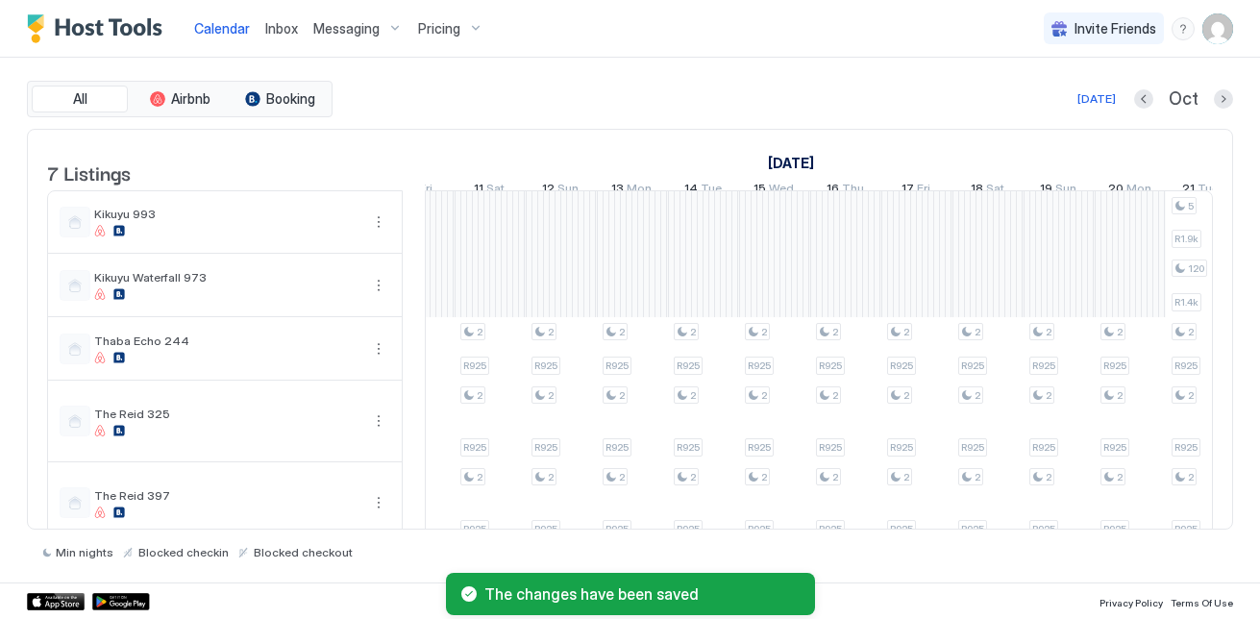
scroll to position [0, 1470]
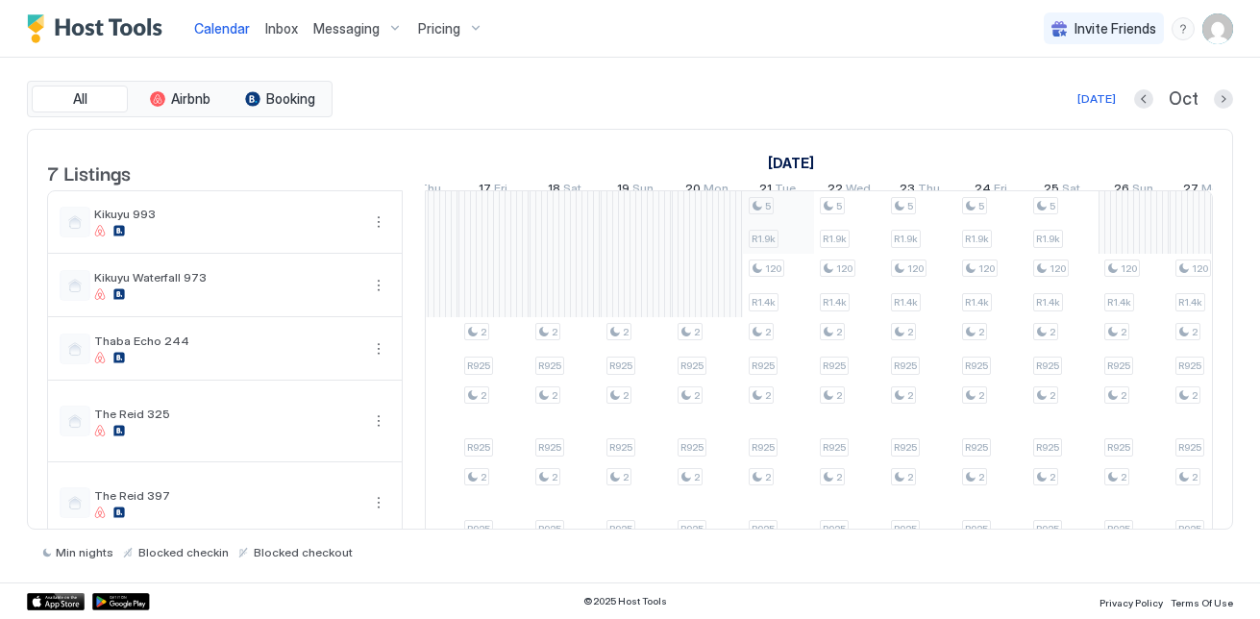
click at [799, 237] on div "120 R1.4k 2 R925 2 R925 2 R925 2 R925 2 R925 2 R925 2 R925 2 R925 2 R925 2 R925…" at bounding box center [423, 430] width 3626 height 479
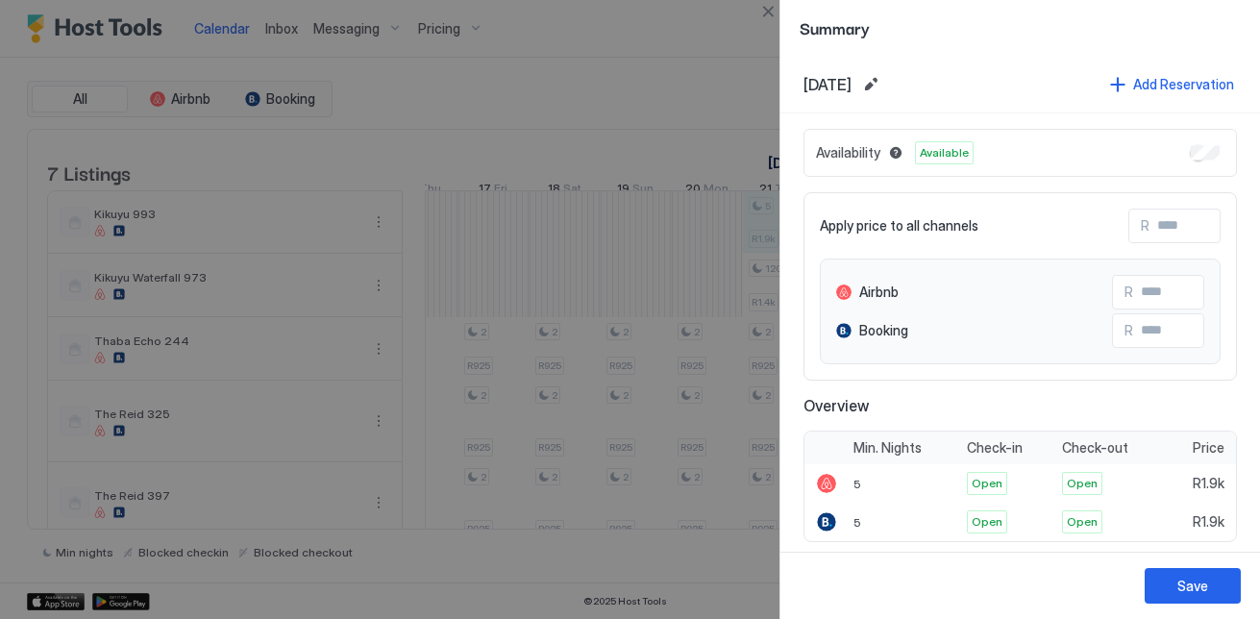
click at [1209, 147] on div "Availability Available" at bounding box center [1019, 153] width 433 height 48
click at [1186, 594] on button "Save" at bounding box center [1192, 586] width 96 height 36
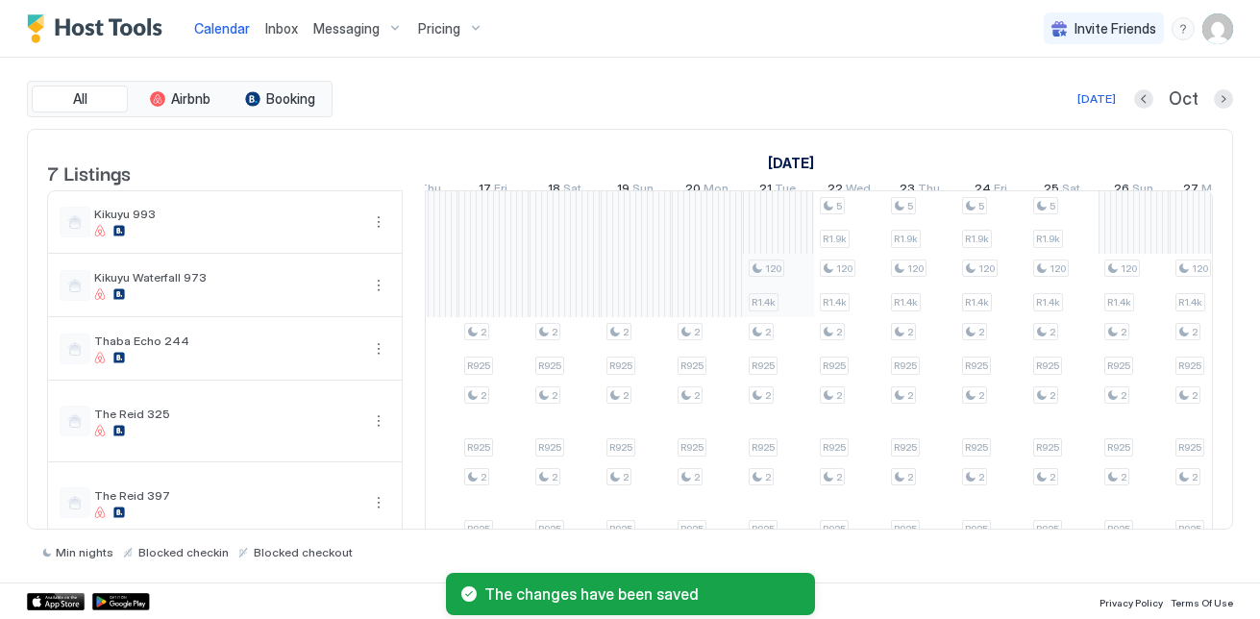
click at [766, 299] on div "120 R1.4k 2 R925 2 R925 2 R925 2 R925 2 R925 2 R925 2 R925 2 R925 2 R925 2 R925…" at bounding box center [423, 430] width 3626 height 479
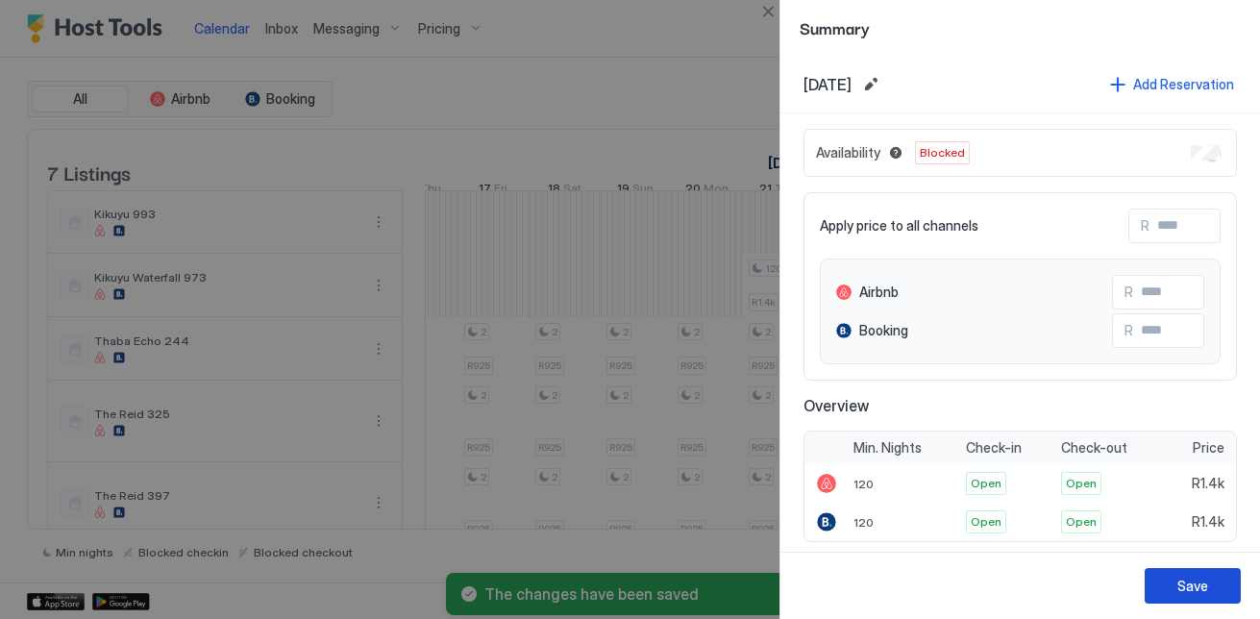
click at [1232, 594] on button "Save" at bounding box center [1192, 586] width 96 height 36
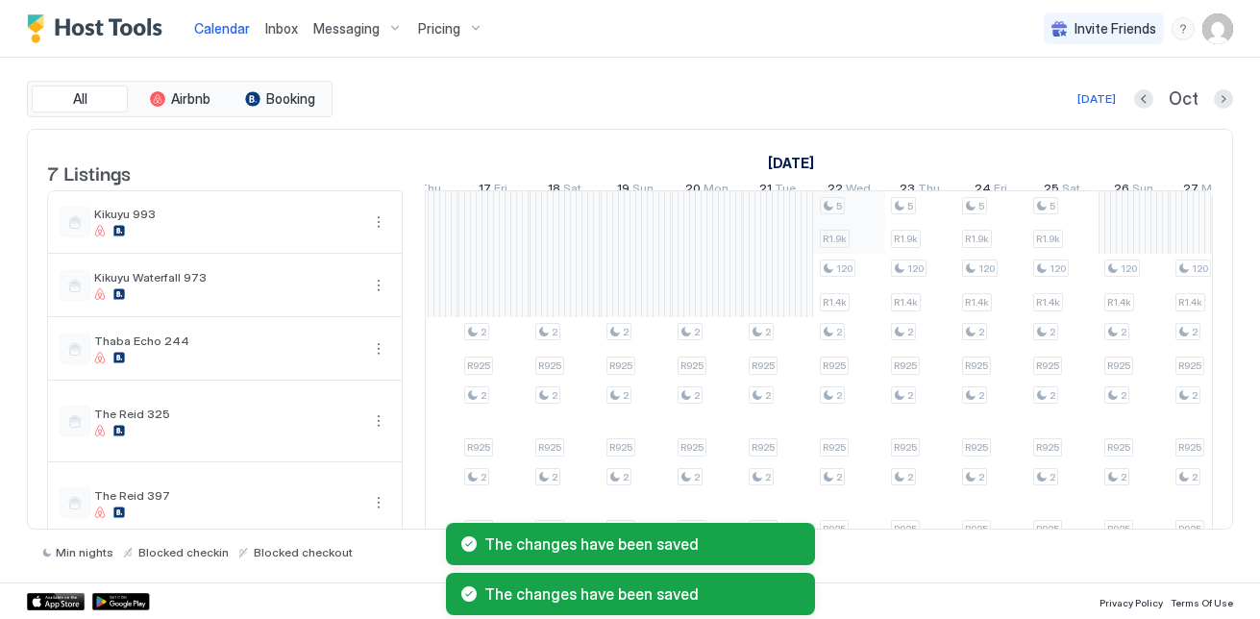
click at [826, 242] on div "120 R1.4k 2 R925 2 R925 2 R925 2 R925 2 R925 2 R925 2 R925 2 R925 2 R925 2 R925…" at bounding box center [423, 430] width 3626 height 479
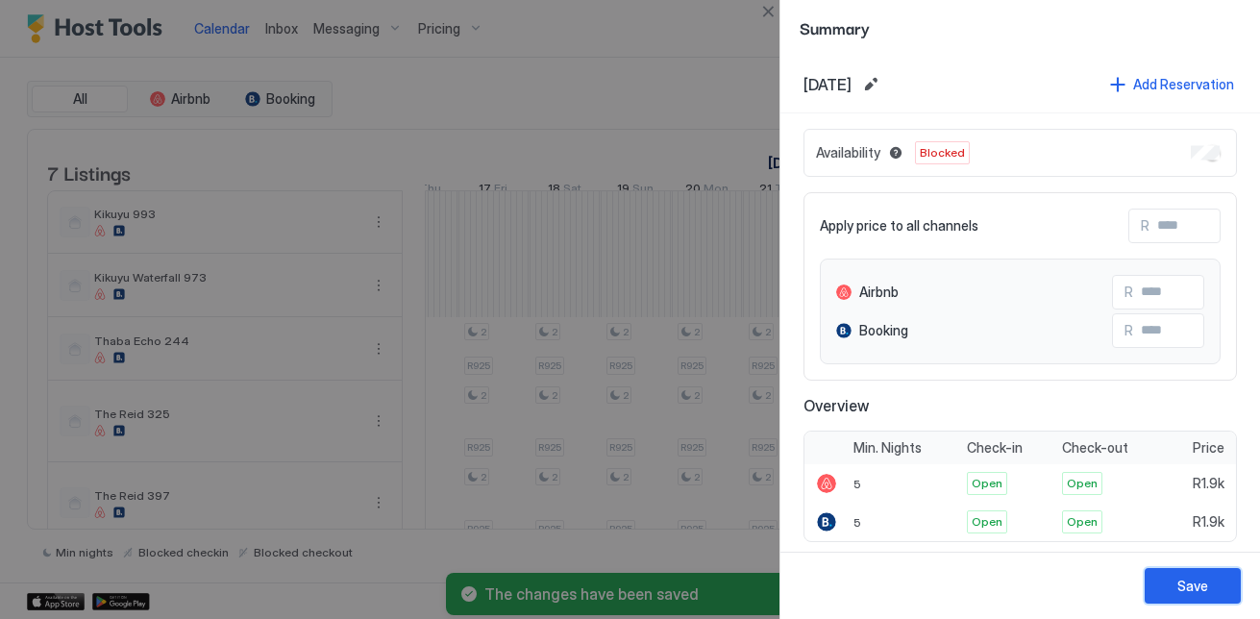
click at [1220, 589] on button "Save" at bounding box center [1192, 586] width 96 height 36
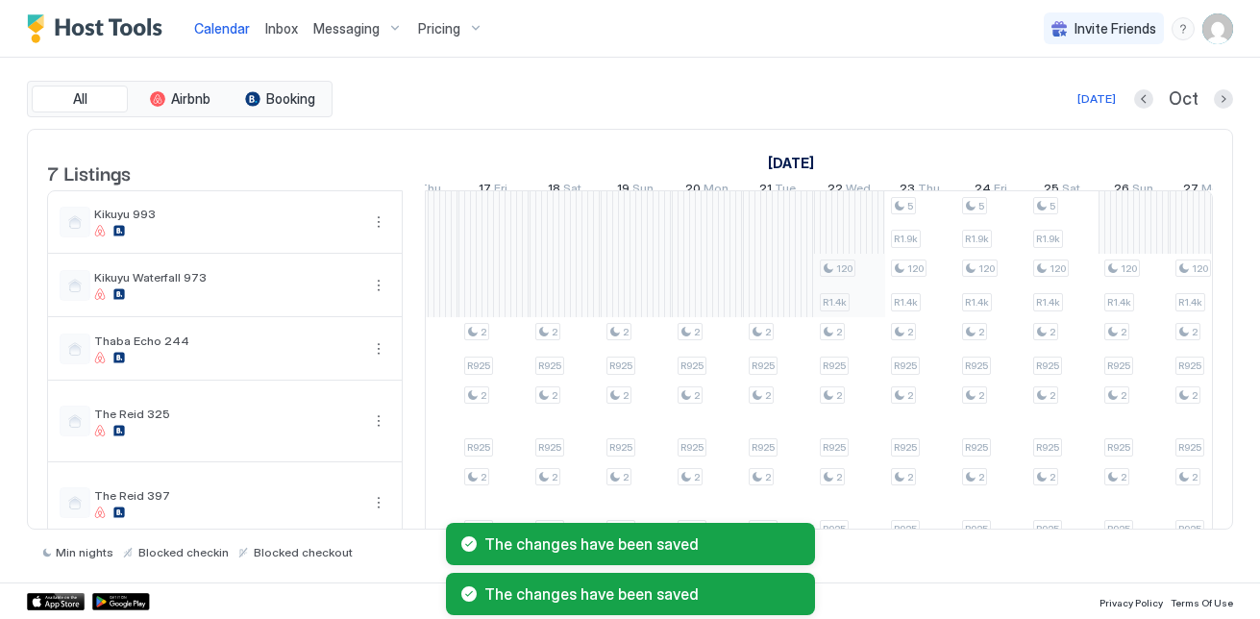
click at [842, 304] on div "120 R1.4k 2 R925 2 R925 2 R925 2 R925 2 R925 2 R925 2 R925 2 R925 2 R925 2 R925…" at bounding box center [423, 430] width 3626 height 479
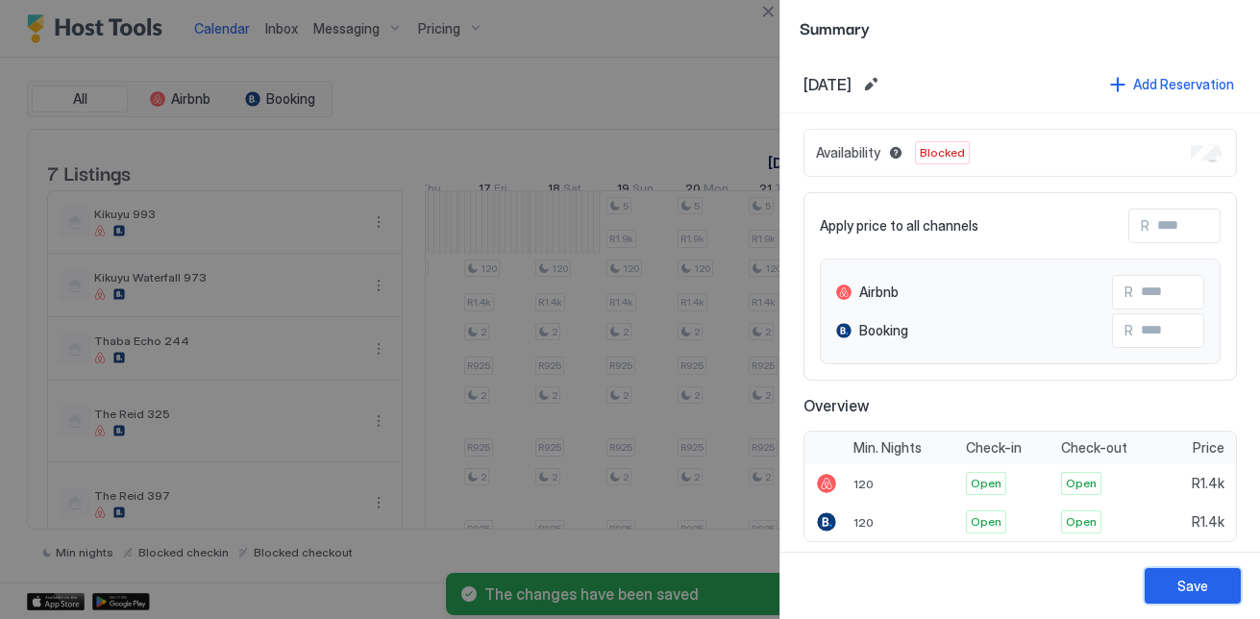
click at [1192, 585] on div "Save" at bounding box center [1192, 586] width 31 height 20
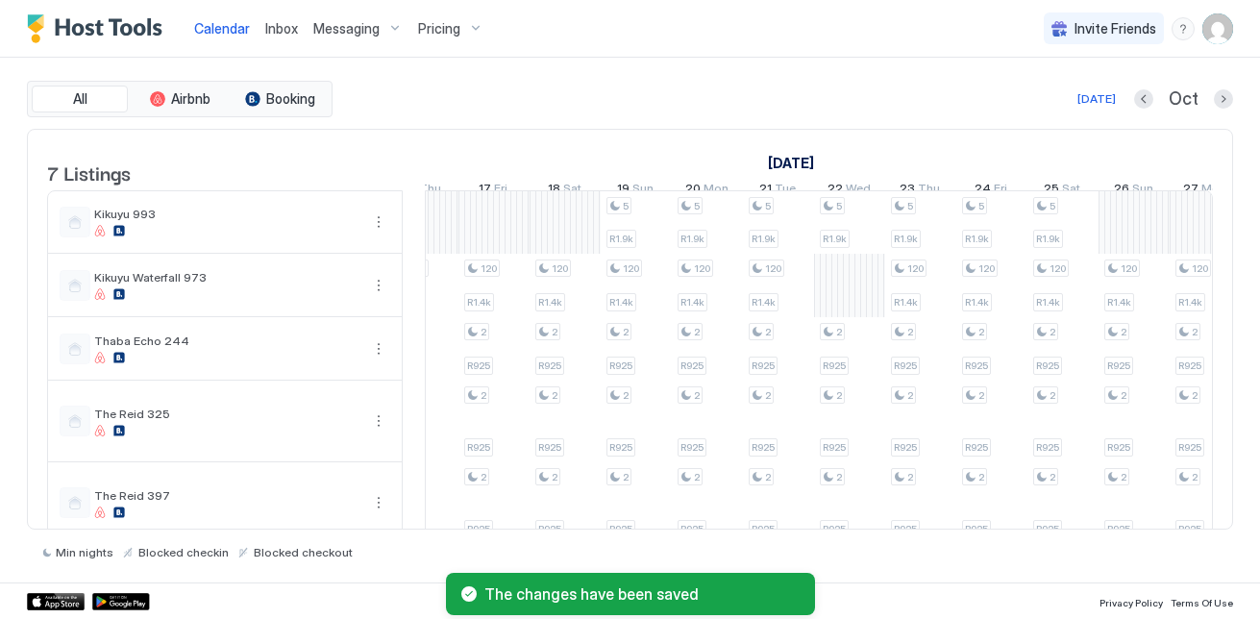
scroll to position [0, 1658]
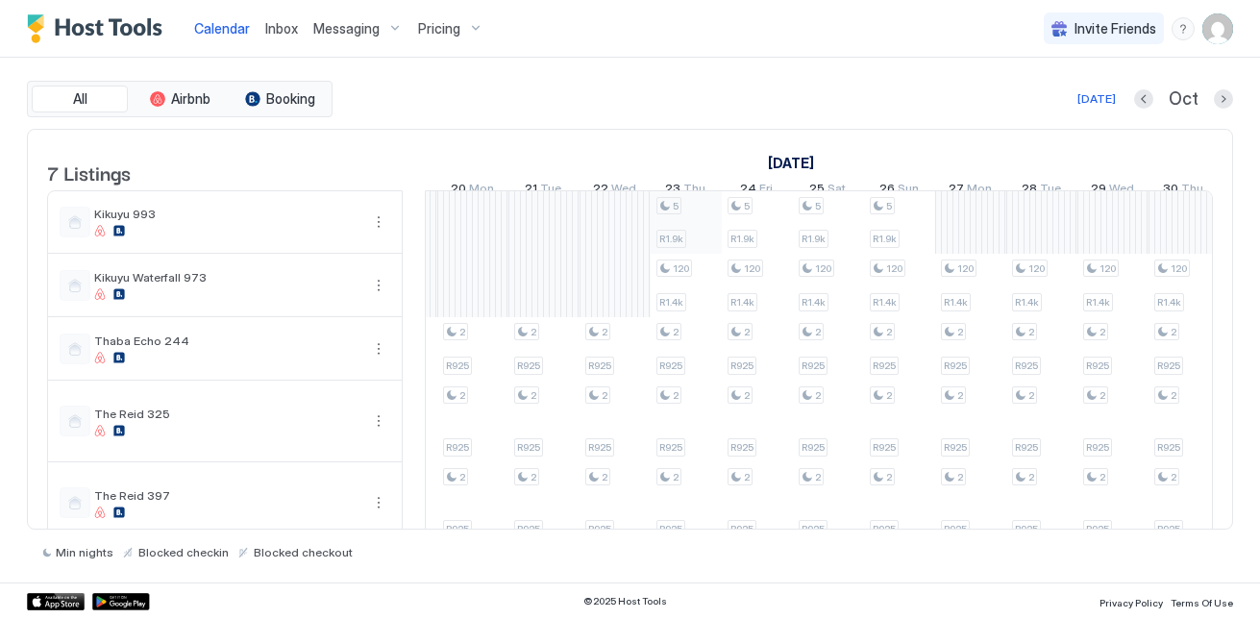
click at [685, 225] on div "2 R925 2 R925 2 R925 2 R925 2 R925 2 R925 2 R925 2 R925 2 R925 2 R925 2 R925 2 …" at bounding box center [188, 430] width 3626 height 479
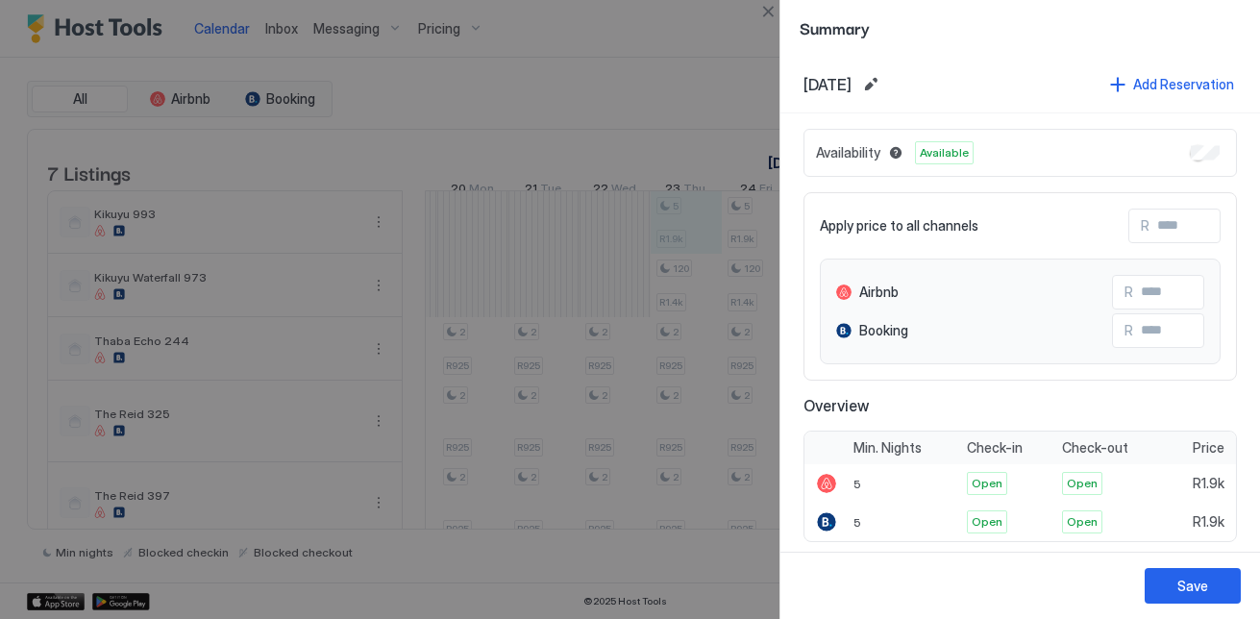
click at [1209, 146] on div "Availability Available" at bounding box center [1019, 153] width 433 height 48
click at [1196, 161] on div "Availability Available" at bounding box center [1019, 153] width 433 height 48
click at [1210, 570] on button "Save" at bounding box center [1192, 586] width 96 height 36
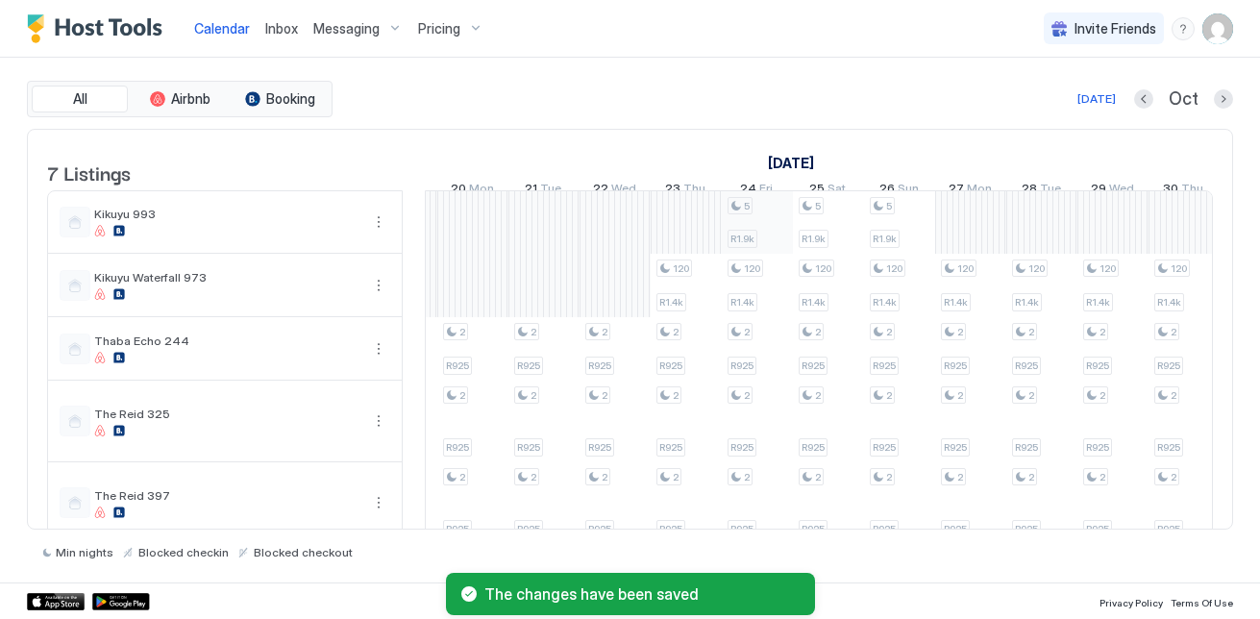
click at [745, 232] on div "2 R925 2 R925 2 R925 2 R925 2 R925 2 R925 2 R925 2 R925 2 R925 2 R925 2 R925 2 …" at bounding box center [188, 430] width 3626 height 479
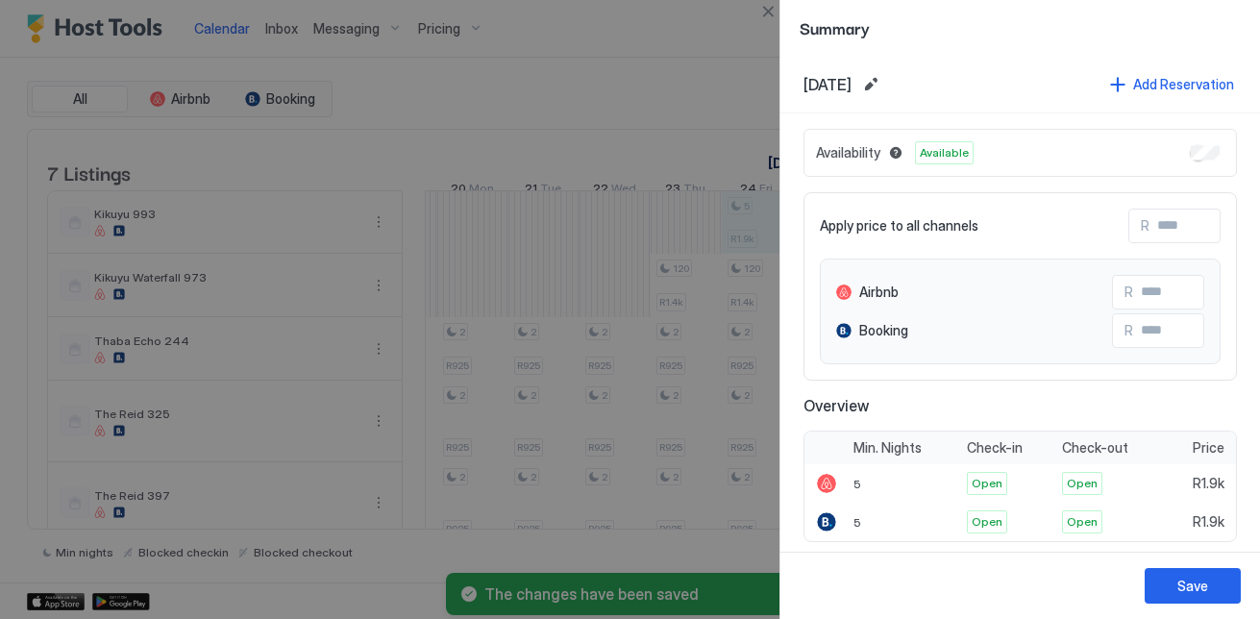
click at [1205, 150] on div "Availability Available" at bounding box center [1019, 153] width 433 height 48
click at [1218, 592] on button "Save" at bounding box center [1192, 586] width 96 height 36
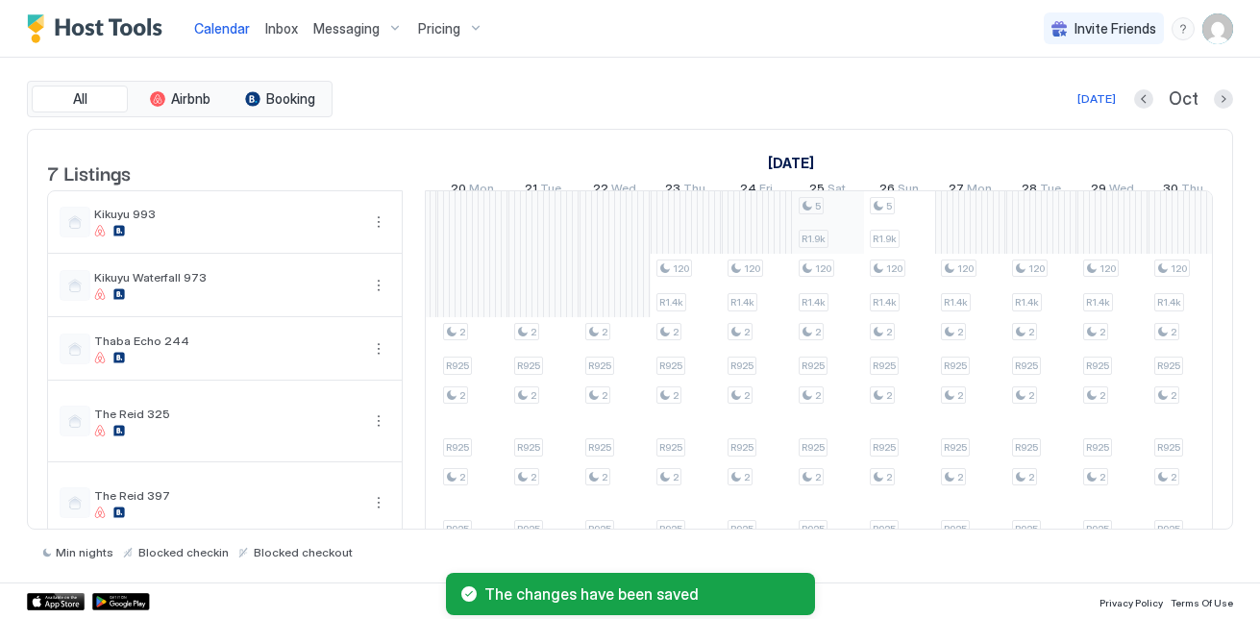
click at [799, 236] on div "2 R925 2 R925 2 R925 2 R925 2 R925 2 R925 2 R925 2 R925 2 R925 2 R925 2 R925 2 …" at bounding box center [188, 430] width 3626 height 479
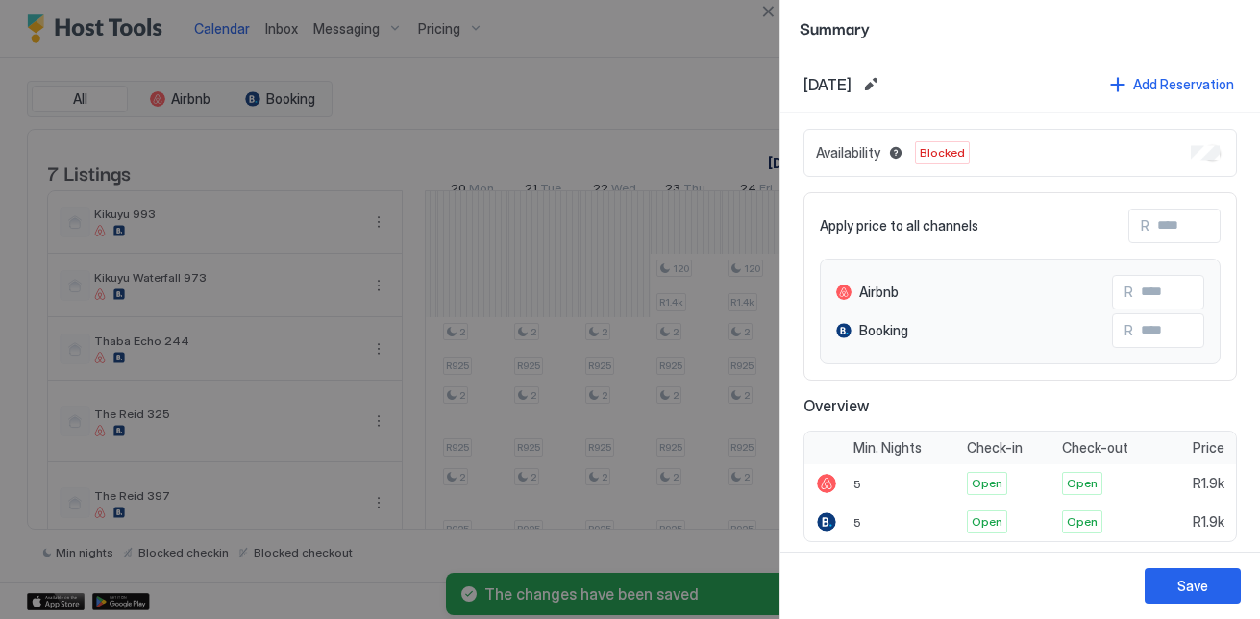
click at [1200, 583] on div "Save" at bounding box center [1192, 586] width 31 height 20
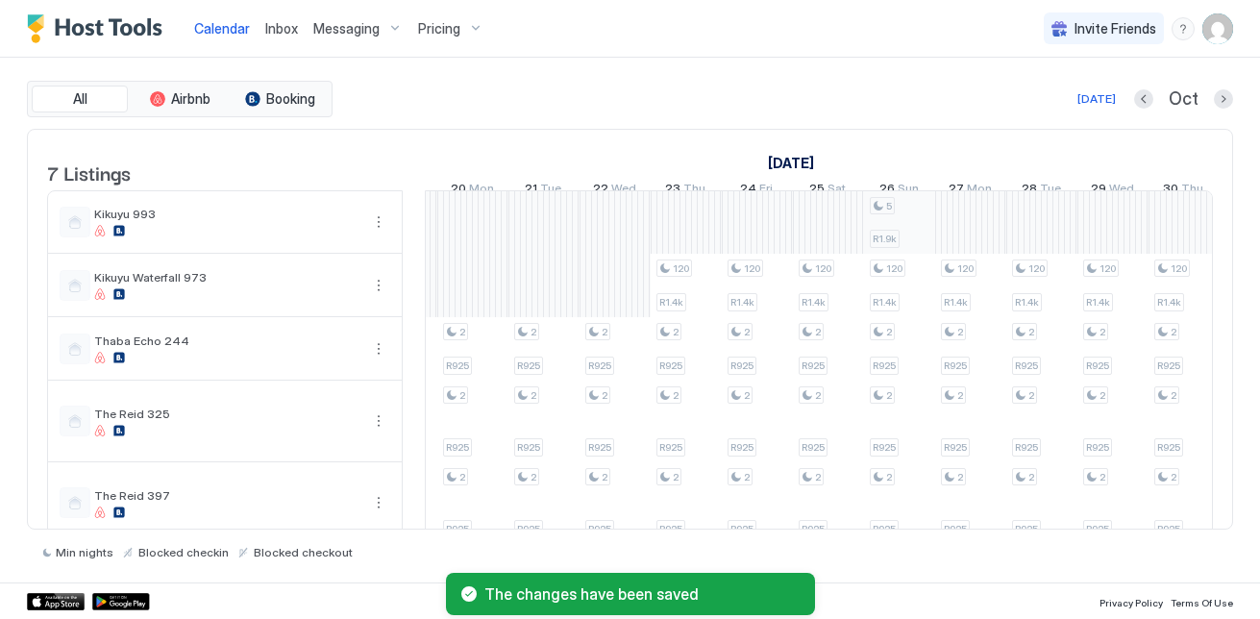
click at [881, 212] on div "2 R925 2 R925 2 R925 2 R925 2 R925 2 R925 2 R925 2 R925 2 R925 2 R925 2 R925 2 …" at bounding box center [188, 430] width 3626 height 479
click at [895, 247] on div at bounding box center [630, 309] width 1260 height 619
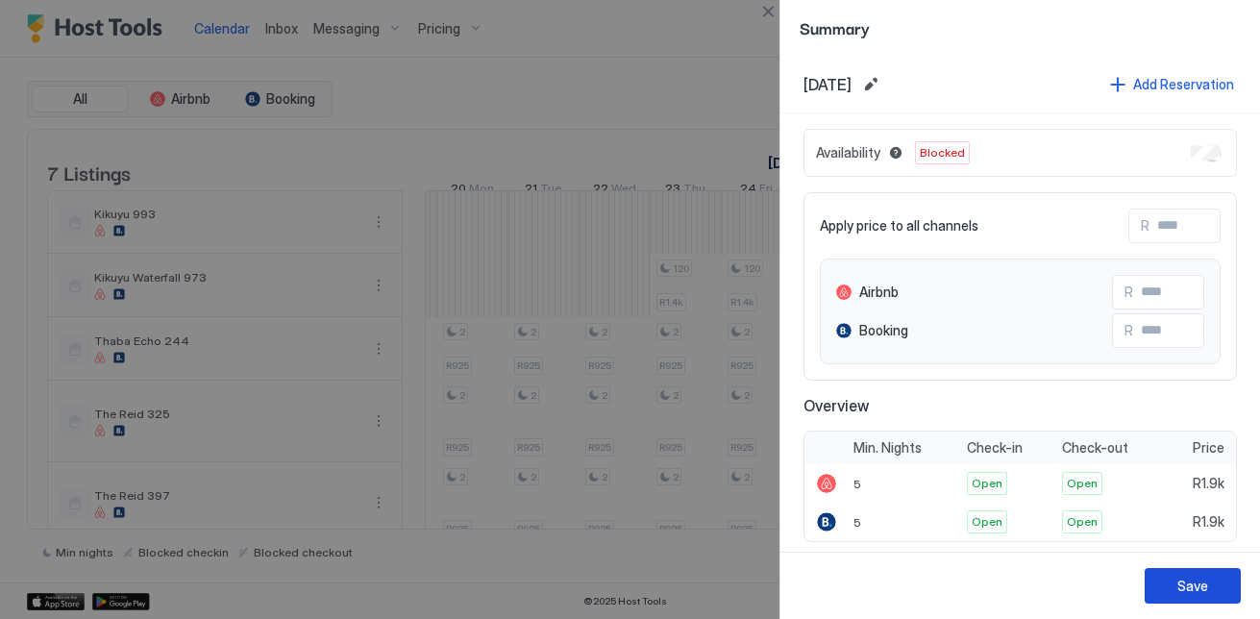
click at [1200, 591] on div "Save" at bounding box center [1192, 586] width 31 height 20
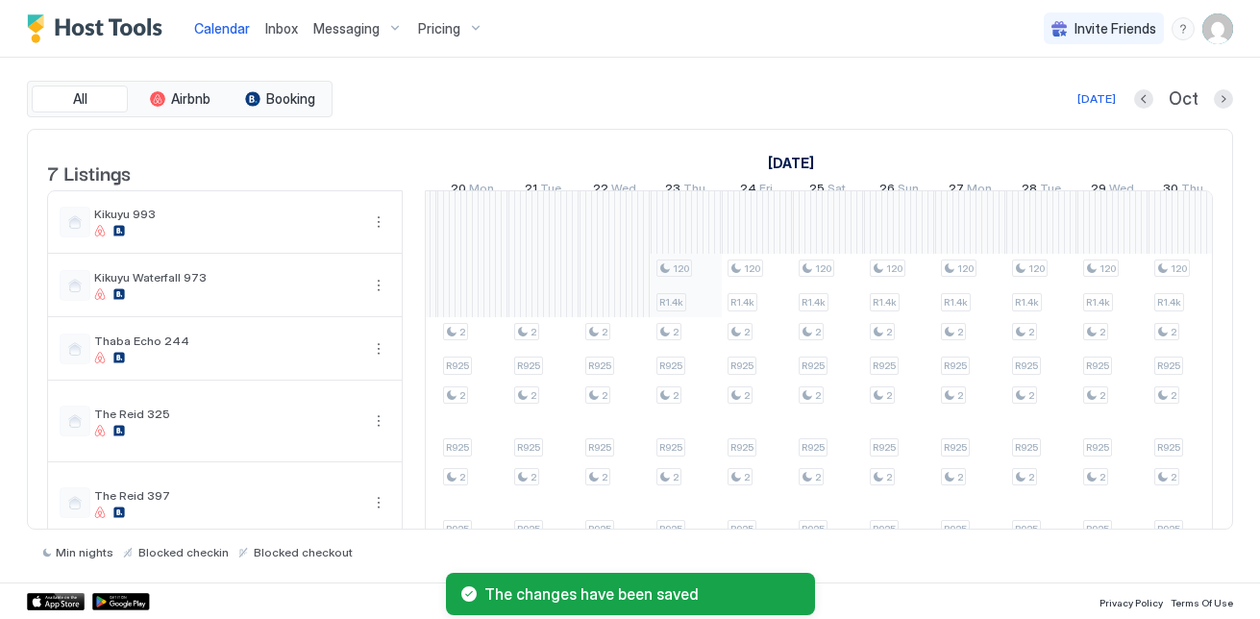
click at [684, 309] on div "2 R925 2 R925 2 R925 2 R925 2 R925 2 R925 2 R925 2 R925 2 R925 2 R925 2 R925 2 …" at bounding box center [188, 430] width 3626 height 479
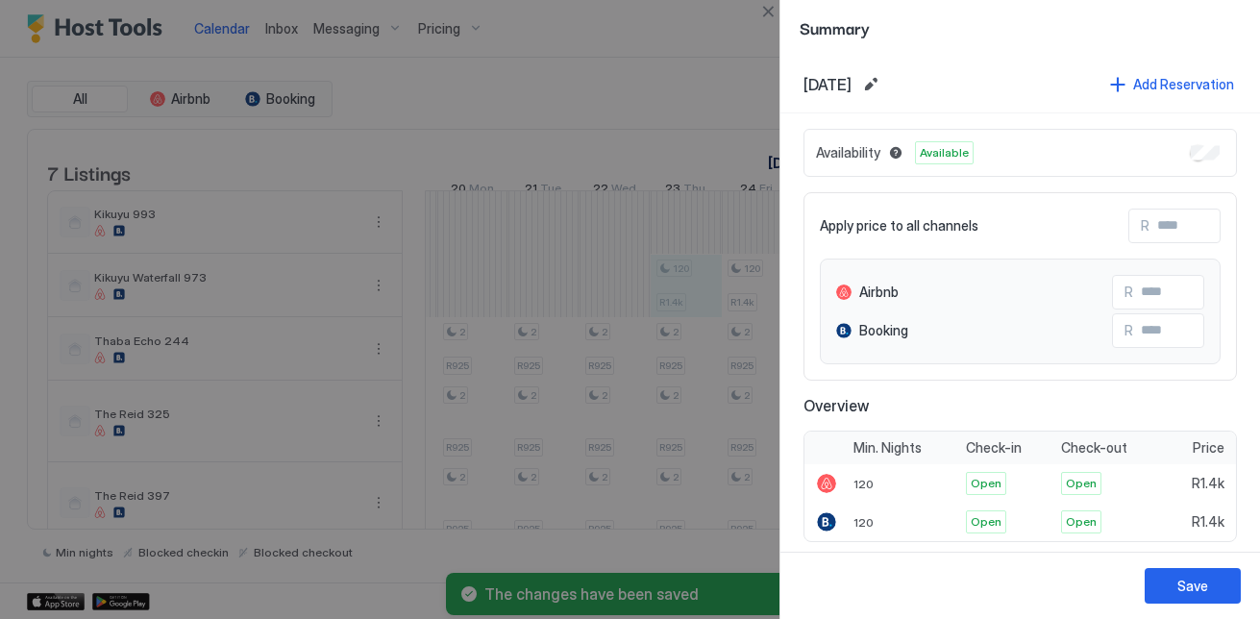
drag, startPoint x: 684, startPoint y: 309, endPoint x: 1225, endPoint y: 264, distance: 542.9
click at [1199, 141] on div "Availability Available" at bounding box center [1019, 153] width 433 height 48
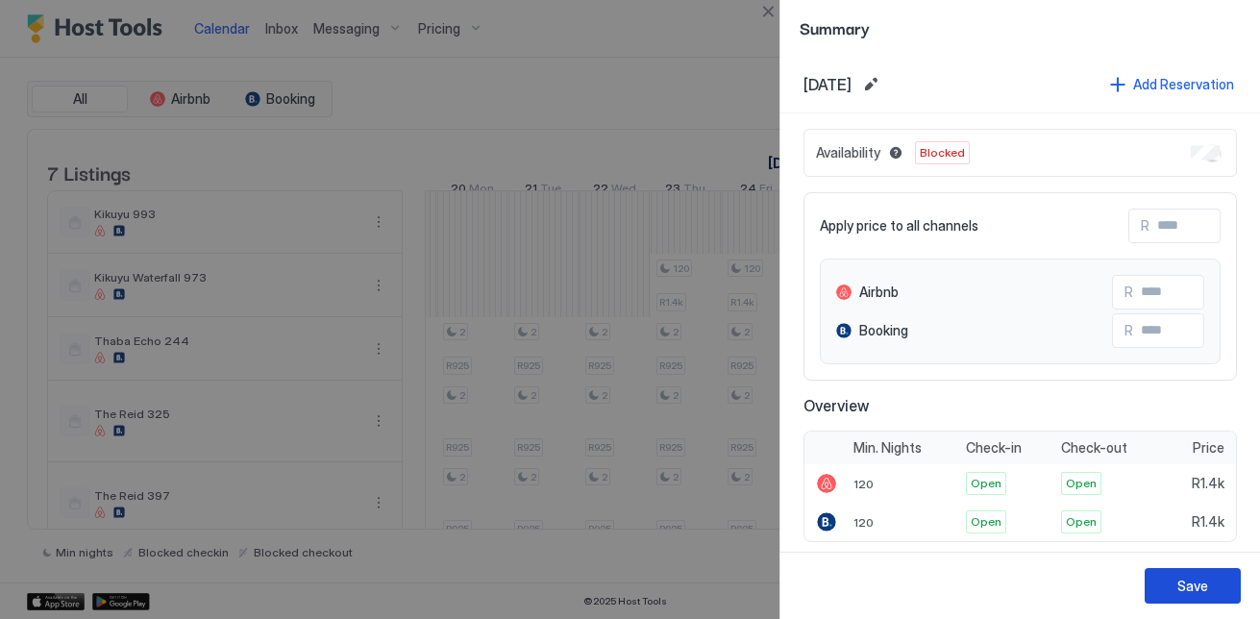
click at [1214, 593] on button "Save" at bounding box center [1192, 586] width 96 height 36
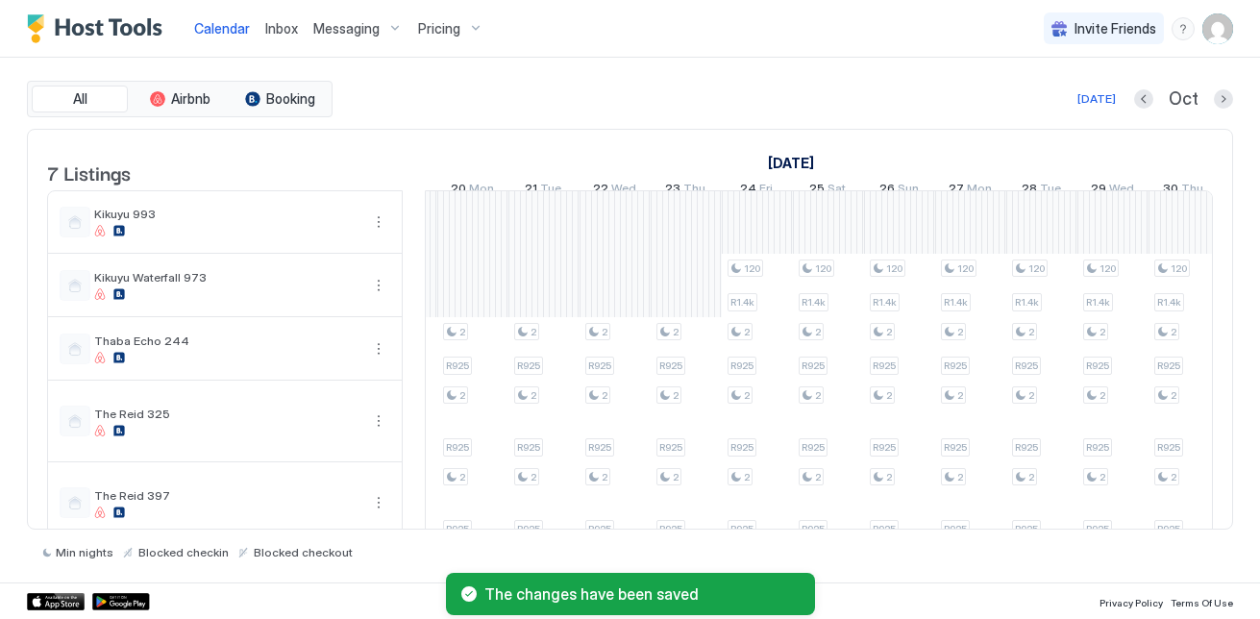
click at [714, 298] on div "2 R925 2 R925 2 R925 2 R925 2 R925 2 R925 2 R925 2 R925 2 R925 2 R925 2 R925 2 …" at bounding box center [188, 430] width 3626 height 479
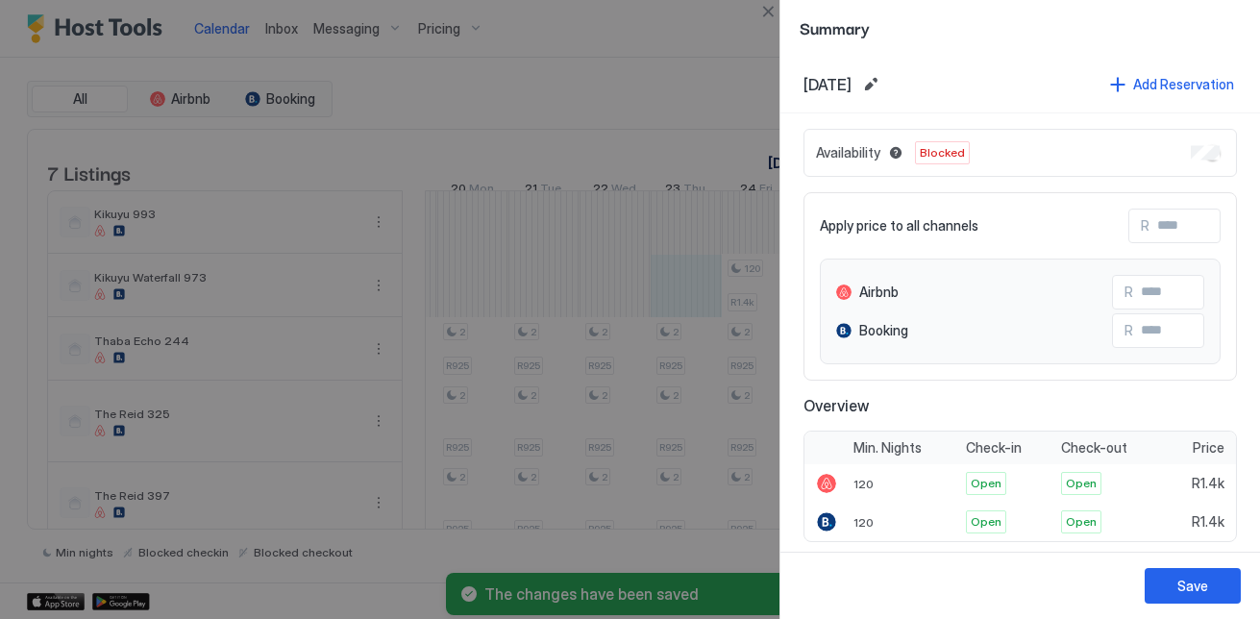
click at [773, 287] on div at bounding box center [630, 309] width 1260 height 619
click at [769, 14] on button "Close" at bounding box center [767, 11] width 23 height 23
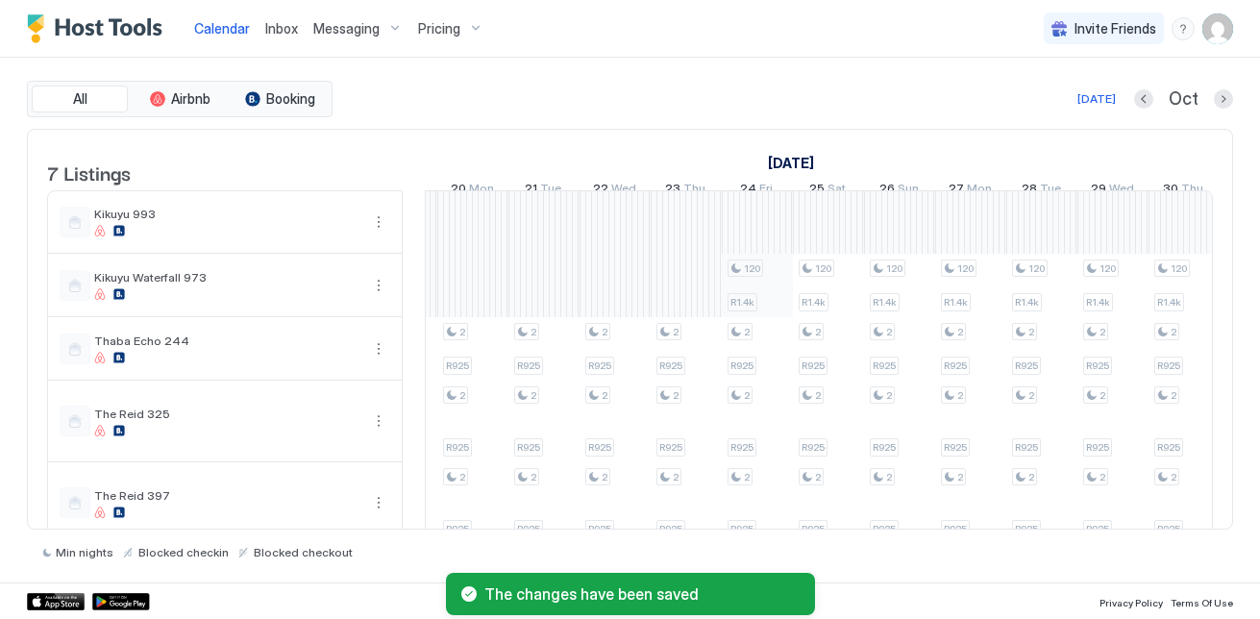
click at [776, 294] on div "2 R925 2 R925 2 R925 2 R925 2 R925 2 R925 2 R925 2 R925 2 R925 2 R925 2 R925 2 …" at bounding box center [188, 430] width 3626 height 479
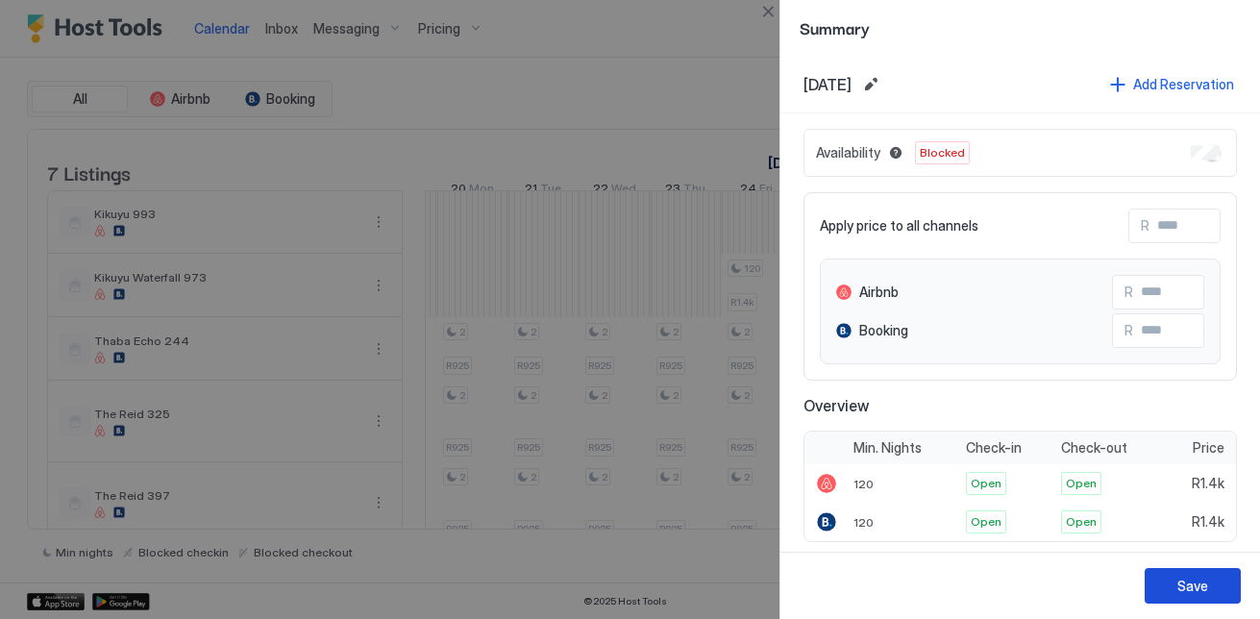
click at [1223, 577] on button "Save" at bounding box center [1192, 586] width 96 height 36
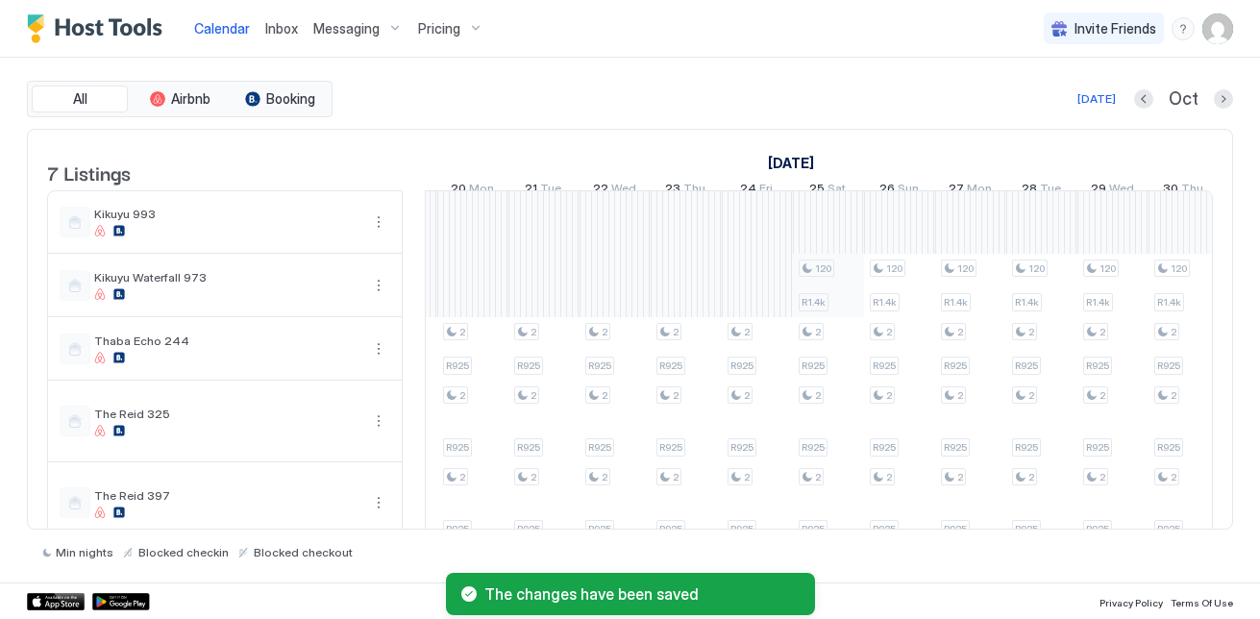
click at [817, 297] on div "2 R925 2 R925 2 R925 2 R925 2 R925 2 R925 2 R925 2 R925 2 R925 2 R925 2 R925 2 …" at bounding box center [188, 430] width 3626 height 479
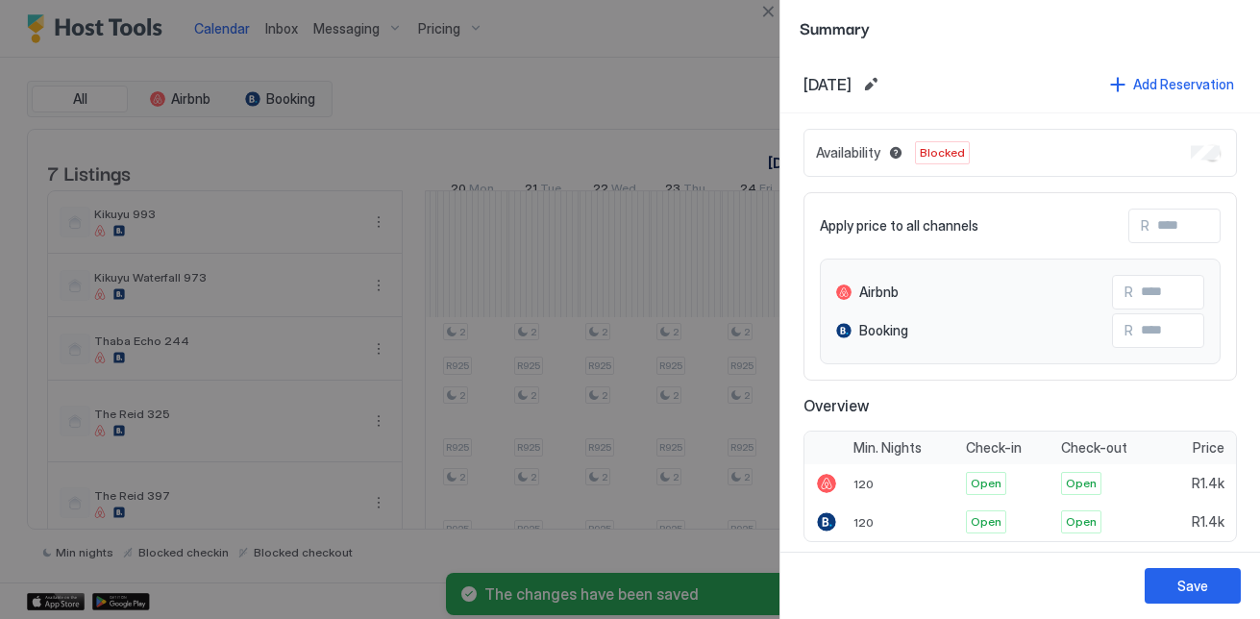
click at [1200, 593] on div "Save" at bounding box center [1192, 586] width 31 height 20
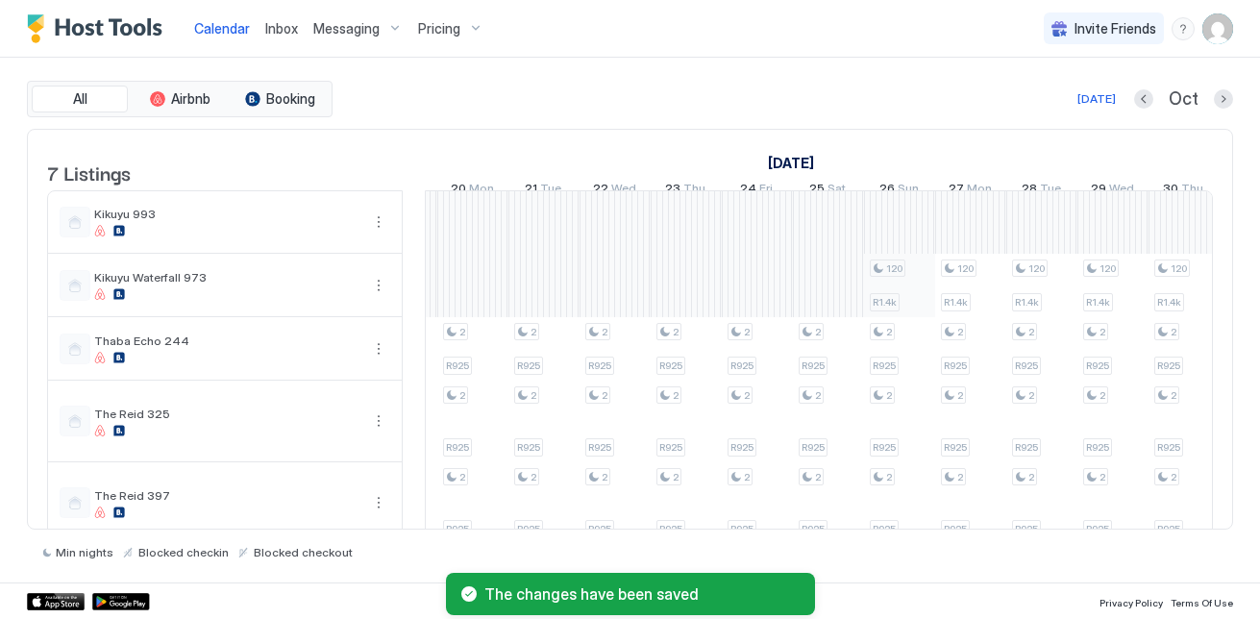
click at [906, 310] on div "2 R925 2 R925 2 R925 2 R925 2 R925 2 R925 2 R925 2 R925 2 R925 2 R925 2 R925 2 …" at bounding box center [188, 430] width 3626 height 479
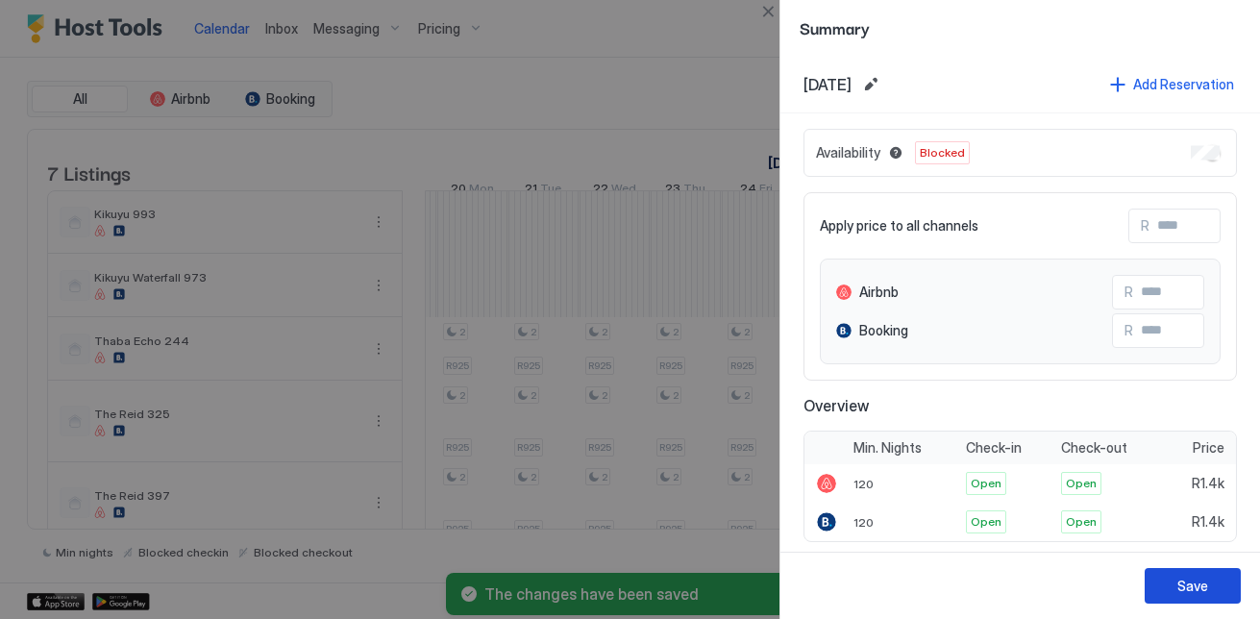
click at [1217, 582] on button "Save" at bounding box center [1192, 586] width 96 height 36
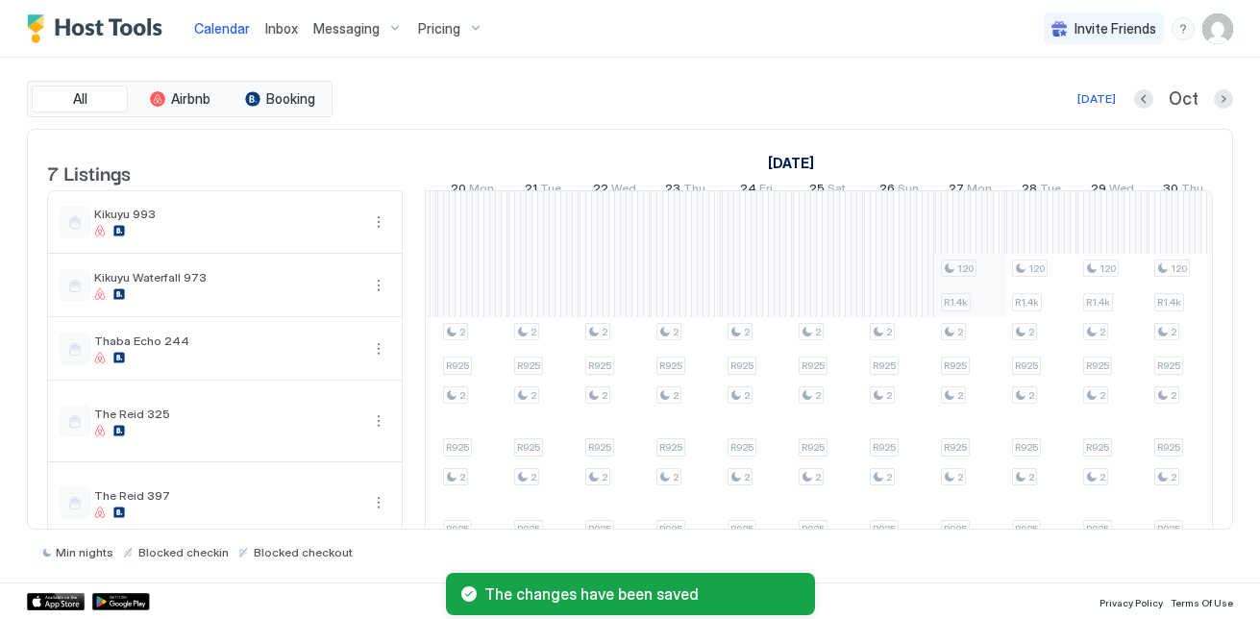
click at [971, 305] on div "2 R925 2 R925 2 R925 2 R925 2 R925 2 R925 2 R925 2 R925 2 R925 2 R925 2 R925 2 …" at bounding box center [188, 430] width 3626 height 479
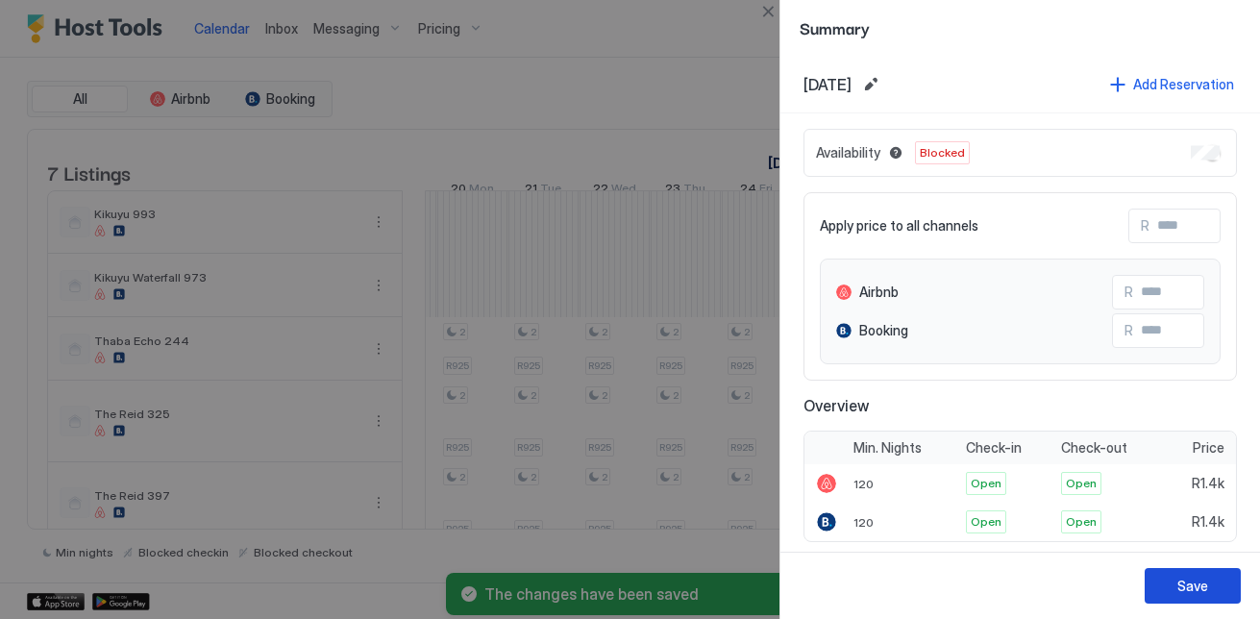
click at [1215, 593] on button "Save" at bounding box center [1192, 586] width 96 height 36
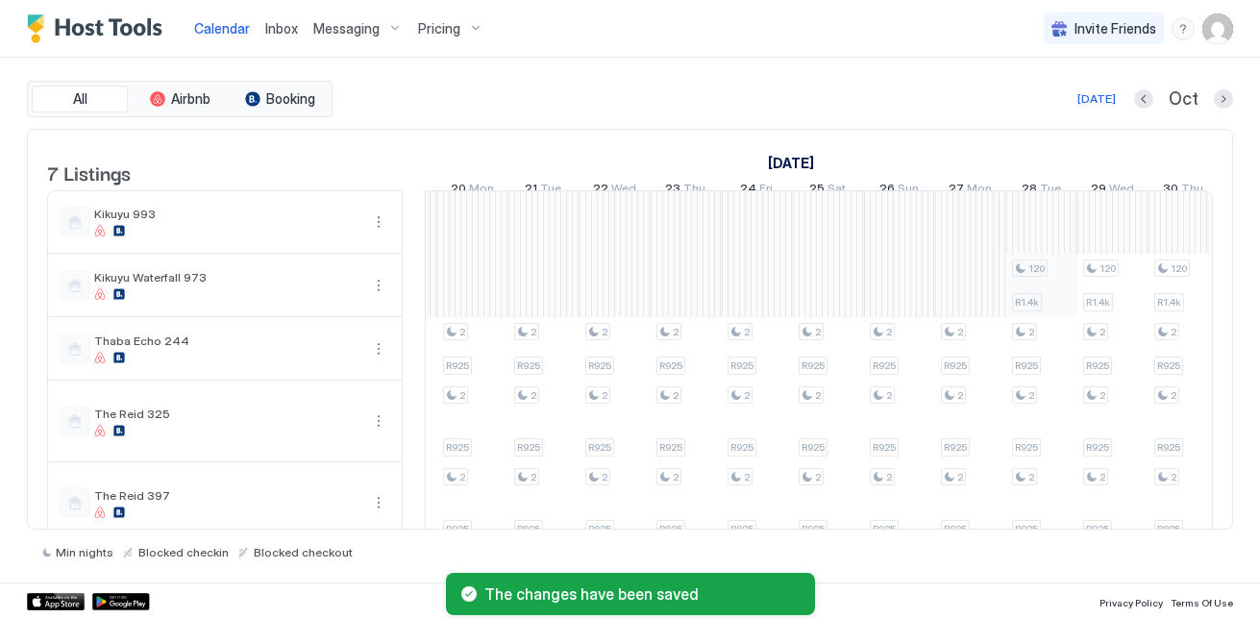
click at [1035, 316] on div "2 R925 2 R925 2 R925 2 R925 2 R925 2 R925 2 R925 2 R925 2 R925 2 R925 2 R925 2 …" at bounding box center [188, 430] width 3626 height 479
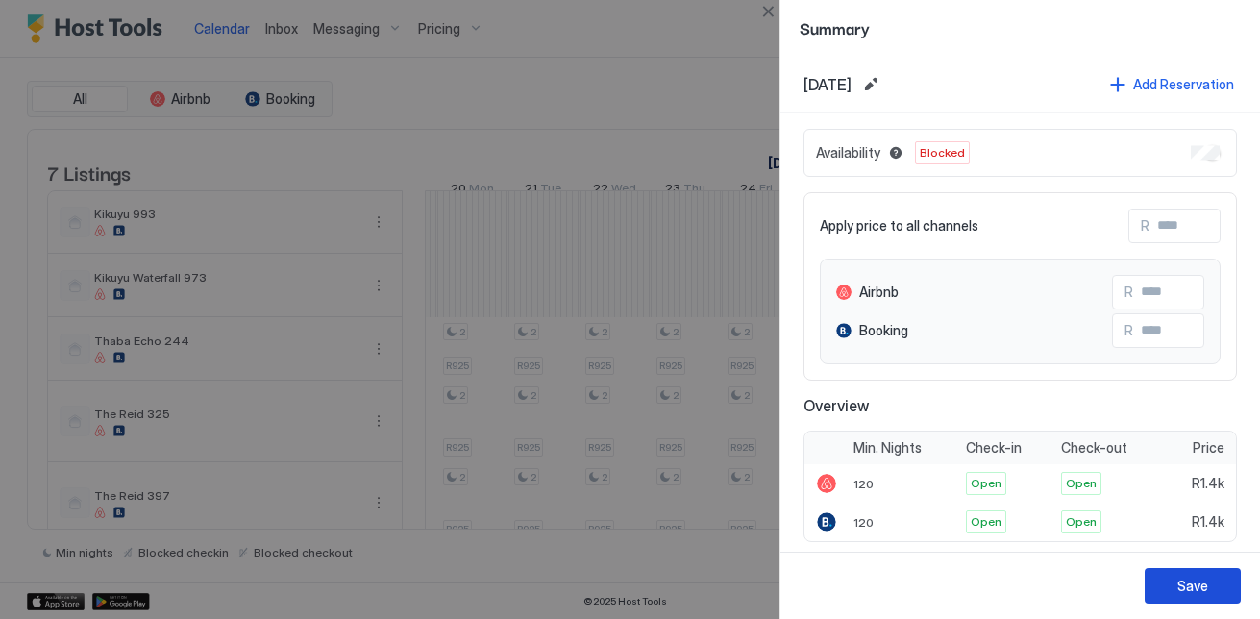
click at [1214, 590] on button "Save" at bounding box center [1192, 586] width 96 height 36
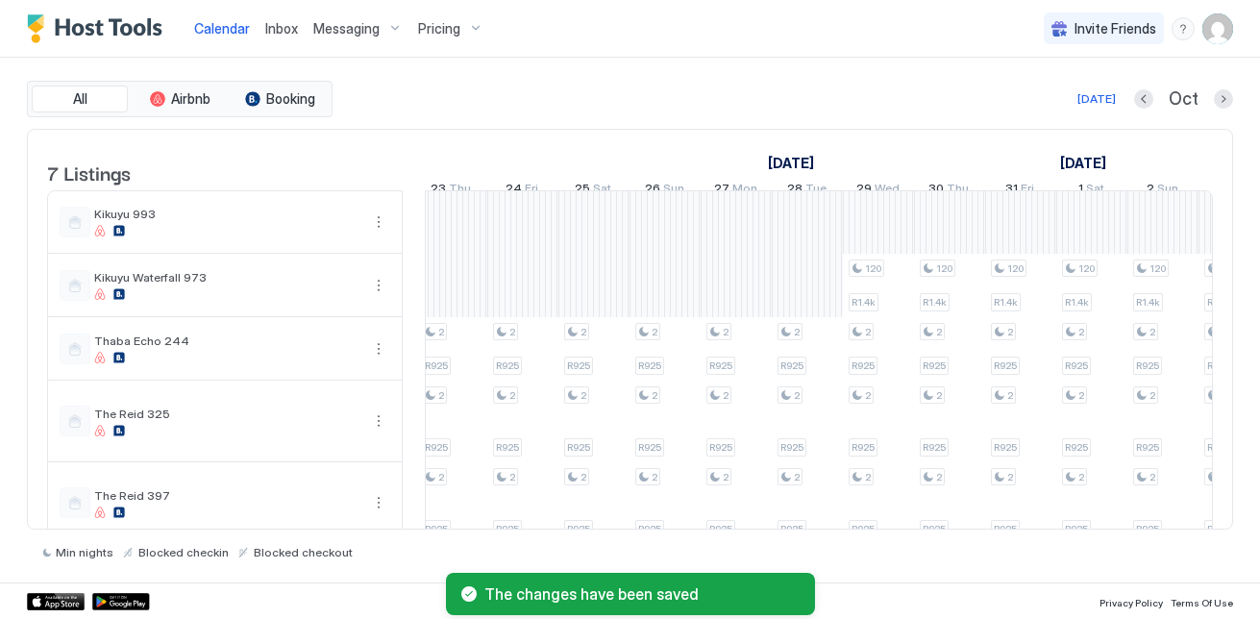
scroll to position [0, 2328]
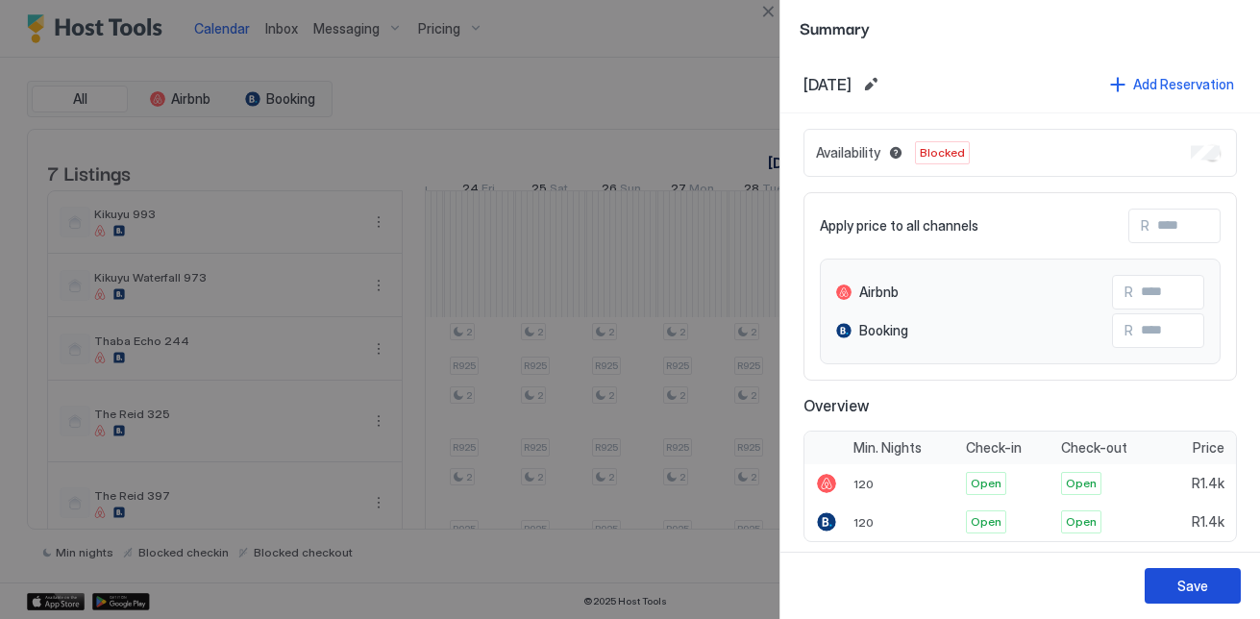
click at [1226, 583] on button "Save" at bounding box center [1192, 586] width 96 height 36
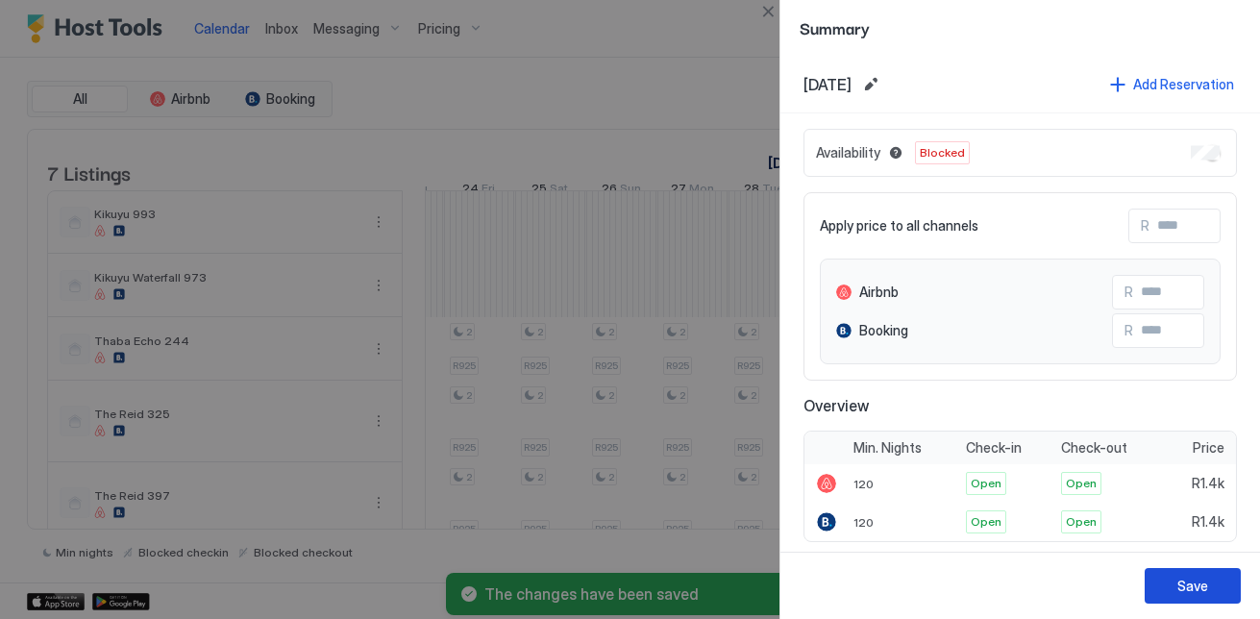
click at [1195, 581] on div "Save" at bounding box center [1192, 586] width 31 height 20
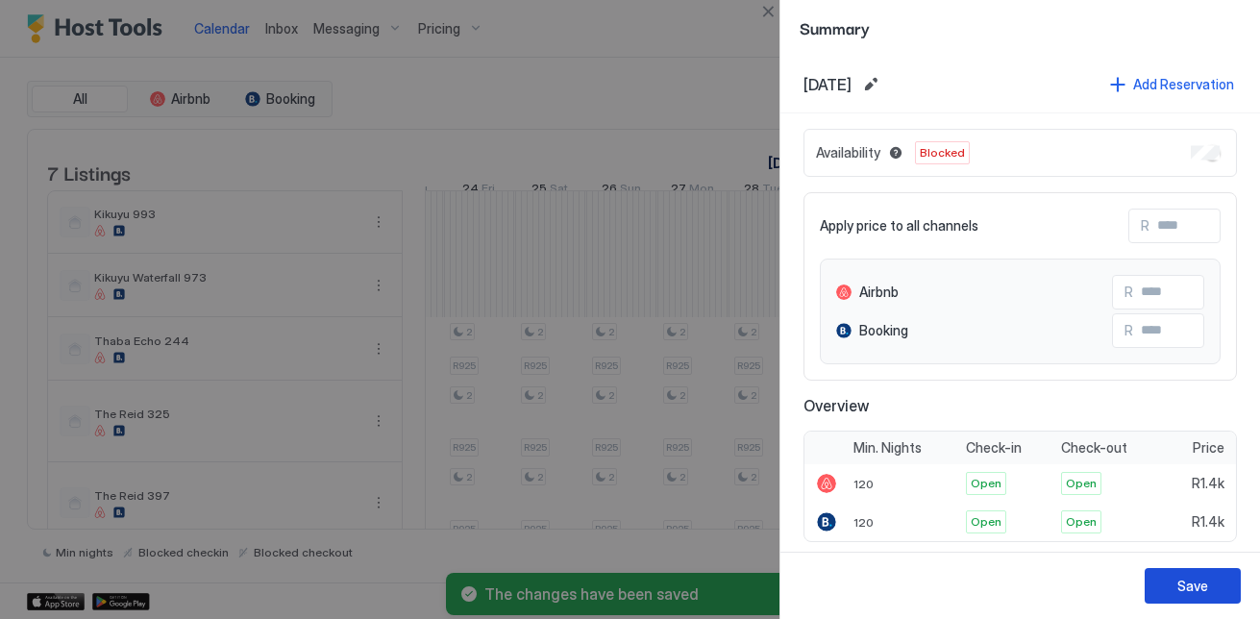
click at [1218, 601] on button "Save" at bounding box center [1192, 586] width 96 height 36
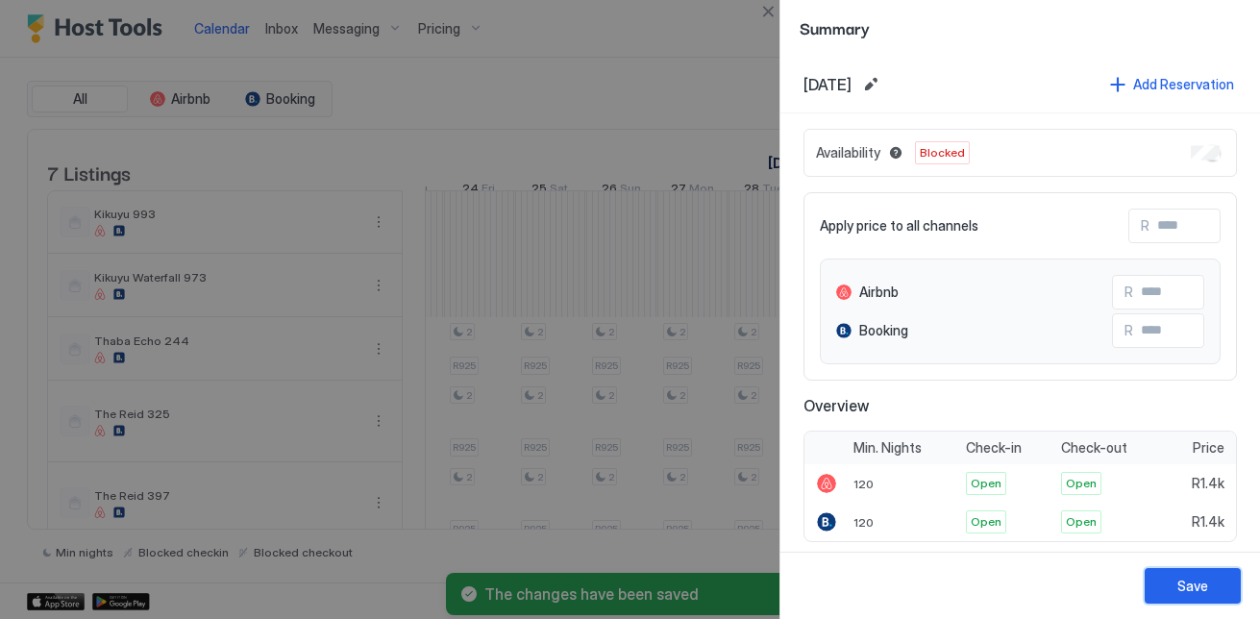
click at [1217, 574] on button "Save" at bounding box center [1192, 586] width 96 height 36
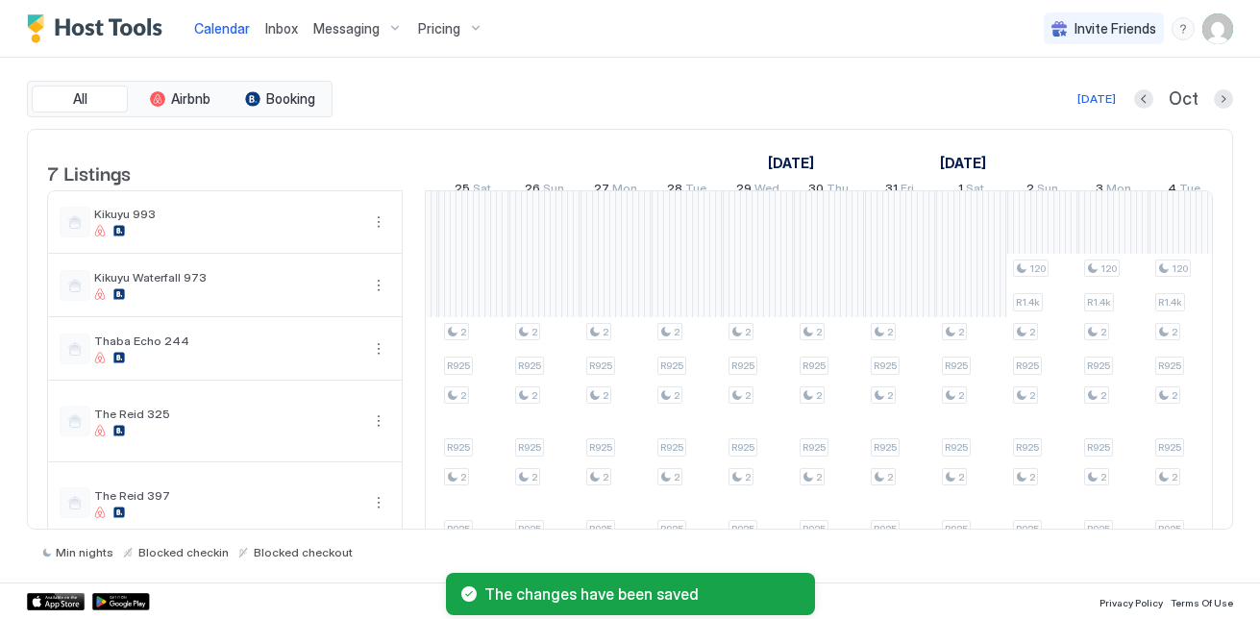
scroll to position [0, 2494]
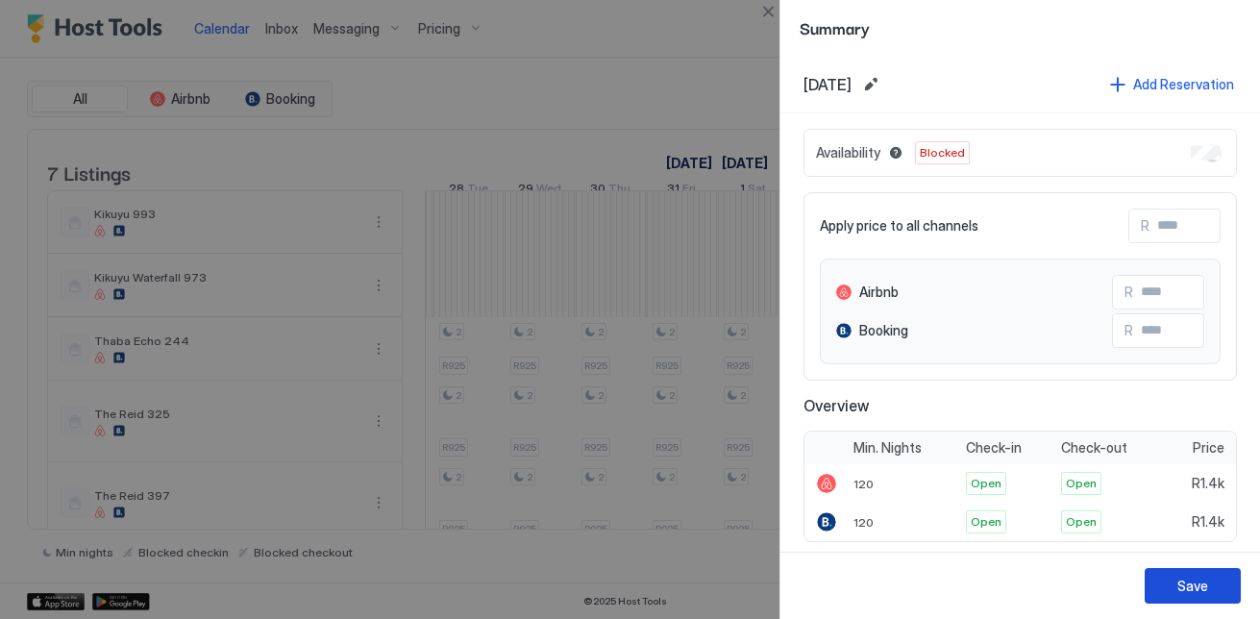
click at [1233, 583] on button "Save" at bounding box center [1192, 586] width 96 height 36
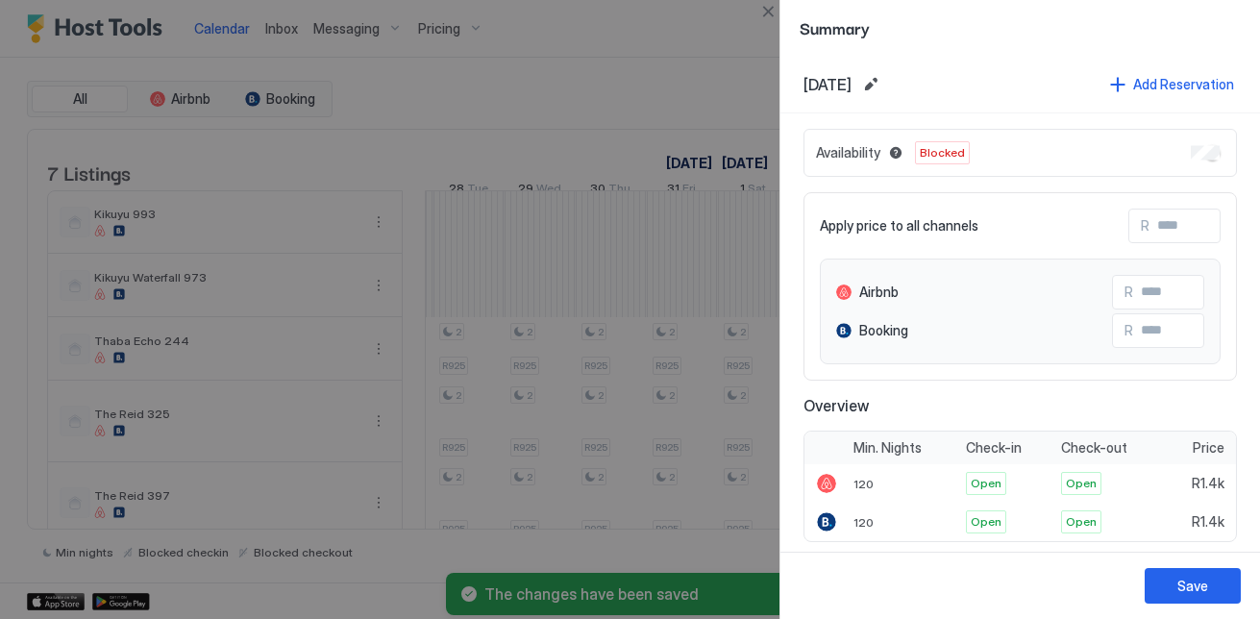
click at [1205, 563] on div "Save" at bounding box center [1019, 585] width 479 height 67
click at [1208, 567] on div "Save" at bounding box center [1019, 585] width 479 height 67
click at [1208, 591] on button "Save" at bounding box center [1192, 586] width 96 height 36
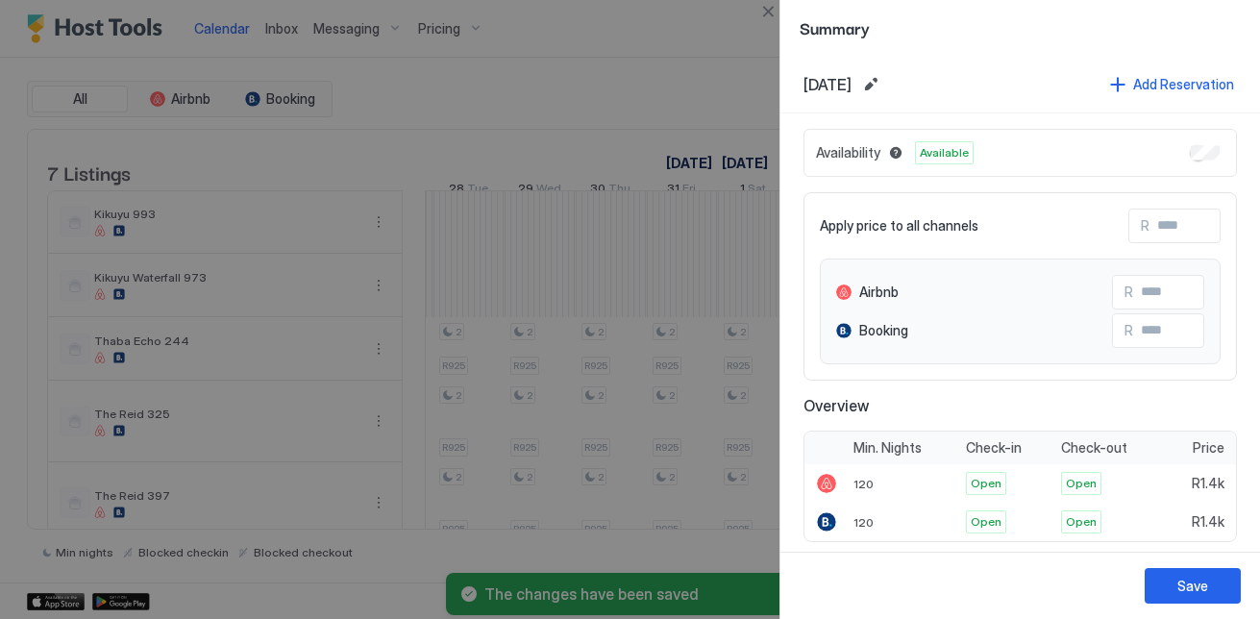
click at [1205, 154] on div "Availability Available" at bounding box center [1019, 153] width 433 height 48
click at [1205, 603] on div "Save" at bounding box center [1019, 585] width 479 height 67
click at [1209, 593] on button "Save" at bounding box center [1192, 586] width 96 height 36
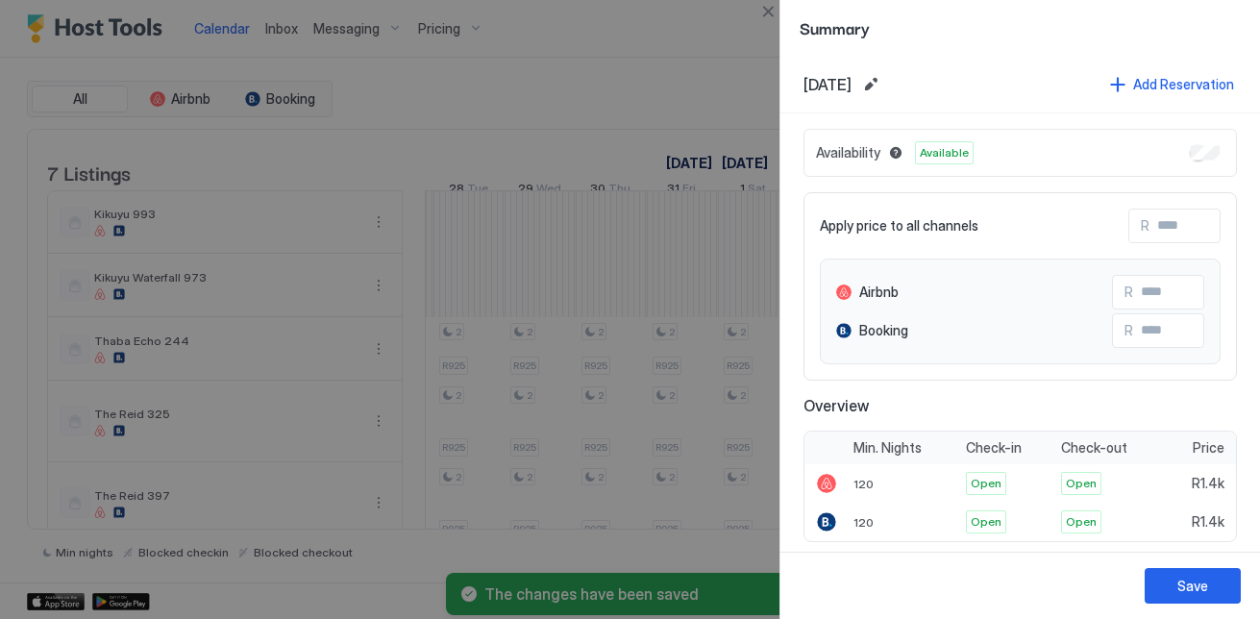
click at [1207, 147] on div "Availability Available" at bounding box center [1019, 153] width 433 height 48
click at [1223, 572] on button "Save" at bounding box center [1192, 586] width 96 height 36
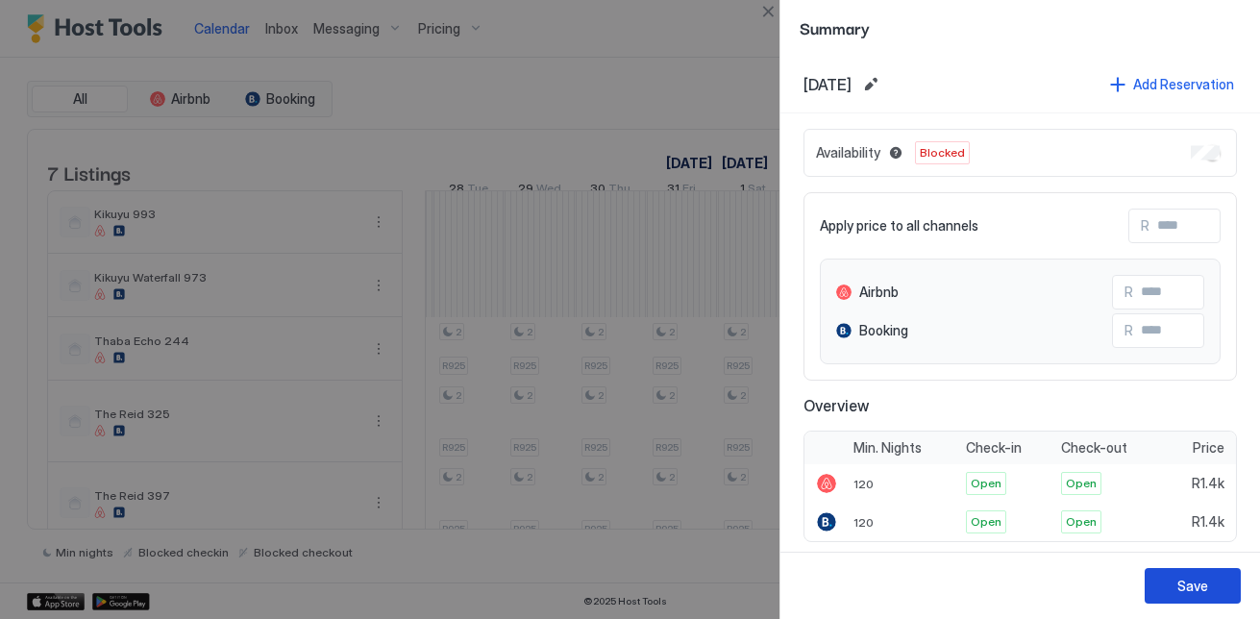
click at [1205, 577] on div "Save" at bounding box center [1192, 586] width 31 height 20
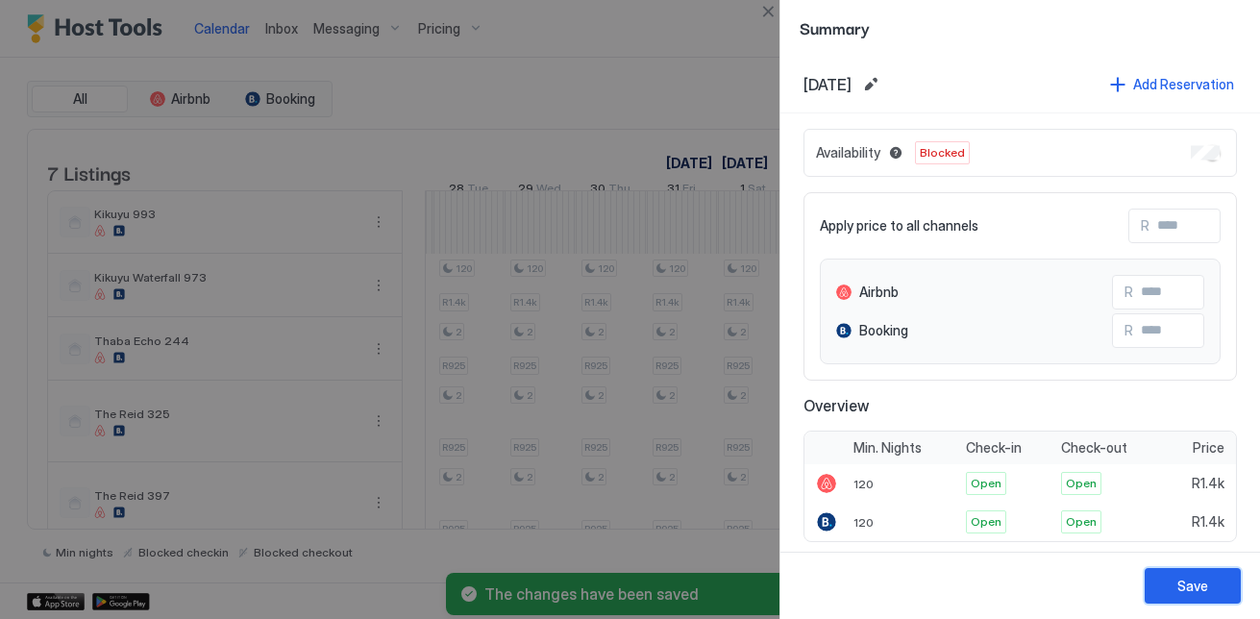
click at [1191, 579] on div "Save" at bounding box center [1192, 586] width 31 height 20
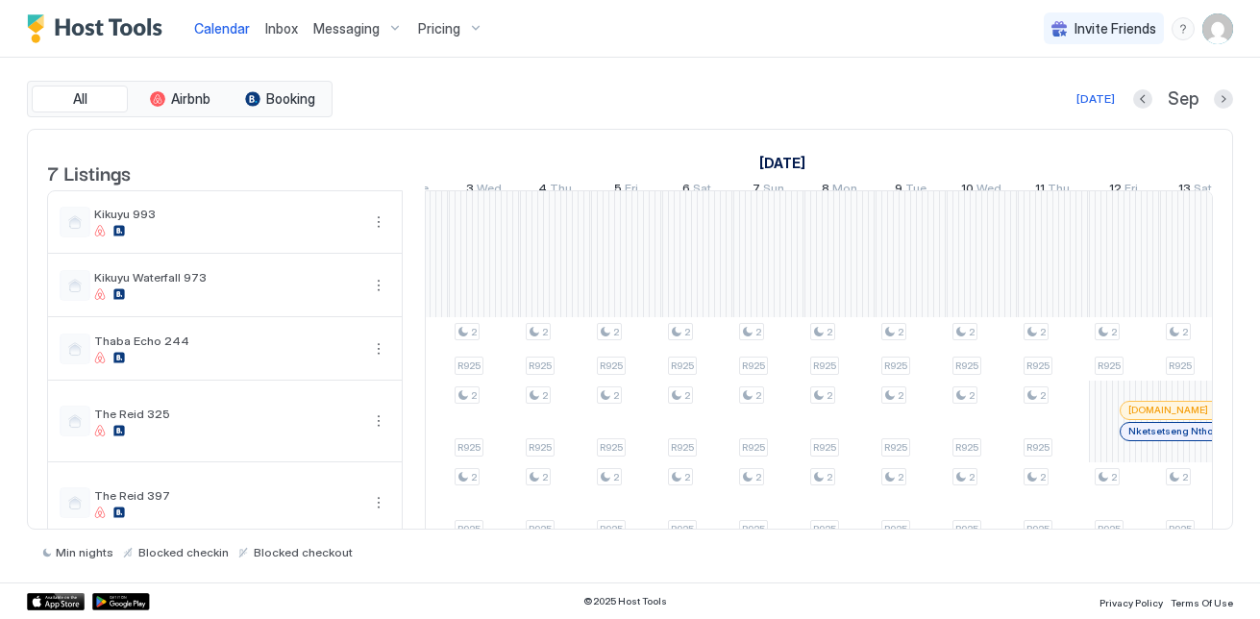
scroll to position [0, 1683]
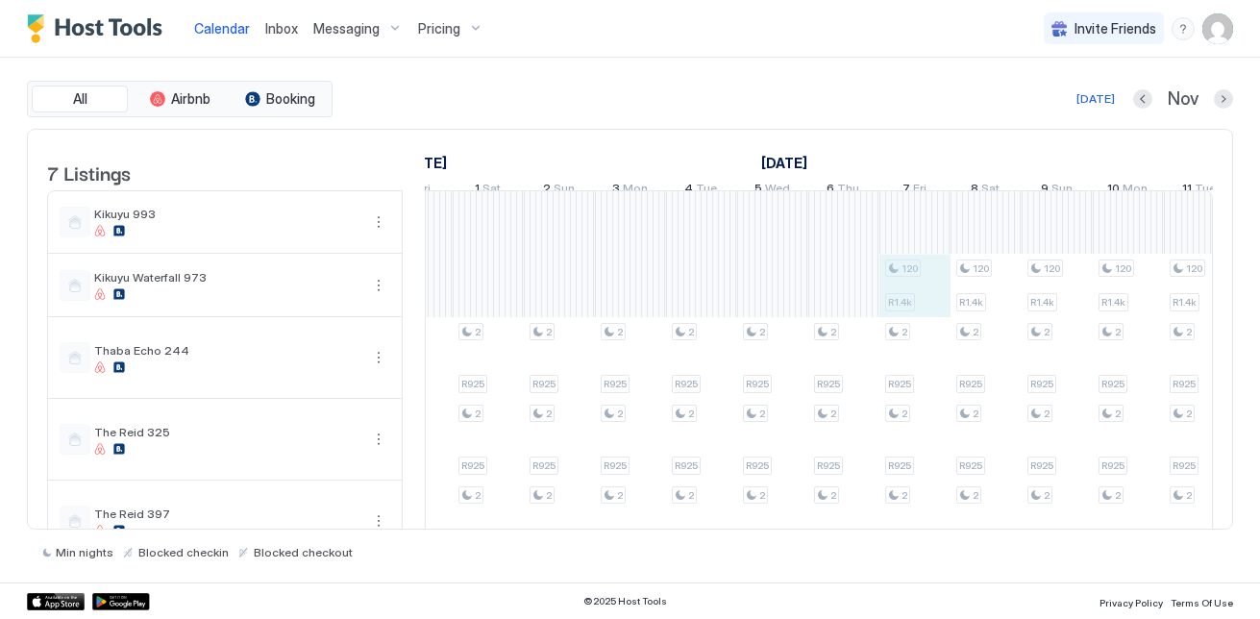
click at [928, 323] on div "2 R925 2 R925 2 R925 2 R925 2 R925 2 R925 2 R925 2 R925 2 R925 2 R925 2 R925 2 …" at bounding box center [772, 440] width 3626 height 498
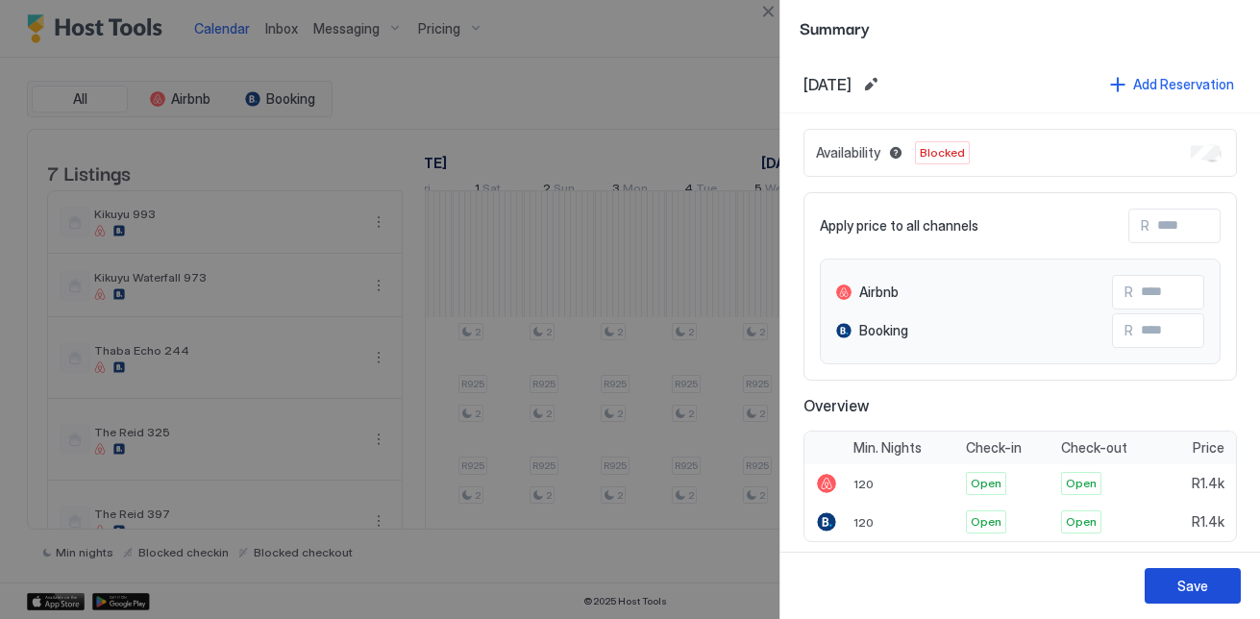
click at [1203, 587] on div "Save" at bounding box center [1192, 586] width 31 height 20
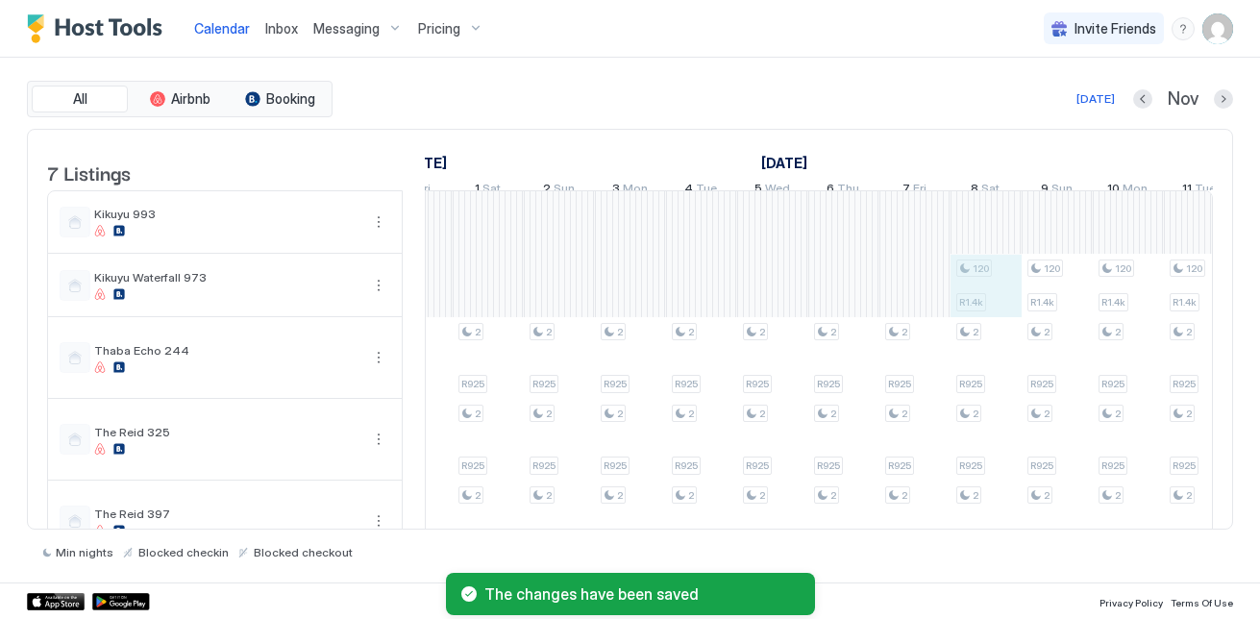
click at [1002, 318] on div "2 R925 2 R925 2 R925 2 R925 2 R925 2 R925 2 R925 2 R925 2 R925 2 R925 2 R925 2 …" at bounding box center [772, 440] width 3626 height 498
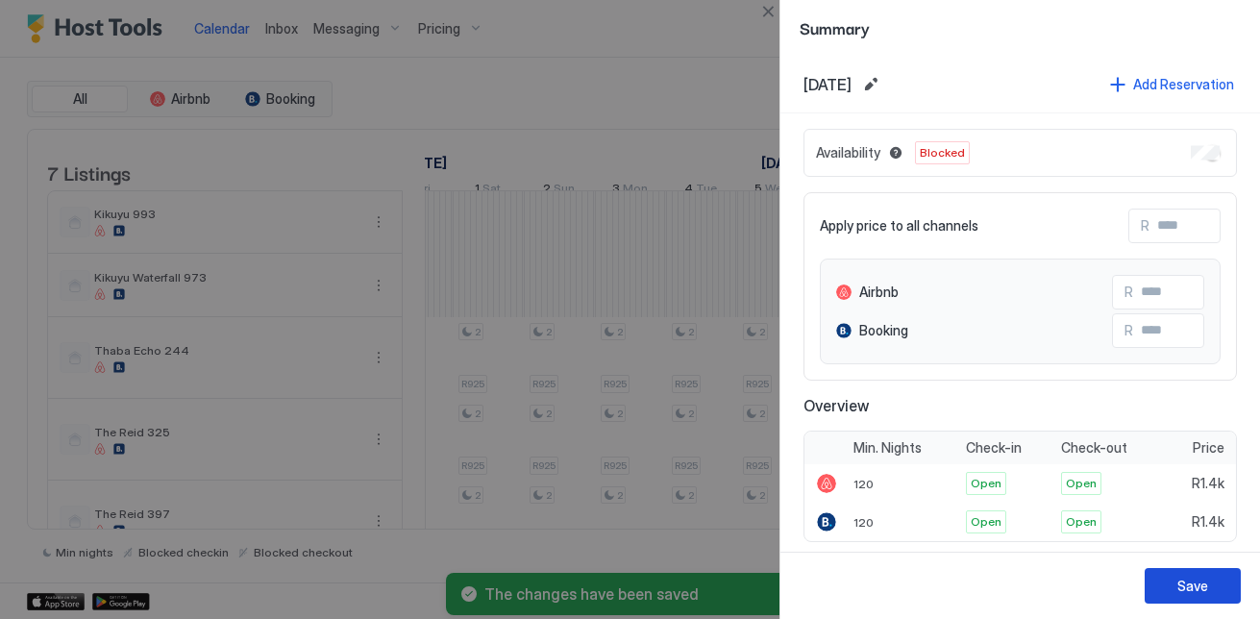
click at [1212, 588] on button "Save" at bounding box center [1192, 586] width 96 height 36
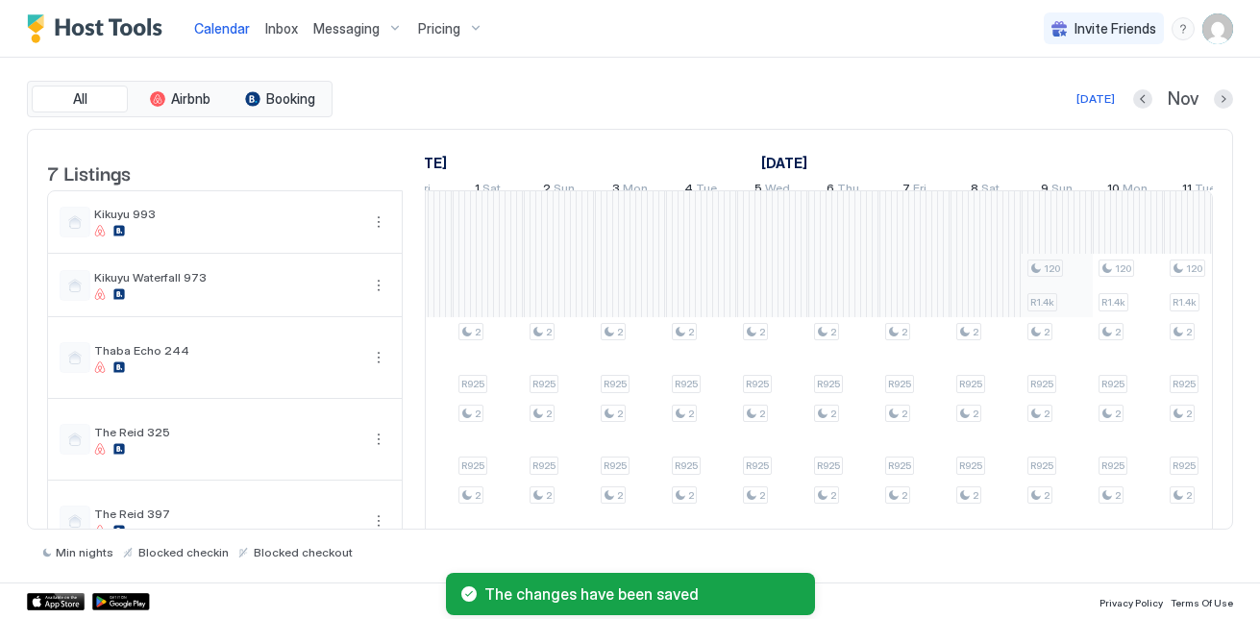
click at [1070, 316] on div "2 R925 2 R925 2 R925 2 R925 2 R925 2 R925 2 R925 2 R925 2 R925 2 R925 2 R925 2 …" at bounding box center [772, 440] width 3626 height 498
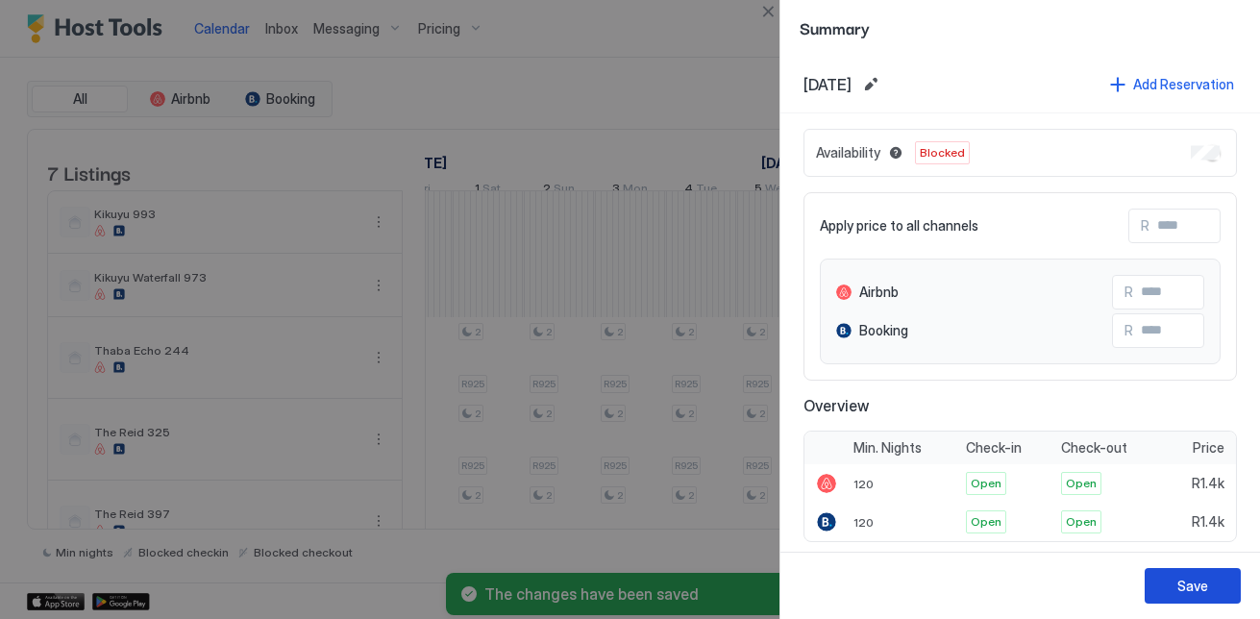
click at [1194, 581] on div "Save" at bounding box center [1192, 586] width 31 height 20
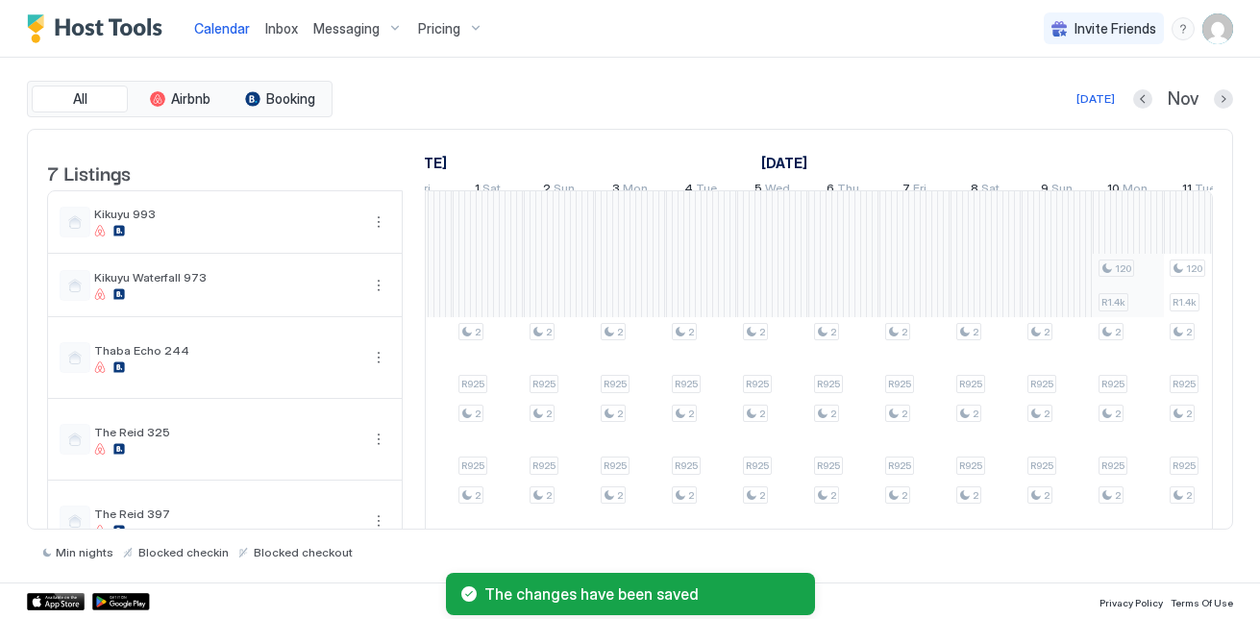
click at [1131, 292] on div "2 R925 2 R925 2 R925 2 R925 2 R925 2 R925 2 R925 2 R925 2 R925 2 R925 2 R925 2 …" at bounding box center [772, 440] width 3626 height 498
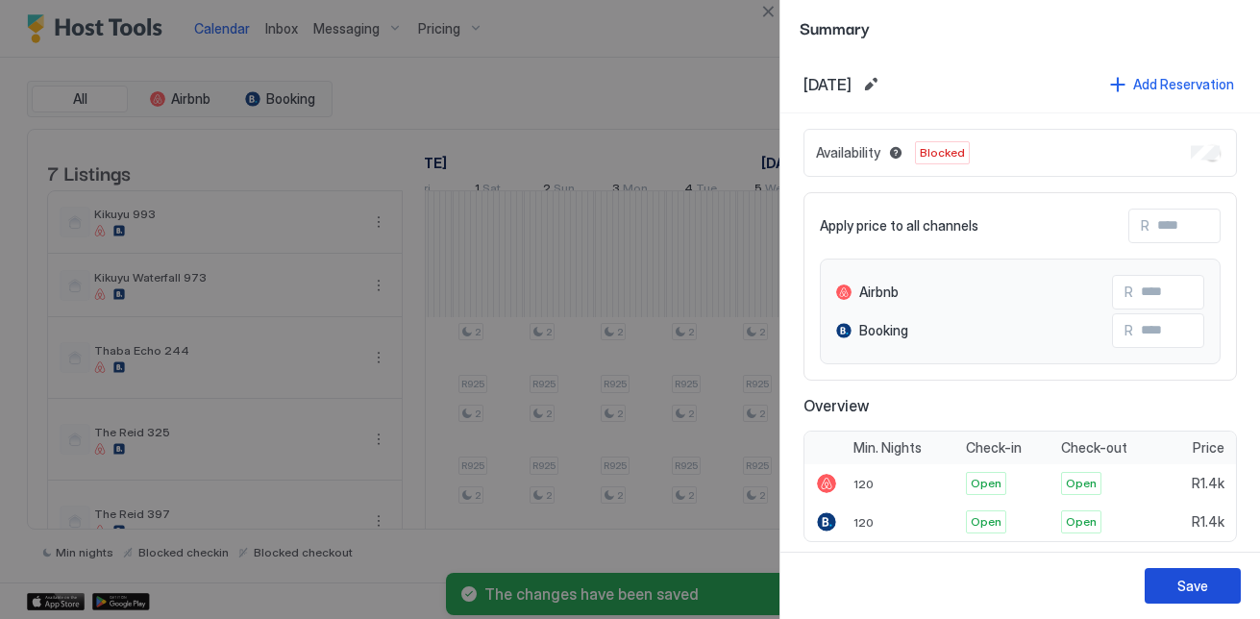
click at [1194, 573] on button "Save" at bounding box center [1192, 586] width 96 height 36
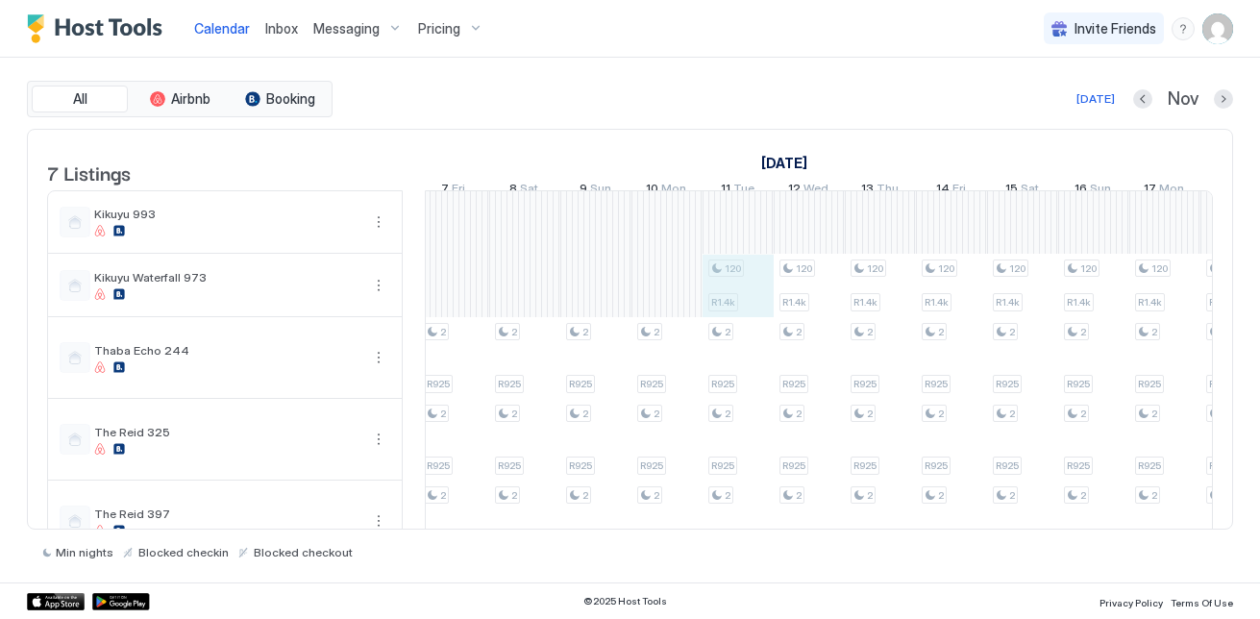
click at [761, 312] on div "2 R925 2 R925 2 R925 2 R925 2 R925 2 R925 2 R925 2 R925 2 R925 2 R925 2 R925 2 …" at bounding box center [311, 440] width 3626 height 498
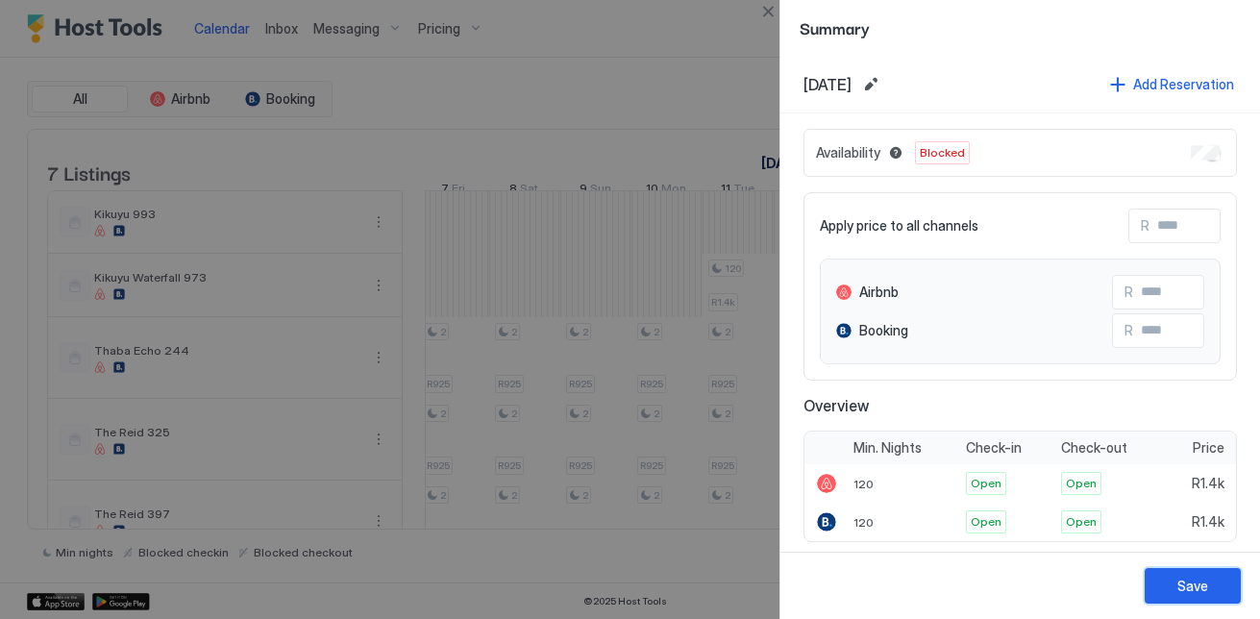
click at [1197, 584] on div "Save" at bounding box center [1192, 586] width 31 height 20
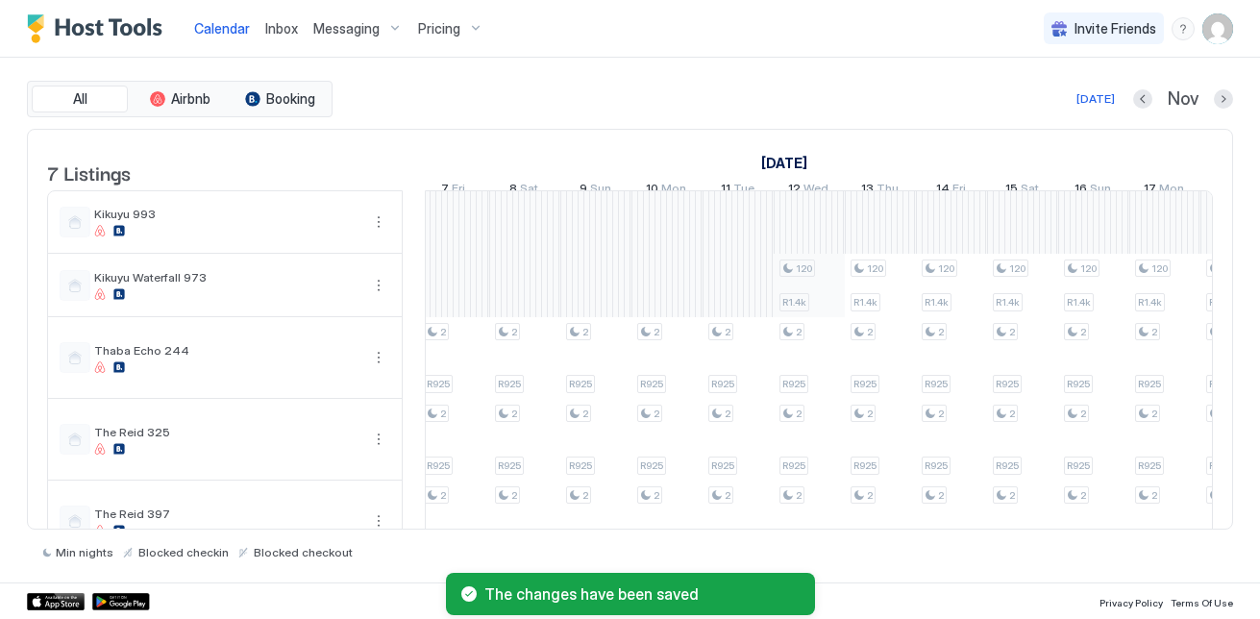
click at [814, 306] on div "2 R925 2 R925 2 R925 2 R925 2 R925 2 R925 2 R925 2 R925 2 R925 2 R925 2 R925 2 …" at bounding box center [311, 440] width 3626 height 498
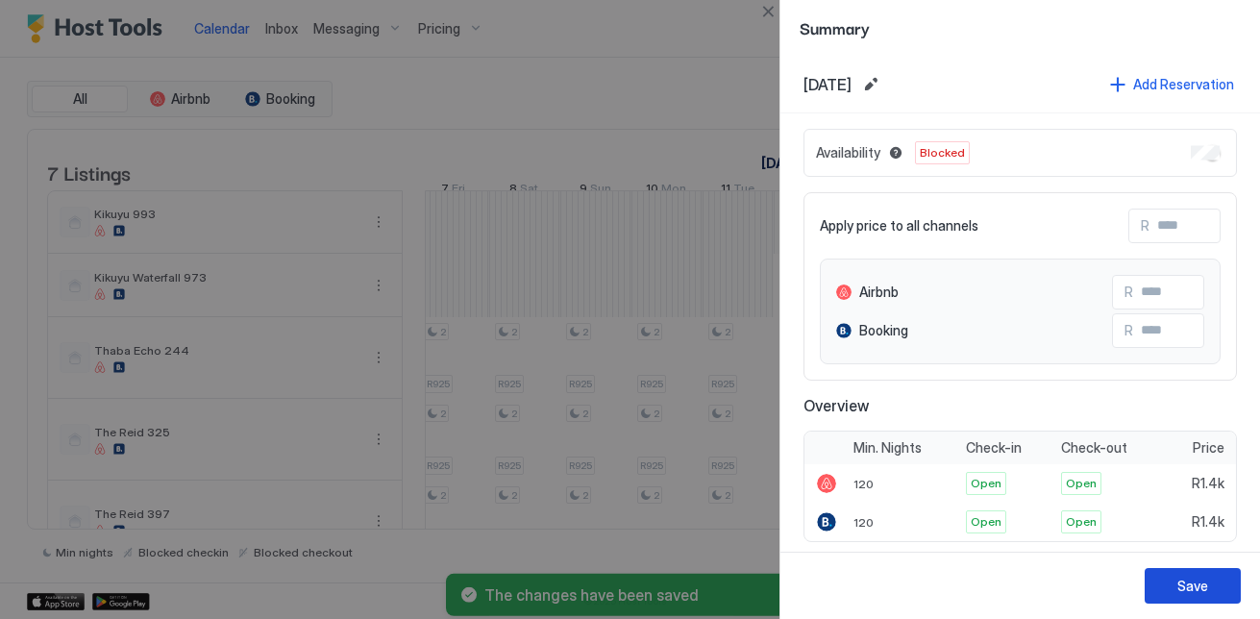
click at [1194, 587] on div "Save" at bounding box center [1192, 586] width 31 height 20
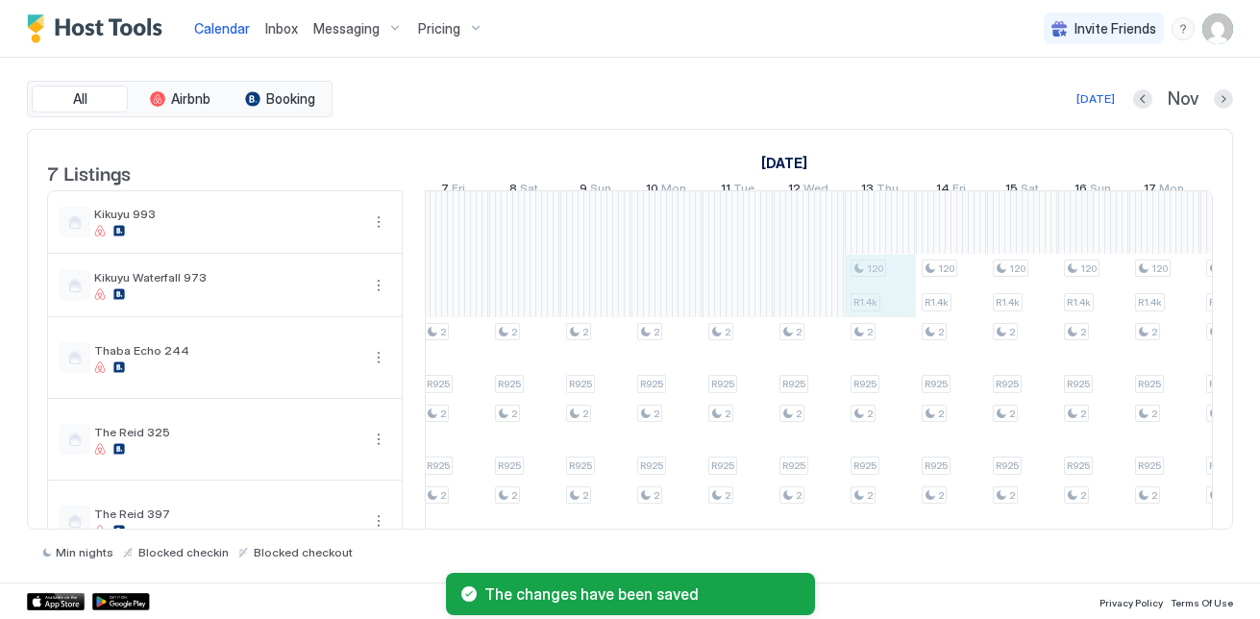
click at [905, 313] on div "2 R925 2 R925 2 R925 2 R925 2 R925 2 R925 2 R925 2 R925 2 R925 2 R925 2 R925 2 …" at bounding box center [311, 440] width 3626 height 498
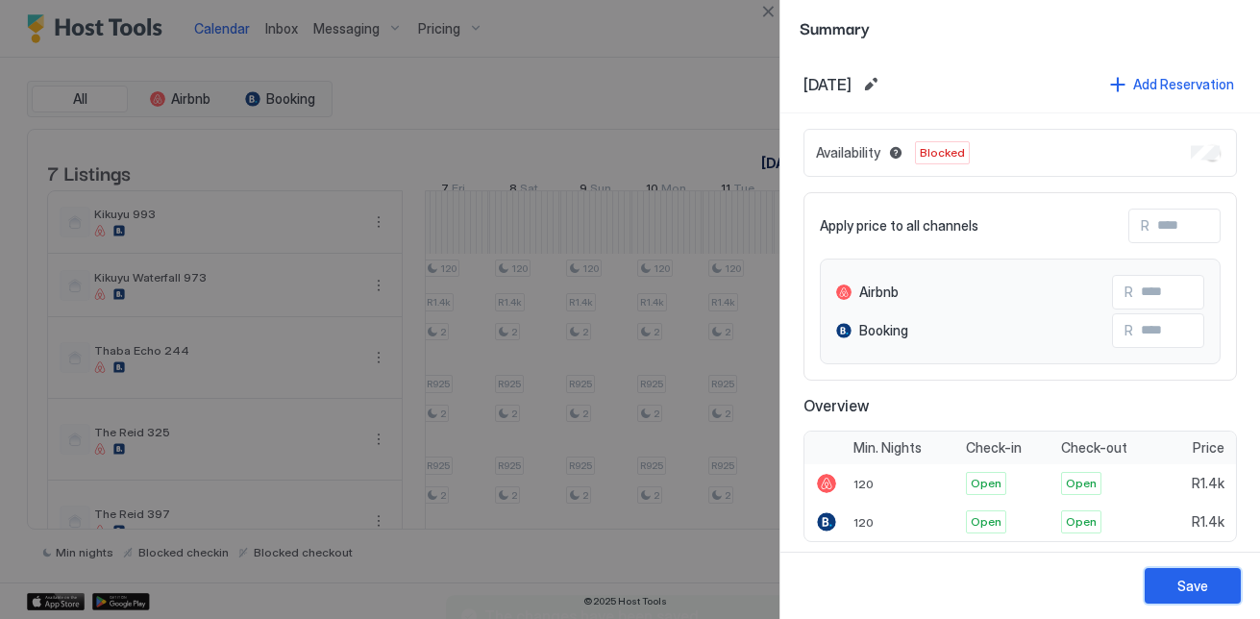
click at [1192, 590] on div "Save" at bounding box center [1192, 586] width 31 height 20
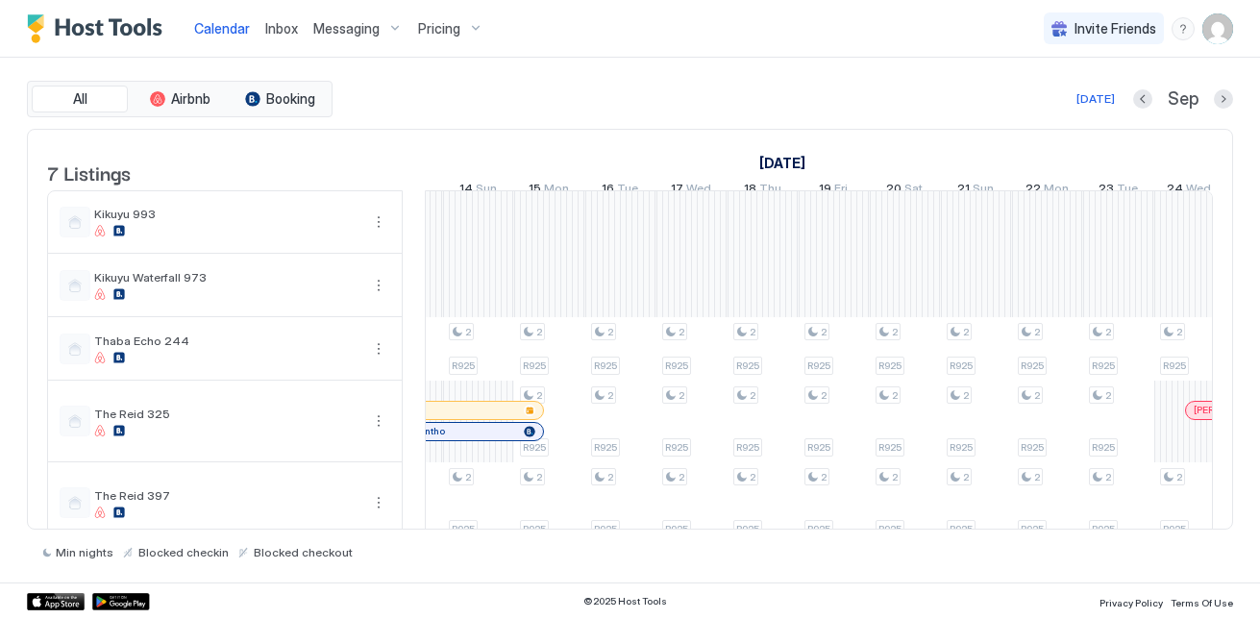
scroll to position [0, 2535]
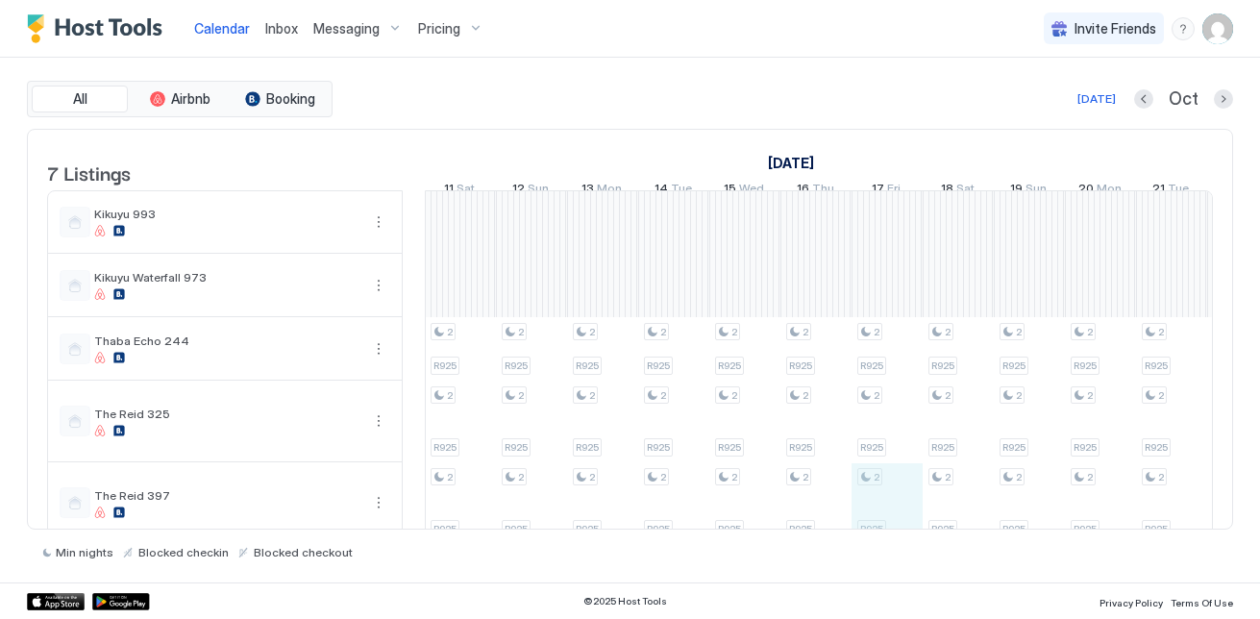
drag, startPoint x: 873, startPoint y: 513, endPoint x: 882, endPoint y: 522, distance: 12.2
click at [882, 522] on table "7 Listings [DATE] [DATE] [DATE] 21 Sun 22 Mon 23 Tue 24 Wed 25 Thu 26 Fri 27 Sa…" at bounding box center [630, 401] width 1166 height 543
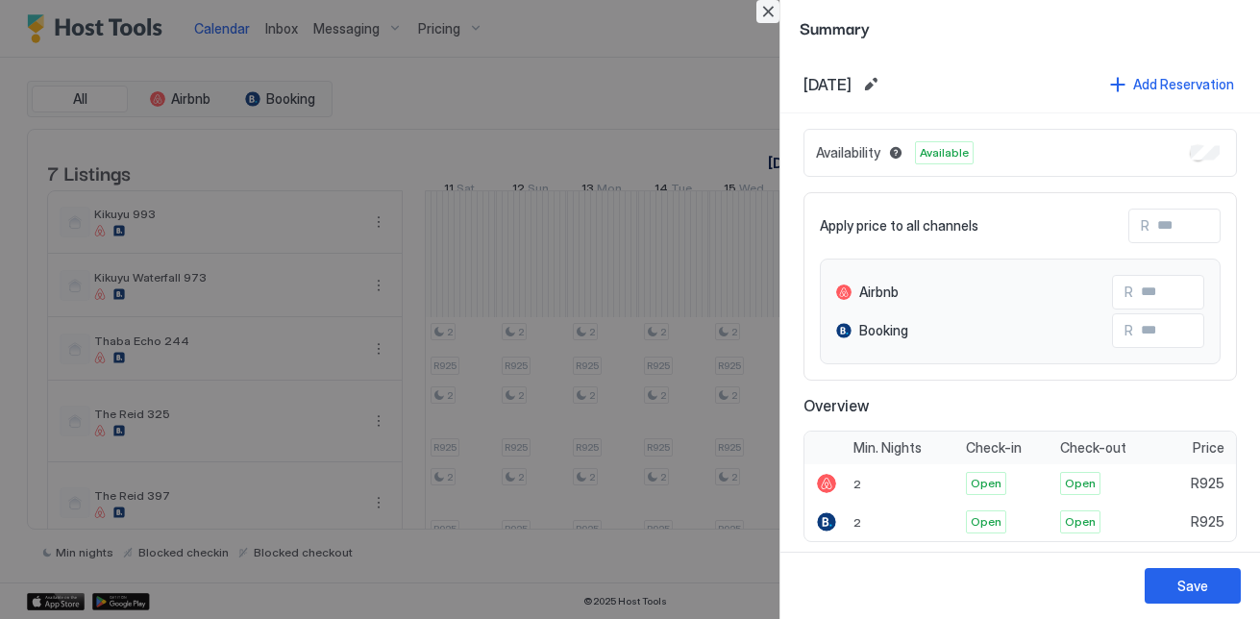
click at [768, 1] on button "Close" at bounding box center [767, 11] width 23 height 23
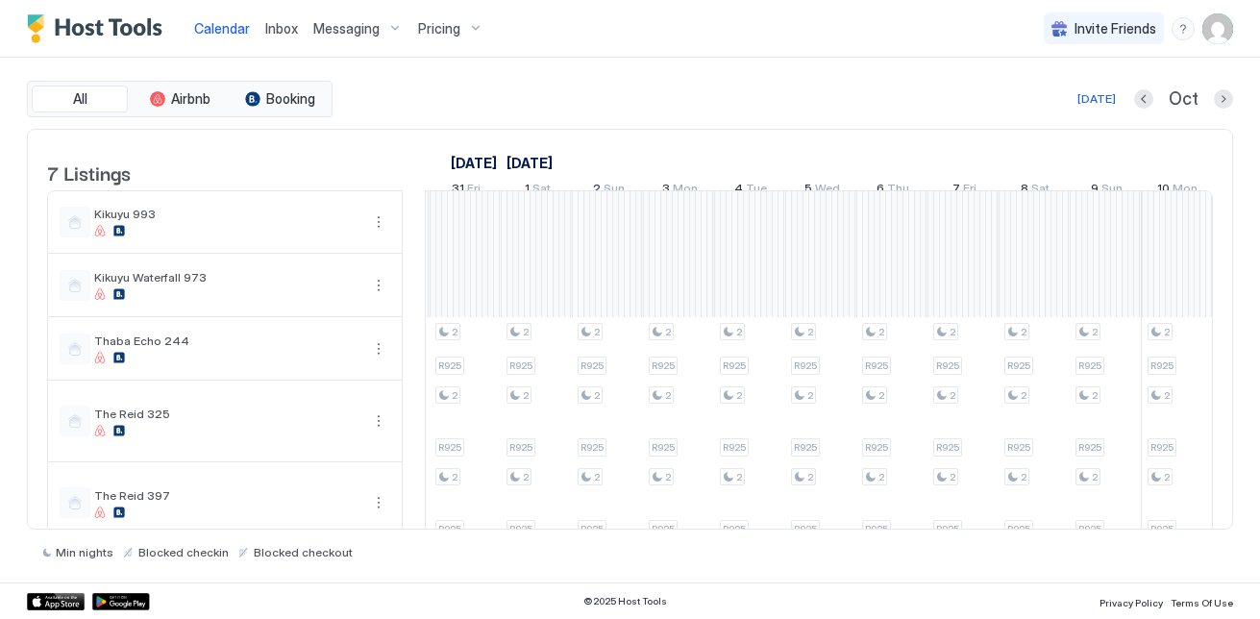
scroll to position [0, 1423]
click at [1070, 429] on div "2 R925 2 R925 2 R925 2 R925 2 R925 2 R925 2 R925 2 R925 2 R925 2 R925 2 R925 2 …" at bounding box center [816, 430] width 3626 height 479
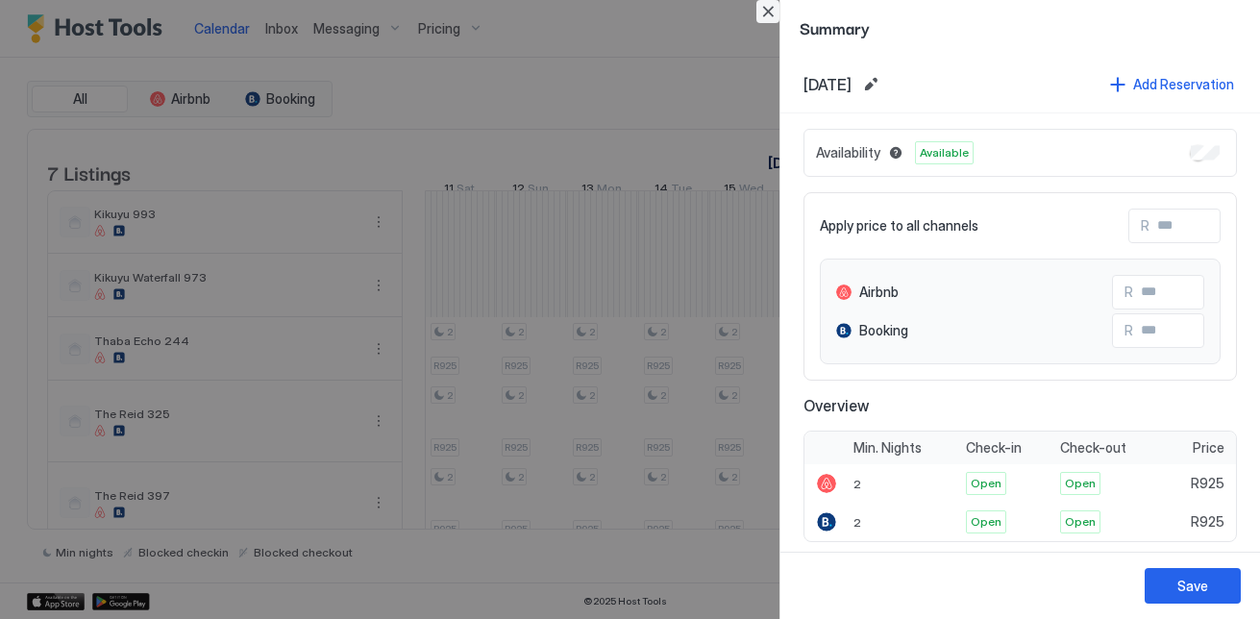
click at [769, 10] on button "Close" at bounding box center [767, 11] width 23 height 23
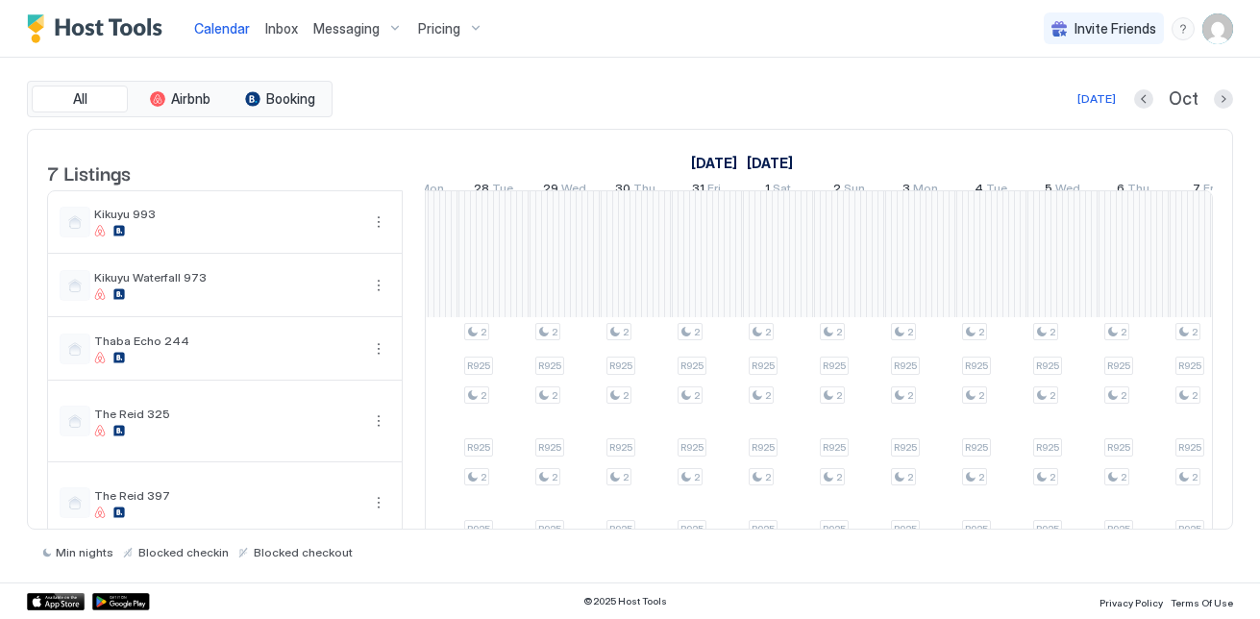
drag, startPoint x: 1074, startPoint y: 528, endPoint x: 1126, endPoint y: 528, distance: 51.9
click at [1126, 528] on div "7 Listings [DATE] [DATE] [DATE] 21 Sun 22 Mon 23 Tue 24 Wed 25 Thu 26 Fri 27 Sa…" at bounding box center [630, 330] width 1206 height 402
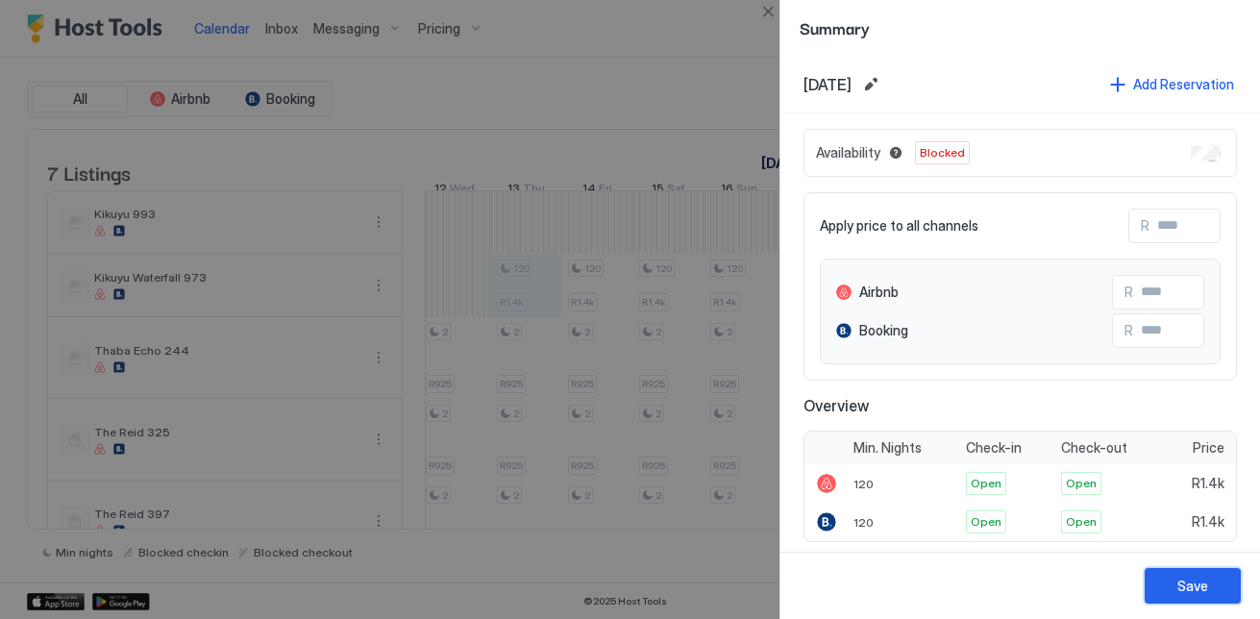
click at [1171, 577] on button "Save" at bounding box center [1192, 586] width 96 height 36
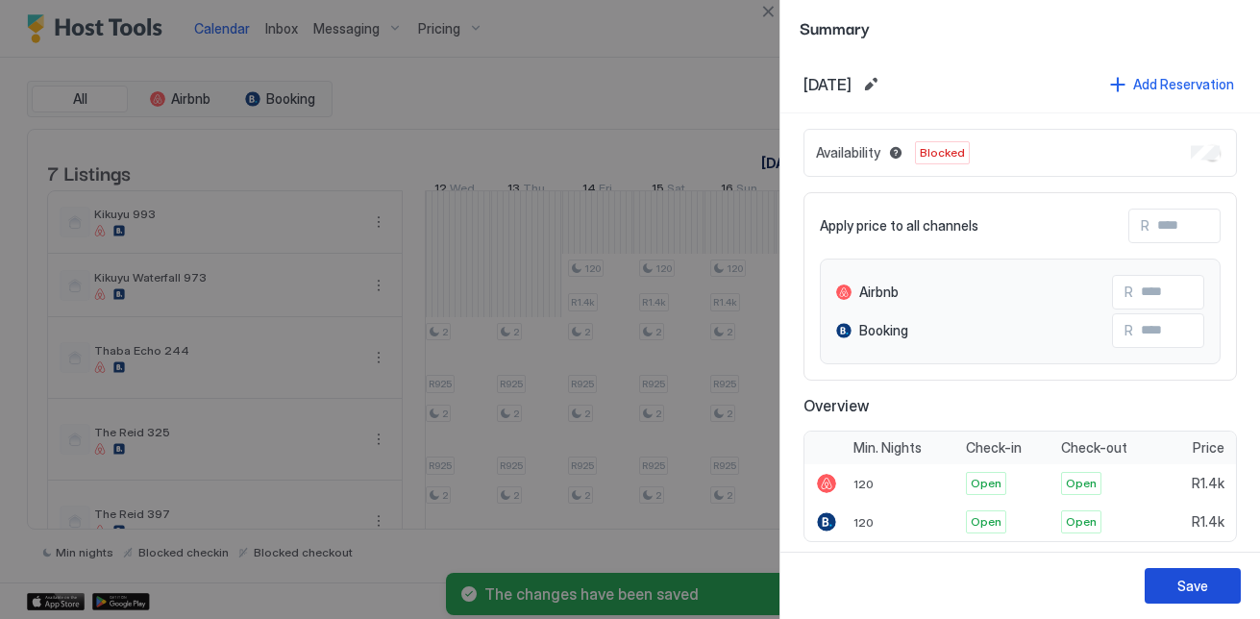
click at [1194, 577] on div "Save" at bounding box center [1192, 586] width 31 height 20
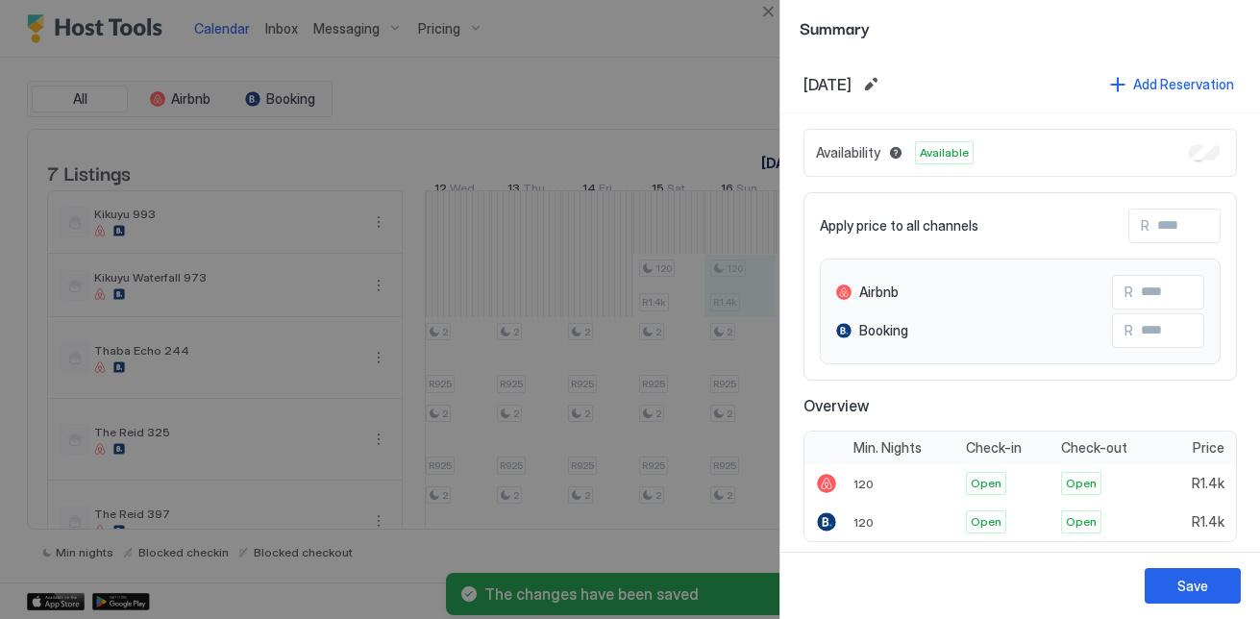
click at [1198, 155] on div "Availability Available" at bounding box center [1019, 153] width 433 height 48
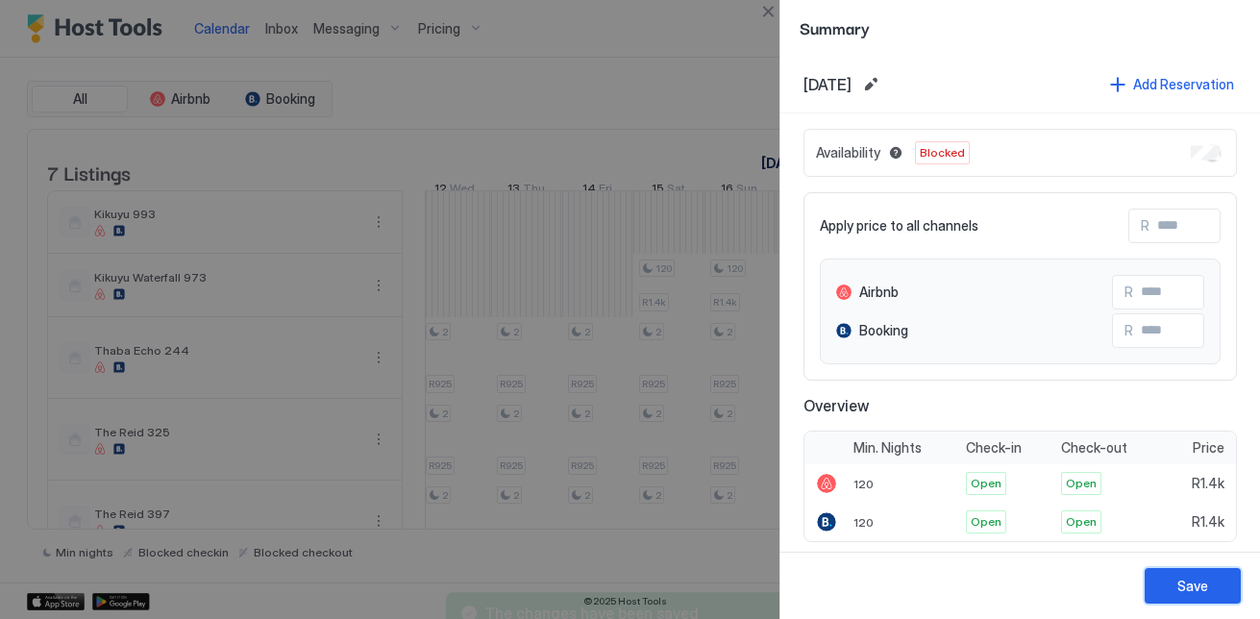
click at [1157, 601] on button "Save" at bounding box center [1192, 586] width 96 height 36
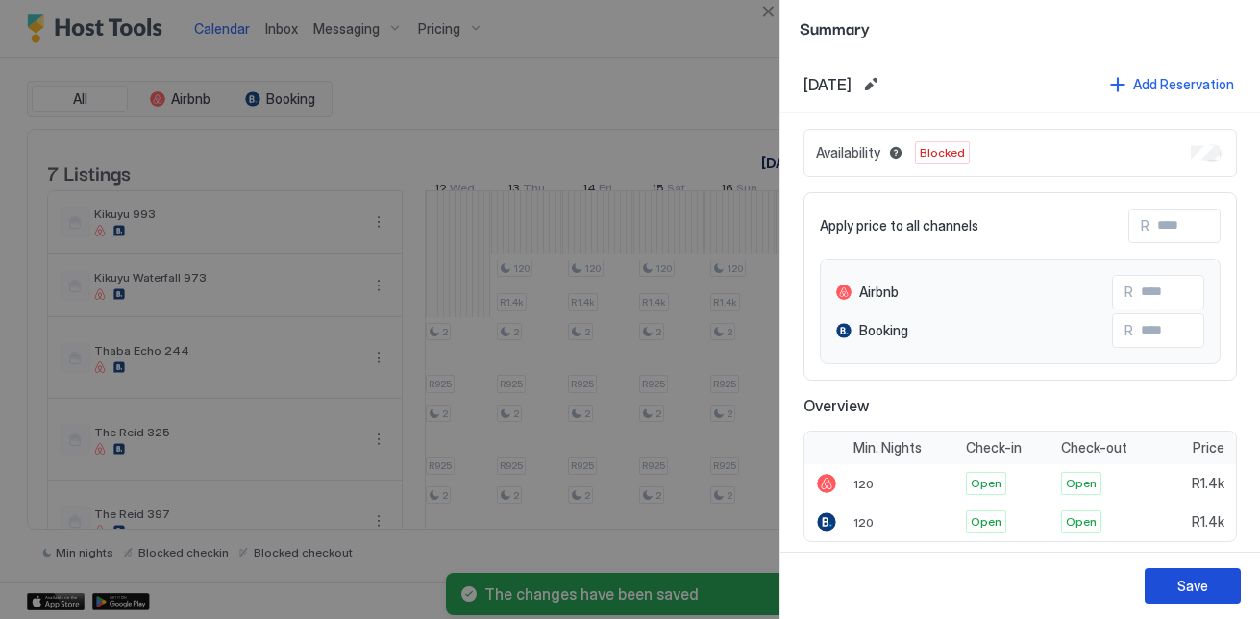
click at [1184, 585] on div "Save" at bounding box center [1192, 586] width 31 height 20
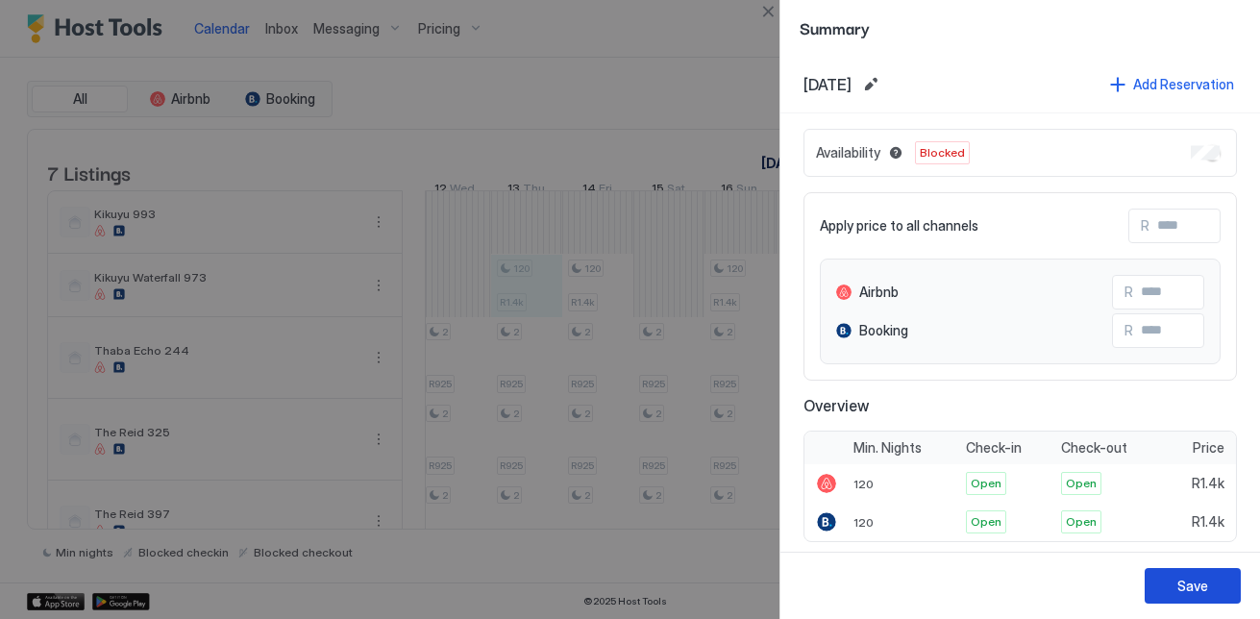
click at [1150, 586] on button "Save" at bounding box center [1192, 586] width 96 height 36
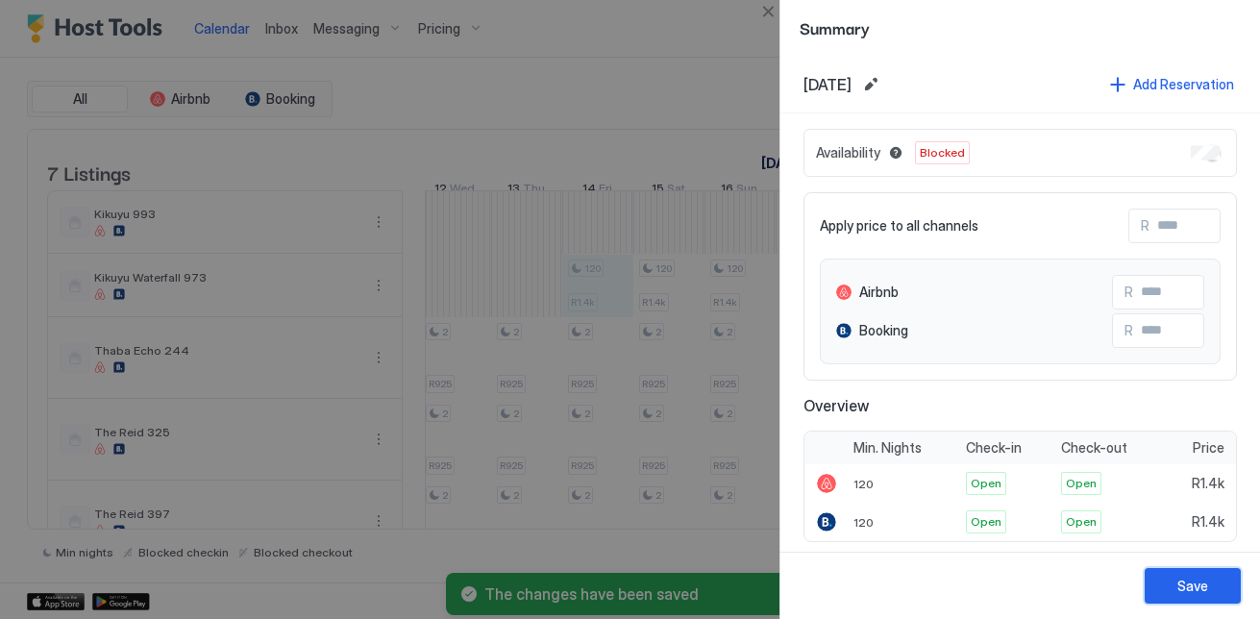
click at [1181, 581] on div "Save" at bounding box center [1192, 586] width 31 height 20
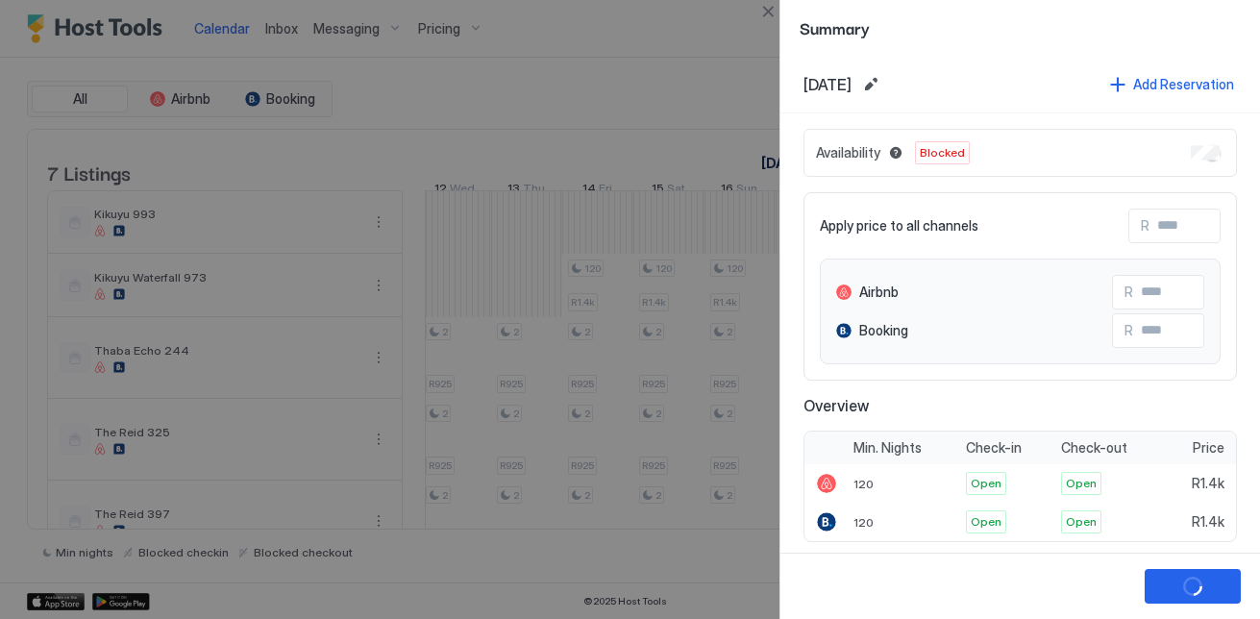
click at [631, 288] on div at bounding box center [630, 309] width 1260 height 619
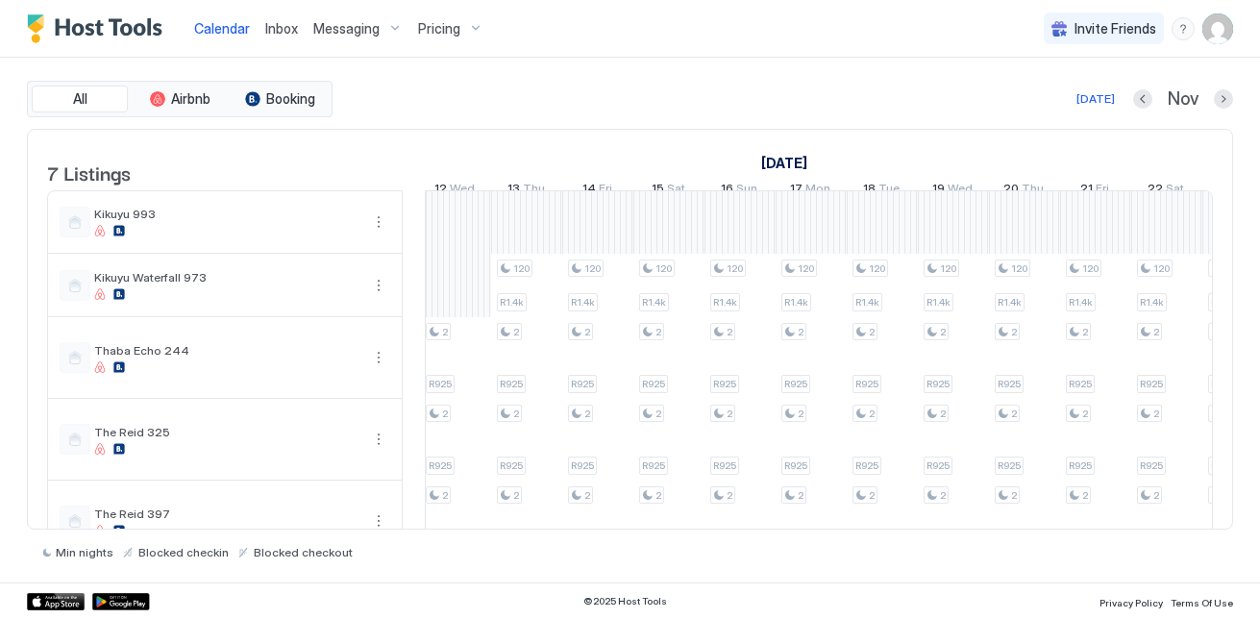
click at [339, 15] on div "Messaging" at bounding box center [358, 28] width 105 height 33
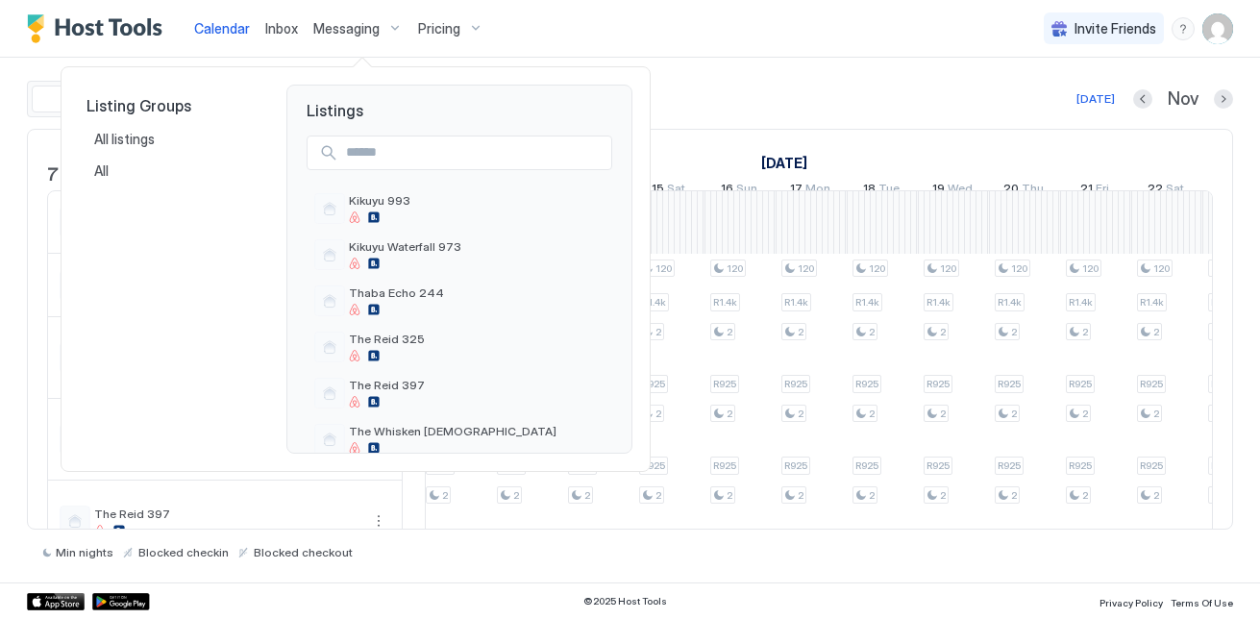
click at [434, 39] on div at bounding box center [630, 309] width 1260 height 619
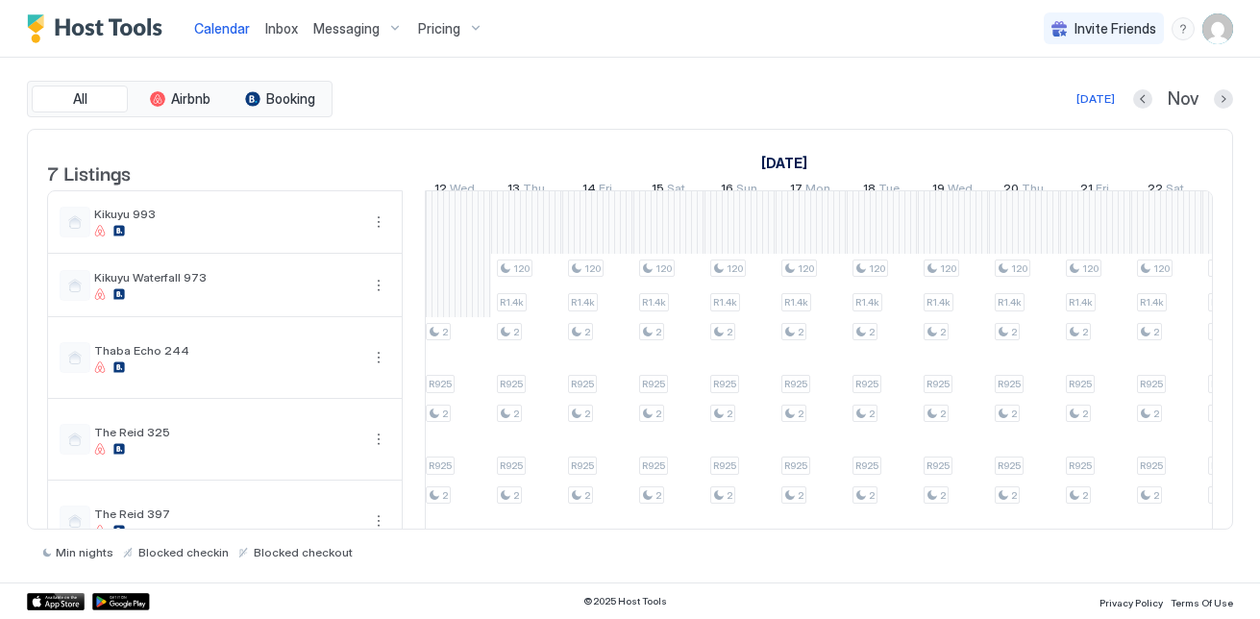
click at [433, 35] on span "Pricing" at bounding box center [439, 28] width 42 height 17
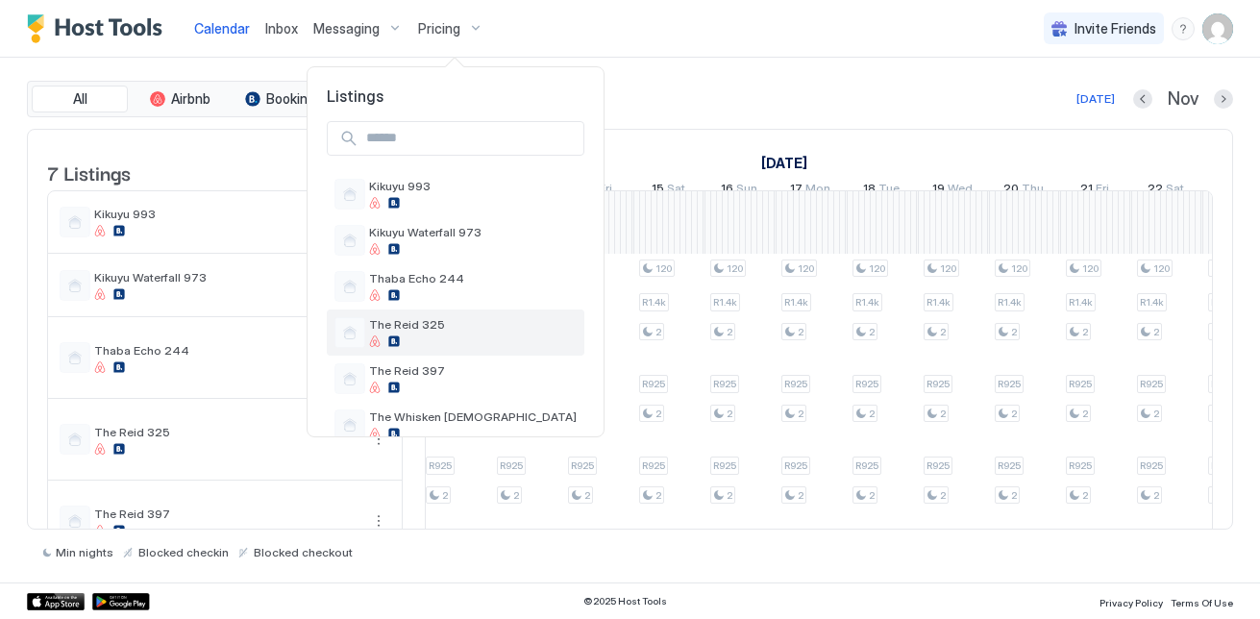
click at [451, 324] on span "The Reid 325" at bounding box center [473, 324] width 208 height 14
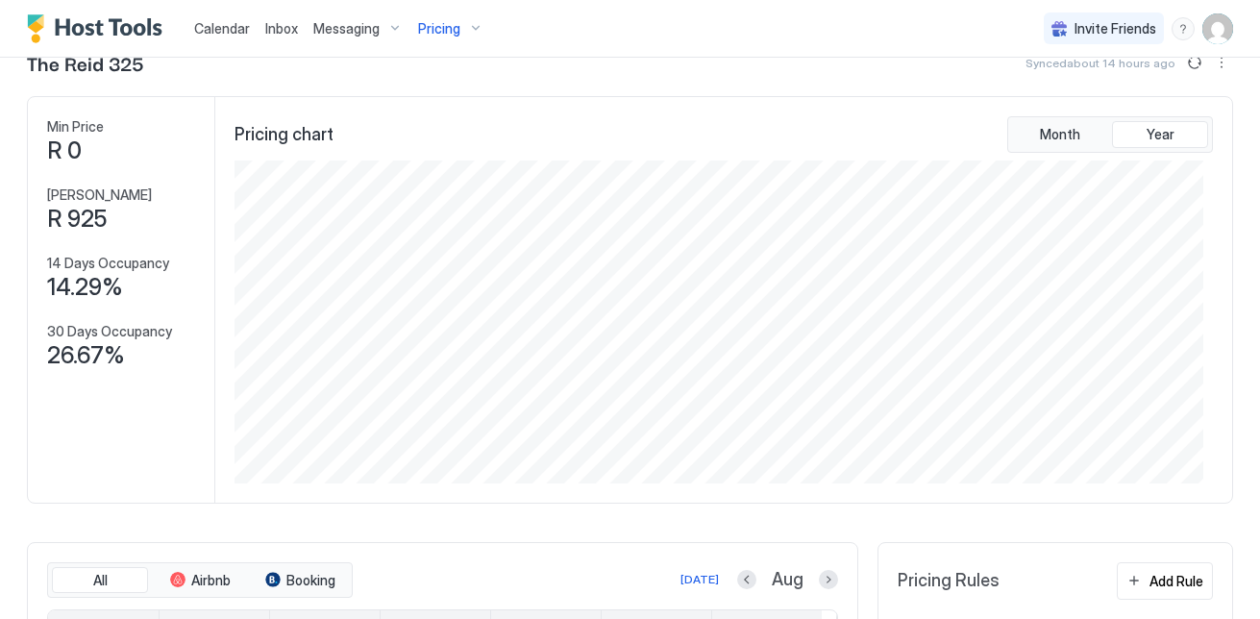
scroll to position [37, 0]
